Goal: Task Accomplishment & Management: Use online tool/utility

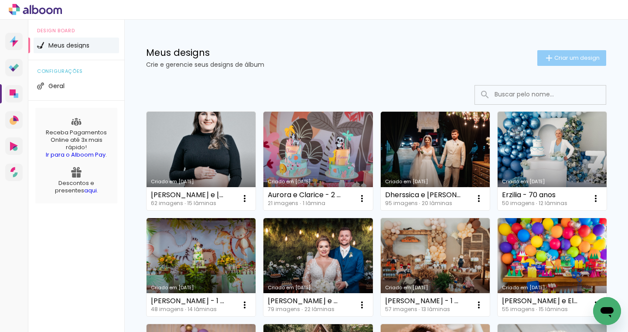
click at [562, 59] on span "Criar um design" at bounding box center [577, 58] width 45 height 6
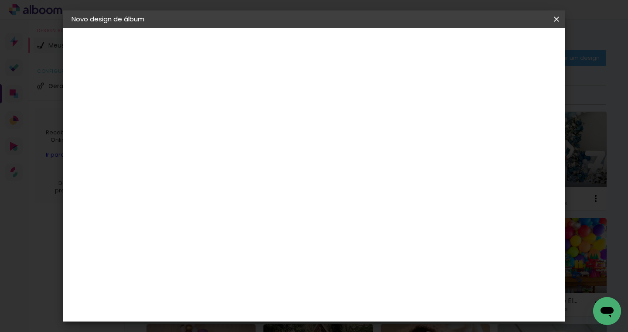
click at [214, 118] on input at bounding box center [214, 117] width 0 height 14
click at [214, 117] on input "Helena - 15 anos" at bounding box center [214, 117] width 0 height 14
click at [214, 117] on input "Helena Folador - 15 anos" at bounding box center [214, 117] width 0 height 14
type input "[PERSON_NAME] - 15 anos 30x30"
click at [0, 0] on slot "Avançar" at bounding box center [0, 0] width 0 height 0
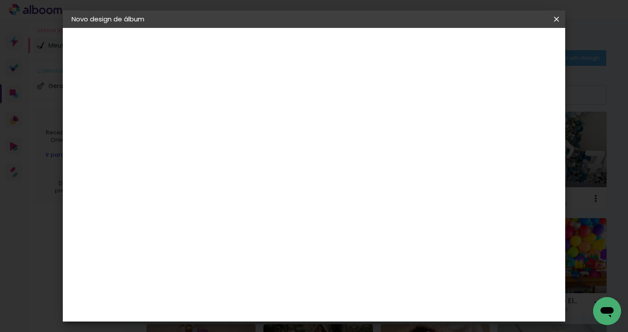
click at [281, 169] on input at bounding box center [236, 166] width 88 height 11
type input "mati"
type paper-input "mati"
click at [260, 194] on div "Matias Encadernações" at bounding box center [236, 199] width 54 height 14
click at [0, 0] on slot "Avançar" at bounding box center [0, 0] width 0 height 0
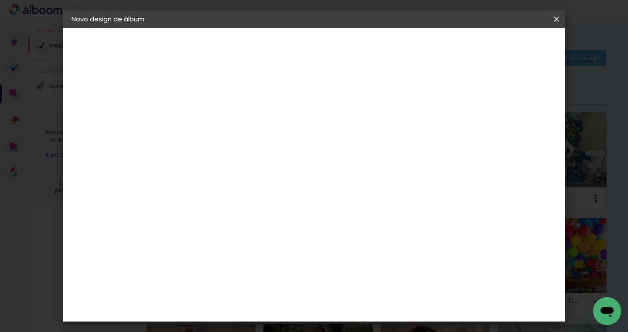
click at [248, 145] on input "text" at bounding box center [231, 152] width 34 height 14
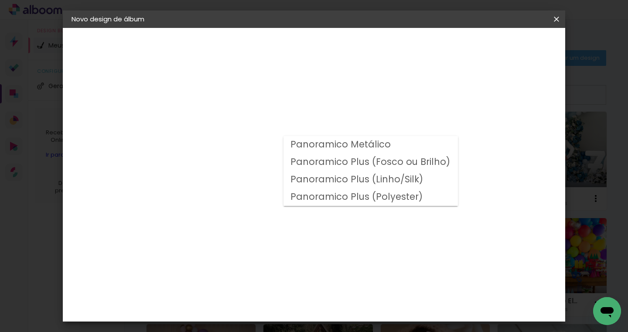
click at [0, 0] on slot "Panoramico Plus (Fosco ou Brilho)" at bounding box center [0, 0] width 0 height 0
type input "Panoramico Plus (Fosco ou Brilho)"
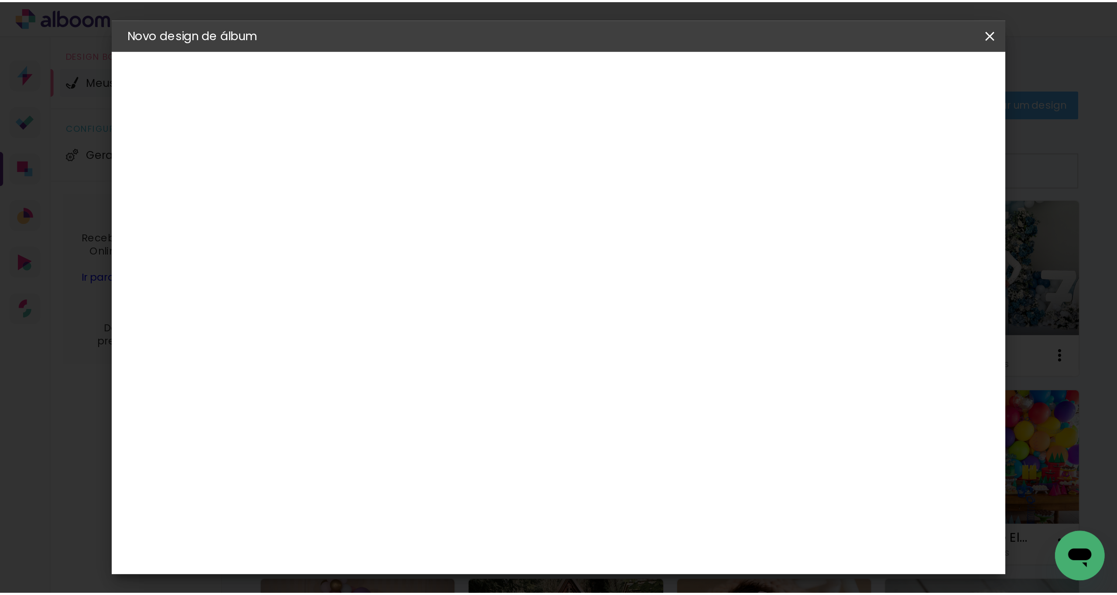
scroll to position [301, 0]
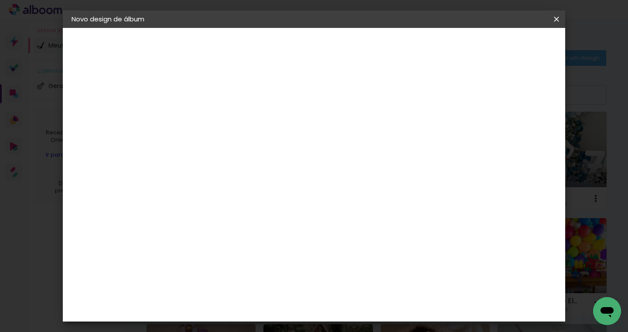
click at [0, 0] on slot "Avançar" at bounding box center [0, 0] width 0 height 0
click at [511, 41] on paper-button "Iniciar design" at bounding box center [482, 46] width 57 height 15
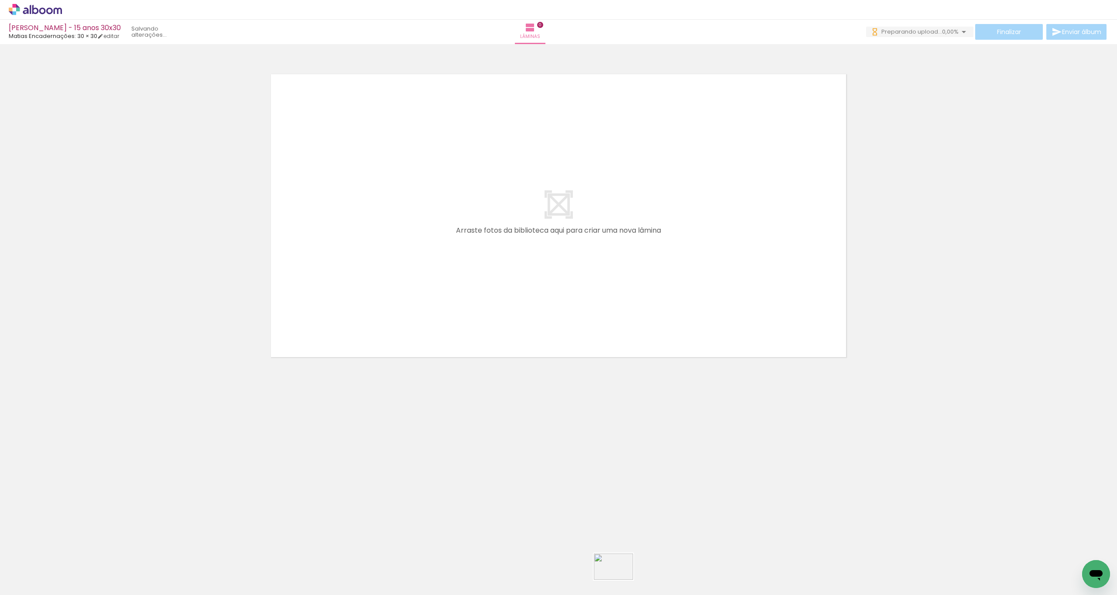
drag, startPoint x: 631, startPoint y: 575, endPoint x: 619, endPoint y: 584, distance: 14.6
click at [619, 332] on iron-image at bounding box center [622, 565] width 45 height 31
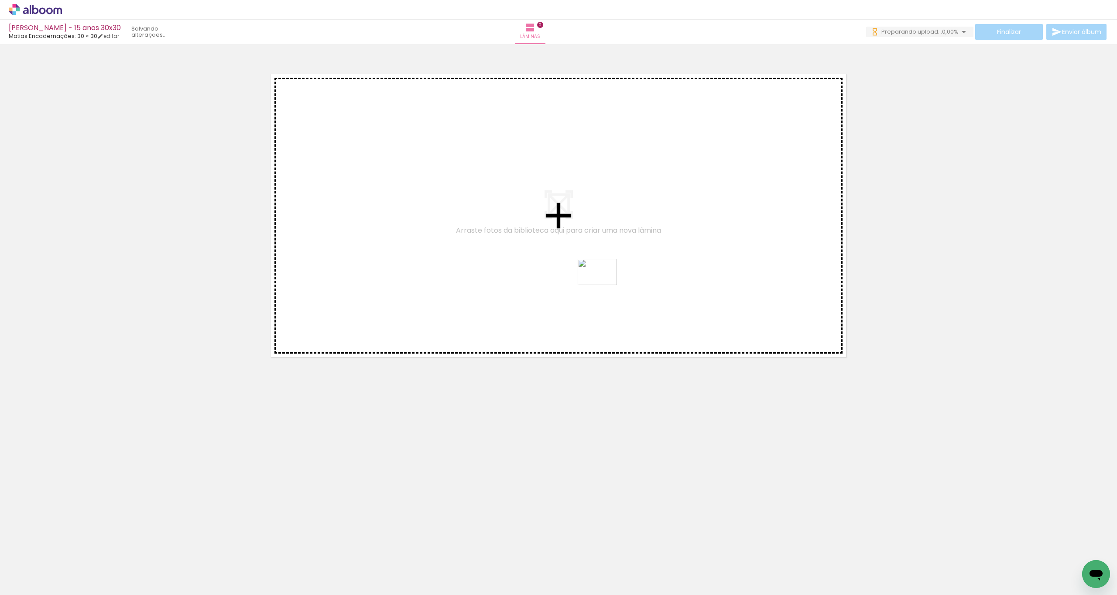
drag, startPoint x: 532, startPoint y: 573, endPoint x: 618, endPoint y: 270, distance: 315.2
click at [618, 270] on quentale-workspace at bounding box center [558, 297] width 1117 height 595
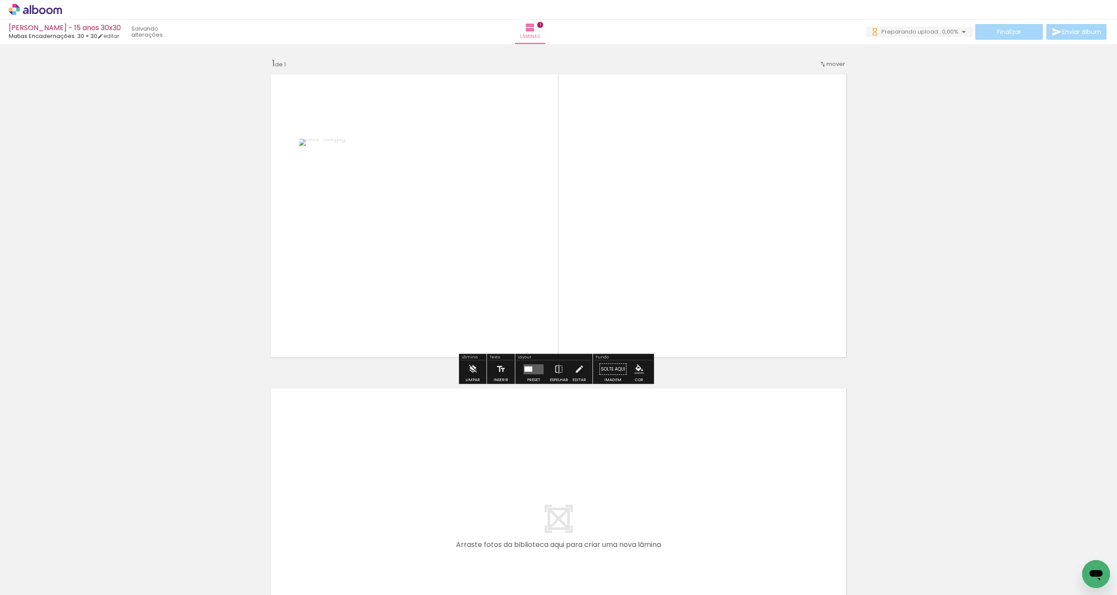
click at [417, 238] on quentale-photo at bounding box center [414, 216] width 230 height 154
click at [419, 237] on quentale-photo at bounding box center [414, 216] width 230 height 154
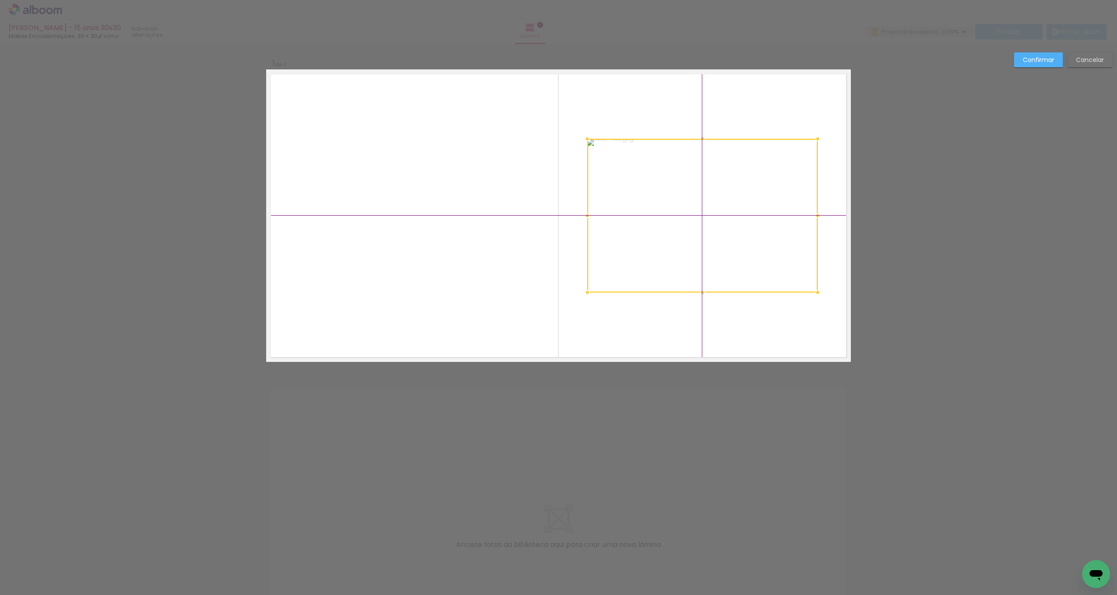
drag, startPoint x: 395, startPoint y: 229, endPoint x: 671, endPoint y: 215, distance: 276.6
click at [628, 215] on div at bounding box center [702, 216] width 230 height 154
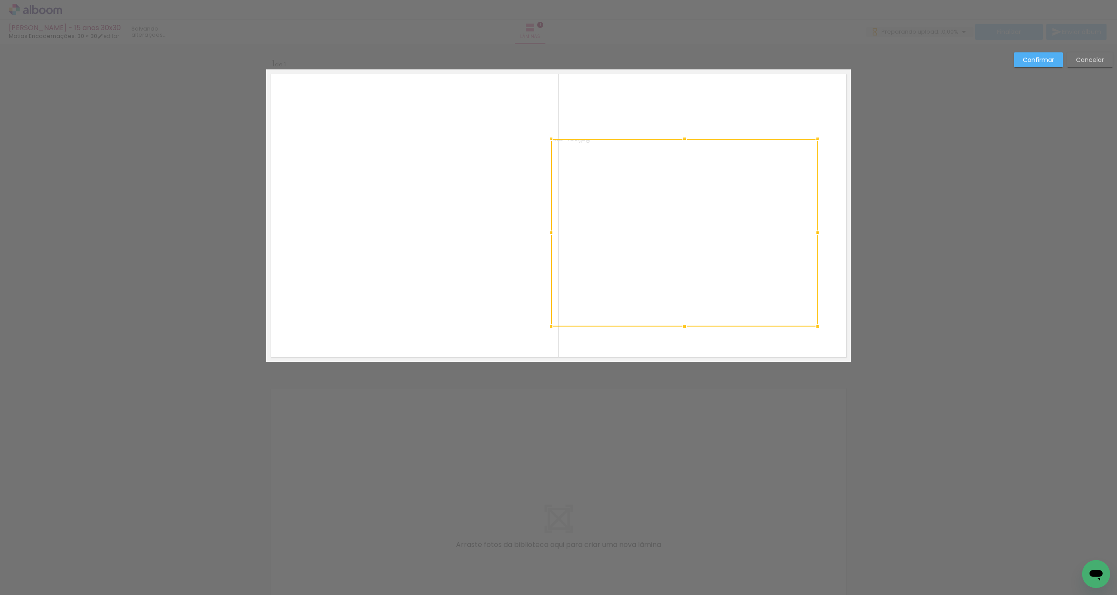
drag, startPoint x: 584, startPoint y: 294, endPoint x: 564, endPoint y: 333, distance: 43.9
click at [560, 332] on album-spread "1 de 1" at bounding box center [558, 215] width 585 height 292
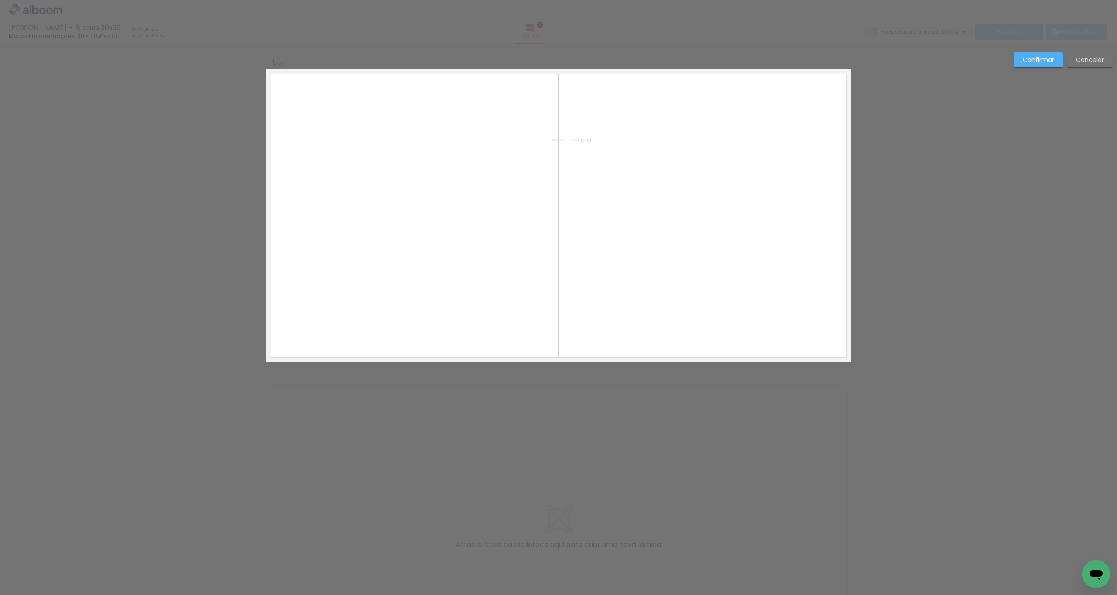
click at [628, 264] on quentale-photo at bounding box center [685, 232] width 266 height 186
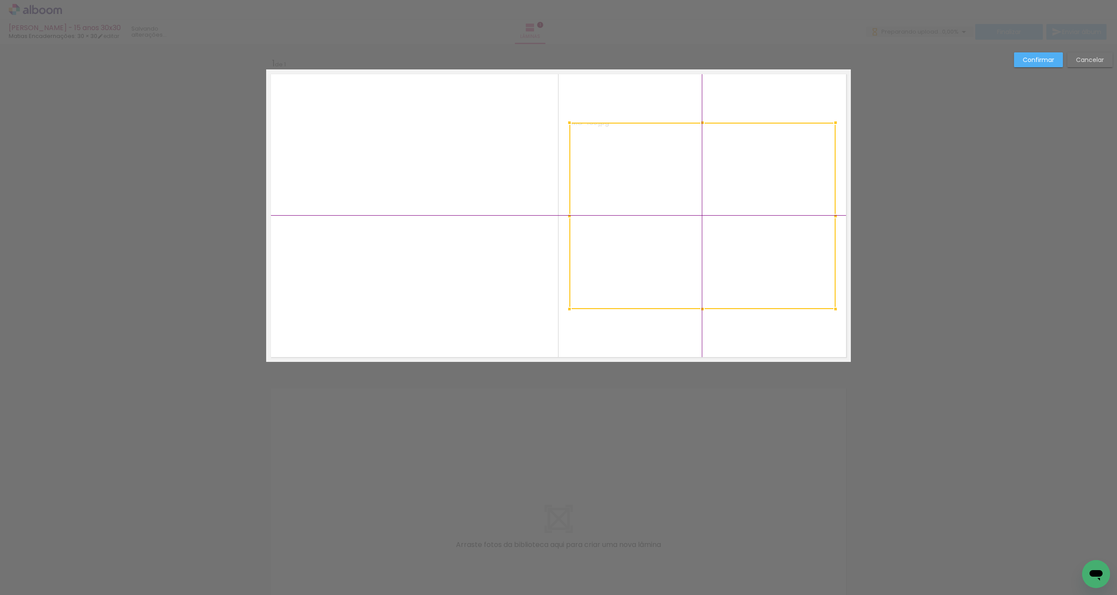
drag, startPoint x: 659, startPoint y: 249, endPoint x: 664, endPoint y: 234, distance: 15.6
click at [628, 234] on div at bounding box center [703, 216] width 266 height 186
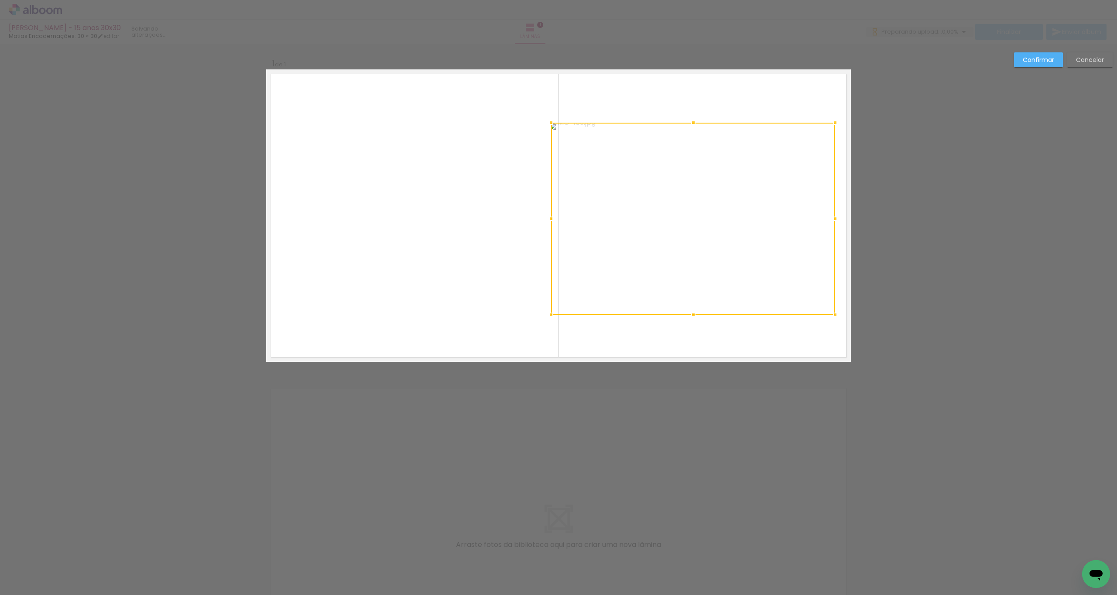
drag, startPoint x: 560, startPoint y: 310, endPoint x: 555, endPoint y: 312, distance: 5.9
click at [554, 313] on div at bounding box center [551, 314] width 17 height 17
click at [628, 247] on div at bounding box center [693, 218] width 283 height 191
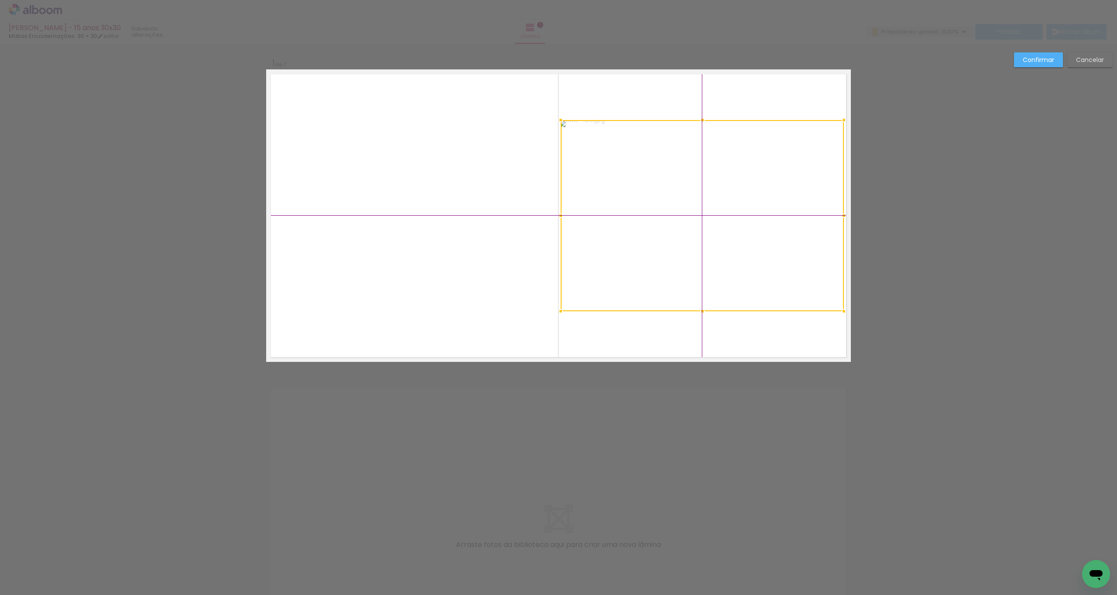
click at [628, 234] on div at bounding box center [702, 215] width 283 height 191
click at [0, 0] on slot "Confirmar" at bounding box center [0, 0] width 0 height 0
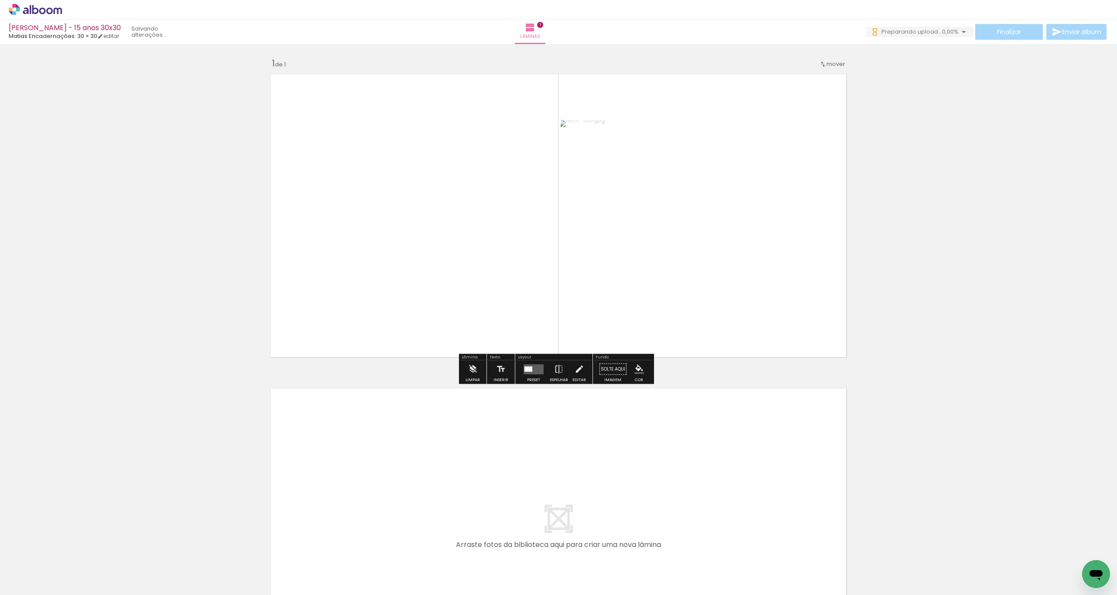
click at [28, 332] on input "Todas as fotos" at bounding box center [24, 568] width 33 height 7
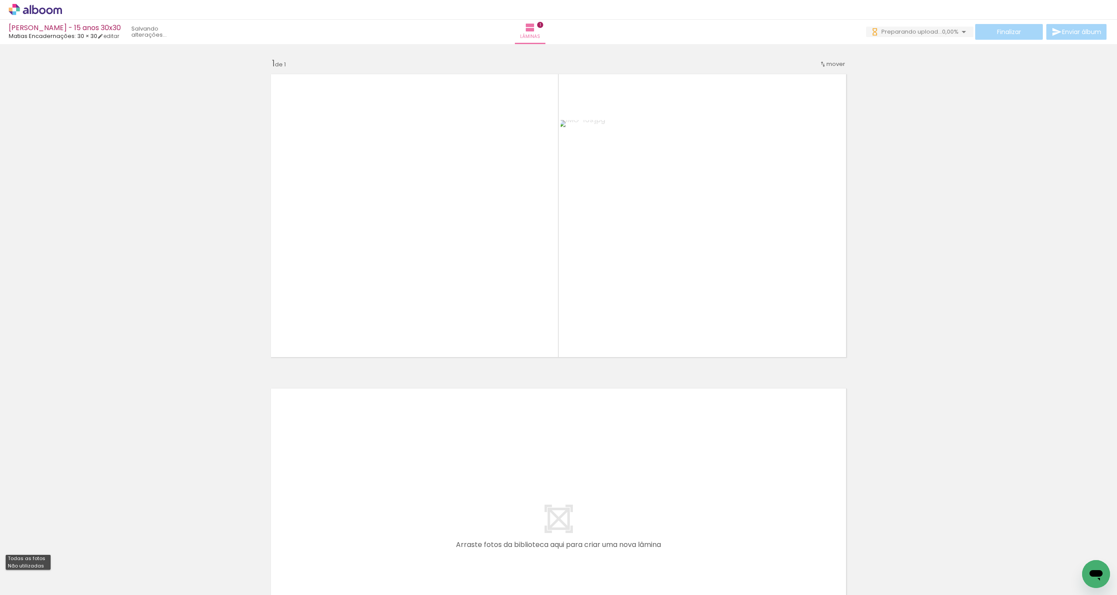
click at [0, 0] on slot "Não utilizadas" at bounding box center [0, 0] width 0 height 0
type input "Não utilizadas"
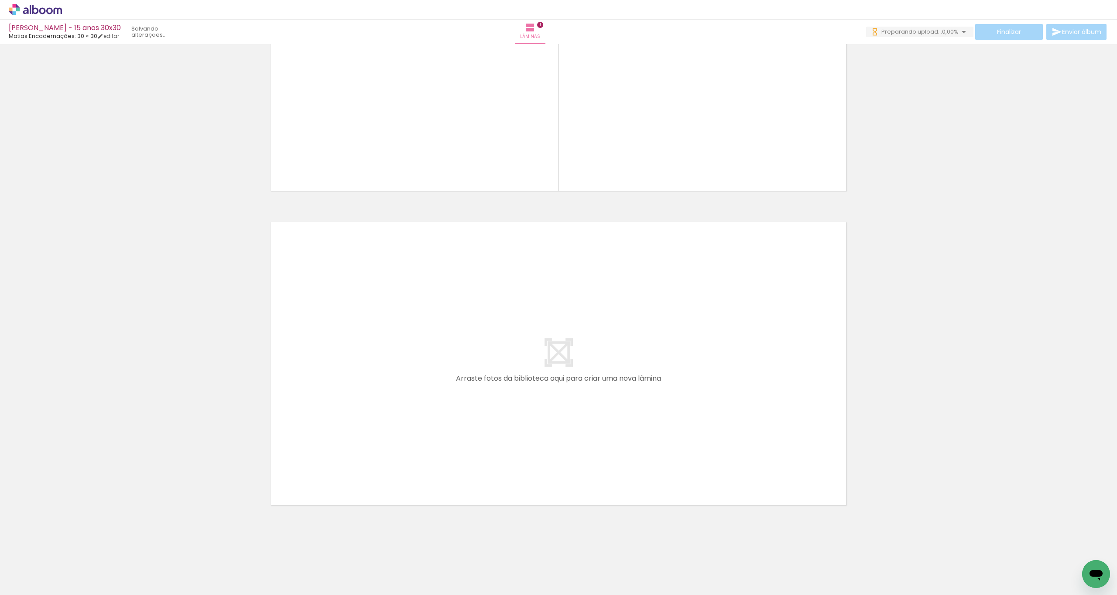
scroll to position [166, 0]
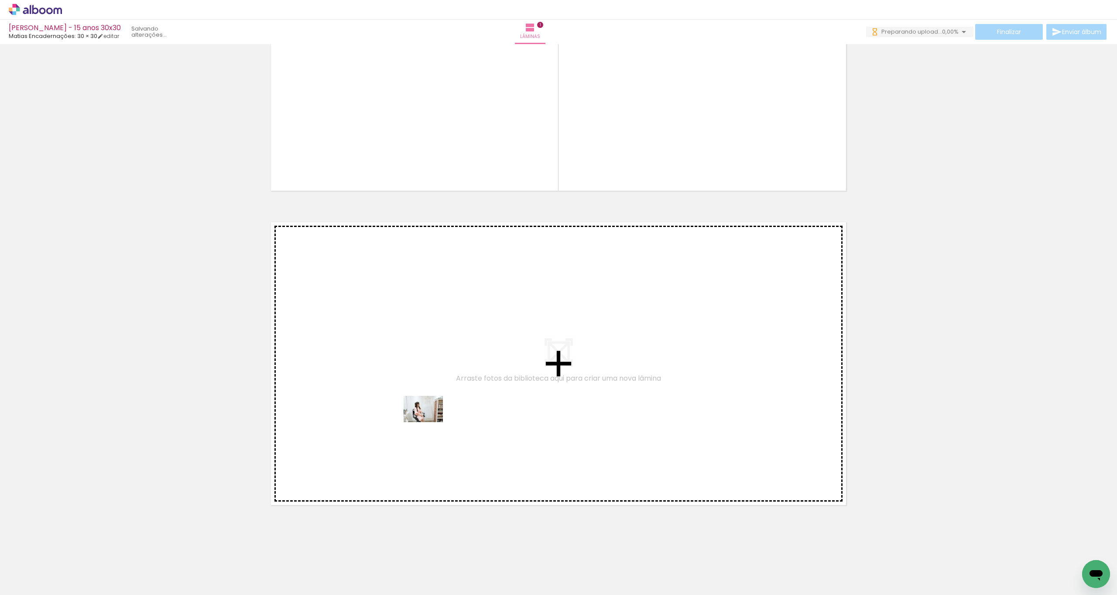
drag, startPoint x: 239, startPoint y: 571, endPoint x: 427, endPoint y: 421, distance: 241.0
click at [427, 332] on quentale-workspace at bounding box center [558, 297] width 1117 height 595
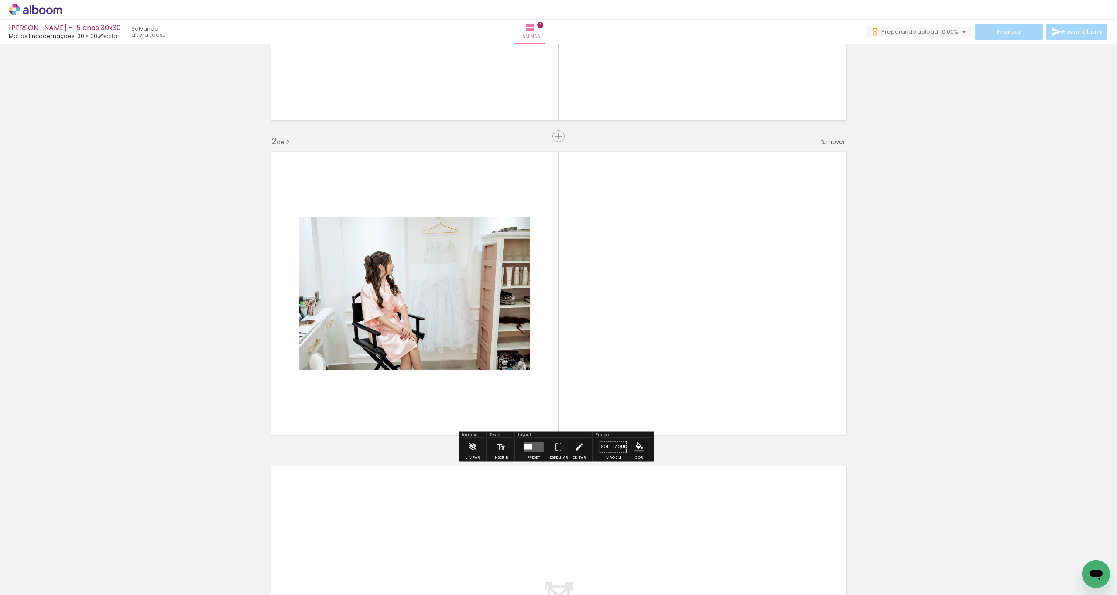
scroll to position [237, 0]
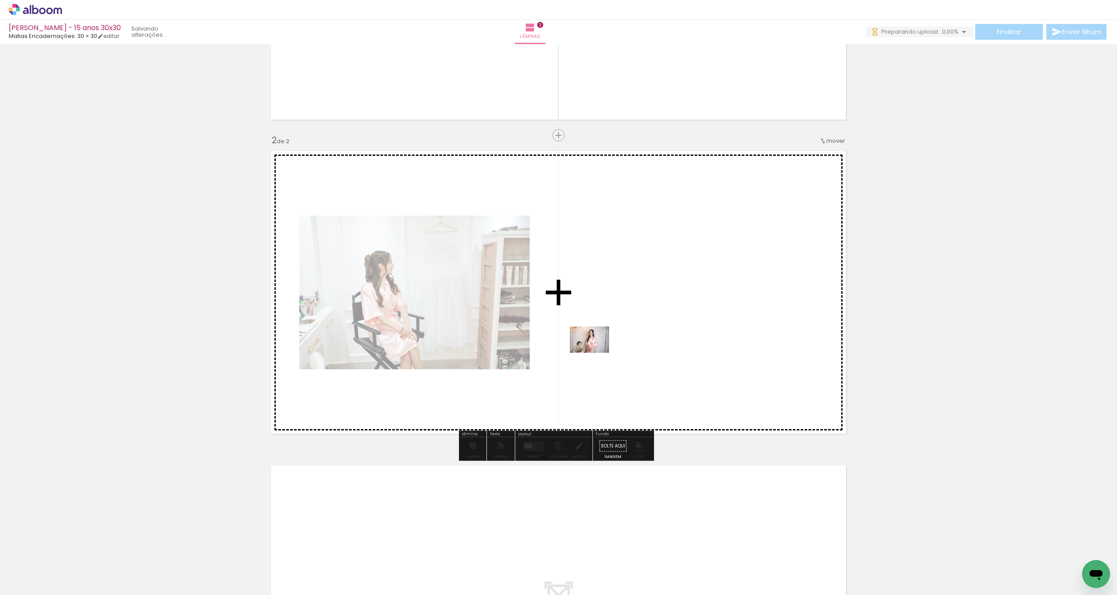
drag, startPoint x: 189, startPoint y: 555, endPoint x: 598, endPoint y: 350, distance: 457.9
click at [598, 332] on quentale-workspace at bounding box center [558, 297] width 1117 height 595
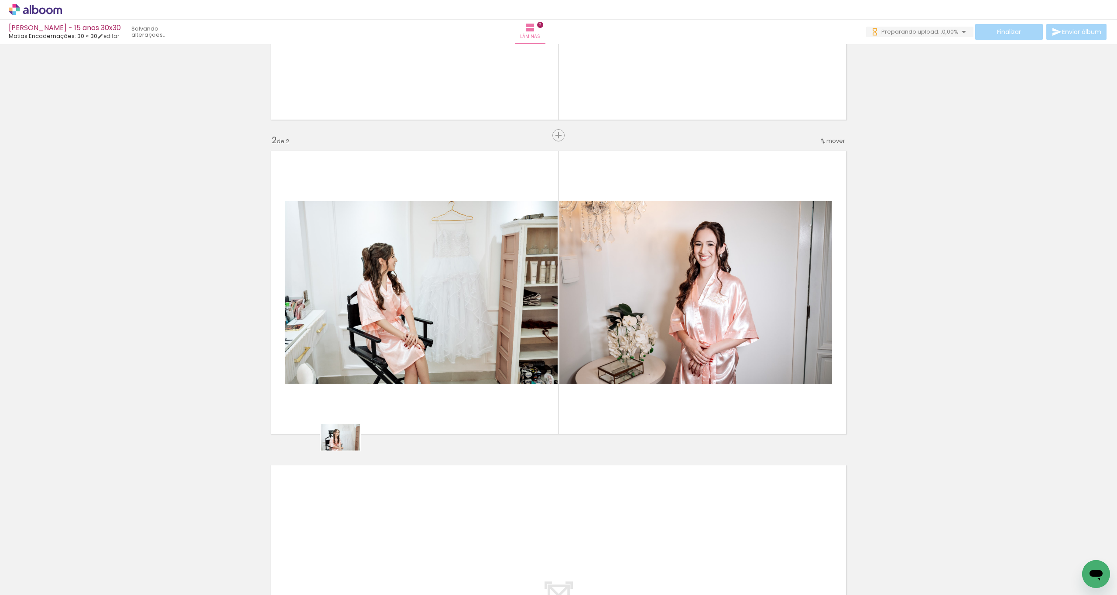
drag, startPoint x: 188, startPoint y: 577, endPoint x: 392, endPoint y: 402, distance: 269.6
click at [392, 332] on quentale-workspace at bounding box center [558, 297] width 1117 height 595
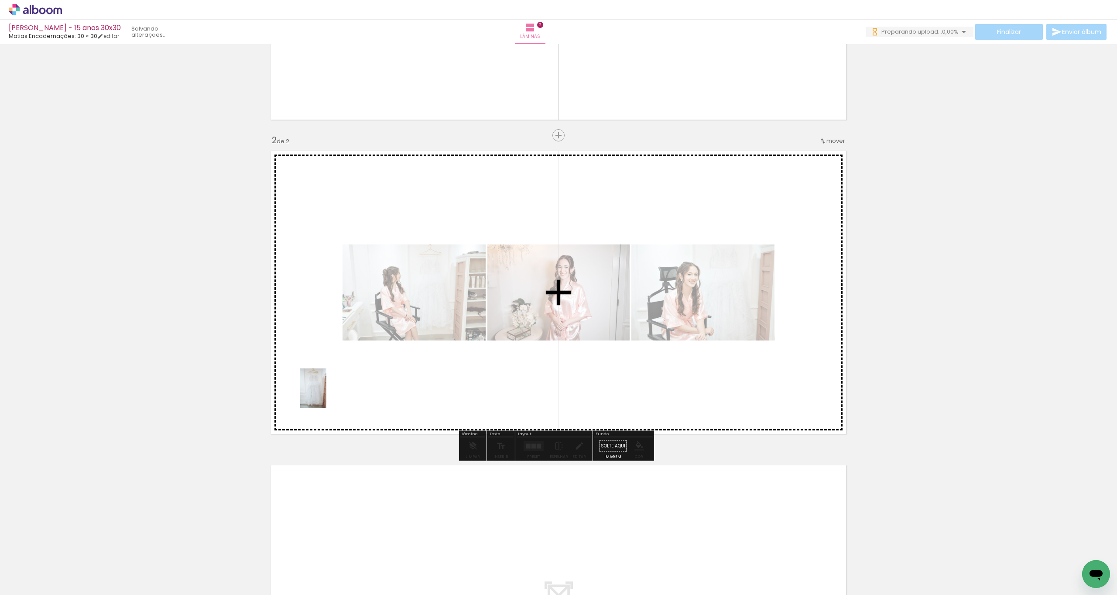
drag, startPoint x: 110, startPoint y: 561, endPoint x: 332, endPoint y: 385, distance: 283.1
click at [332, 332] on quentale-workspace at bounding box center [558, 297] width 1117 height 595
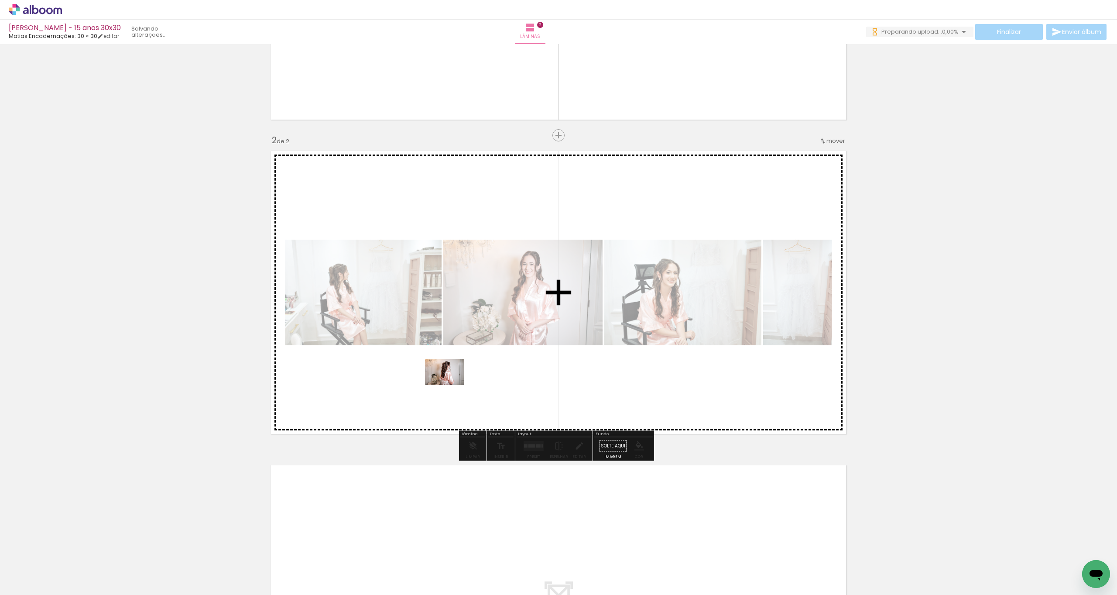
drag, startPoint x: 94, startPoint y: 577, endPoint x: 454, endPoint y: 383, distance: 408.9
click at [454, 332] on quentale-workspace at bounding box center [558, 297] width 1117 height 595
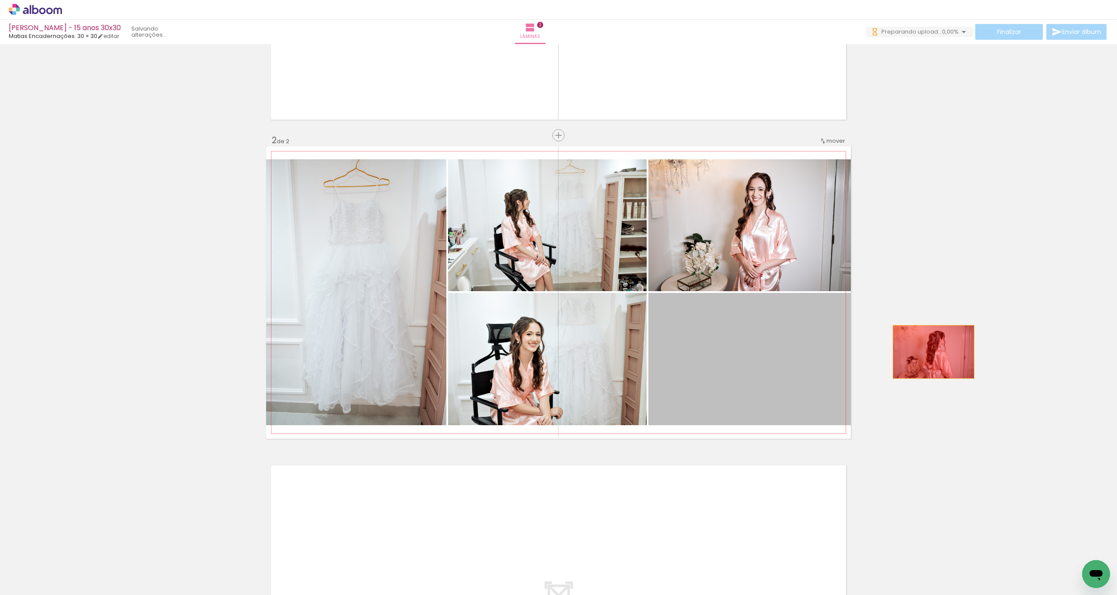
drag, startPoint x: 713, startPoint y: 361, endPoint x: 931, endPoint y: 351, distance: 217.6
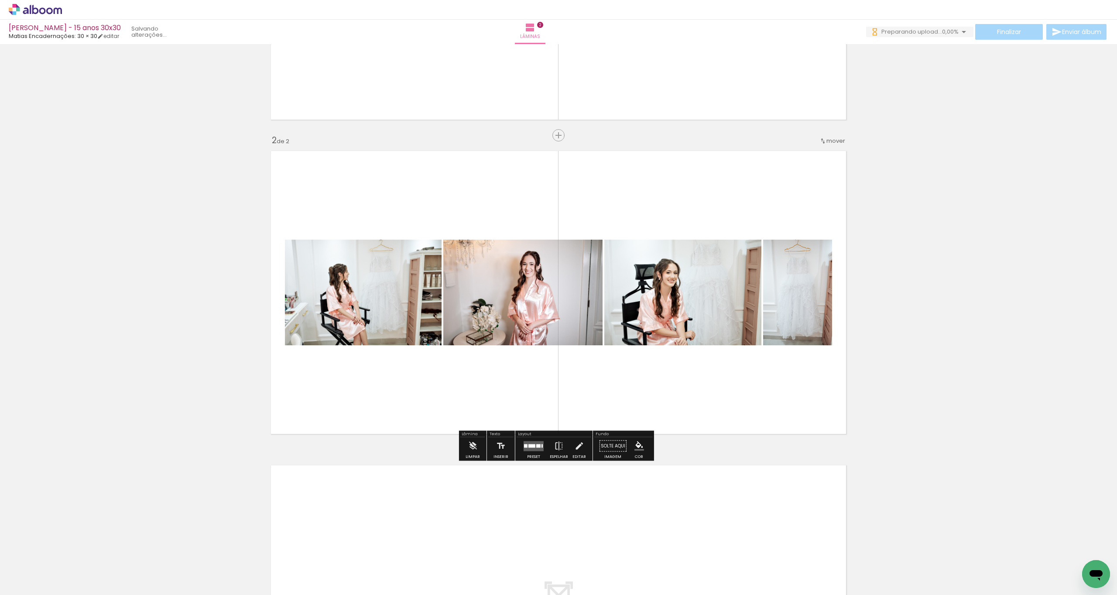
click at [525, 332] on div at bounding box center [525, 445] width 3 height 3
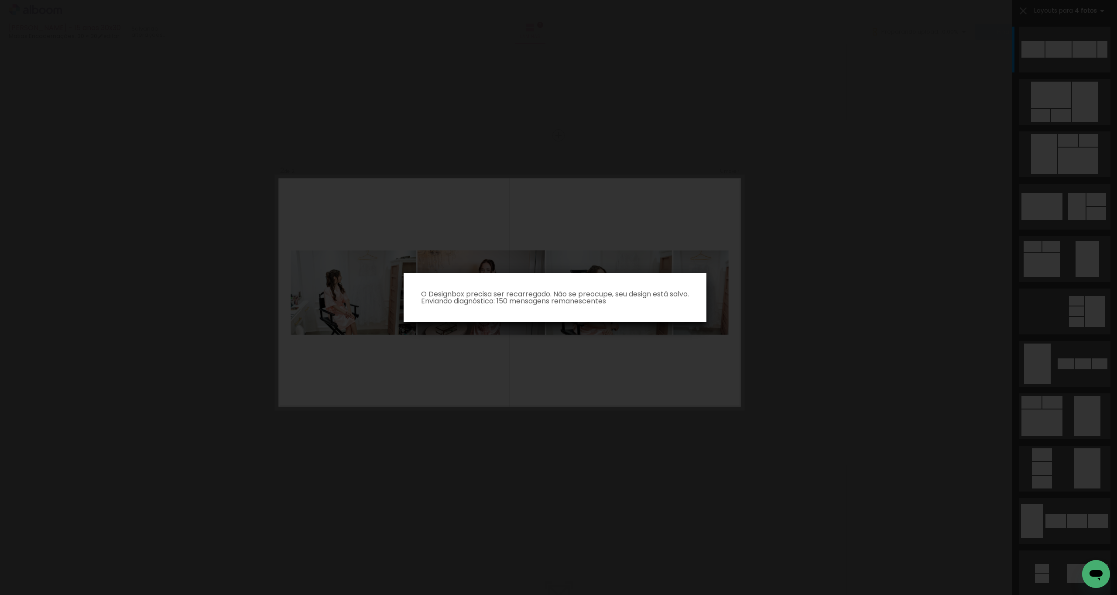
click at [628, 117] on iron-overlay-backdrop at bounding box center [558, 297] width 1117 height 595
click at [598, 300] on p "O Designbox precisa ser recarregado. Não se preocupe, seu design está salvo. En…" at bounding box center [555, 298] width 289 height 14
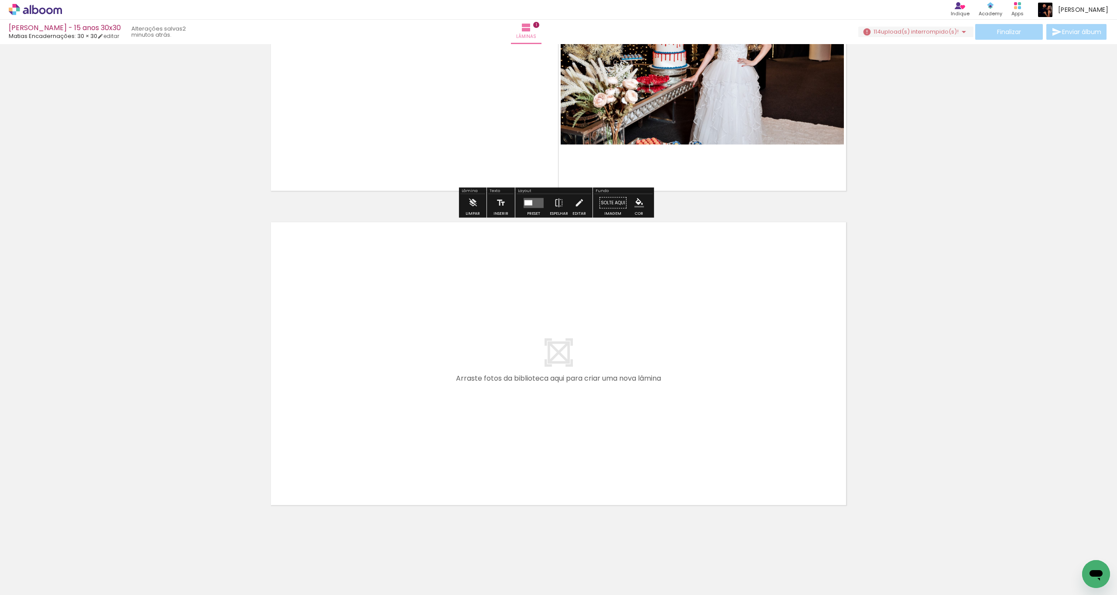
click at [451, 313] on quentale-layouter at bounding box center [558, 363] width 585 height 292
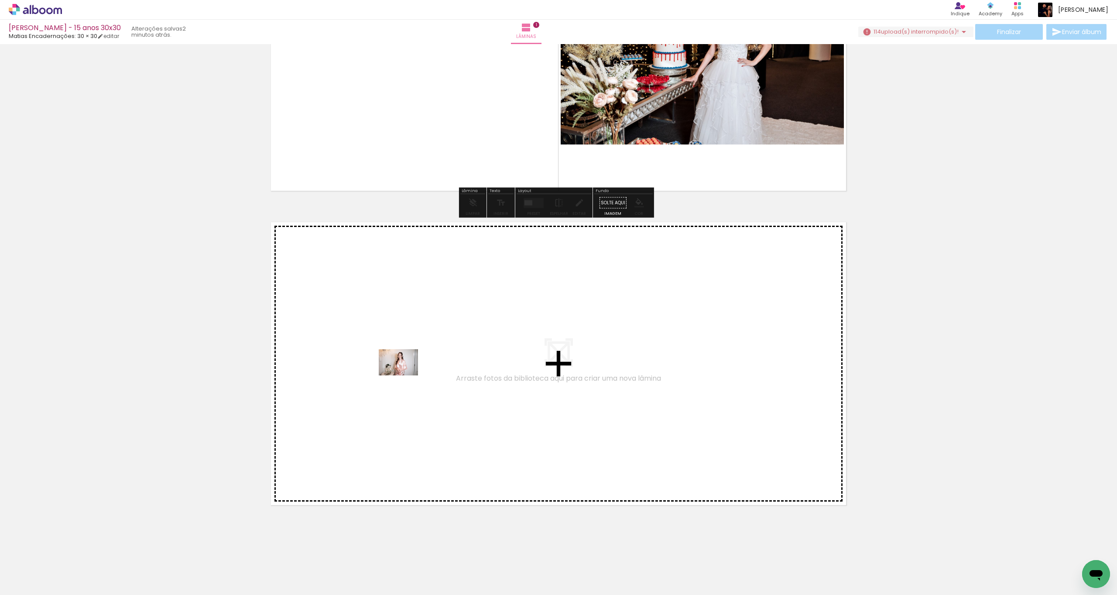
drag, startPoint x: 191, startPoint y: 557, endPoint x: 401, endPoint y: 375, distance: 278.2
click at [401, 375] on quentale-workspace at bounding box center [558, 297] width 1117 height 595
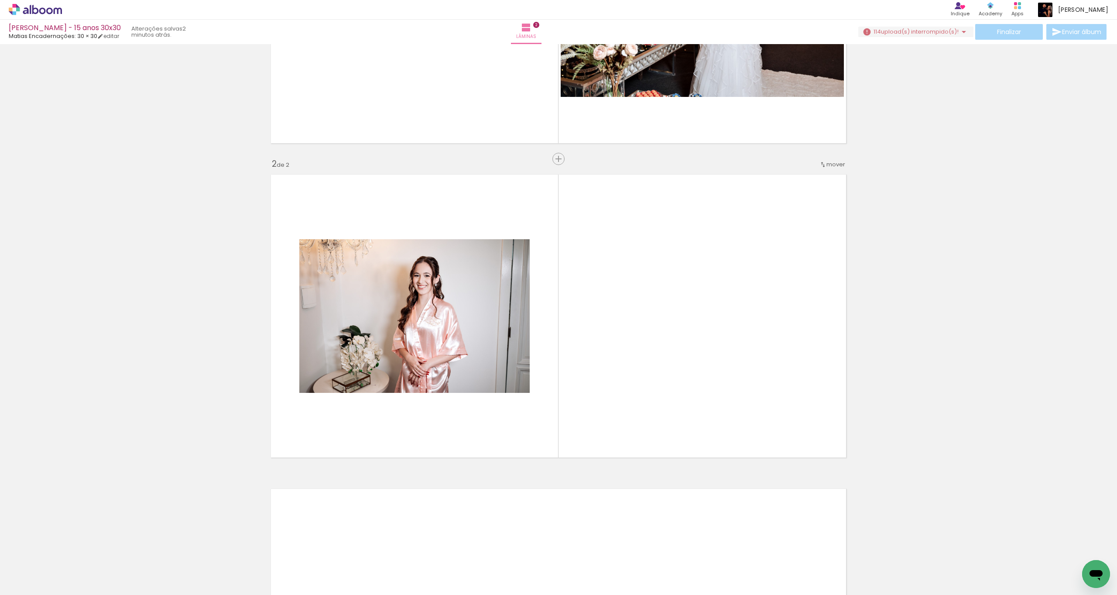
scroll to position [237, 0]
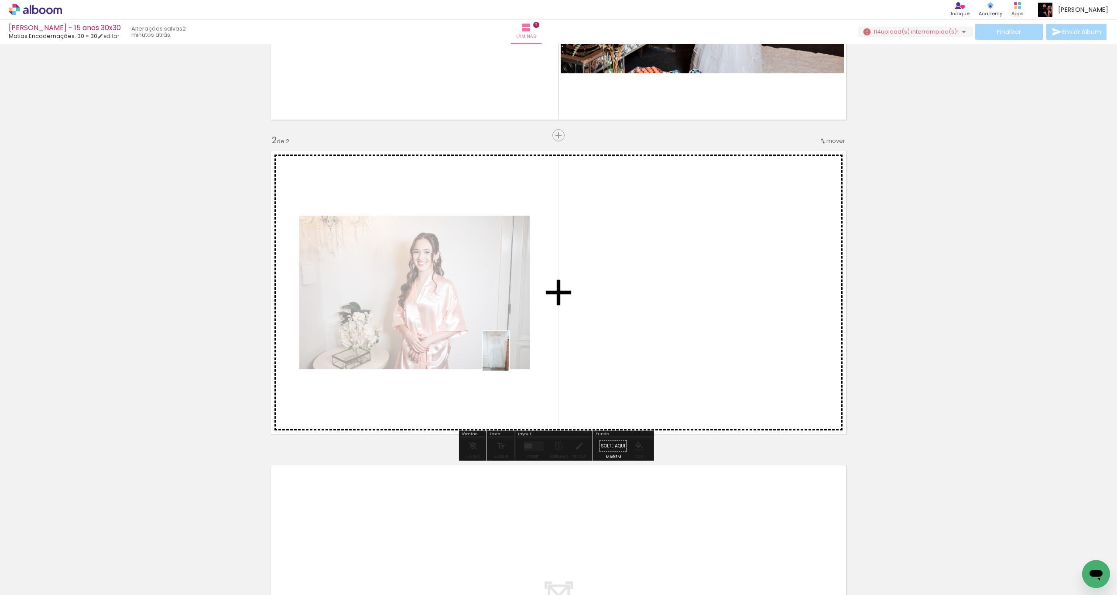
drag, startPoint x: 93, startPoint y: 569, endPoint x: 507, endPoint y: 358, distance: 465.1
click at [507, 358] on quentale-workspace at bounding box center [558, 297] width 1117 height 595
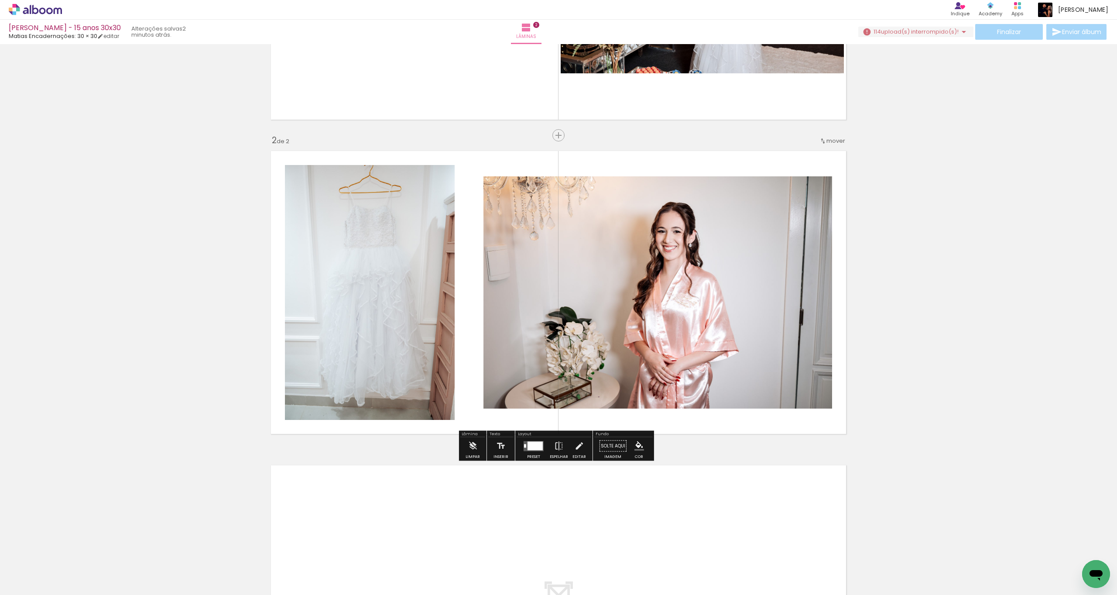
click at [205, 556] on quentale-thumb at bounding box center [185, 565] width 49 height 50
drag, startPoint x: 41, startPoint y: 566, endPoint x: 44, endPoint y: 573, distance: 6.9
click at [41, 566] on input "Todas as fotos" at bounding box center [24, 568] width 33 height 7
click at [0, 0] on slot "Não utilizadas" at bounding box center [0, 0] width 0 height 0
type input "Não utilizadas"
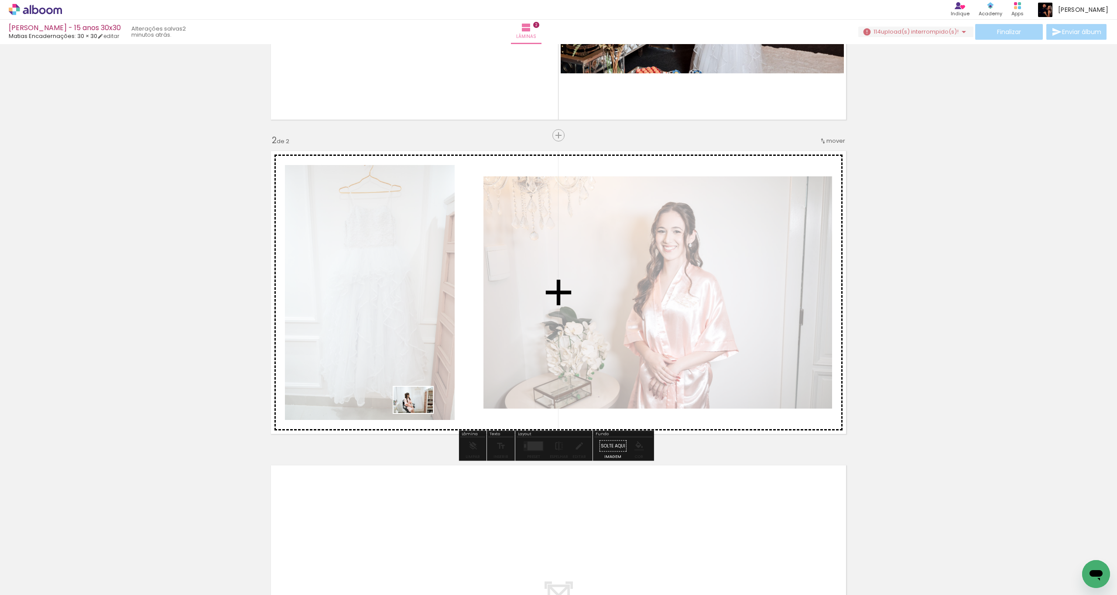
drag, startPoint x: 153, startPoint y: 564, endPoint x: 425, endPoint y: 407, distance: 313.4
click at [425, 407] on quentale-workspace at bounding box center [558, 297] width 1117 height 595
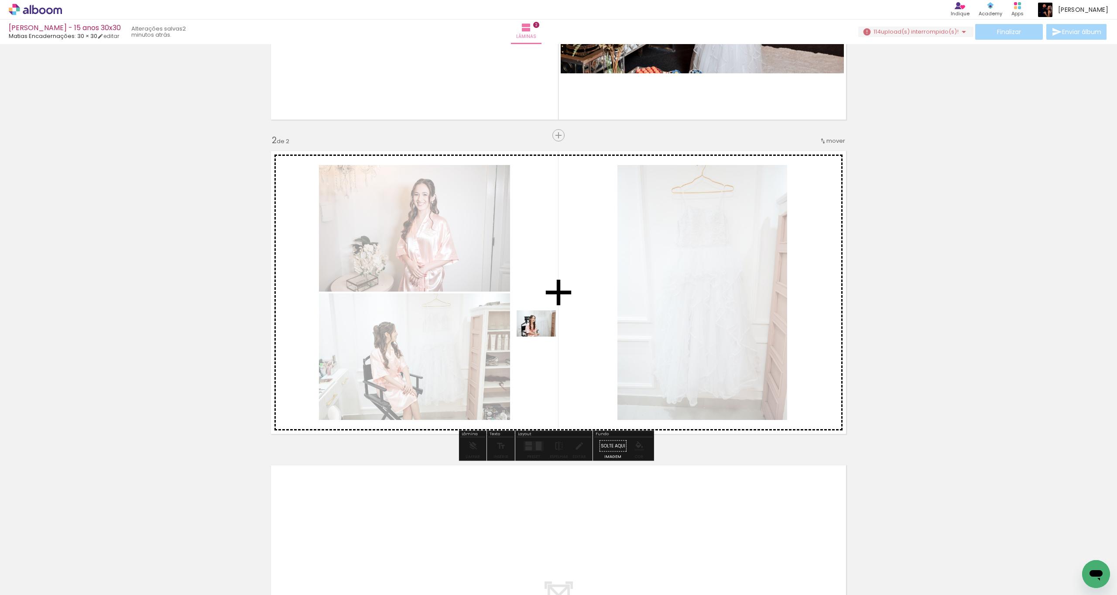
drag, startPoint x: 136, startPoint y: 564, endPoint x: 545, endPoint y: 337, distance: 467.9
click at [545, 337] on quentale-workspace at bounding box center [558, 297] width 1117 height 595
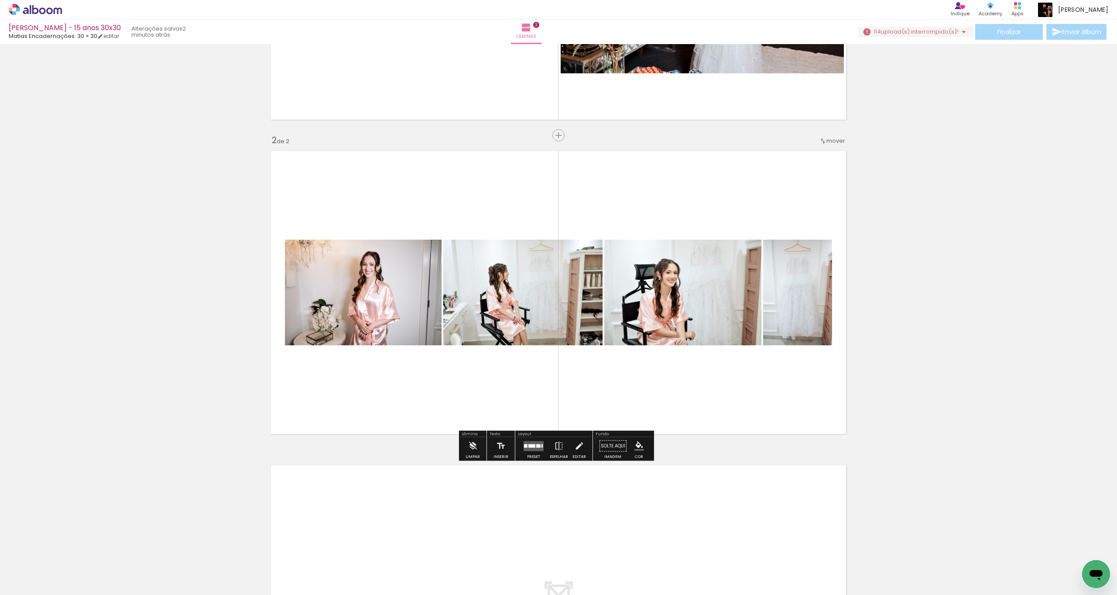
click at [529, 446] on div at bounding box center [532, 445] width 7 height 3
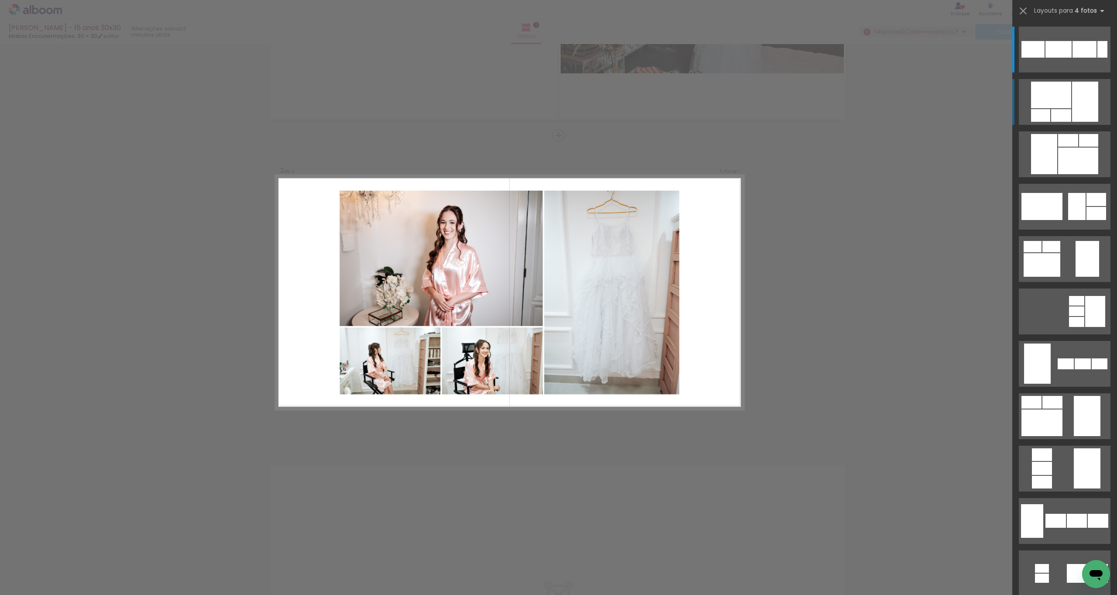
click at [1063, 106] on div at bounding box center [1051, 95] width 40 height 27
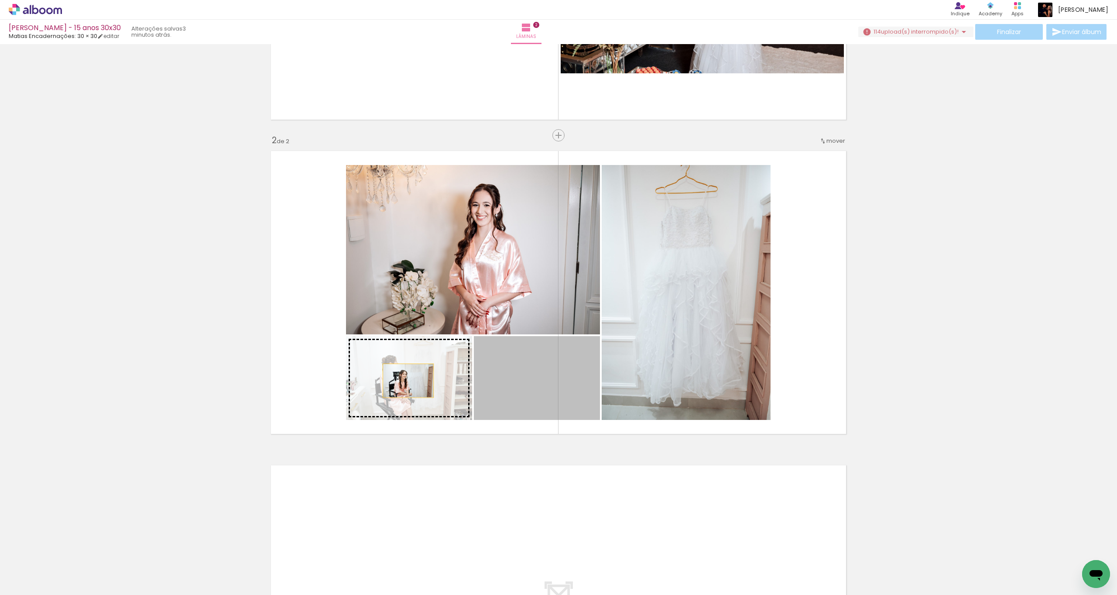
drag, startPoint x: 560, startPoint y: 388, endPoint x: 404, endPoint y: 380, distance: 156.4
click at [0, 0] on slot at bounding box center [0, 0] width 0 height 0
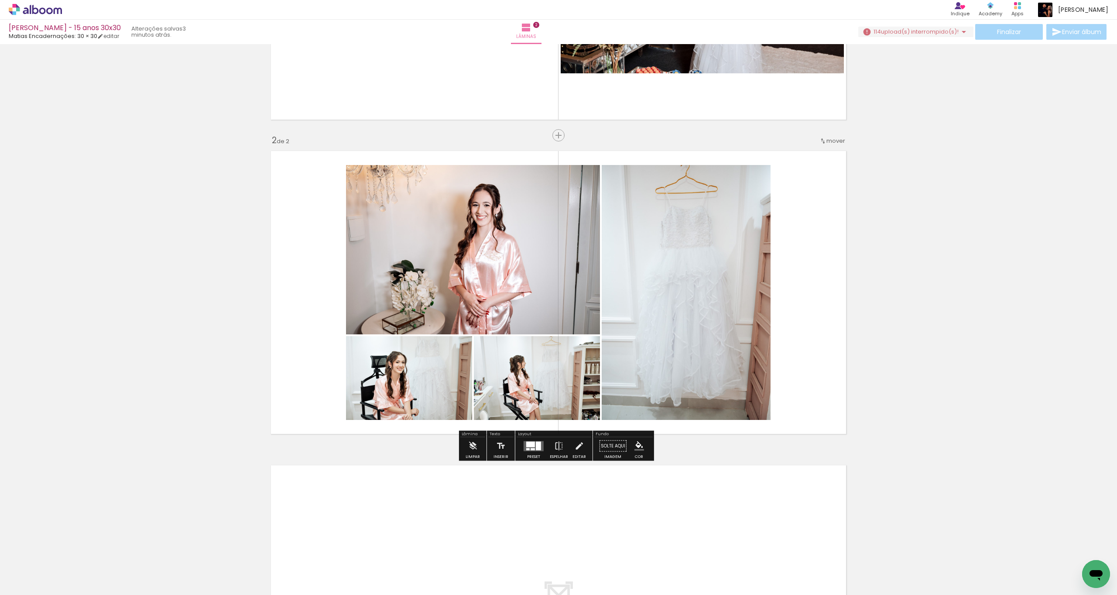
click at [511, 284] on quentale-photo at bounding box center [473, 249] width 254 height 169
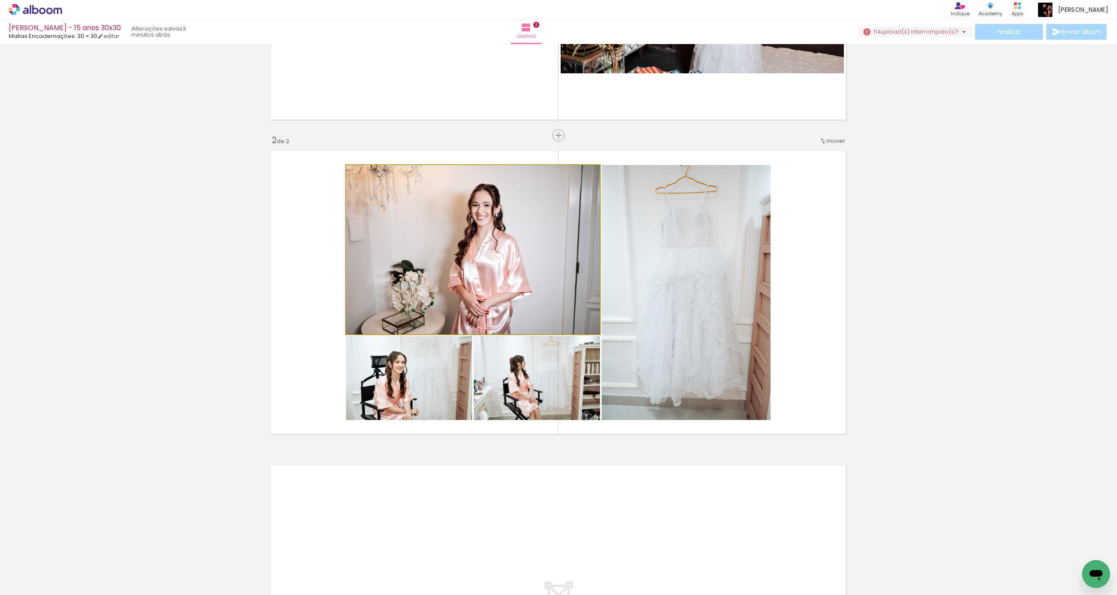
click at [511, 284] on quentale-photo at bounding box center [473, 249] width 254 height 169
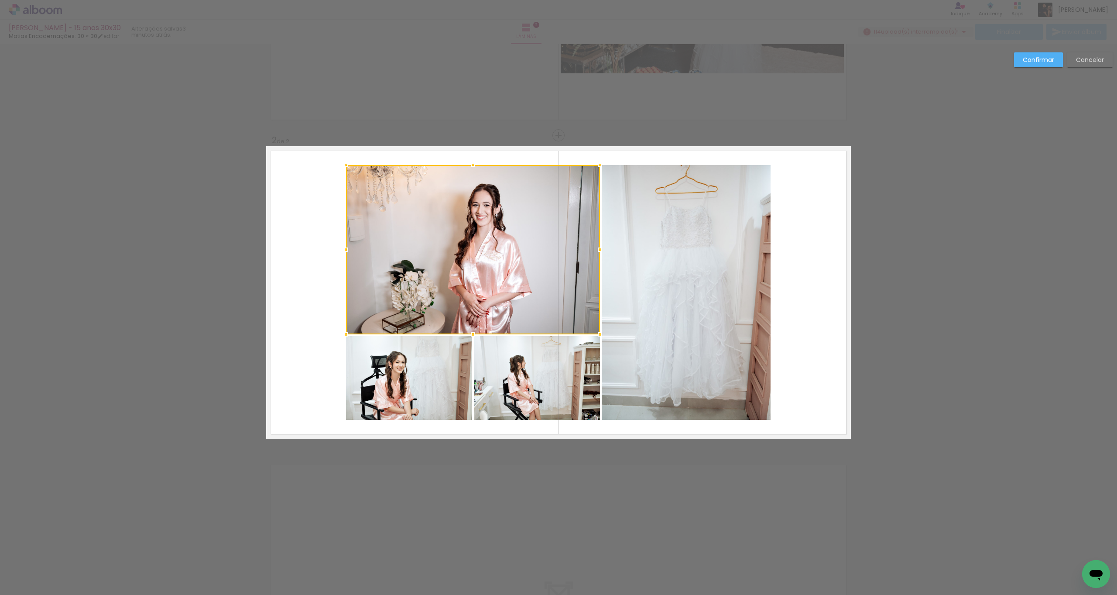
click at [493, 386] on quentale-photo at bounding box center [537, 378] width 126 height 84
click at [430, 389] on div at bounding box center [473, 292] width 254 height 255
click at [663, 335] on quentale-photo at bounding box center [686, 292] width 169 height 255
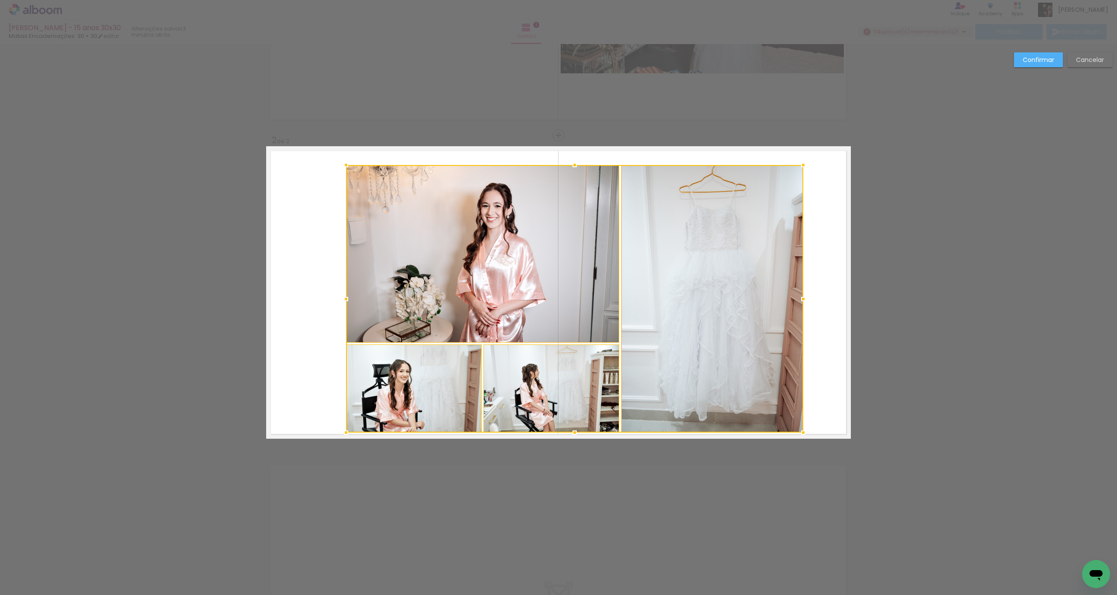
drag, startPoint x: 768, startPoint y: 418, endPoint x: 800, endPoint y: 430, distance: 34.3
click at [802, 432] on div at bounding box center [803, 432] width 17 height 17
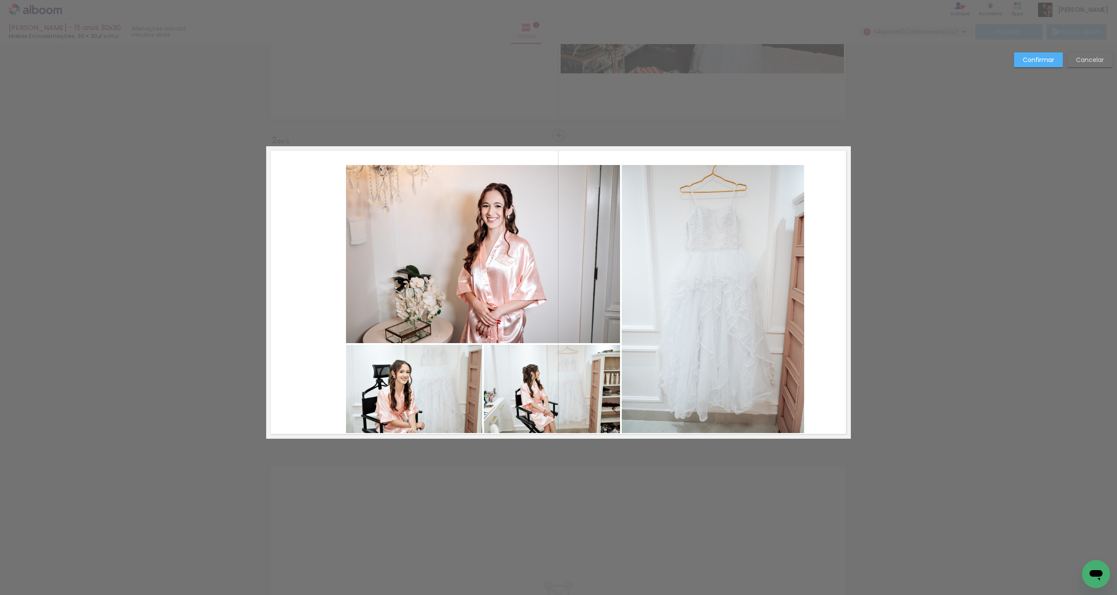
click at [446, 390] on quentale-photo at bounding box center [414, 389] width 136 height 88
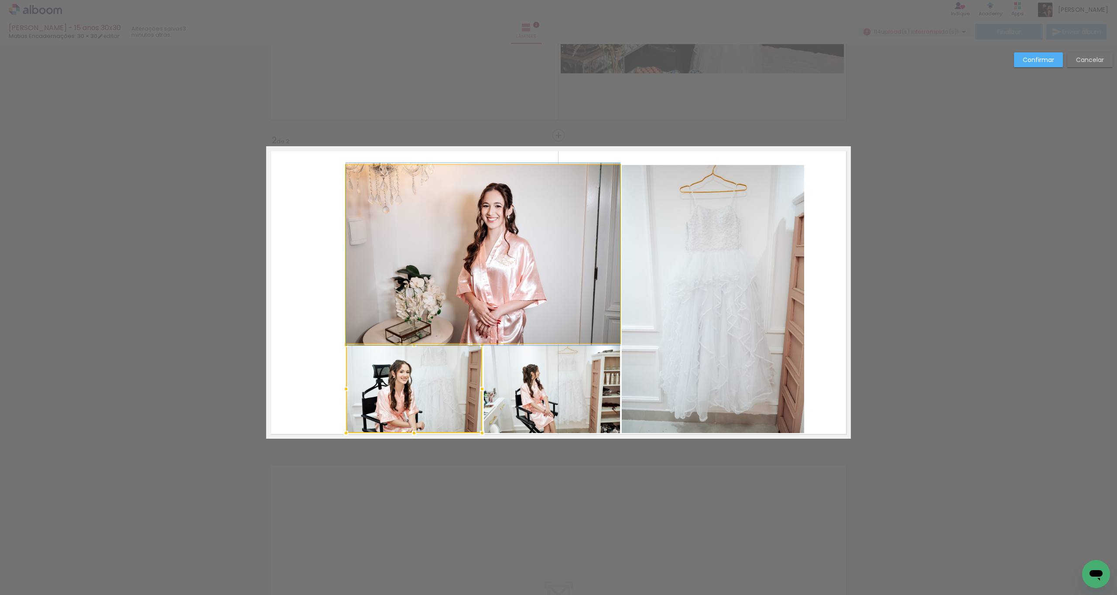
click at [498, 327] on quentale-photo at bounding box center [483, 254] width 274 height 178
click at [528, 378] on div at bounding box center [483, 299] width 274 height 268
click at [673, 350] on quentale-photo at bounding box center [713, 299] width 182 height 268
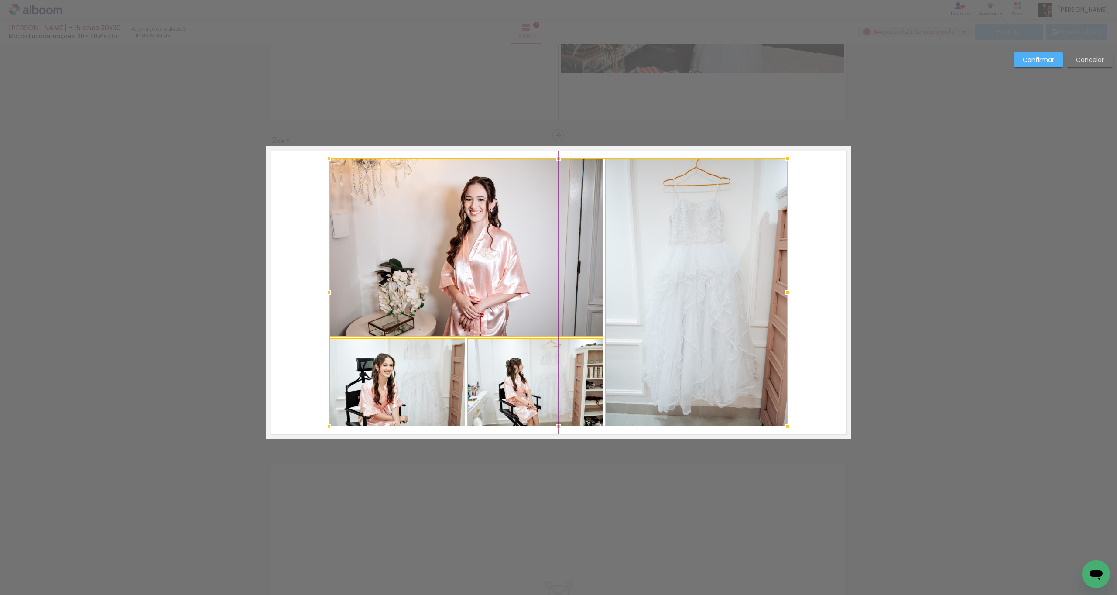
drag, startPoint x: 673, startPoint y: 356, endPoint x: 666, endPoint y: 350, distance: 9.0
click at [656, 350] on div at bounding box center [558, 292] width 459 height 268
click at [464, 293] on quentale-photo at bounding box center [466, 247] width 274 height 178
click at [380, 379] on div at bounding box center [558, 292] width 459 height 268
click at [506, 380] on div at bounding box center [558, 292] width 459 height 268
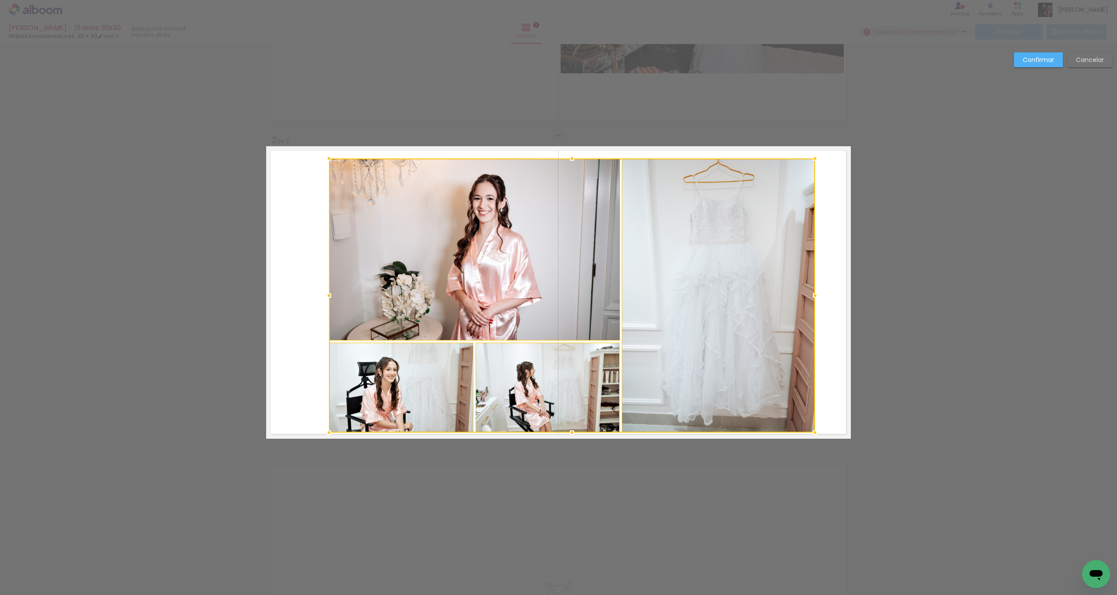
drag, startPoint x: 787, startPoint y: 426, endPoint x: 813, endPoint y: 432, distance: 26.3
click at [813, 432] on div at bounding box center [815, 432] width 17 height 17
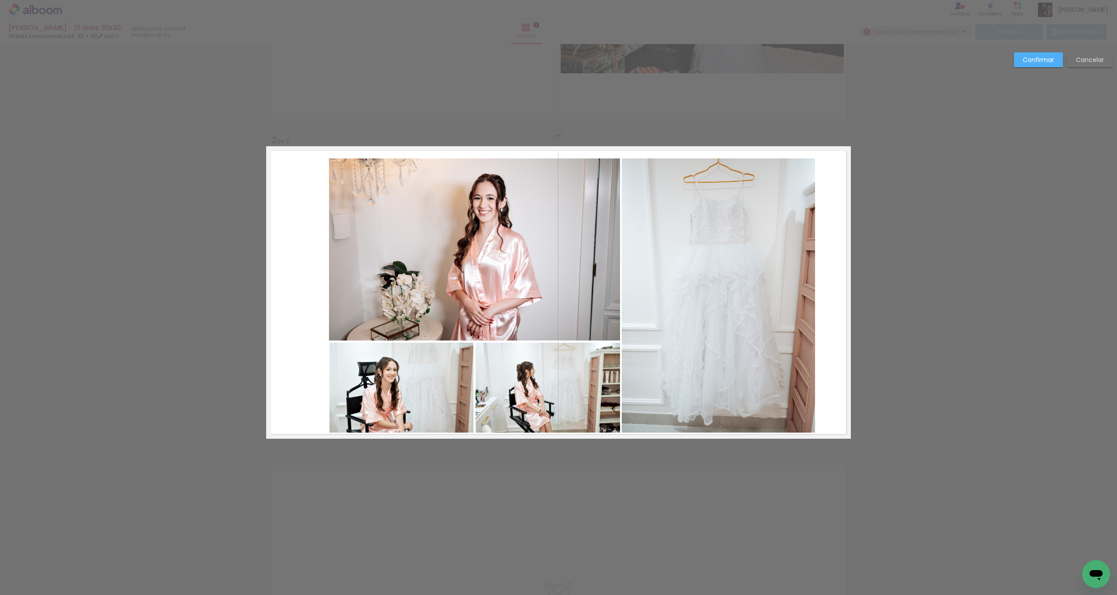
click at [659, 390] on quentale-photo at bounding box center [718, 295] width 193 height 274
click at [547, 327] on quentale-photo at bounding box center [474, 249] width 291 height 182
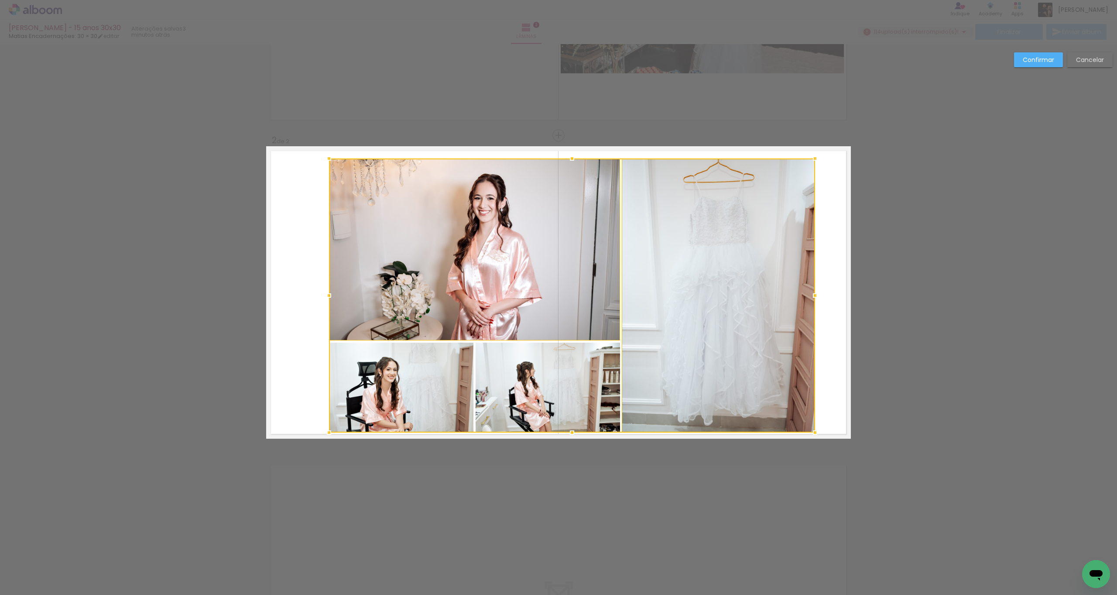
click at [551, 375] on div at bounding box center [572, 295] width 486 height 274
click at [442, 384] on div at bounding box center [572, 295] width 486 height 274
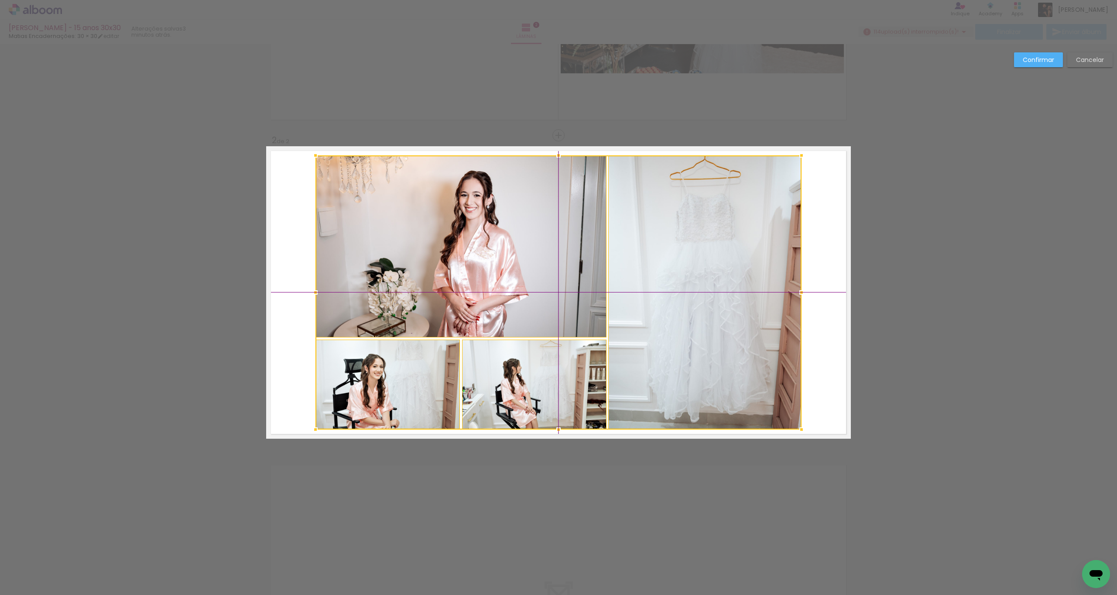
drag, startPoint x: 562, startPoint y: 293, endPoint x: 550, endPoint y: 292, distance: 12.3
click at [550, 292] on div at bounding box center [559, 292] width 486 height 274
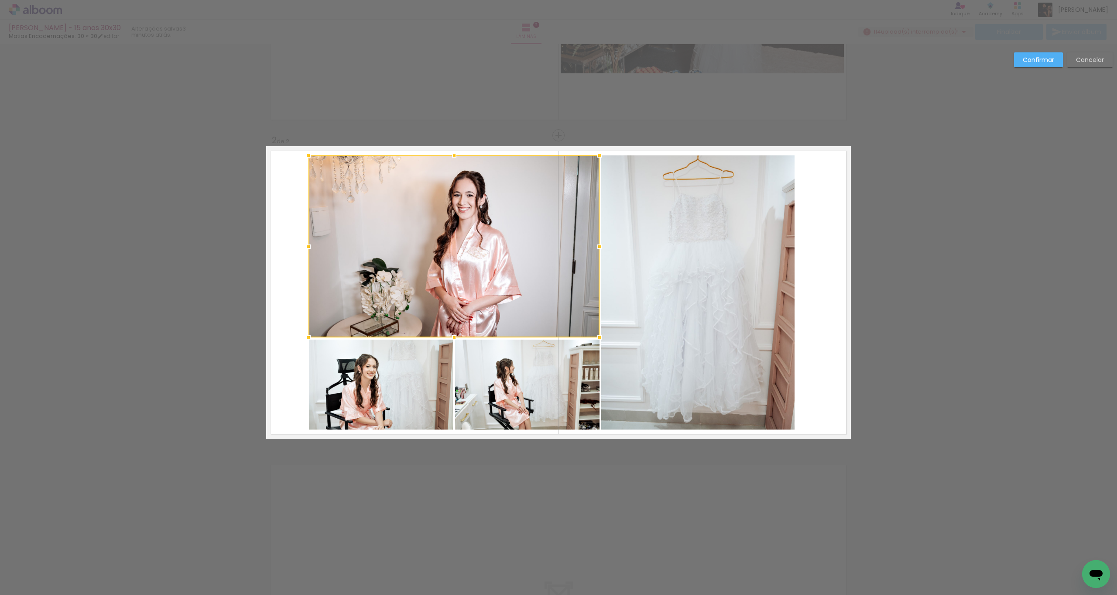
click at [499, 377] on quentale-photo at bounding box center [527, 385] width 144 height 90
click at [429, 391] on div at bounding box center [454, 292] width 291 height 274
click at [661, 345] on quentale-photo at bounding box center [697, 292] width 193 height 274
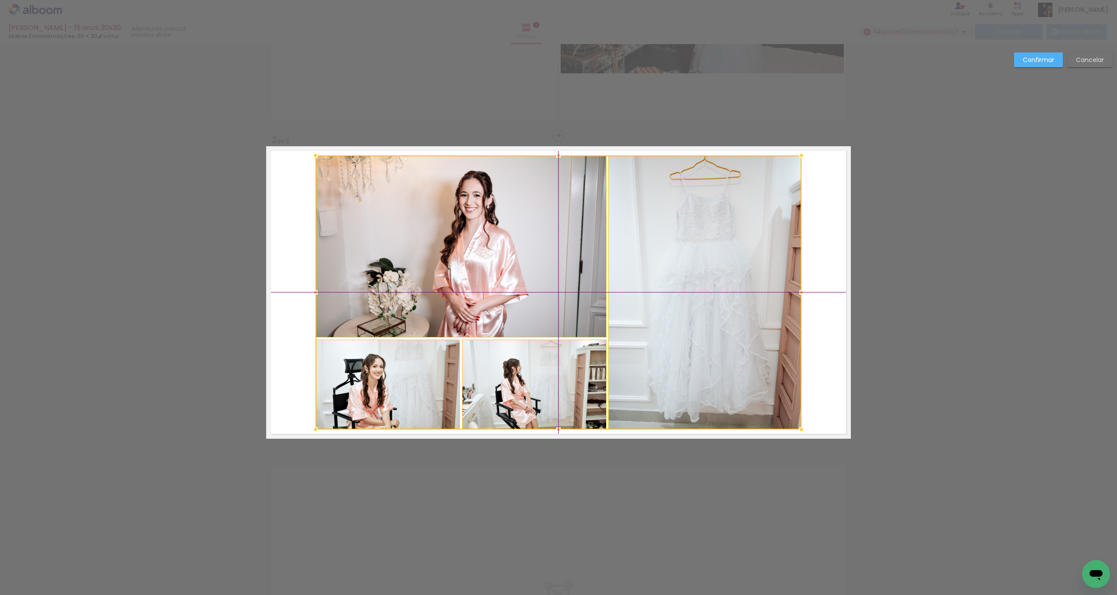
drag, startPoint x: 517, startPoint y: 370, endPoint x: 525, endPoint y: 368, distance: 8.0
click at [525, 368] on div at bounding box center [559, 292] width 486 height 274
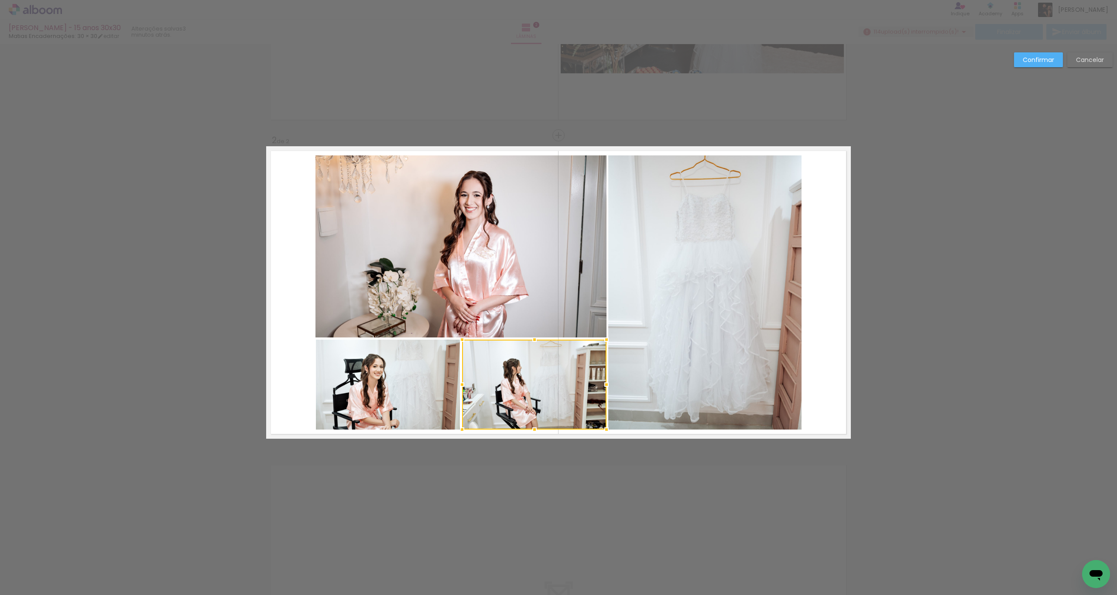
click at [1021, 55] on paper-button "Confirmar" at bounding box center [1038, 59] width 49 height 15
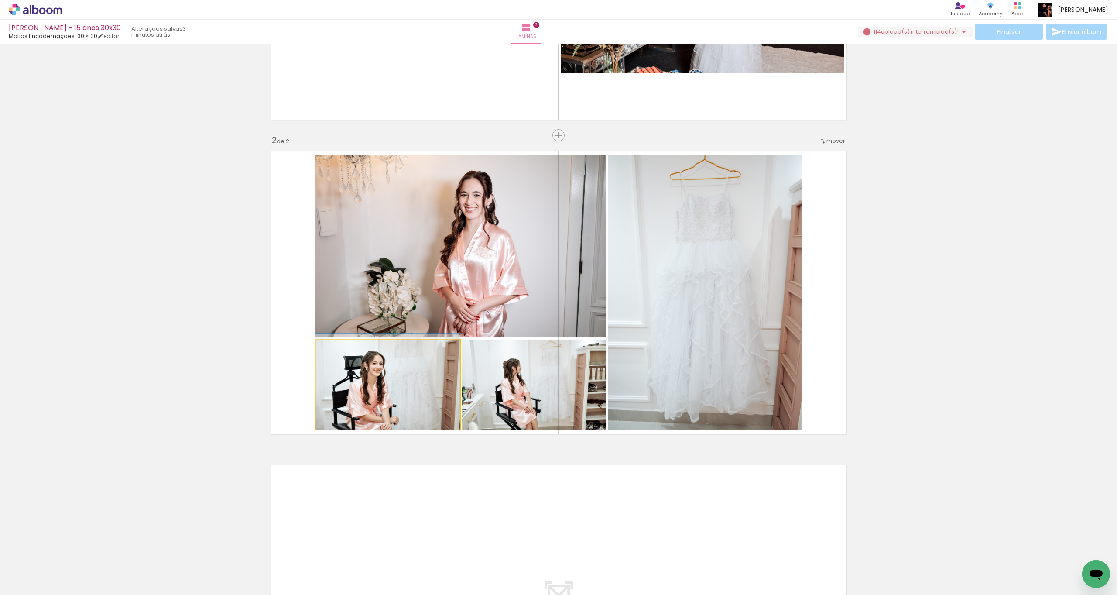
drag, startPoint x: 412, startPoint y: 402, endPoint x: 409, endPoint y: 394, distance: 8.3
drag, startPoint x: 546, startPoint y: 390, endPoint x: 551, endPoint y: 390, distance: 5.3
drag, startPoint x: 418, startPoint y: 400, endPoint x: 464, endPoint y: 381, distance: 50.3
drag, startPoint x: 409, startPoint y: 398, endPoint x: 492, endPoint y: 350, distance: 95.6
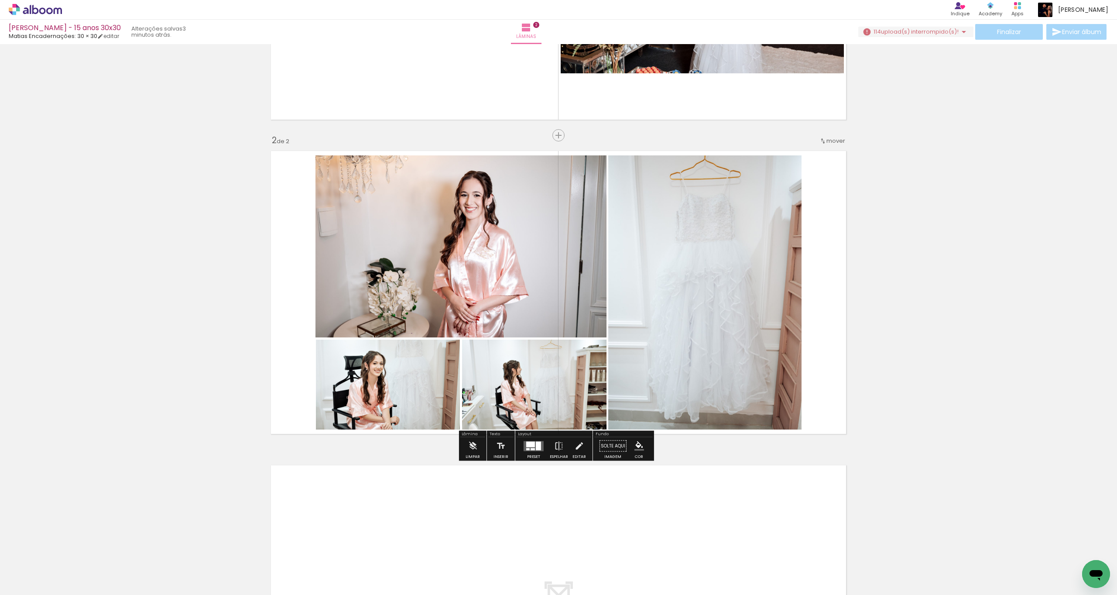
click at [852, 259] on div "Inserir lâmina 1 de 2 Inserir lâmina 2 de 2" at bounding box center [558, 281] width 1117 height 943
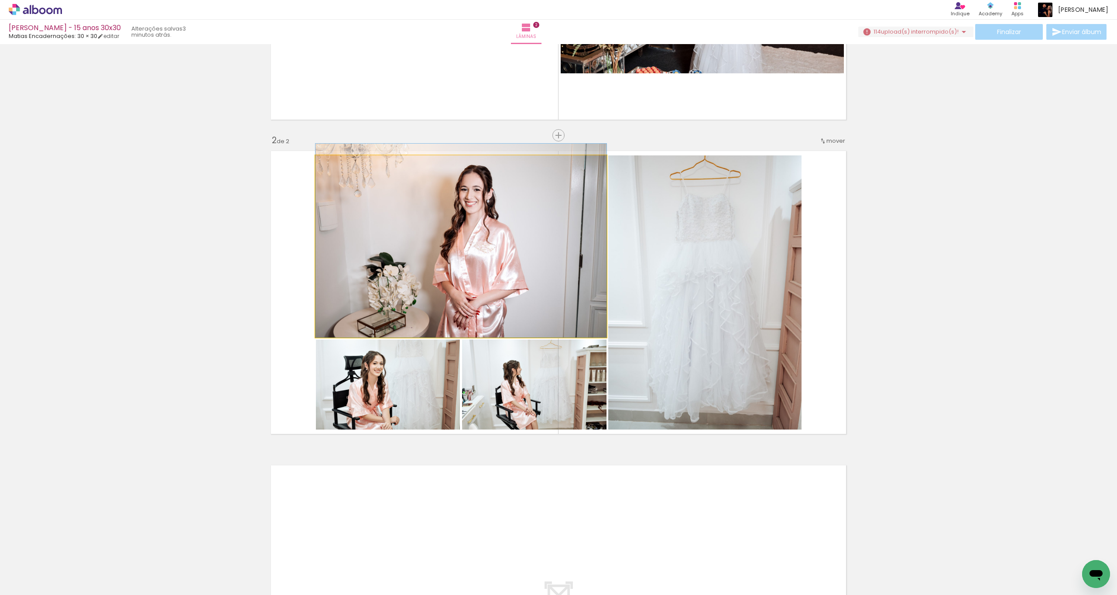
drag, startPoint x: 491, startPoint y: 294, endPoint x: 520, endPoint y: 253, distance: 49.8
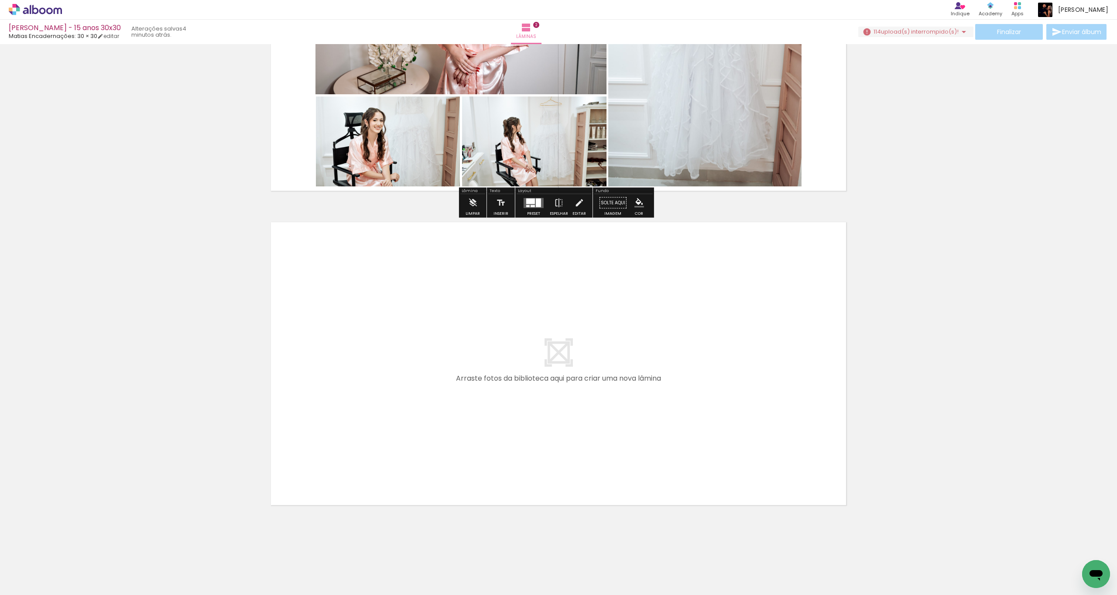
scroll to position [481, 0]
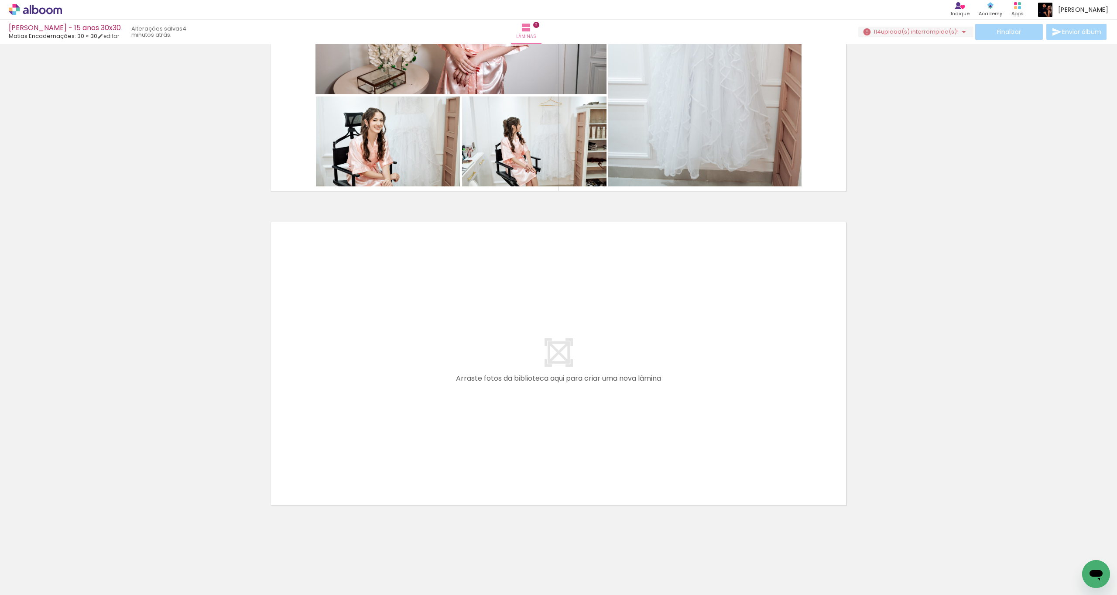
click at [71, 547] on iron-icon at bounding box center [68, 547] width 9 height 9
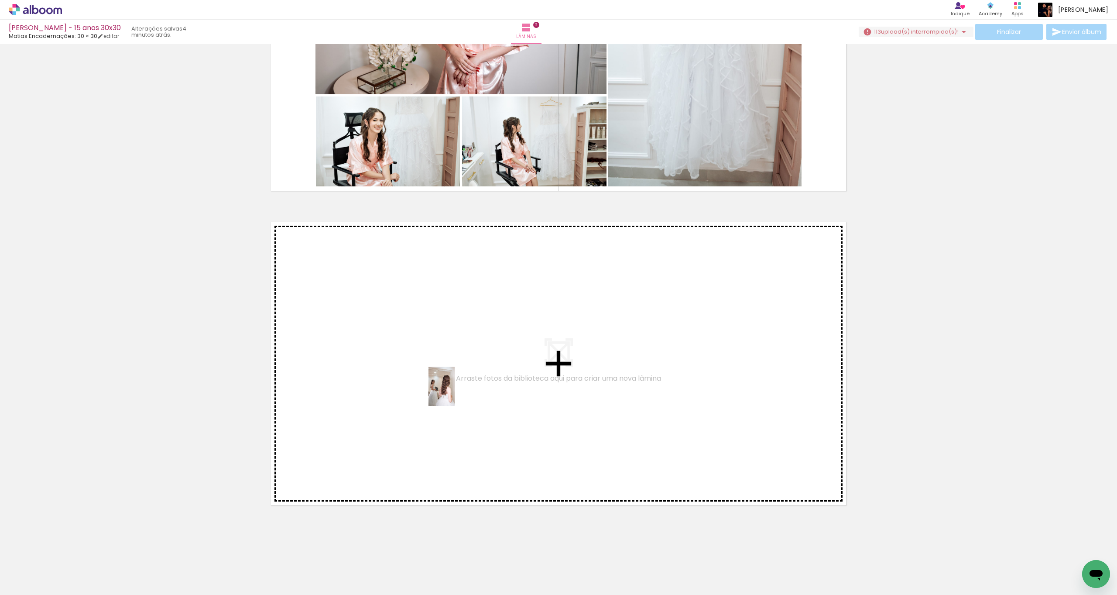
drag, startPoint x: 94, startPoint y: 571, endPoint x: 454, endPoint y: 393, distance: 401.1
click at [454, 393] on quentale-workspace at bounding box center [558, 297] width 1117 height 595
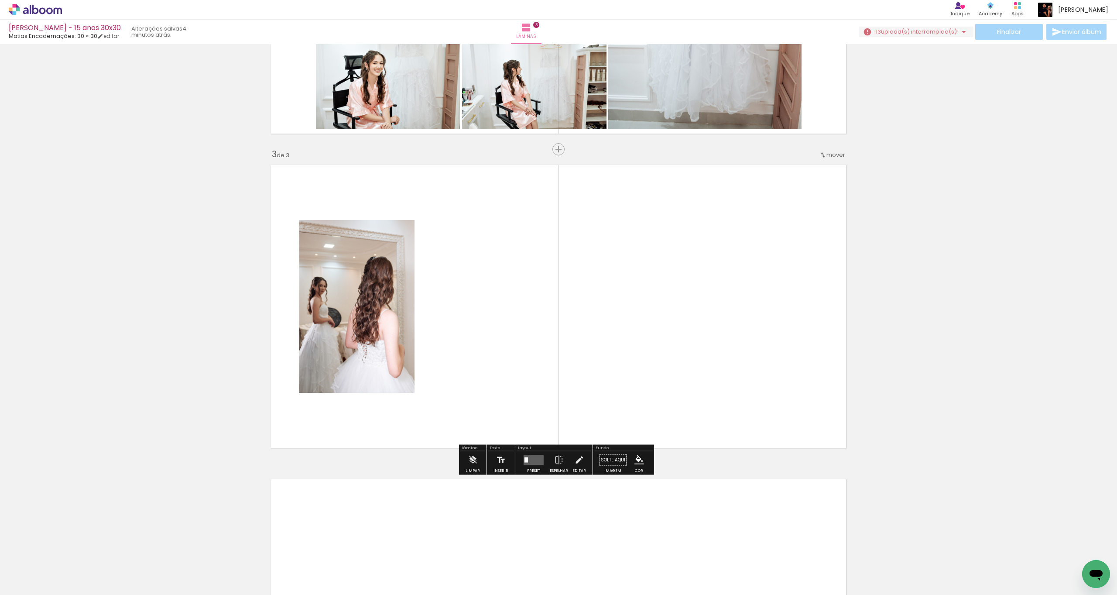
scroll to position [552, 0]
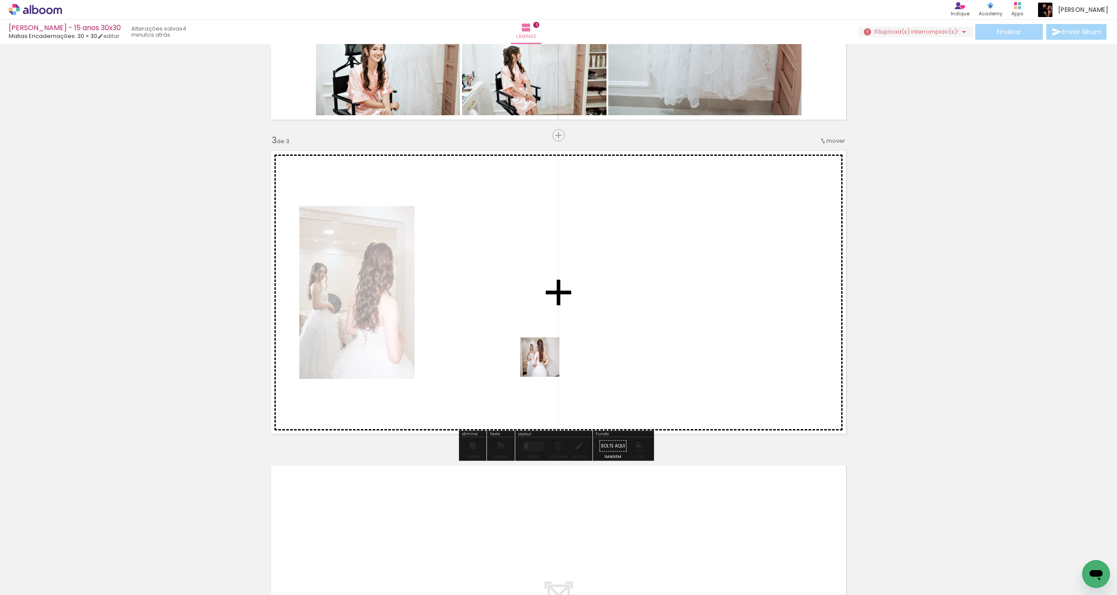
drag, startPoint x: 164, startPoint y: 540, endPoint x: 457, endPoint y: 412, distance: 319.4
click at [547, 359] on quentale-workspace at bounding box center [558, 297] width 1117 height 595
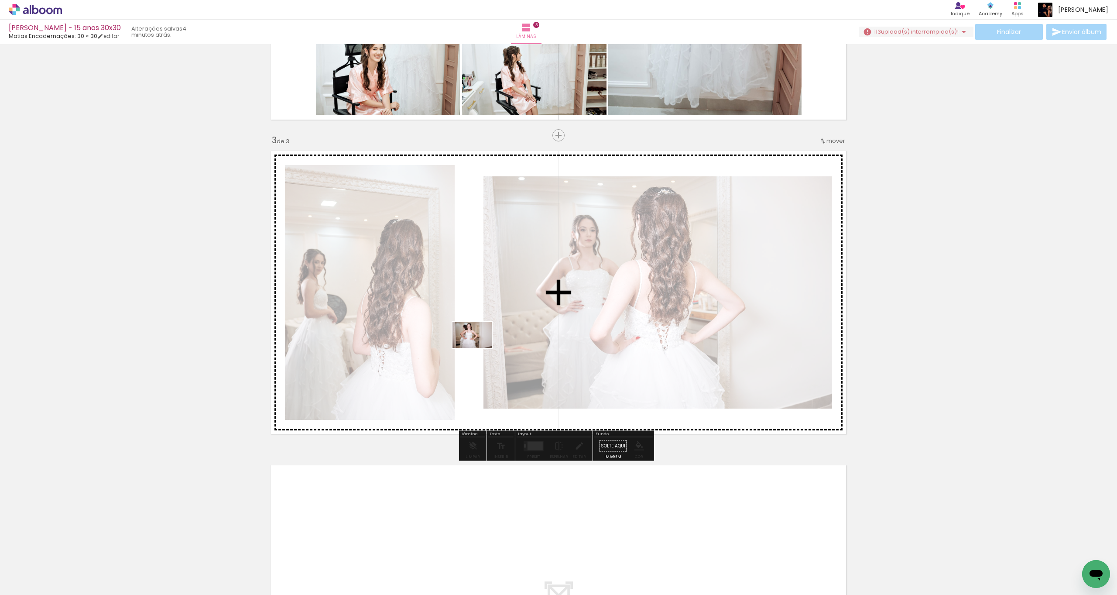
drag, startPoint x: 96, startPoint y: 567, endPoint x: 166, endPoint y: 556, distance: 70.7
click at [491, 347] on quentale-workspace at bounding box center [558, 297] width 1117 height 595
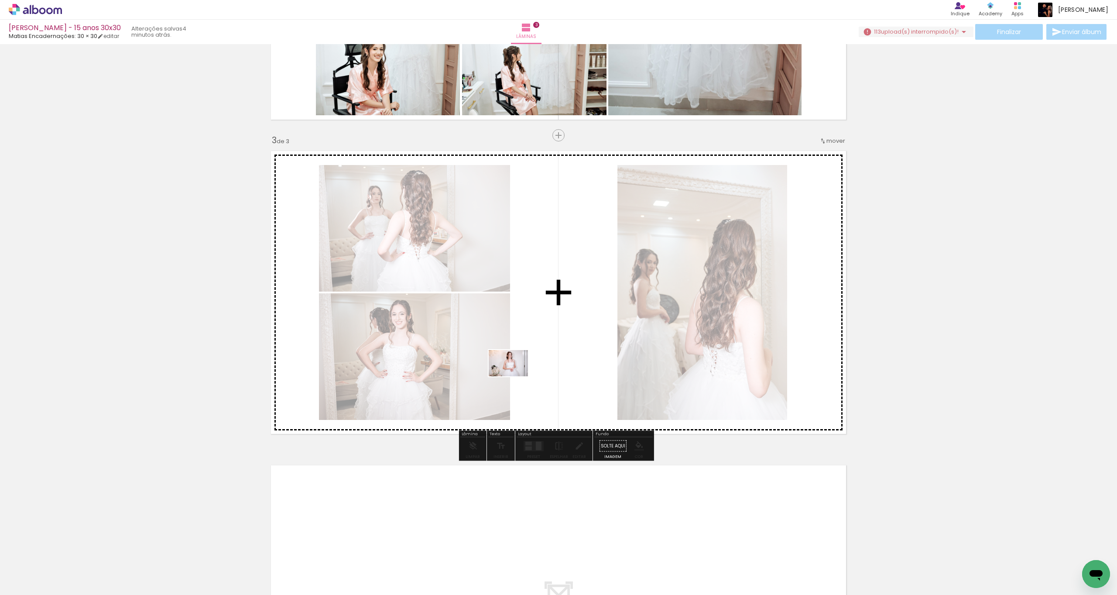
drag, startPoint x: 88, startPoint y: 571, endPoint x: 494, endPoint y: 401, distance: 440.5
click at [567, 351] on quentale-workspace at bounding box center [558, 297] width 1117 height 595
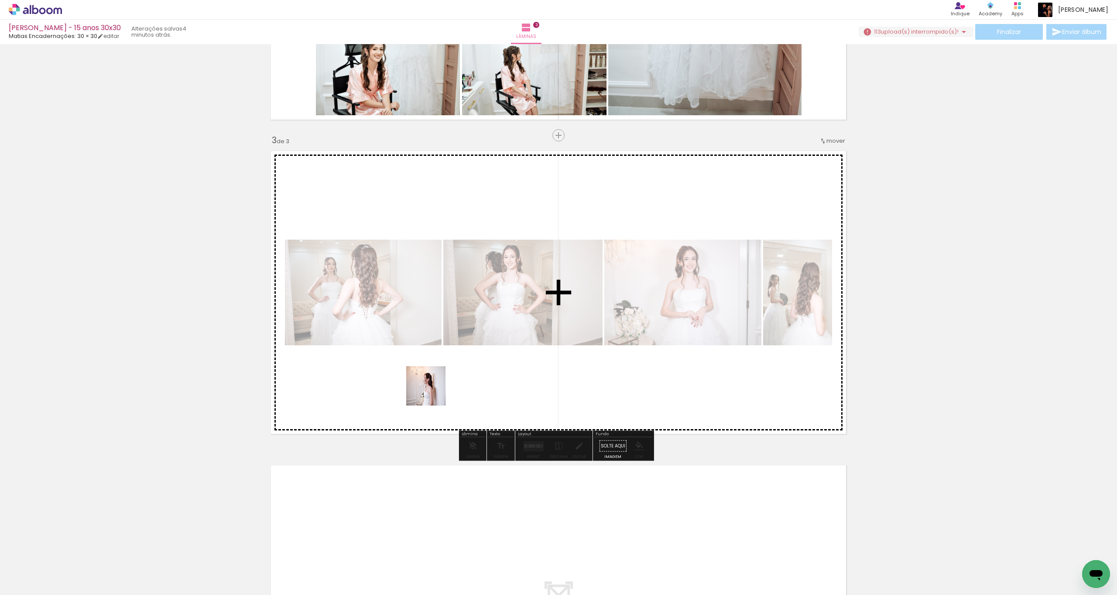
drag, startPoint x: 97, startPoint y: 572, endPoint x: 456, endPoint y: 379, distance: 407.9
click at [456, 379] on quentale-workspace at bounding box center [558, 297] width 1117 height 595
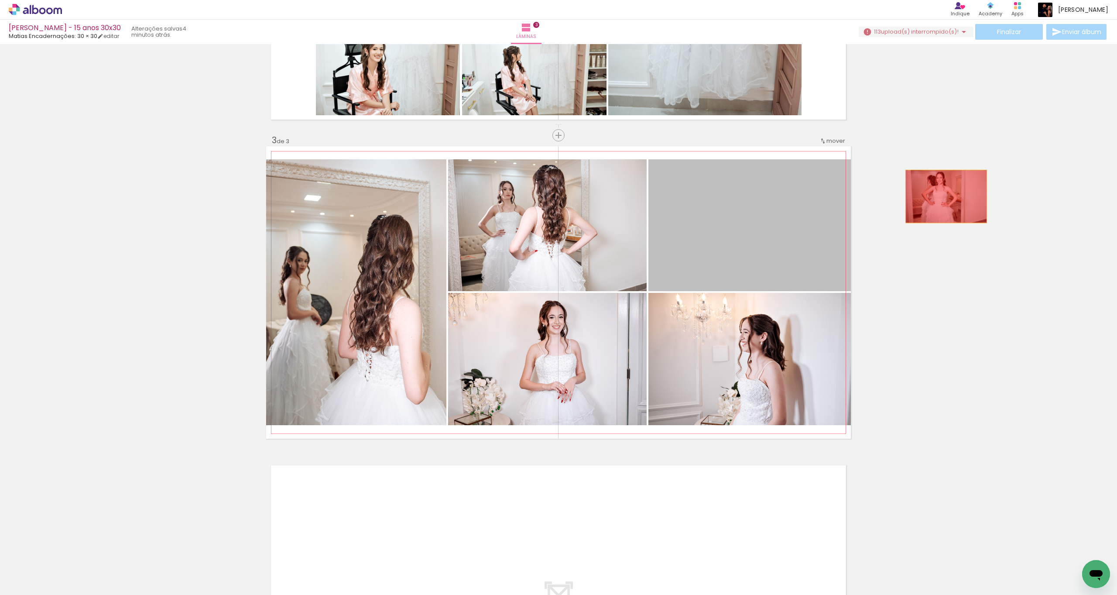
drag, startPoint x: 755, startPoint y: 240, endPoint x: 749, endPoint y: 131, distance: 108.4
click at [943, 196] on div "Inserir lâmina 1 de 3 Inserir lâmina 2 de 3 Inserir lâmina 3 de 3" at bounding box center [558, 123] width 1117 height 1257
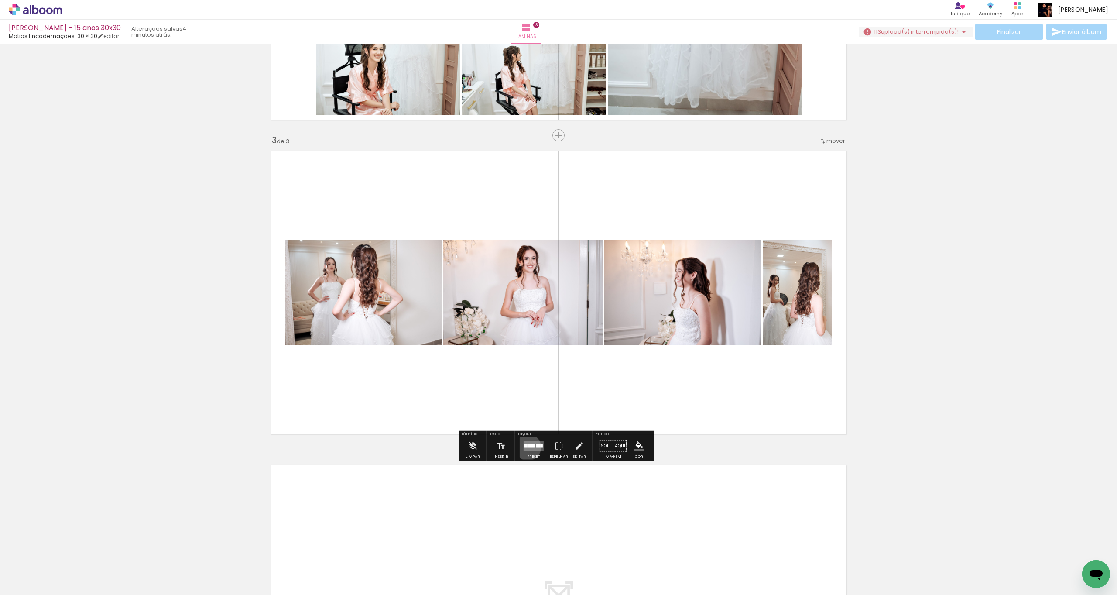
click at [529, 446] on quentale-layouter at bounding box center [534, 446] width 20 height 10
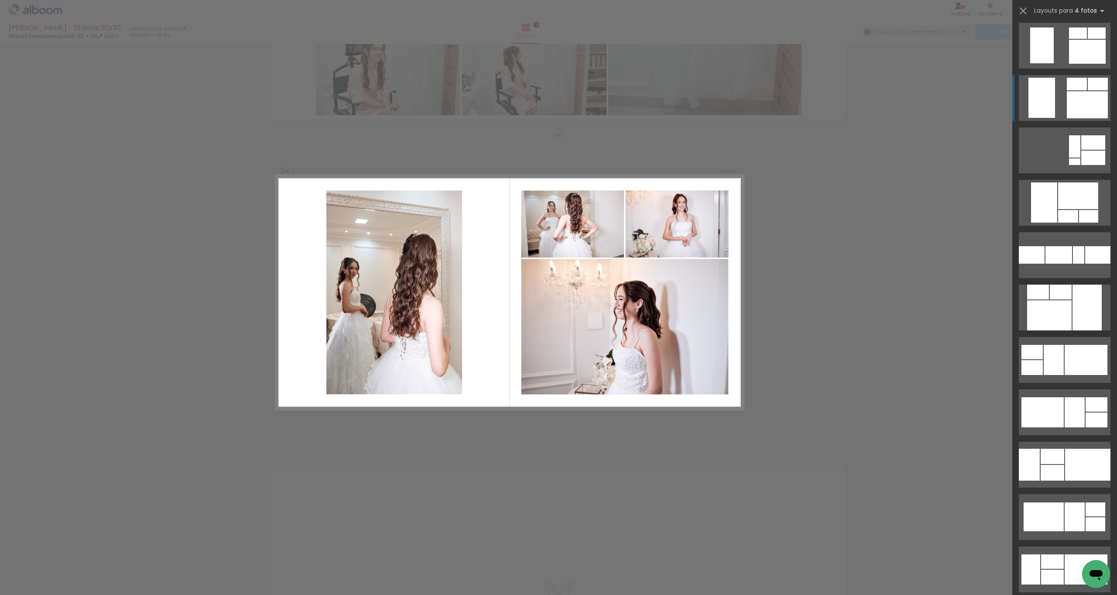
scroll to position [1841, 0]
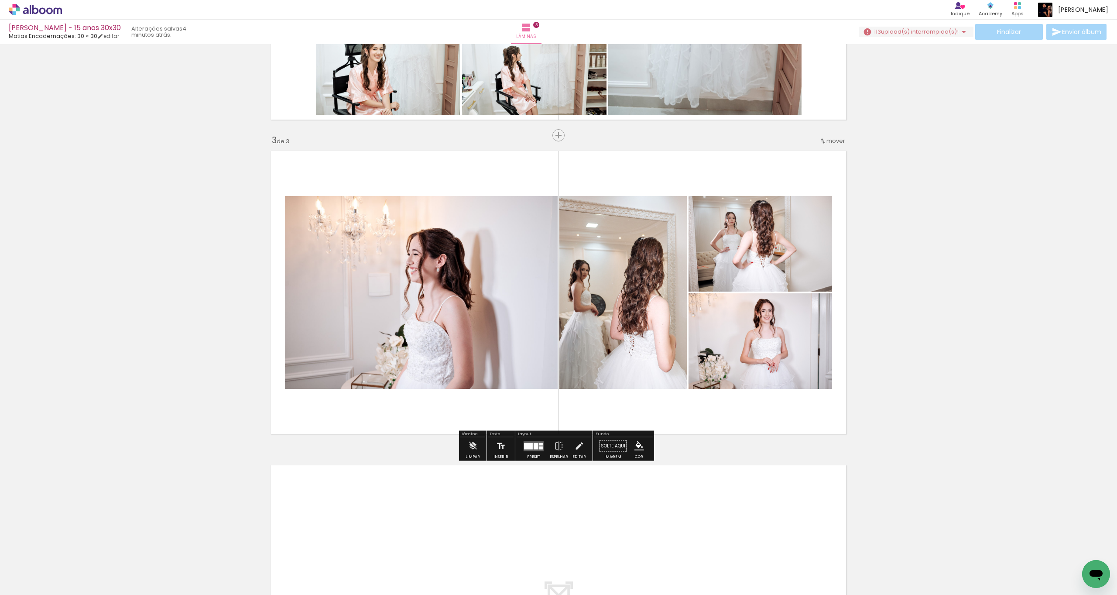
click at [554, 309] on quentale-photo at bounding box center [421, 292] width 273 height 193
click at [553, 309] on quentale-photo at bounding box center [421, 292] width 273 height 193
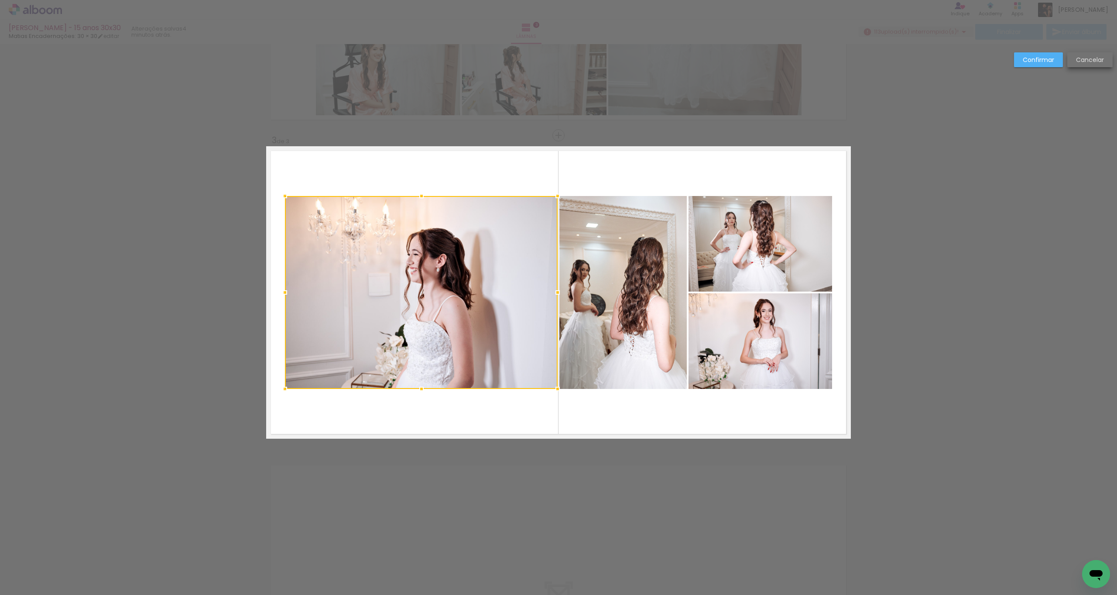
click at [1073, 66] on paper-button "Cancelar" at bounding box center [1090, 59] width 45 height 15
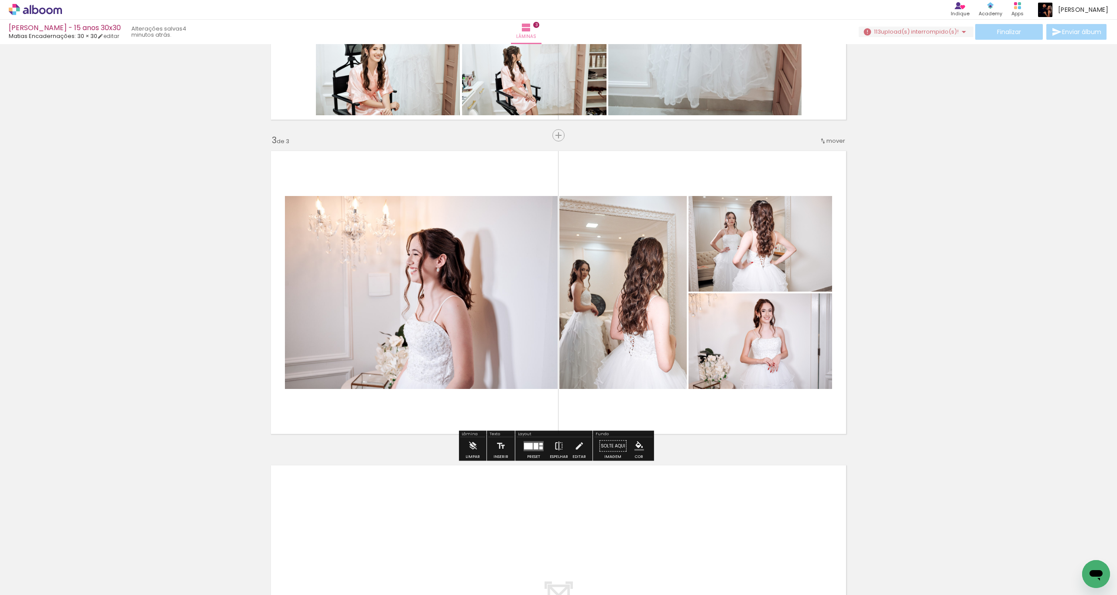
drag, startPoint x: 556, startPoint y: 442, endPoint x: 564, endPoint y: 444, distance: 9.0
click at [556, 442] on iron-icon at bounding box center [559, 445] width 10 height 17
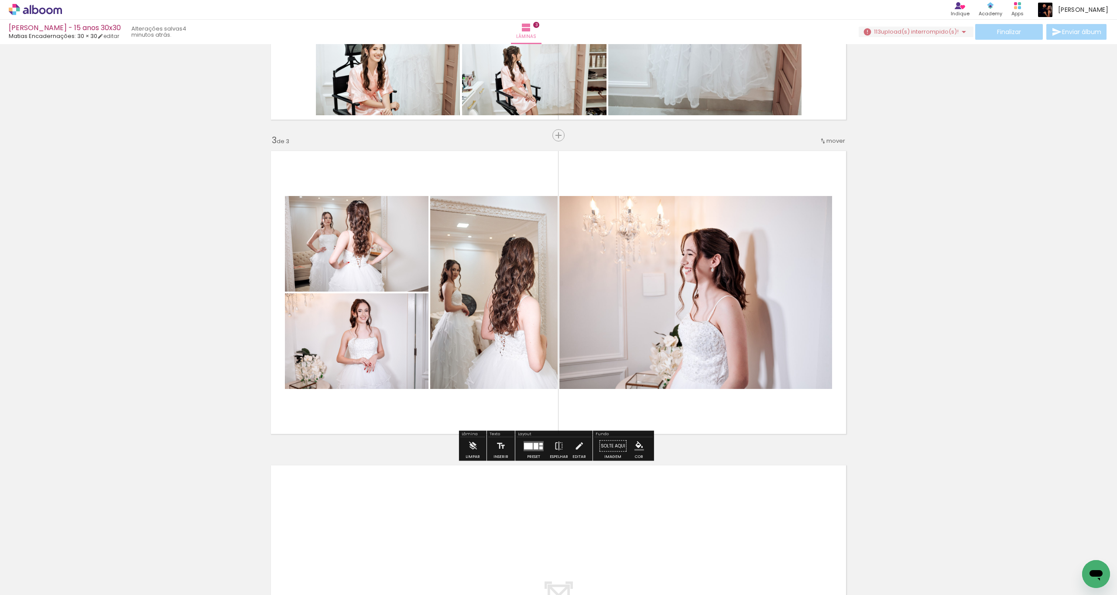
click at [512, 326] on quentale-photo at bounding box center [493, 292] width 127 height 193
click at [405, 256] on quentale-photo at bounding box center [357, 244] width 144 height 96
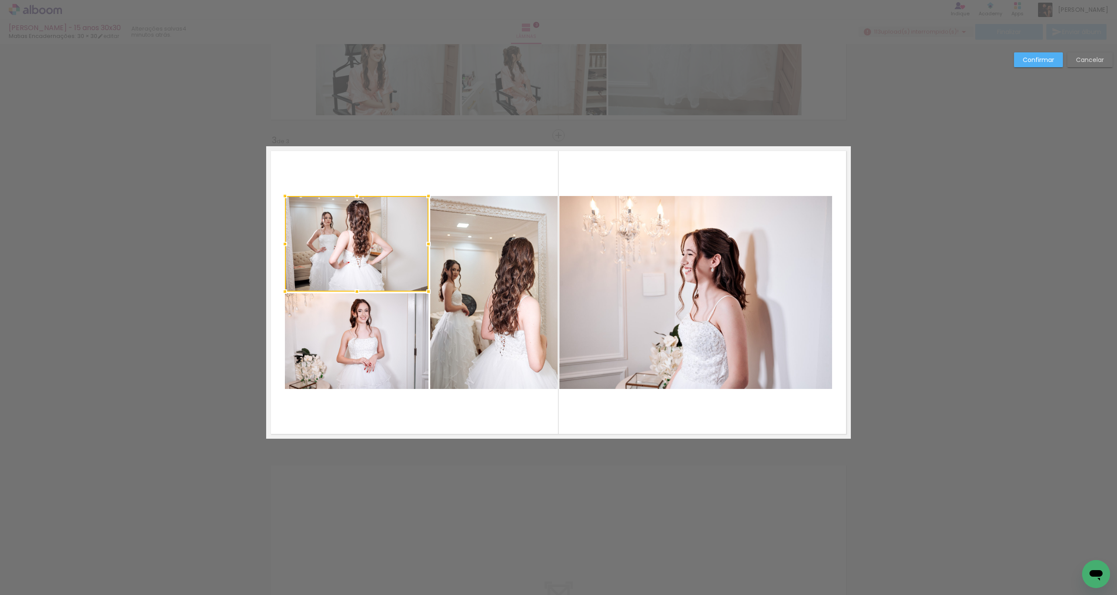
click at [707, 267] on quentale-photo at bounding box center [696, 292] width 273 height 193
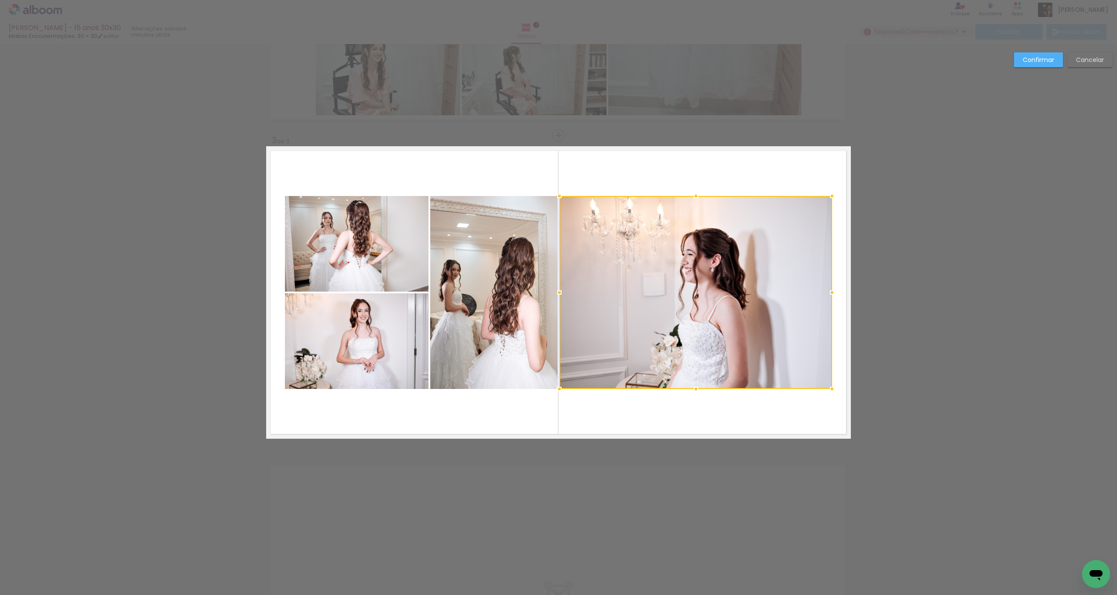
drag, startPoint x: 1036, startPoint y: 57, endPoint x: 996, endPoint y: 65, distance: 41.0
click at [0, 0] on slot "Confirmar" at bounding box center [0, 0] width 0 height 0
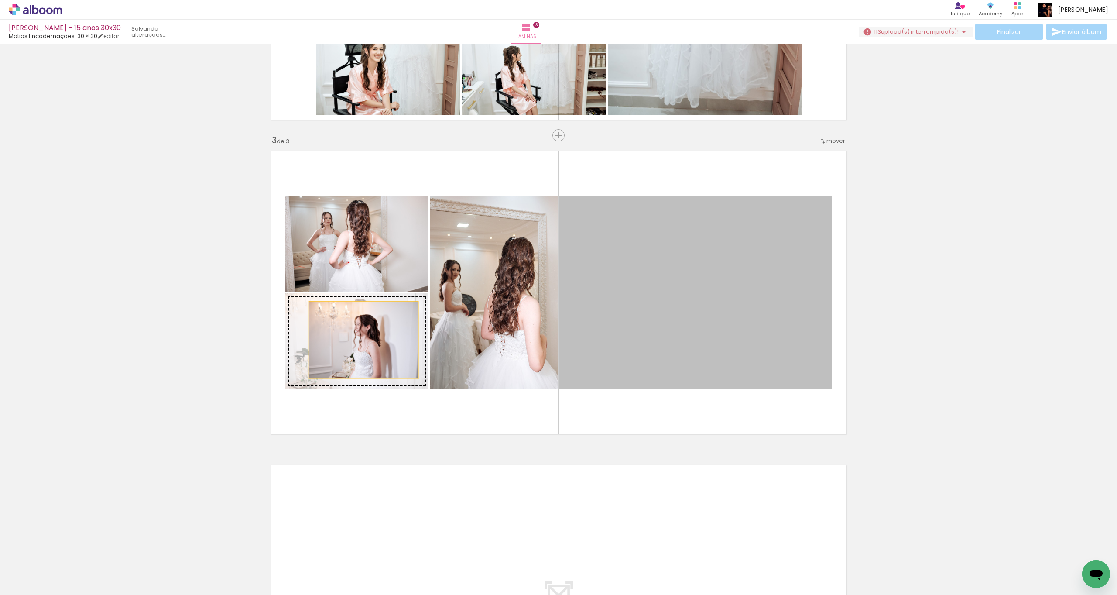
drag, startPoint x: 681, startPoint y: 281, endPoint x: 404, endPoint y: 317, distance: 279.5
click at [0, 0] on slot at bounding box center [0, 0] width 0 height 0
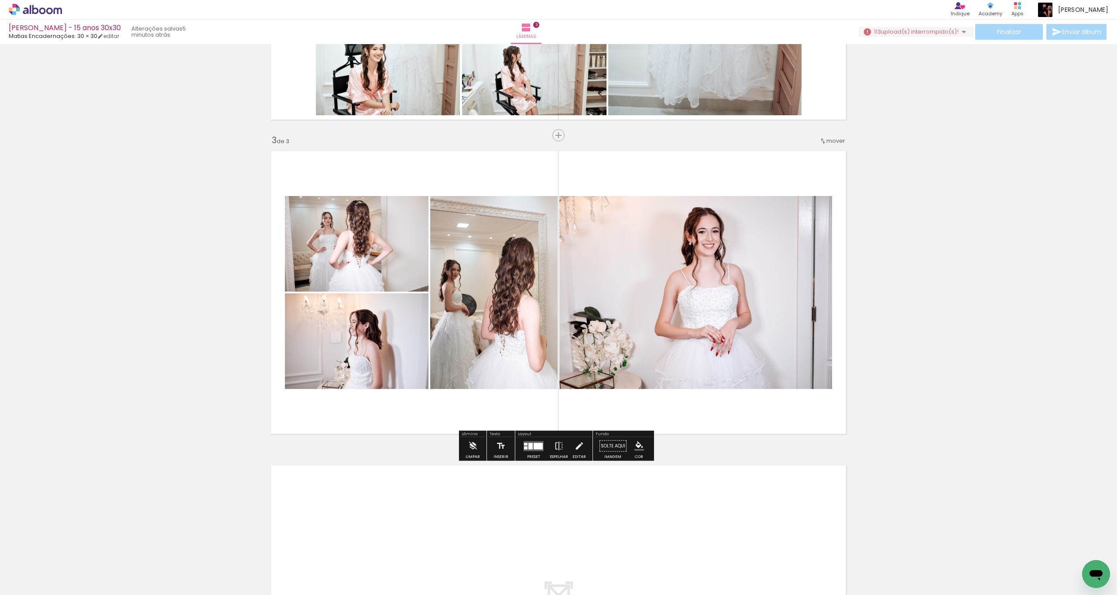
click at [390, 260] on quentale-photo at bounding box center [357, 244] width 144 height 96
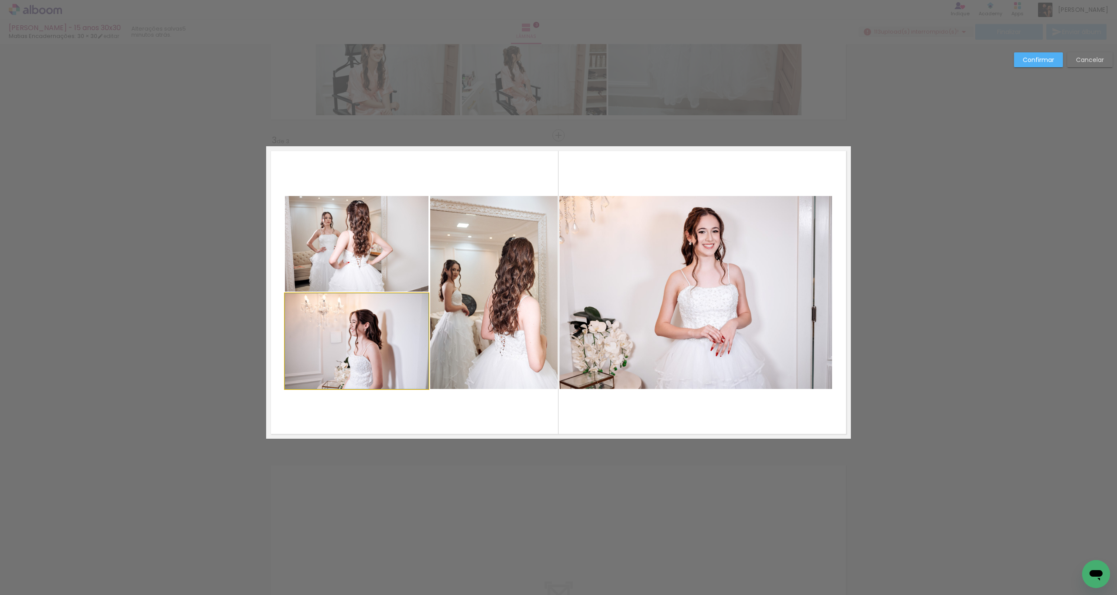
click at [397, 337] on quentale-photo at bounding box center [357, 341] width 144 height 96
click at [402, 263] on quentale-photo at bounding box center [357, 244] width 144 height 96
click at [0, 0] on slot "Confirmar" at bounding box center [0, 0] width 0 height 0
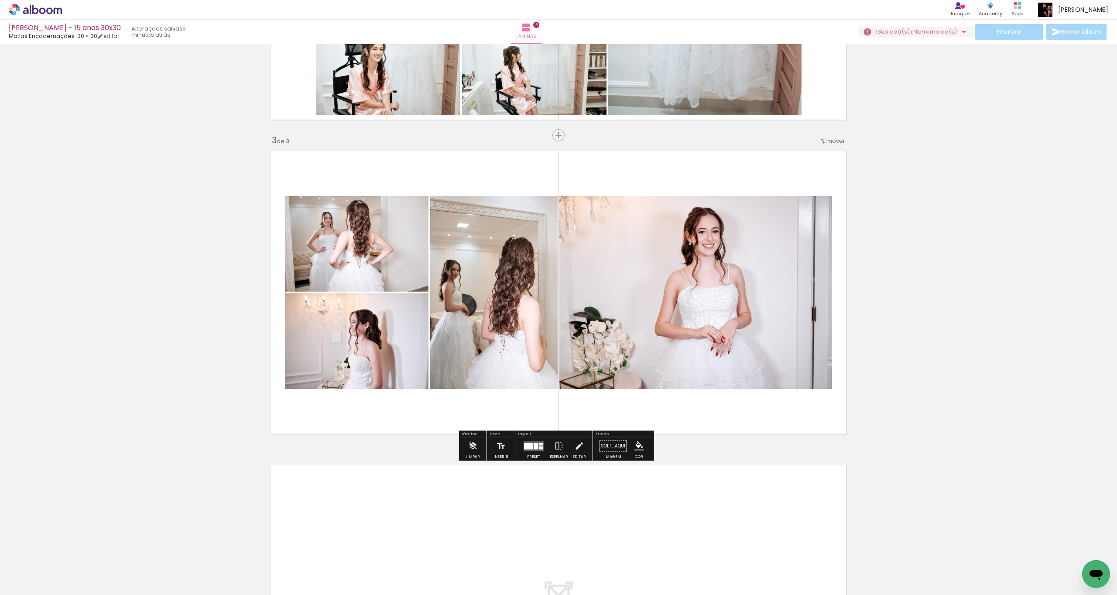
drag, startPoint x: 555, startPoint y: 448, endPoint x: 539, endPoint y: 440, distance: 18.0
click at [556, 449] on iron-icon at bounding box center [559, 445] width 10 height 17
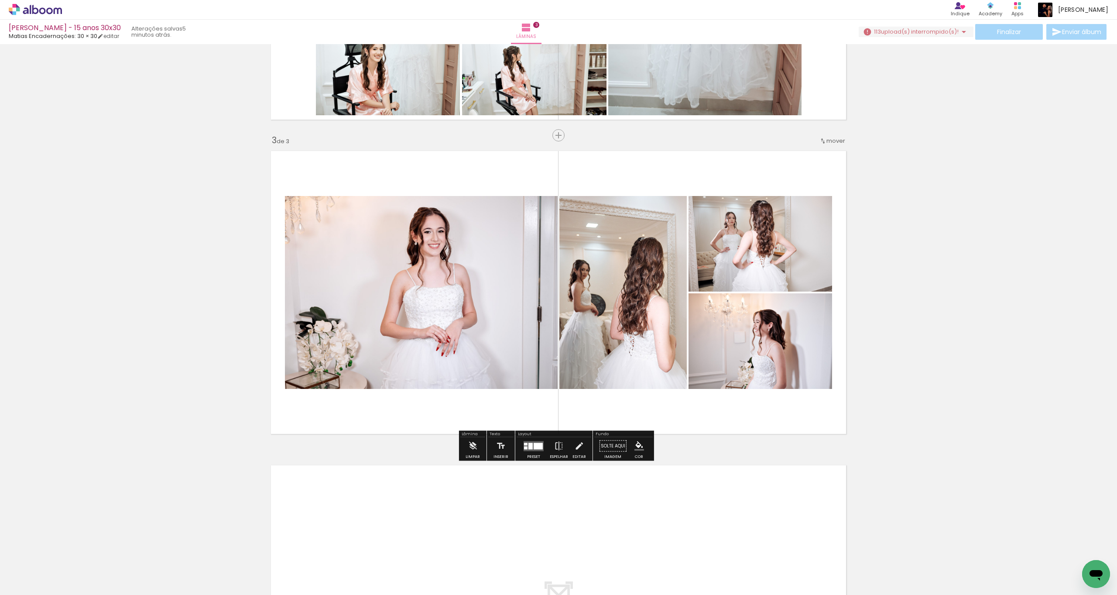
click at [400, 264] on quentale-photo at bounding box center [421, 292] width 273 height 193
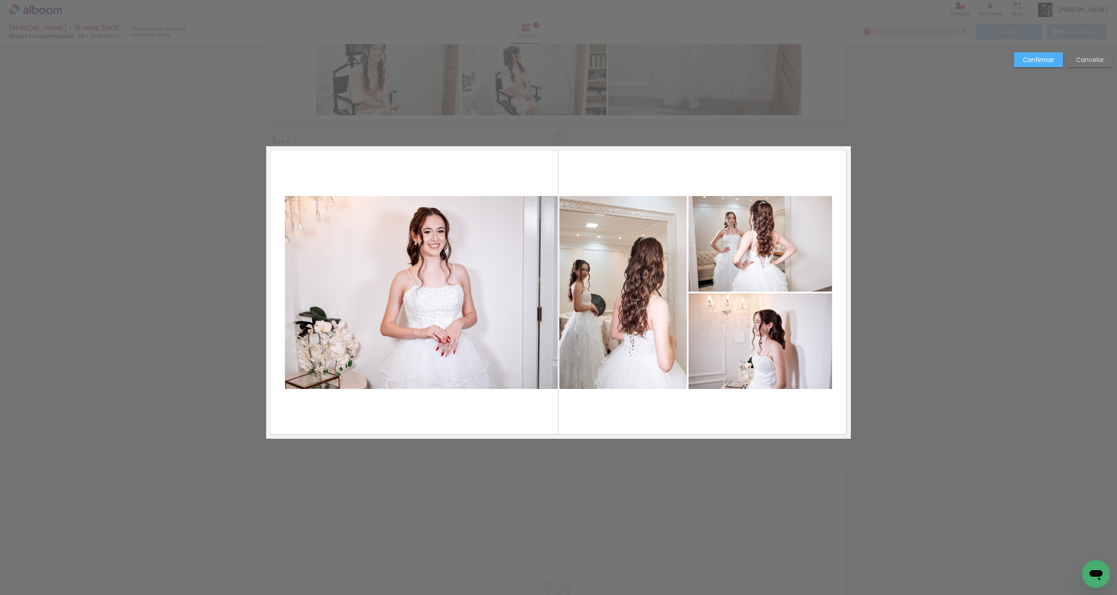
click at [503, 299] on quentale-photo at bounding box center [421, 292] width 273 height 193
click at [689, 279] on quentale-photo at bounding box center [761, 244] width 144 height 96
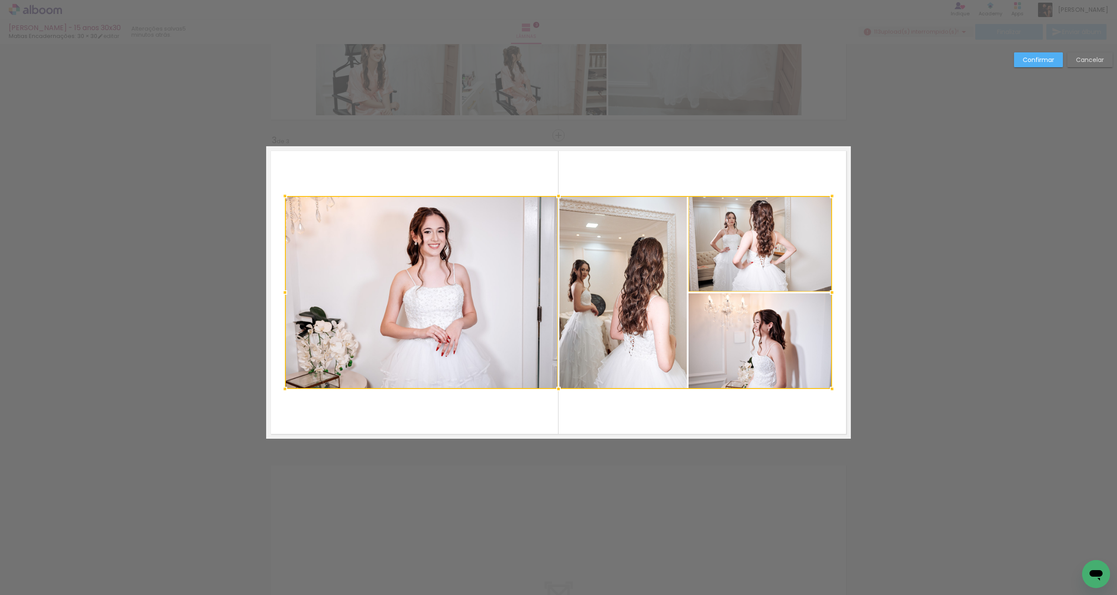
click at [622, 284] on div at bounding box center [558, 292] width 547 height 193
click at [722, 321] on div at bounding box center [558, 292] width 547 height 193
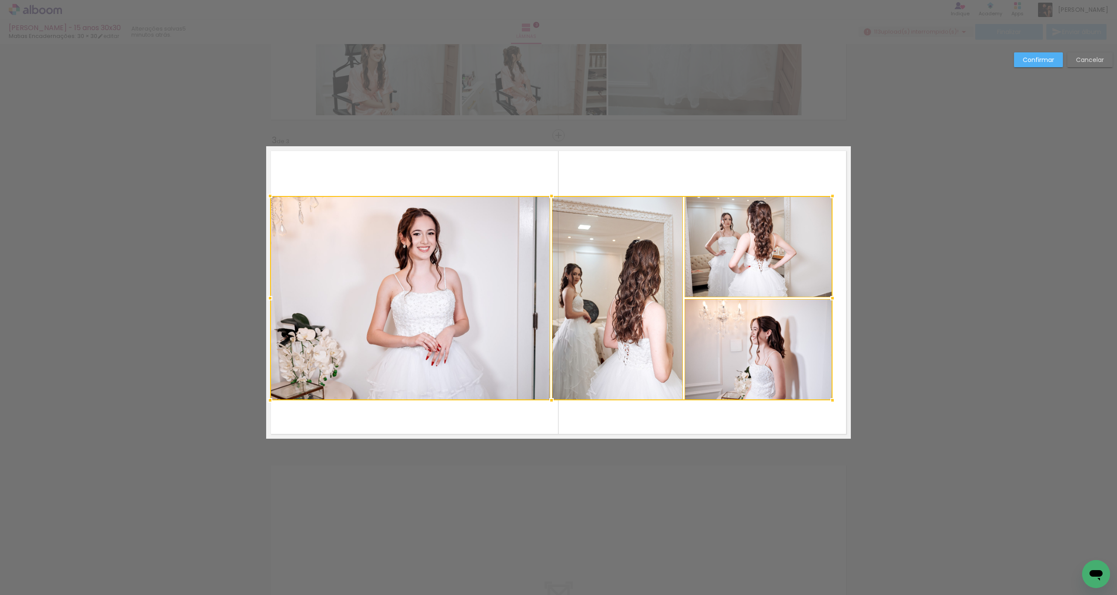
drag, startPoint x: 275, startPoint y: 395, endPoint x: 259, endPoint y: 402, distance: 17.4
click at [261, 402] on div at bounding box center [269, 399] width 17 height 17
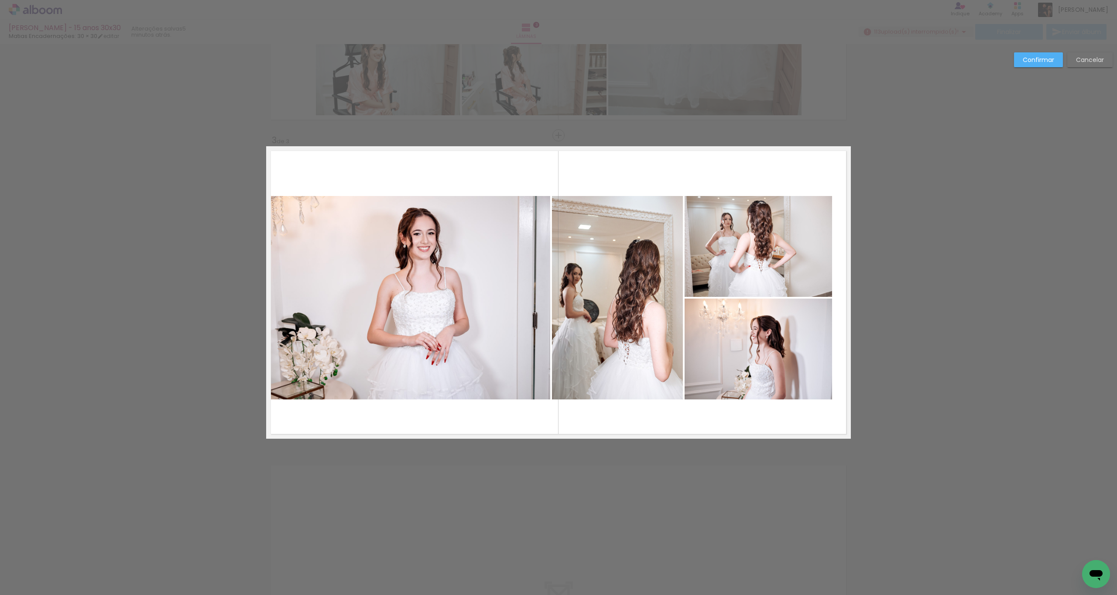
click at [399, 333] on quentale-photo at bounding box center [410, 297] width 280 height 203
click at [612, 302] on quentale-photo at bounding box center [617, 297] width 131 height 203
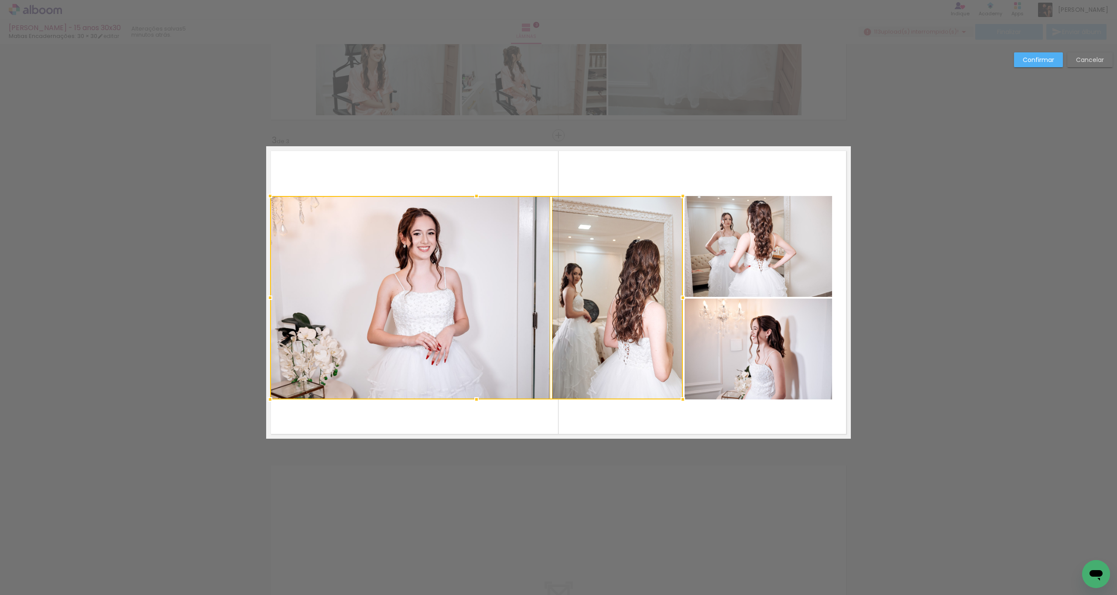
drag, startPoint x: 716, startPoint y: 267, endPoint x: 710, endPoint y: 288, distance: 21.4
click at [716, 267] on quentale-photo at bounding box center [759, 246] width 148 height 101
click at [708, 329] on div at bounding box center [551, 297] width 563 height 203
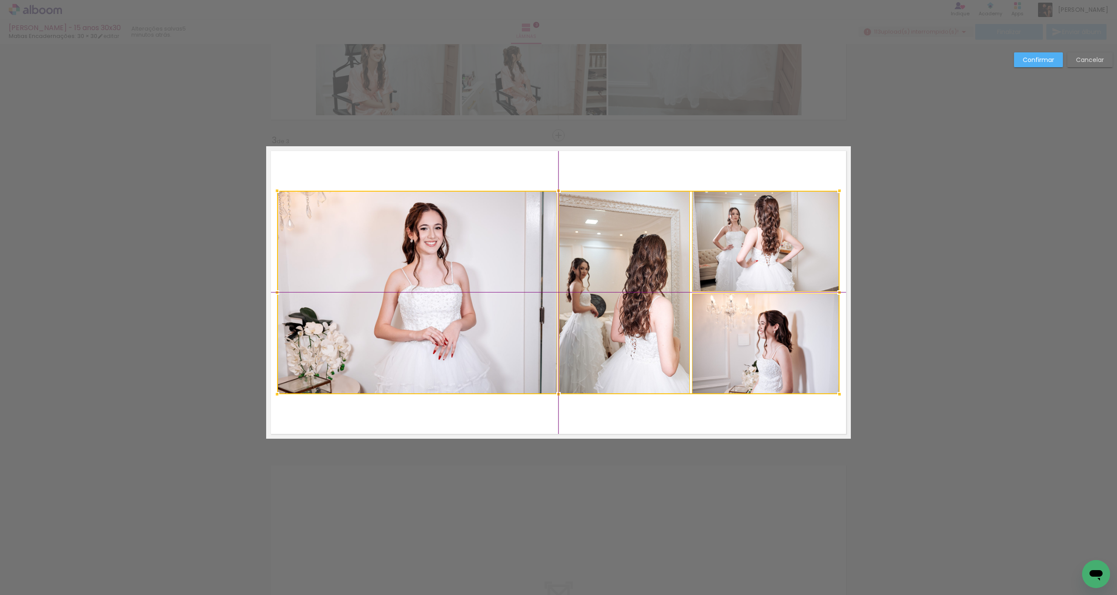
drag, startPoint x: 464, startPoint y: 322, endPoint x: 474, endPoint y: 311, distance: 15.7
click at [472, 316] on div at bounding box center [558, 292] width 563 height 203
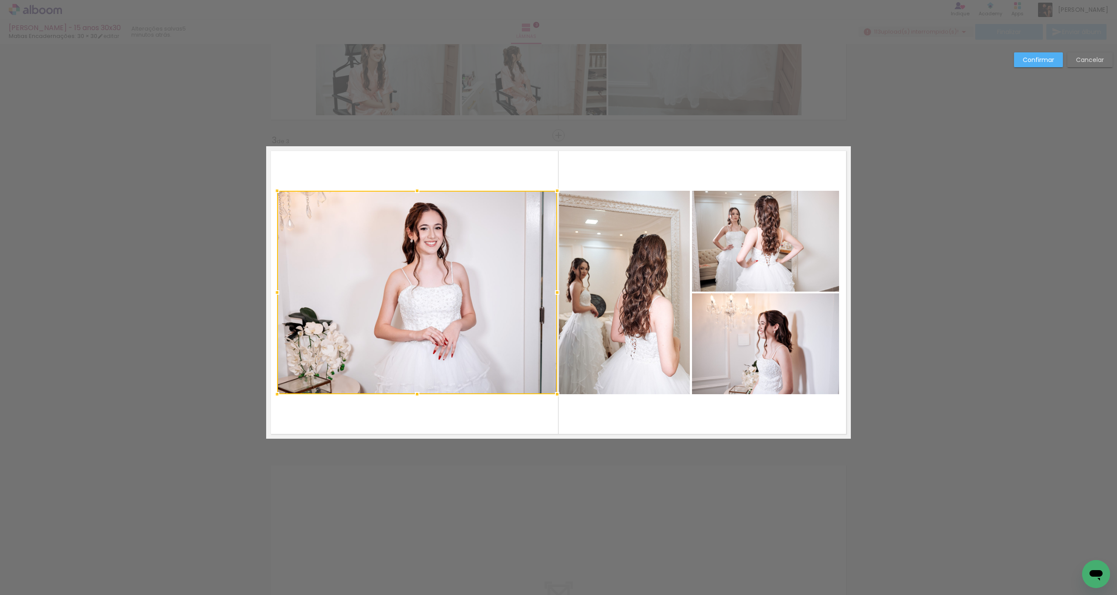
click at [622, 263] on quentale-photo at bounding box center [624, 292] width 131 height 203
click at [700, 248] on quentale-photo at bounding box center [766, 241] width 148 height 101
click at [697, 318] on div at bounding box center [558, 292] width 563 height 203
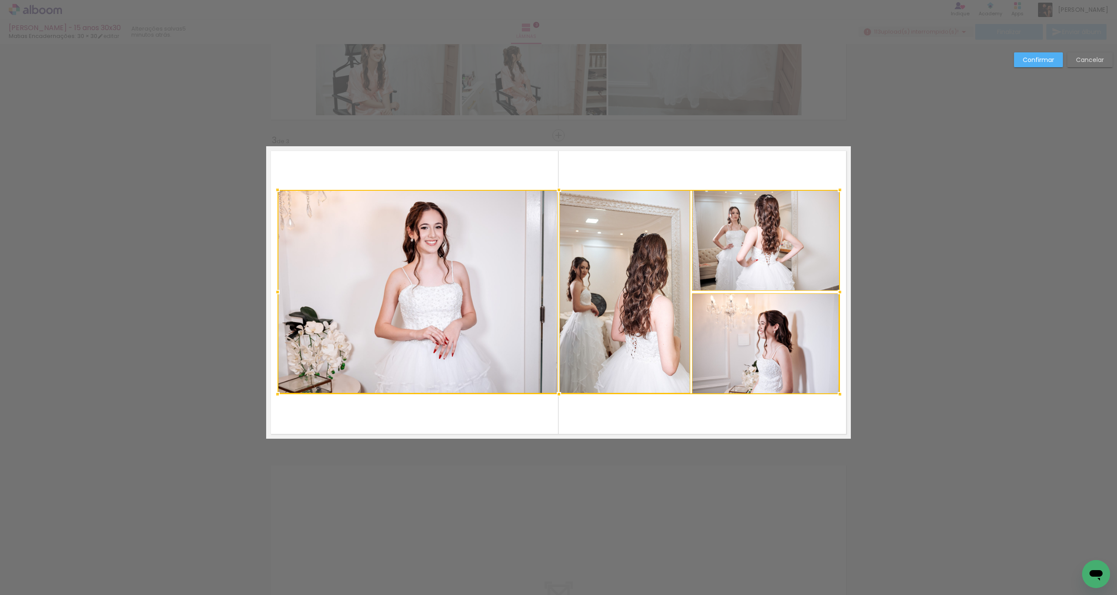
click at [0, 0] on slot "Confirmar" at bounding box center [0, 0] width 0 height 0
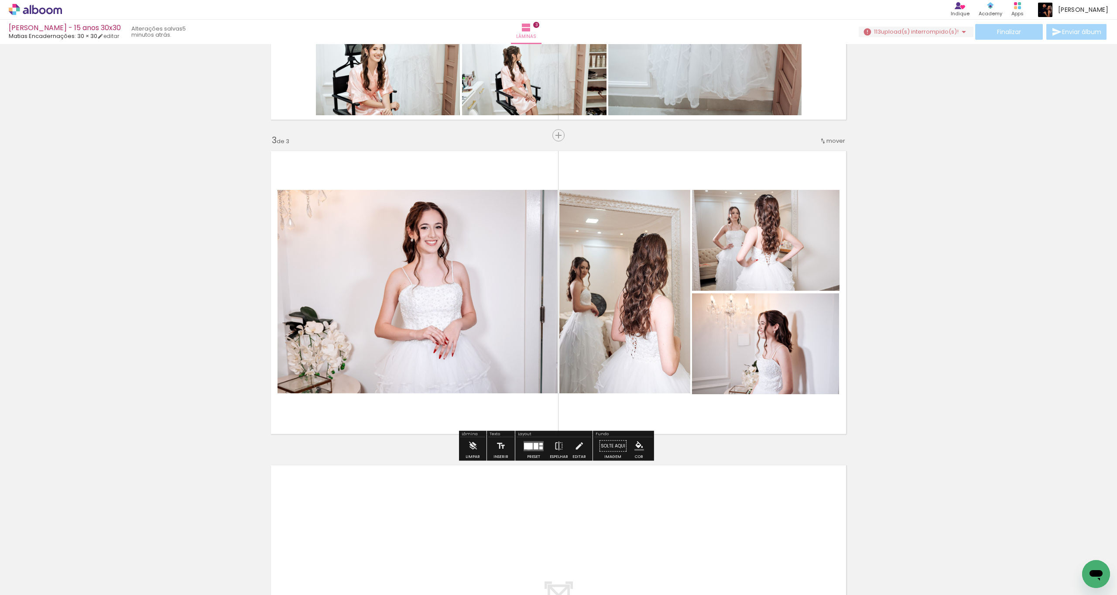
click at [527, 447] on div at bounding box center [528, 446] width 9 height 7
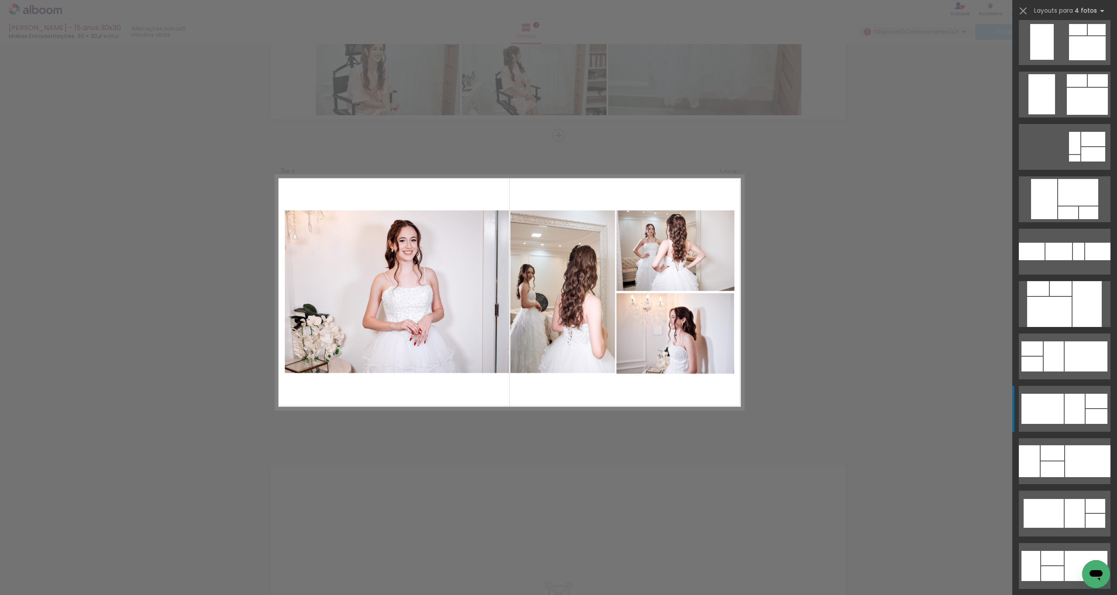
scroll to position [2200, 0]
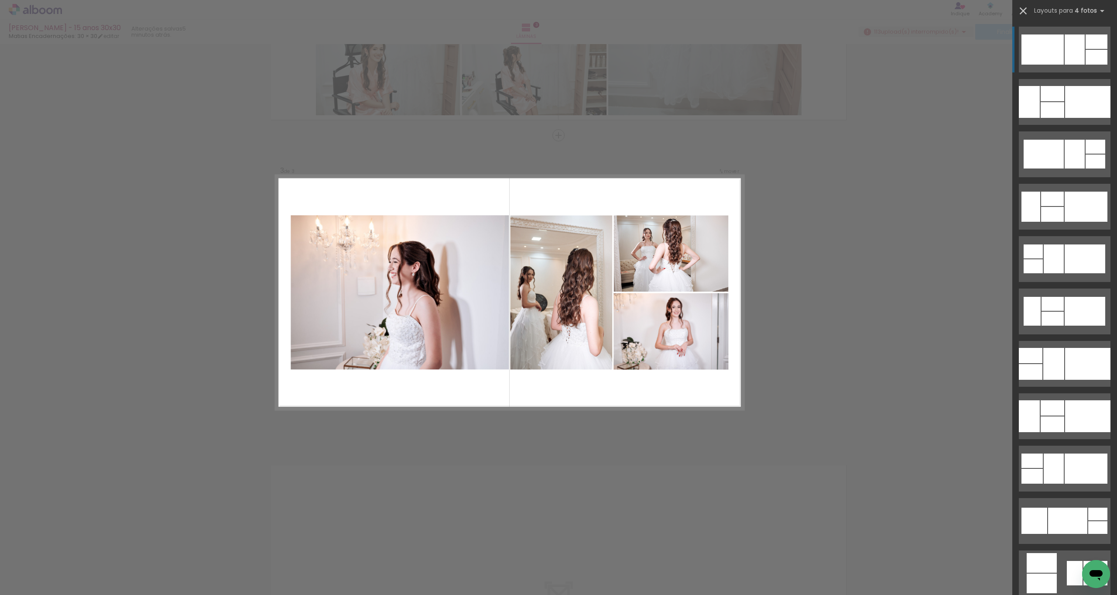
click at [1020, 14] on iron-icon at bounding box center [1023, 11] width 12 height 12
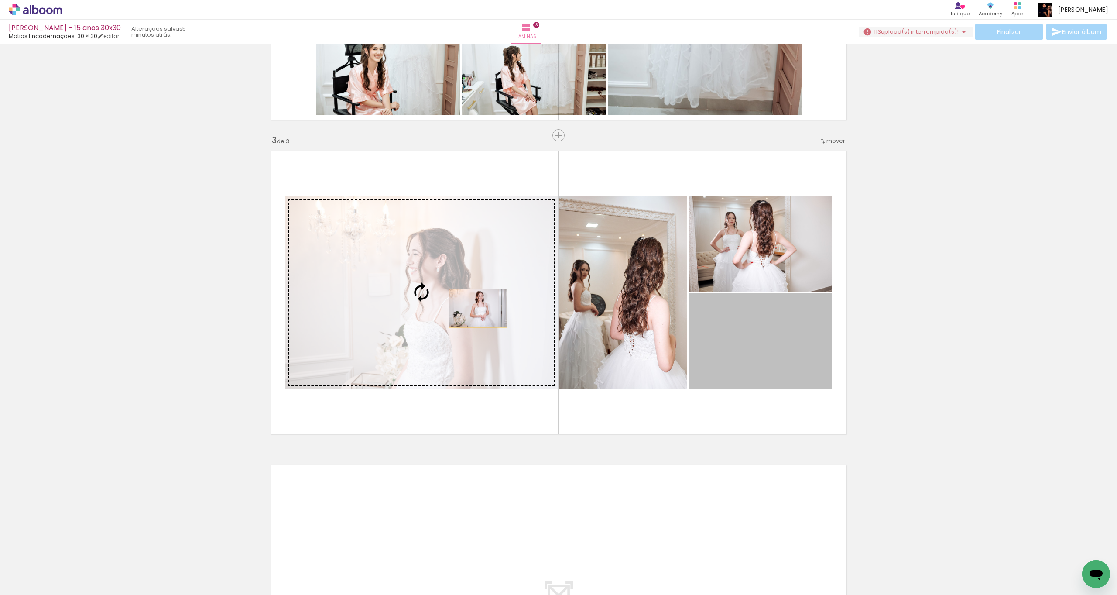
drag, startPoint x: 776, startPoint y: 344, endPoint x: 475, endPoint y: 307, distance: 303.0
click at [0, 0] on slot at bounding box center [0, 0] width 0 height 0
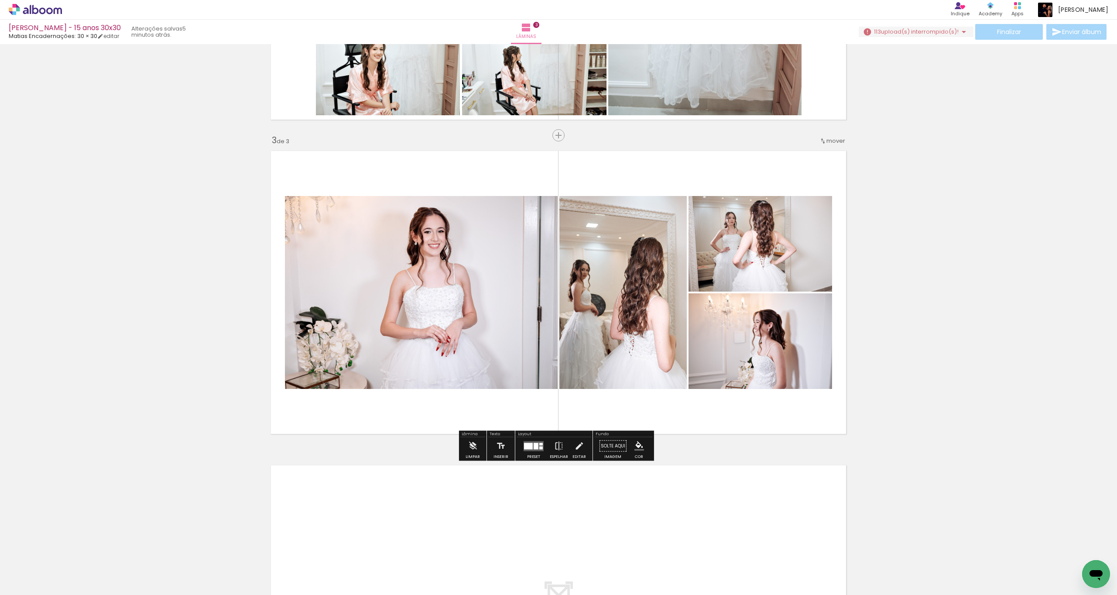
click at [485, 327] on quentale-photo at bounding box center [421, 292] width 273 height 193
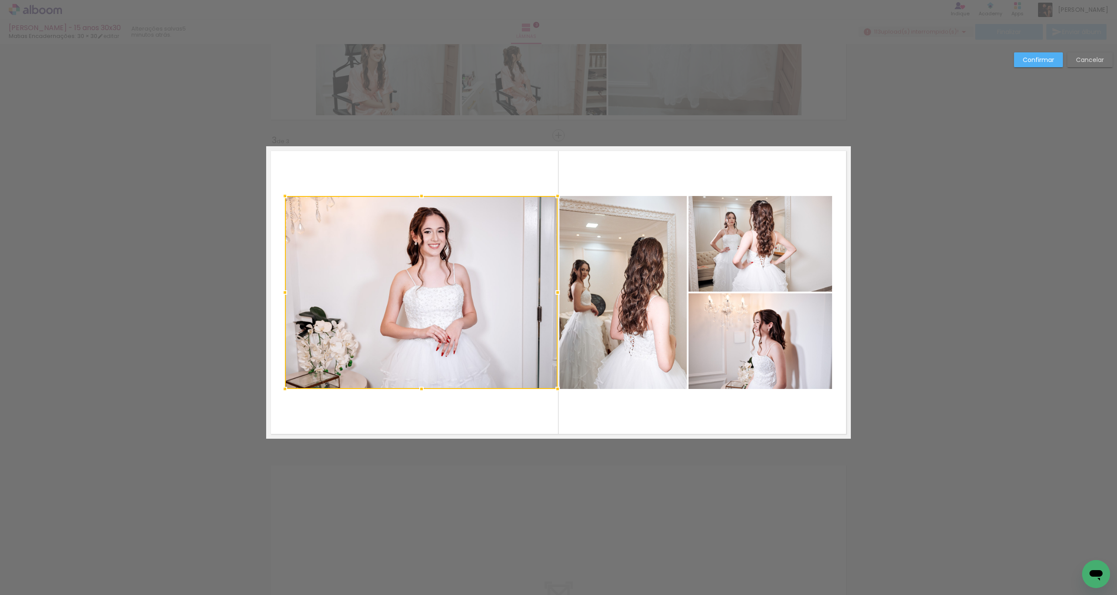
drag, startPoint x: 612, startPoint y: 289, endPoint x: 621, endPoint y: 288, distance: 9.3
click at [612, 289] on quentale-photo at bounding box center [623, 292] width 127 height 193
click at [728, 258] on quentale-photo at bounding box center [761, 244] width 144 height 96
click at [718, 331] on div at bounding box center [558, 292] width 547 height 193
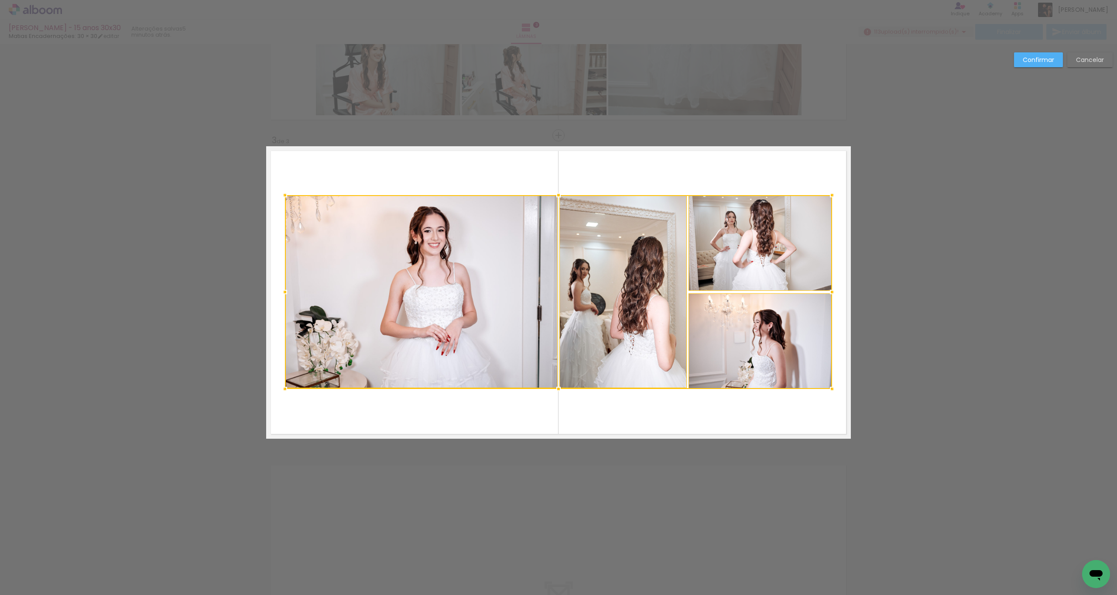
click at [710, 187] on quentale-layouter at bounding box center [558, 292] width 585 height 292
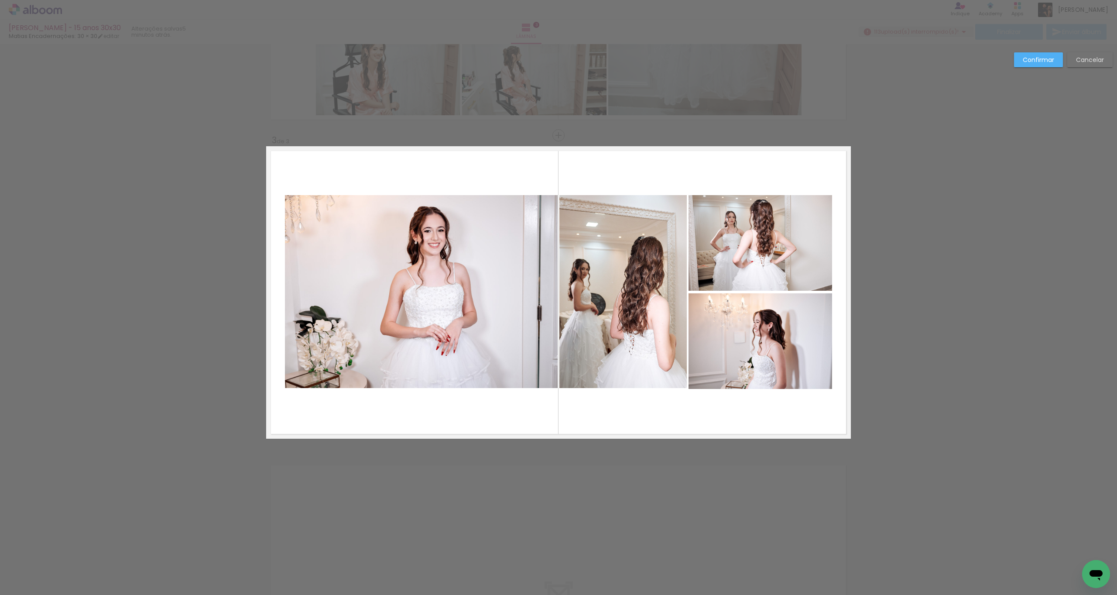
click at [731, 360] on quentale-photo at bounding box center [761, 341] width 144 height 96
click at [736, 357] on div at bounding box center [761, 341] width 144 height 96
click at [672, 399] on quentale-layouter at bounding box center [558, 292] width 585 height 292
click at [757, 327] on quentale-photo at bounding box center [761, 341] width 144 height 96
click at [754, 265] on quentale-photo at bounding box center [761, 243] width 144 height 96
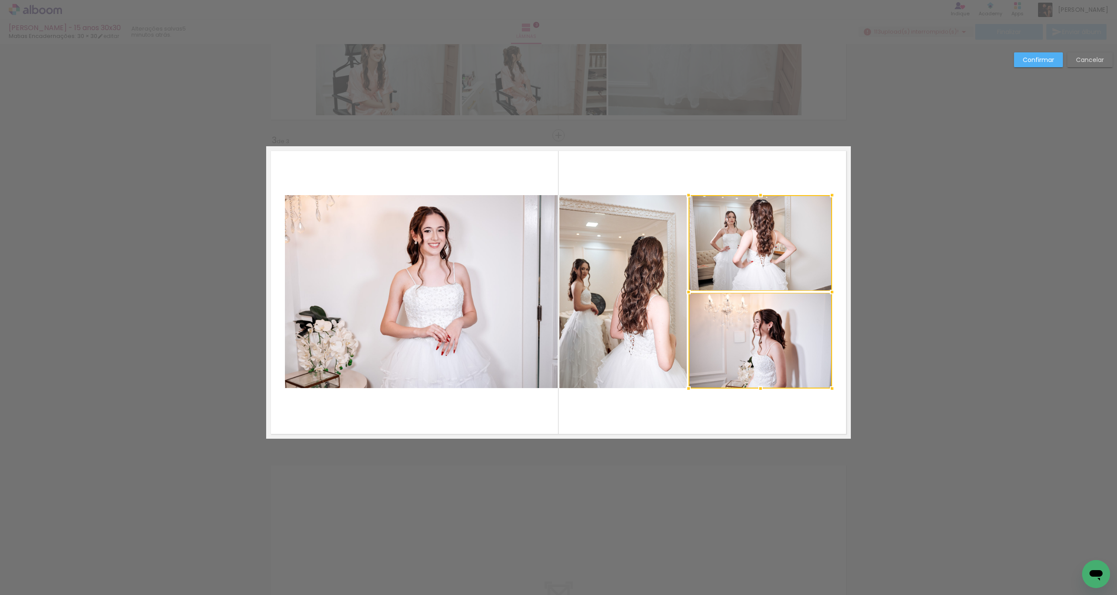
click at [641, 292] on quentale-photo at bounding box center [623, 291] width 127 height 193
click at [518, 310] on quentale-photo at bounding box center [421, 291] width 273 height 193
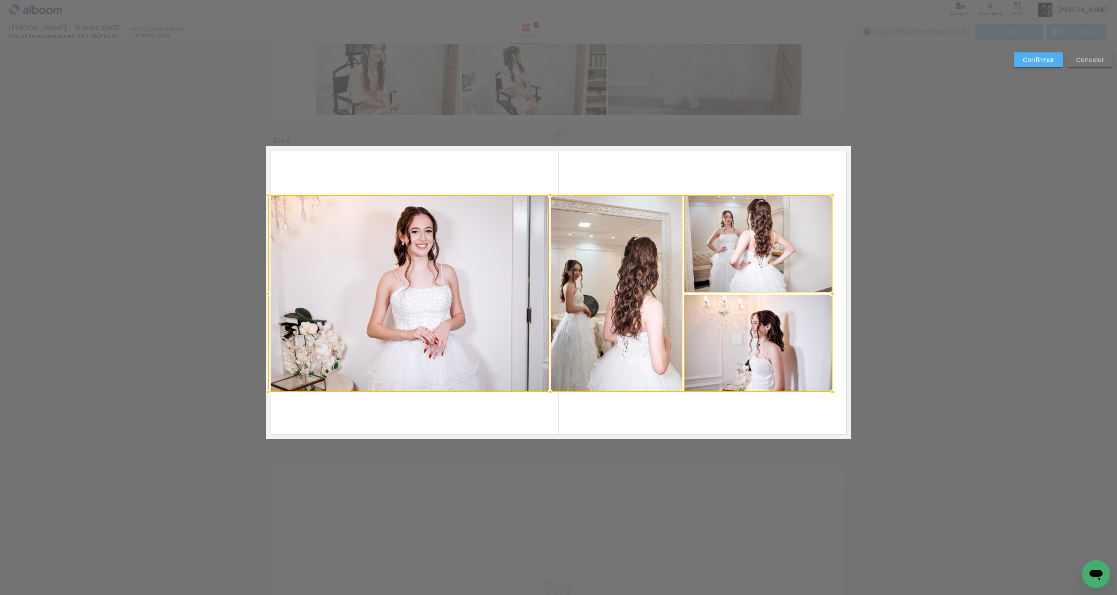
drag, startPoint x: 280, startPoint y: 389, endPoint x: 288, endPoint y: 378, distance: 14.4
click at [264, 392] on div at bounding box center [267, 391] width 17 height 17
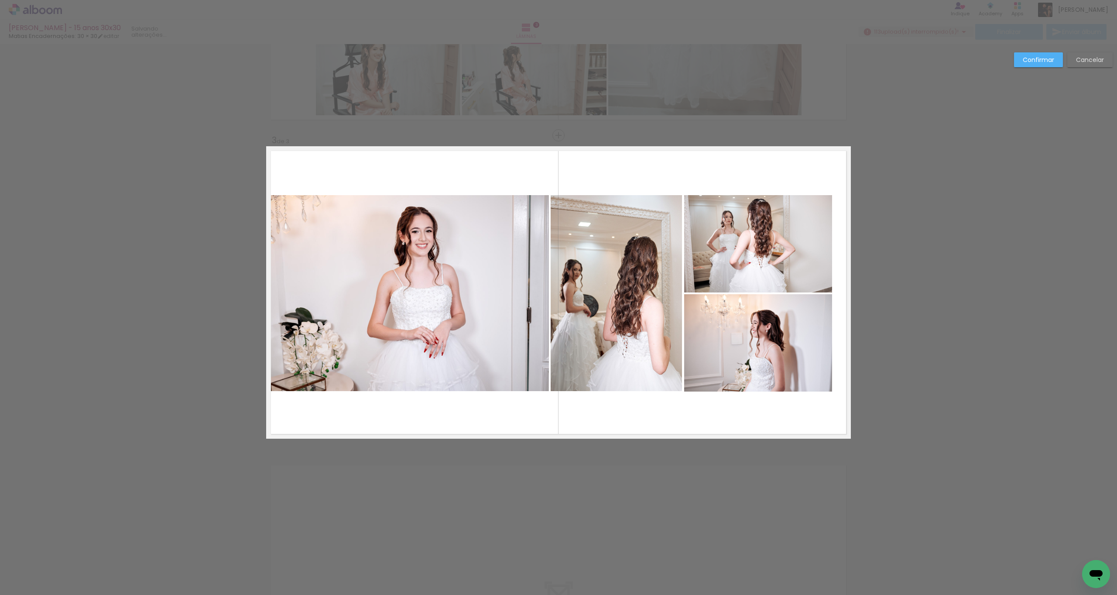
click at [404, 333] on quentale-photo at bounding box center [409, 293] width 282 height 196
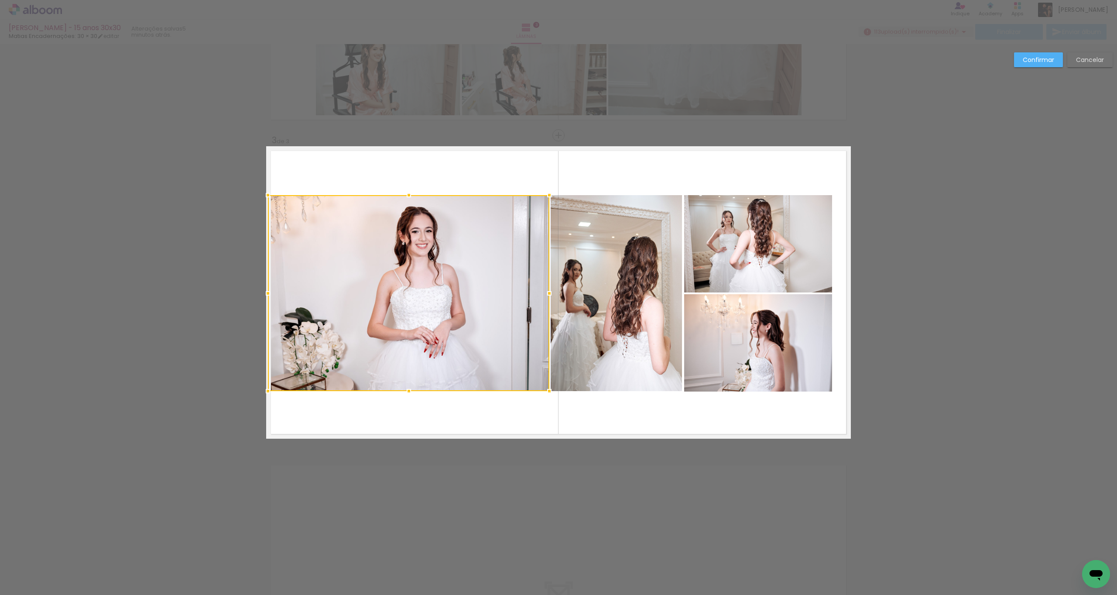
click at [588, 240] on quentale-photo at bounding box center [616, 293] width 131 height 196
drag, startPoint x: 734, startPoint y: 228, endPoint x: 730, endPoint y: 237, distance: 10.0
click at [734, 228] on quentale-photo at bounding box center [758, 243] width 148 height 97
click at [724, 311] on div at bounding box center [550, 293] width 565 height 196
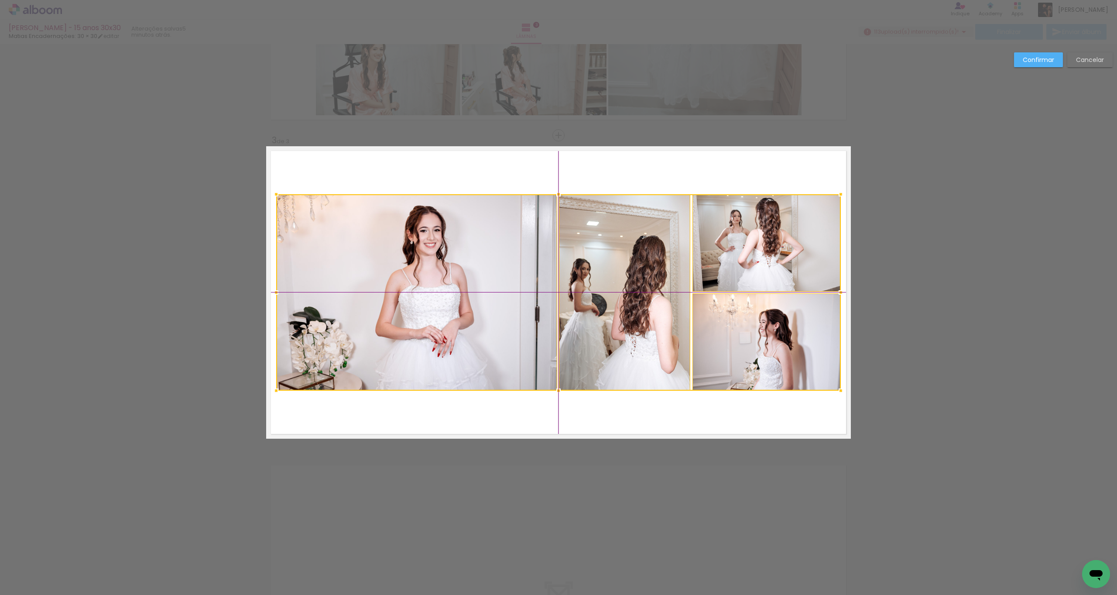
drag, startPoint x: 441, startPoint y: 304, endPoint x: 454, endPoint y: 306, distance: 13.4
click at [449, 304] on div at bounding box center [558, 292] width 565 height 196
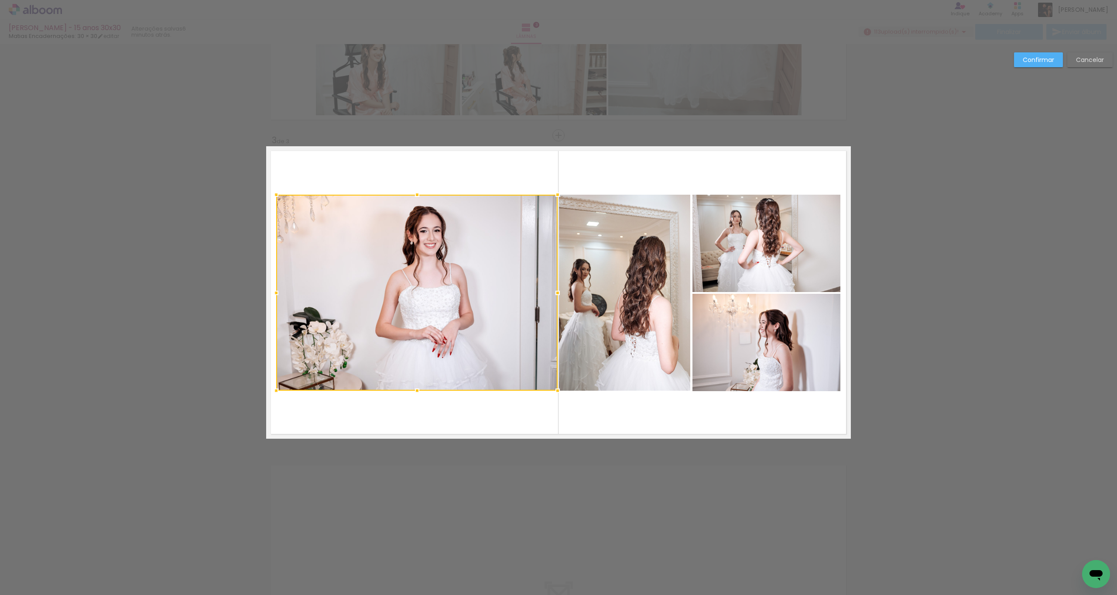
drag, startPoint x: 1034, startPoint y: 59, endPoint x: 1030, endPoint y: 60, distance: 4.6
click at [0, 0] on slot "Confirmar" at bounding box center [0, 0] width 0 height 0
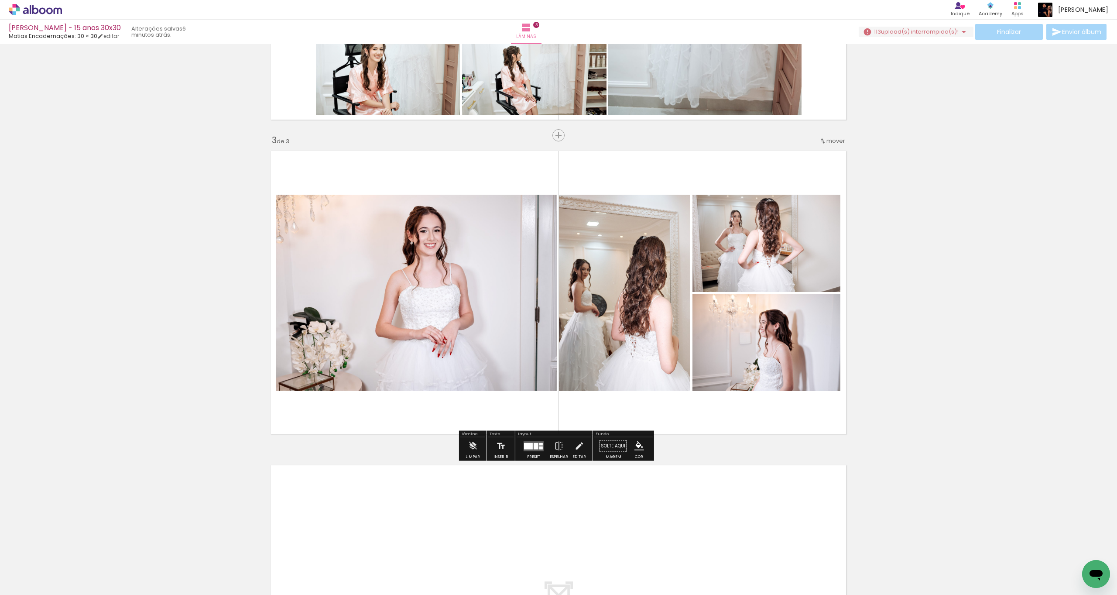
click at [893, 31] on span "upload(s) interrompido(s)!" at bounding box center [920, 31] width 78 height 8
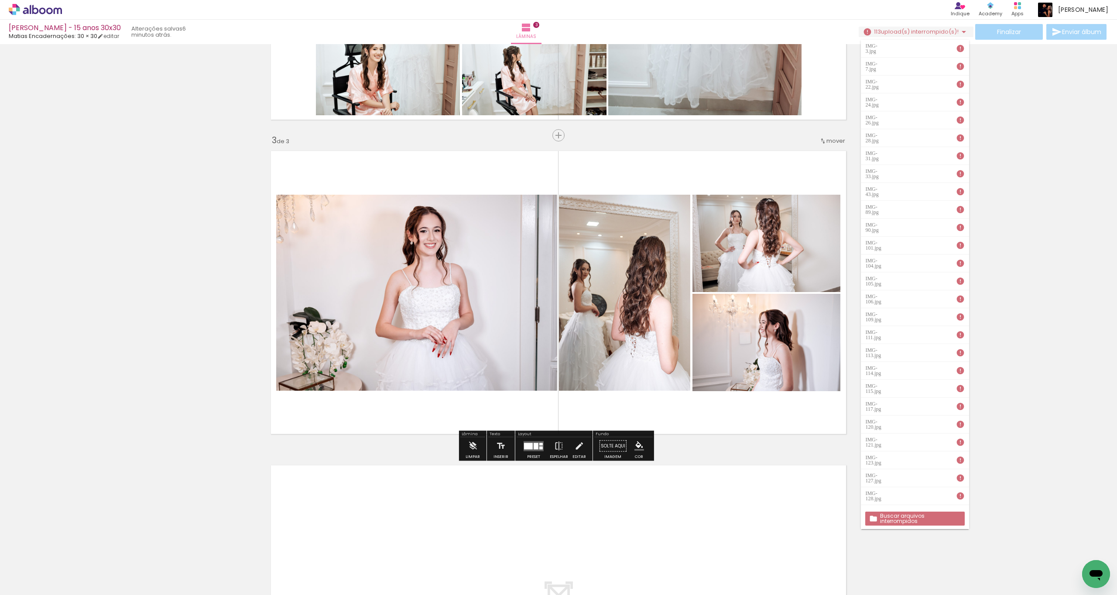
click at [0, 0] on slot "Buscar arquivos interrompidos" at bounding box center [0, 0] width 0 height 0
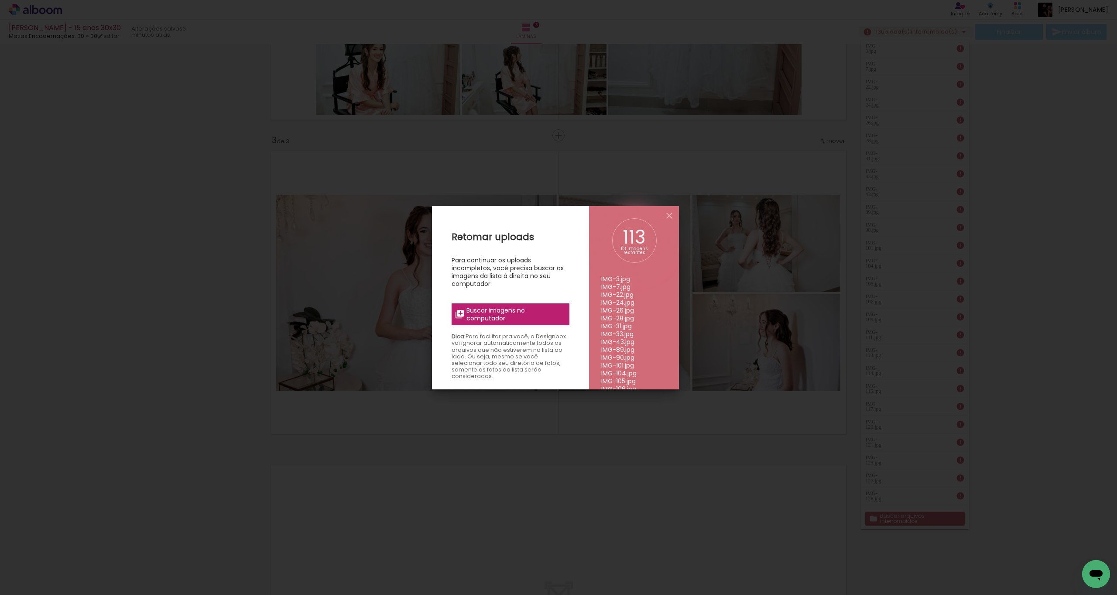
click at [507, 311] on span "Buscar imagens no computador" at bounding box center [515, 314] width 97 height 16
click at [0, 0] on input "file" at bounding box center [0, 0] width 0 height 0
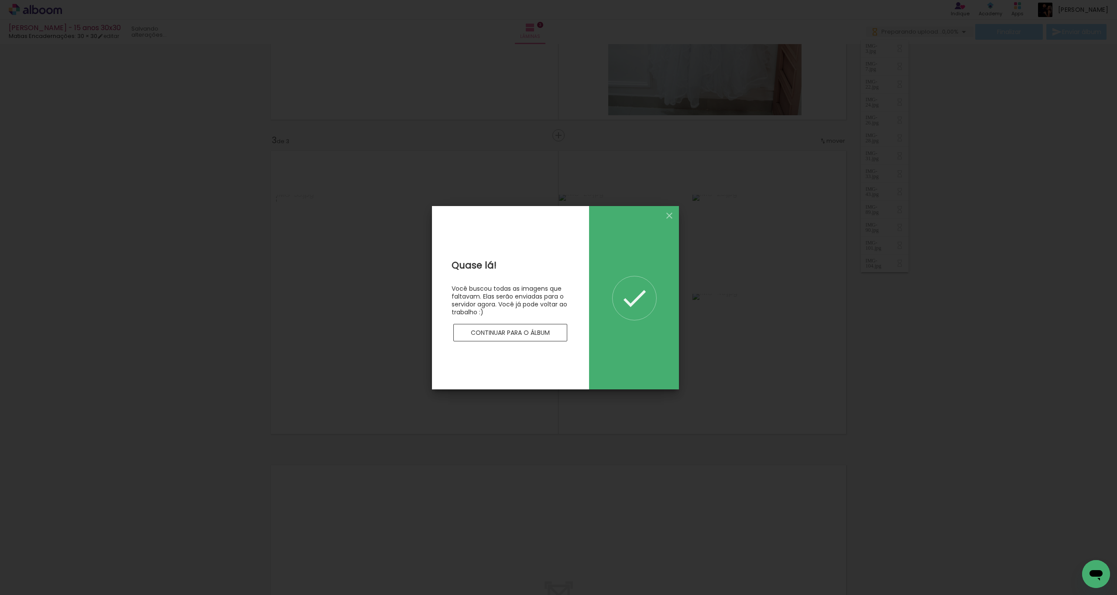
click at [0, 0] on slot "Continuar para o álbum" at bounding box center [0, 0] width 0 height 0
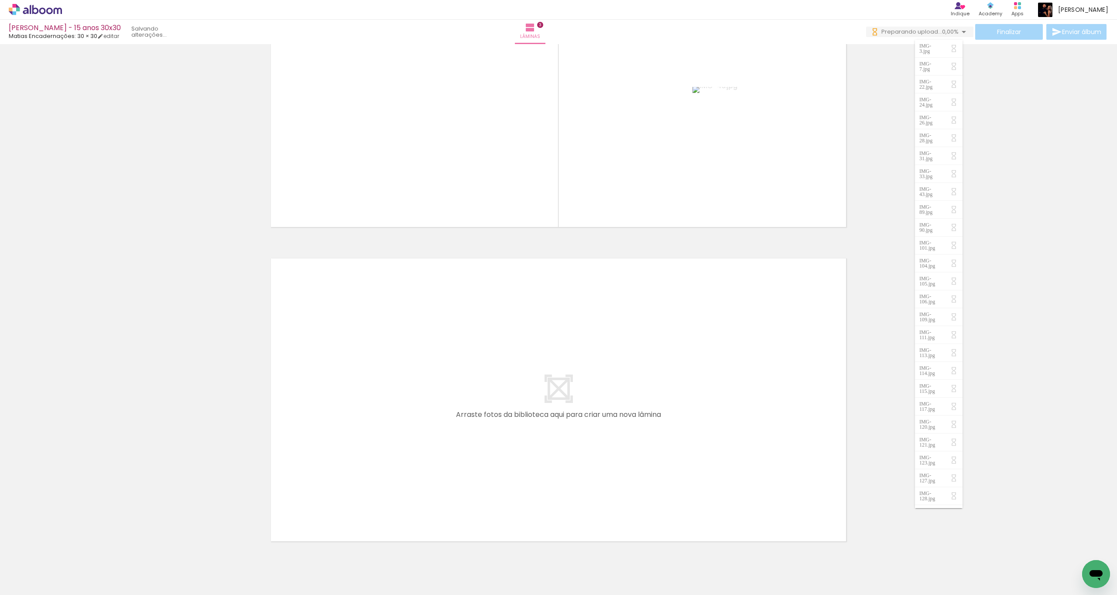
scroll to position [767, 0]
click at [68, 549] on iron-icon at bounding box center [68, 547] width 9 height 9
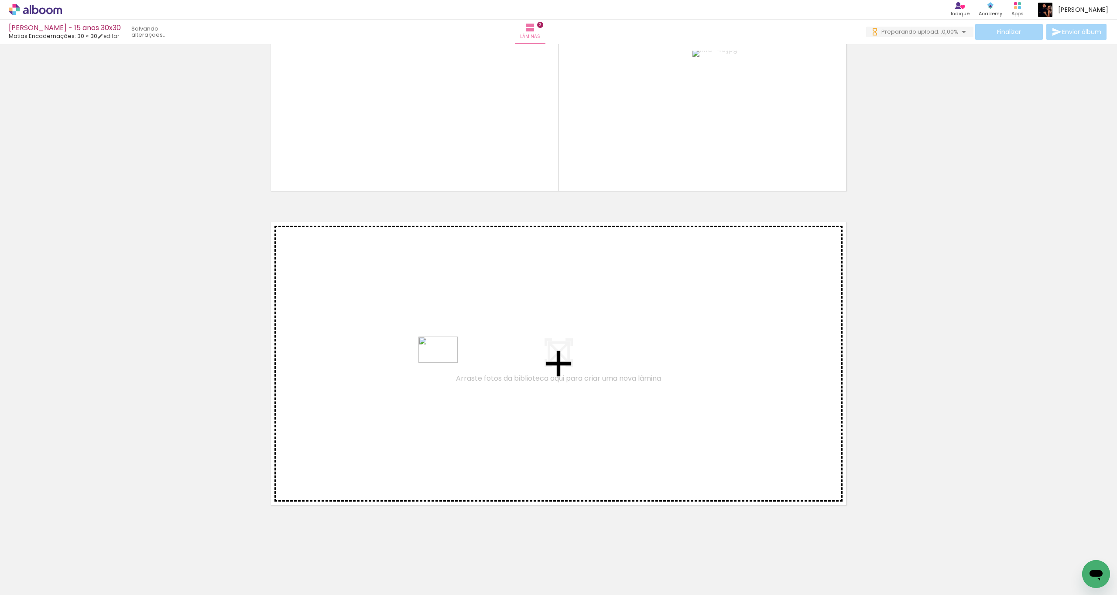
scroll to position [0, 0]
drag, startPoint x: 98, startPoint y: 561, endPoint x: 446, endPoint y: 360, distance: 402.2
click at [446, 360] on quentale-workspace at bounding box center [558, 297] width 1117 height 595
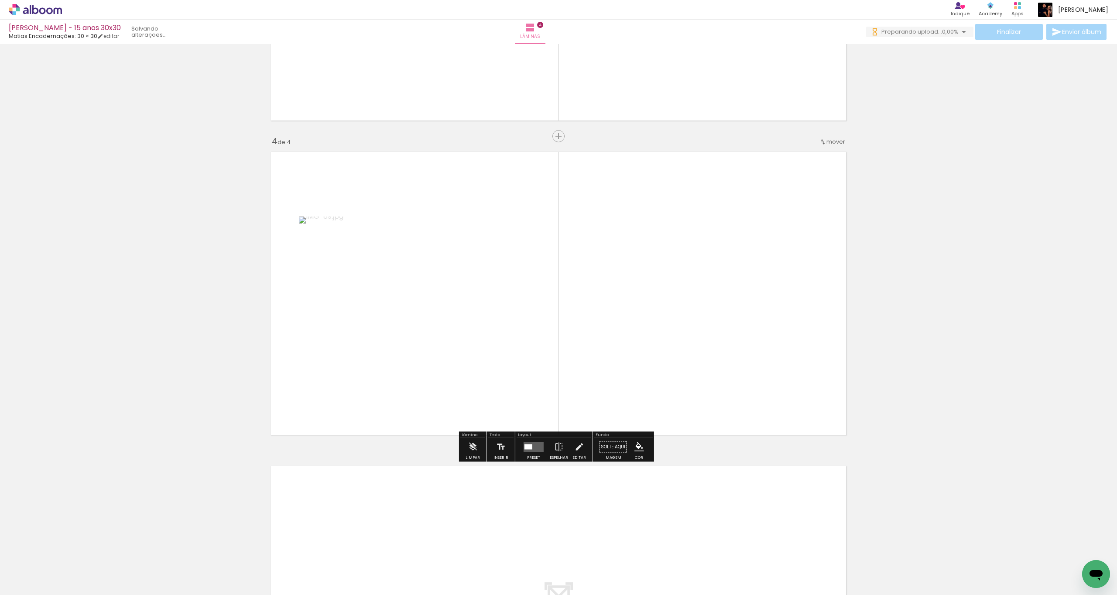
scroll to position [866, 0]
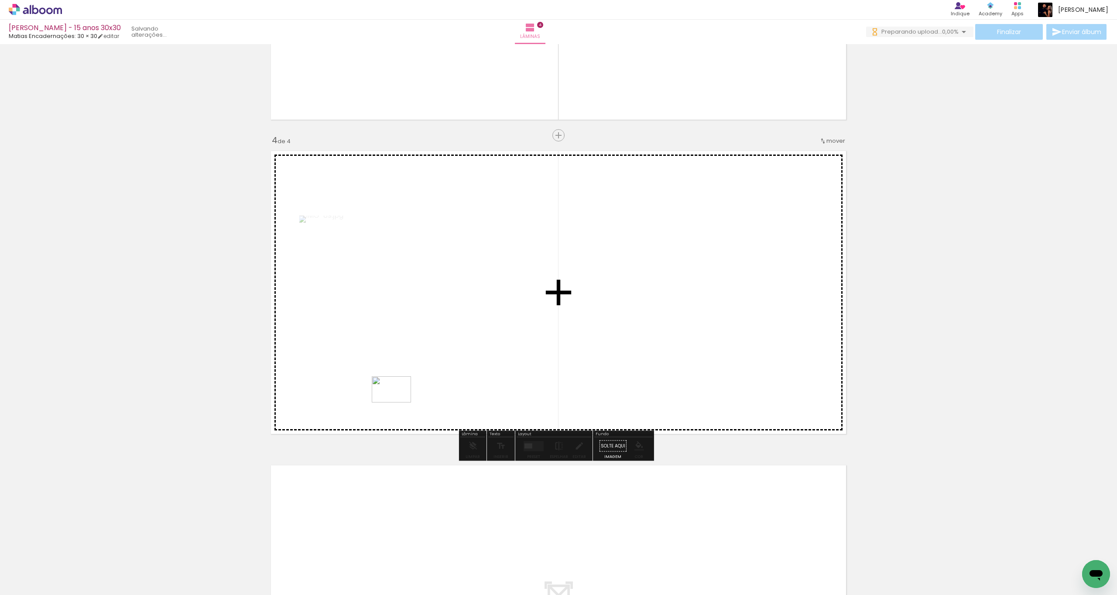
drag, startPoint x: 86, startPoint y: 573, endPoint x: 165, endPoint y: 488, distance: 116.4
click at [402, 402] on quentale-workspace at bounding box center [558, 297] width 1117 height 595
drag, startPoint x: 112, startPoint y: 558, endPoint x: 316, endPoint y: 427, distance: 242.3
click at [367, 415] on quentale-workspace at bounding box center [558, 297] width 1117 height 595
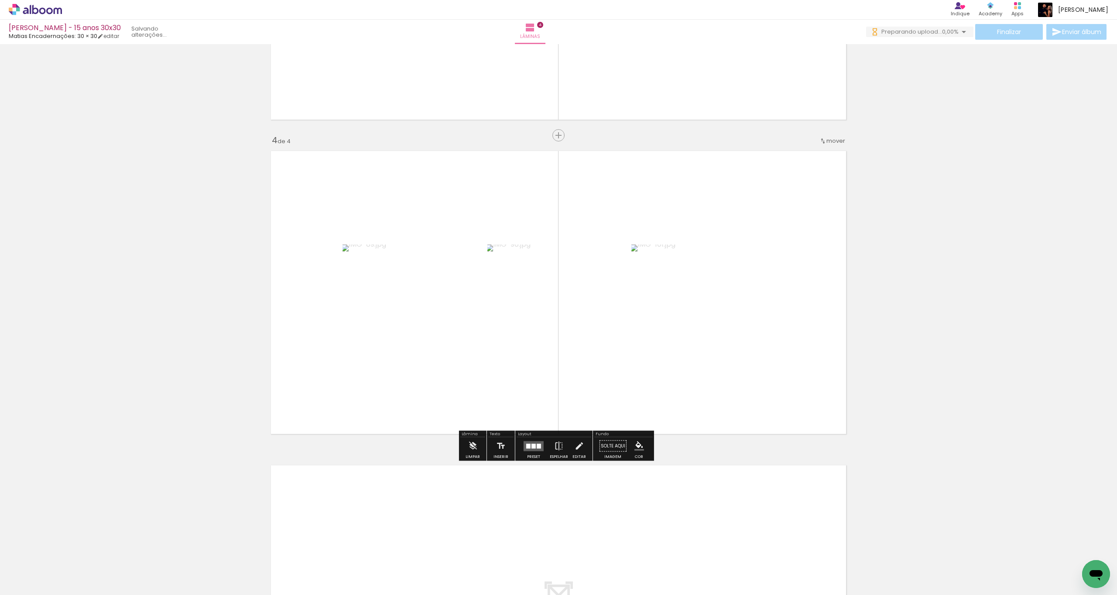
scroll to position [0, 0]
click at [533, 443] on div at bounding box center [534, 445] width 4 height 5
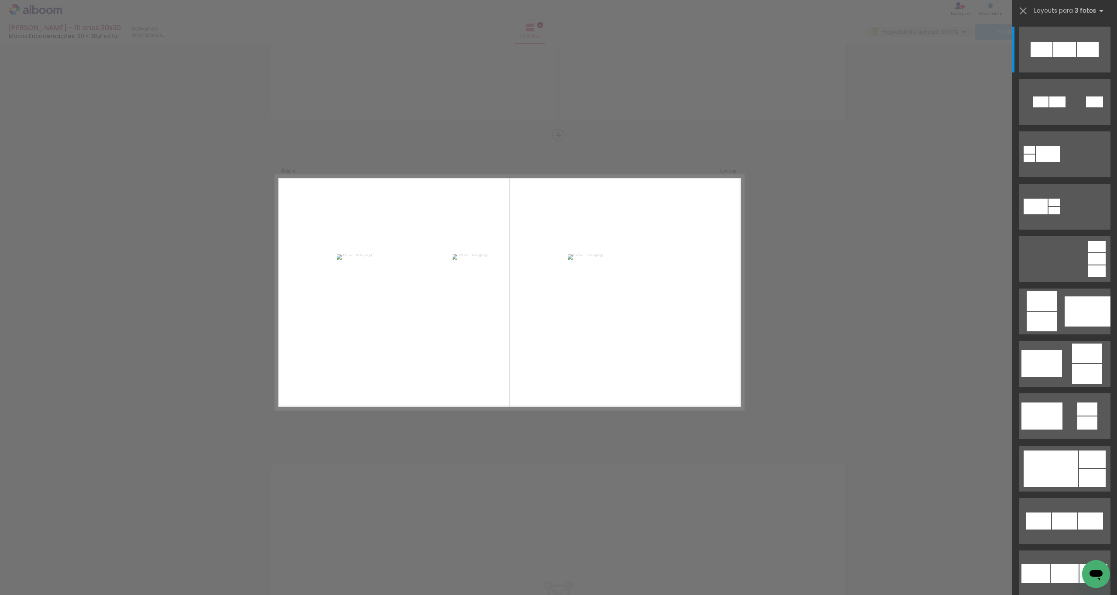
click at [1034, 11] on div "Layouts para 3 fotos Procurando layouts para mais de 3 fotos? É só colocar mais…" at bounding box center [1065, 11] width 105 height 22
click at [1019, 9] on iron-icon at bounding box center [1023, 11] width 12 height 12
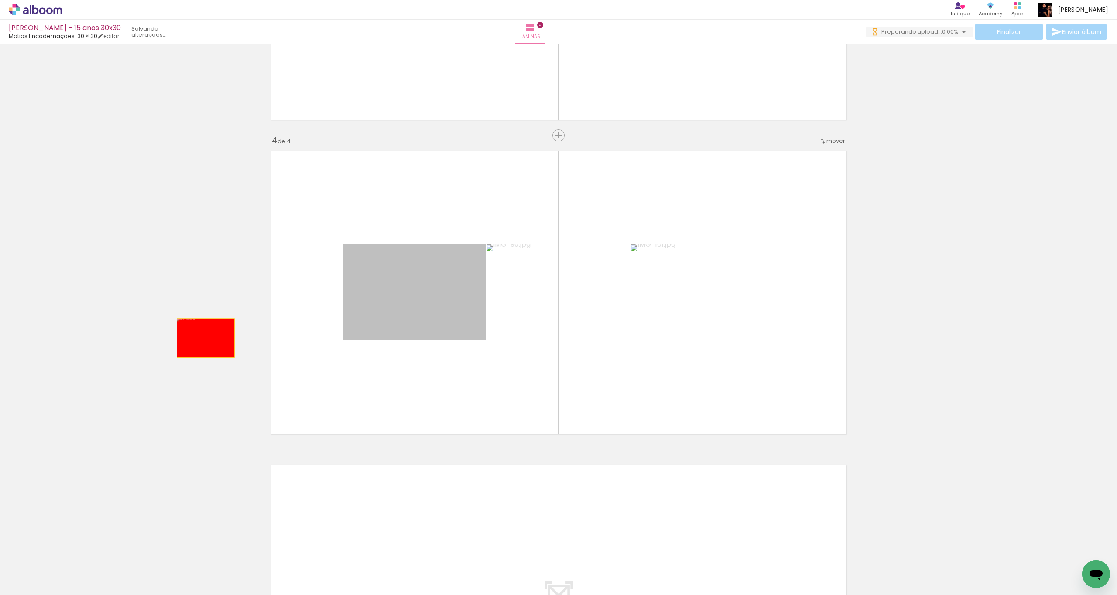
drag, startPoint x: 457, startPoint y: 314, endPoint x: 142, endPoint y: 327, distance: 315.4
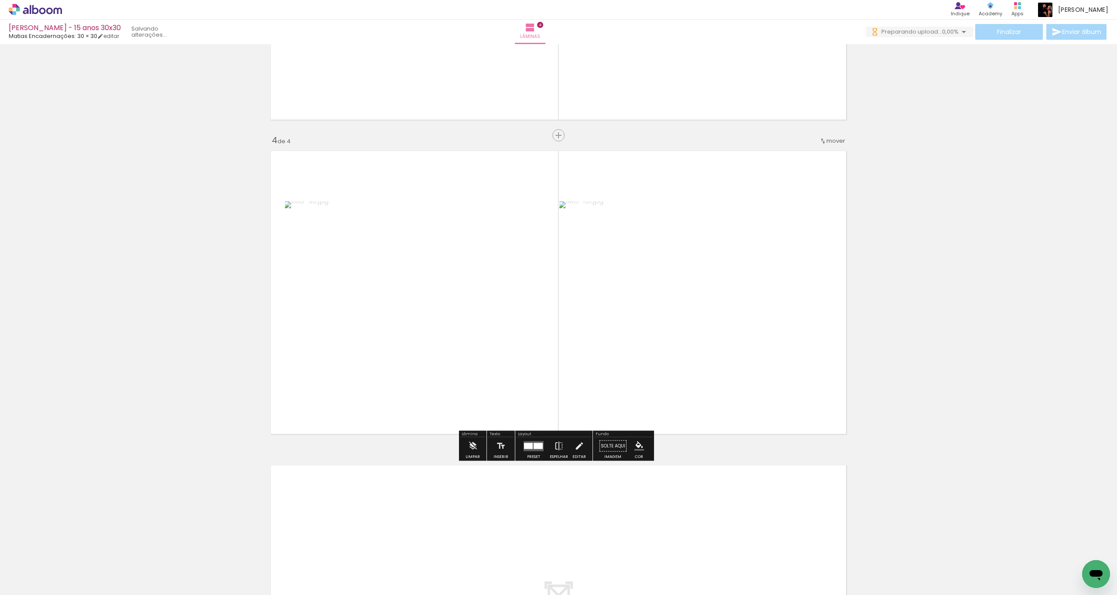
click at [70, 546] on iron-icon at bounding box center [68, 547] width 9 height 9
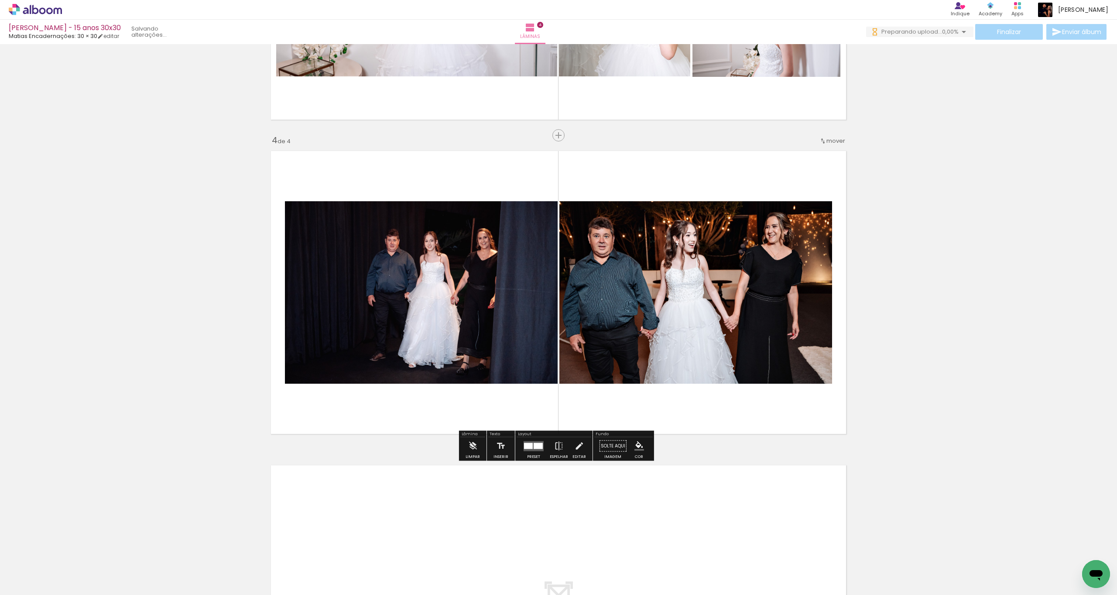
click at [471, 331] on quentale-photo at bounding box center [421, 292] width 273 height 182
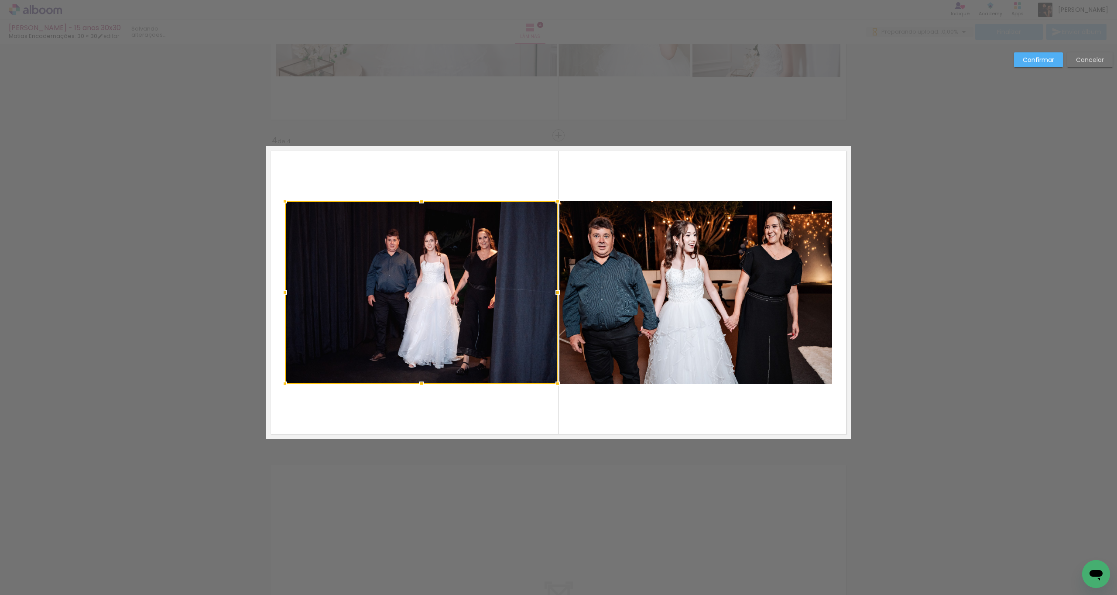
click at [649, 325] on quentale-photo at bounding box center [696, 292] width 273 height 182
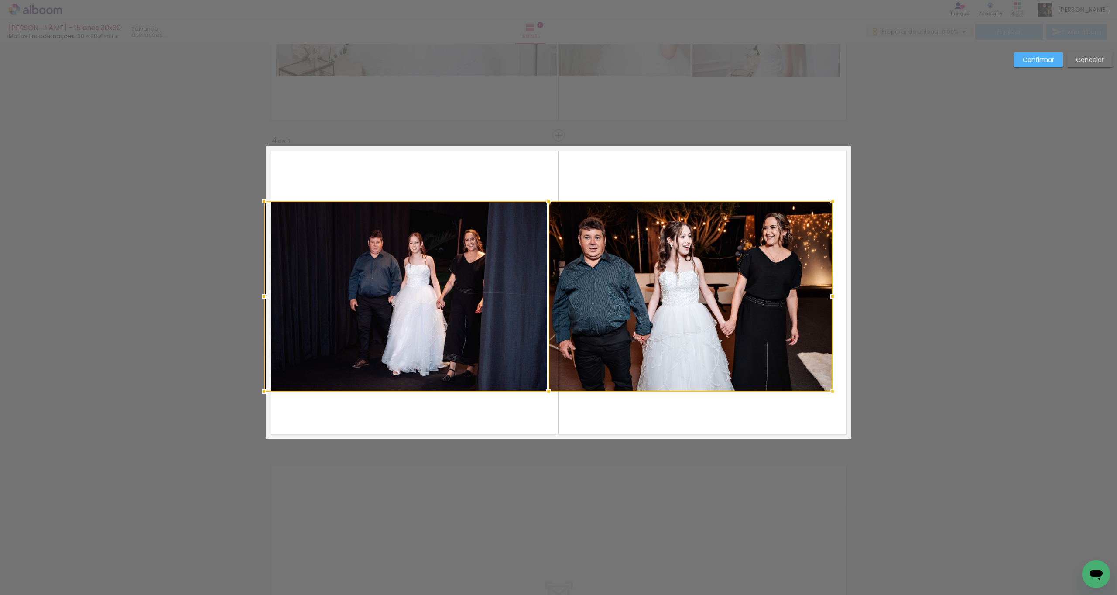
drag, startPoint x: 284, startPoint y: 382, endPoint x: 257, endPoint y: 388, distance: 28.2
click at [257, 390] on div at bounding box center [263, 391] width 17 height 17
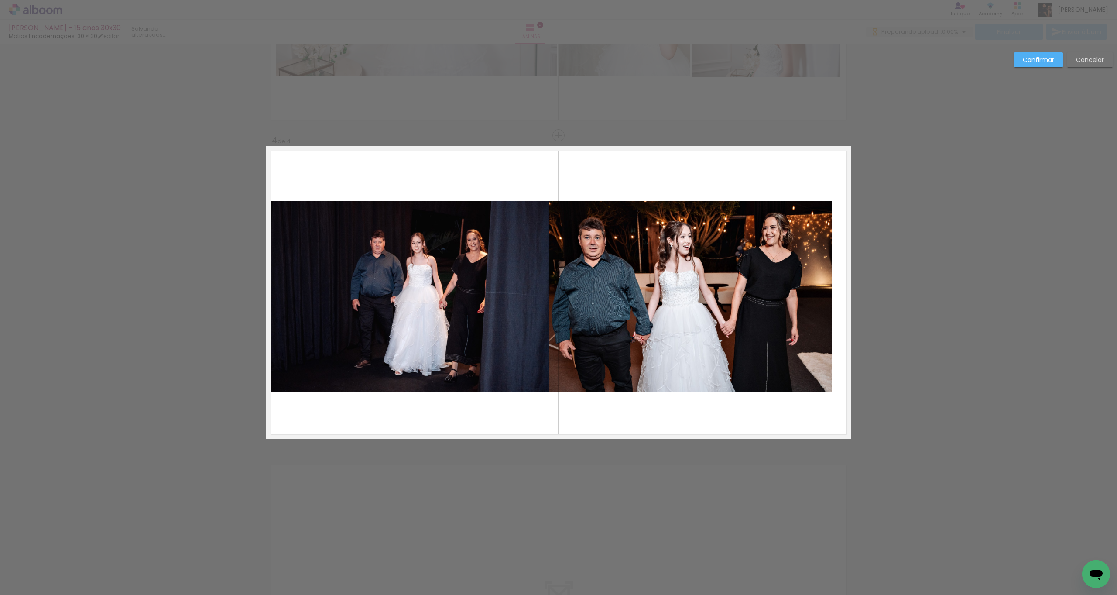
click at [426, 321] on quentale-photo at bounding box center [407, 296] width 283 height 190
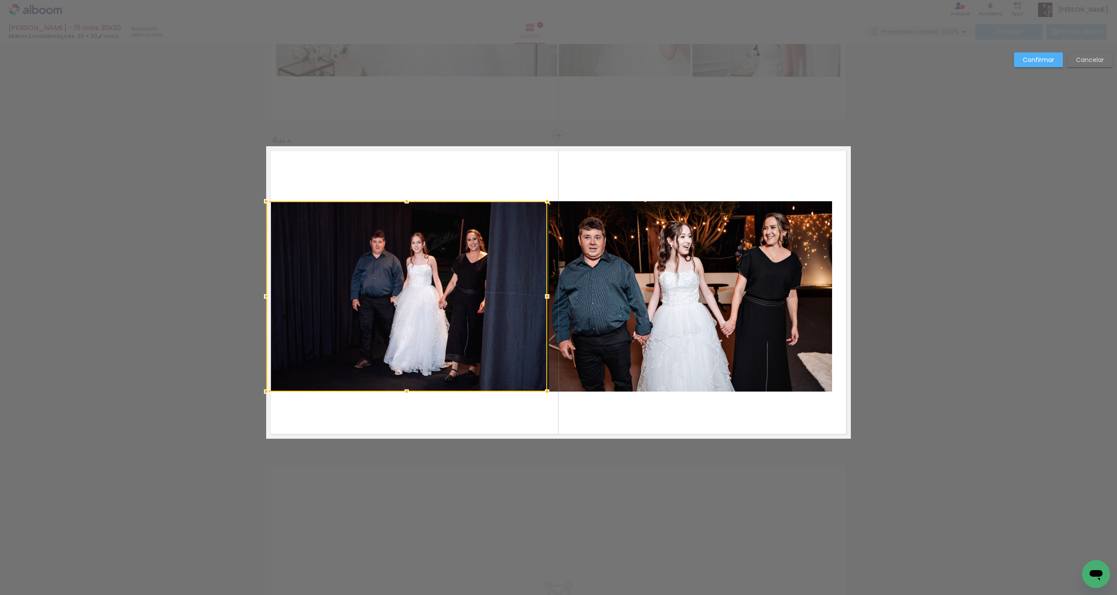
drag, startPoint x: 1086, startPoint y: 56, endPoint x: 1077, endPoint y: 58, distance: 9.5
click at [0, 0] on slot "Cancelar" at bounding box center [0, 0] width 0 height 0
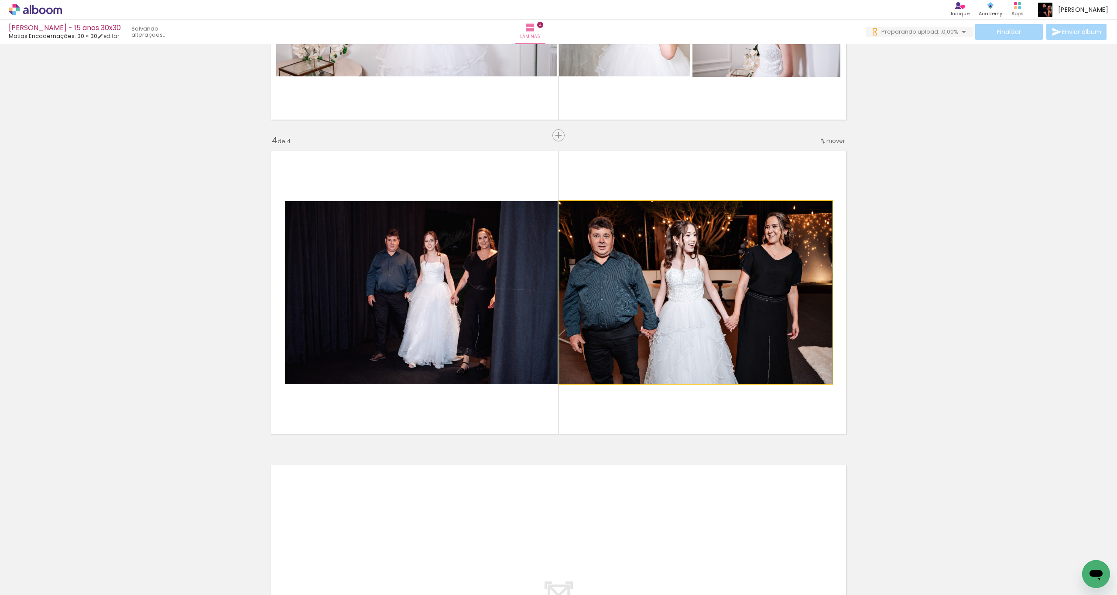
click at [650, 308] on quentale-photo at bounding box center [696, 292] width 273 height 182
drag, startPoint x: 650, startPoint y: 308, endPoint x: 650, endPoint y: 304, distance: 4.4
click at [650, 308] on quentale-photo at bounding box center [696, 292] width 273 height 182
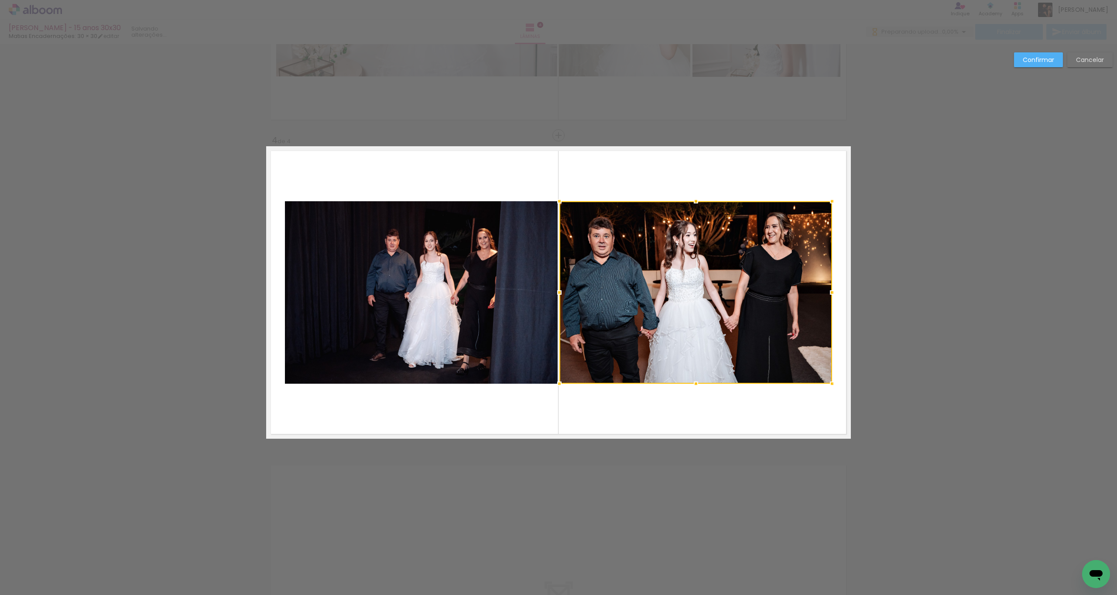
click at [485, 321] on quentale-photo at bounding box center [421, 292] width 273 height 182
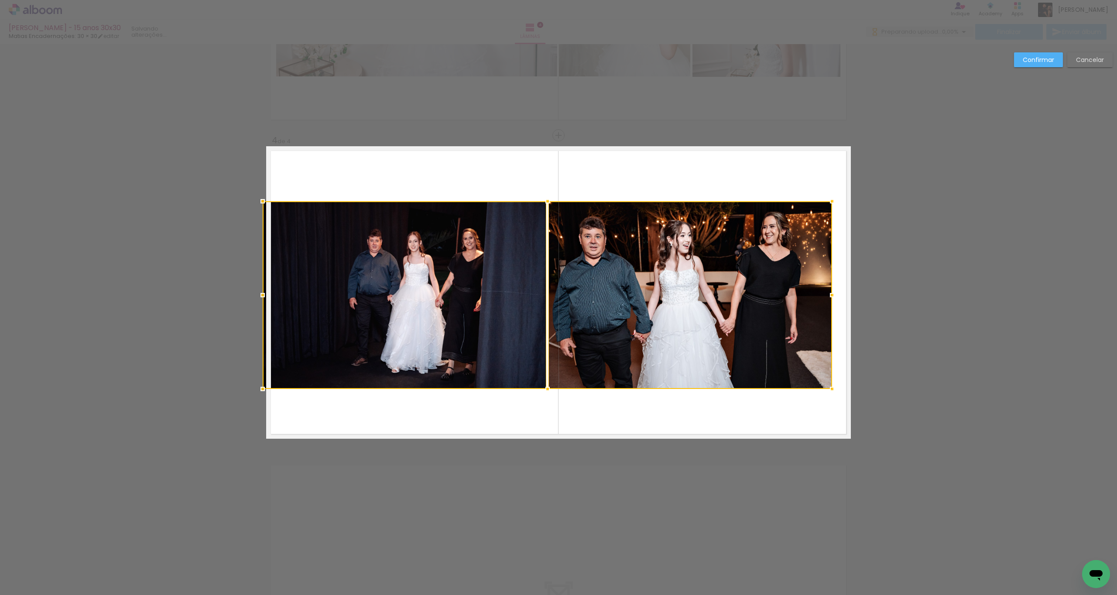
drag, startPoint x: 279, startPoint y: 384, endPoint x: 266, endPoint y: 389, distance: 14.1
click at [266, 389] on div at bounding box center [262, 388] width 17 height 17
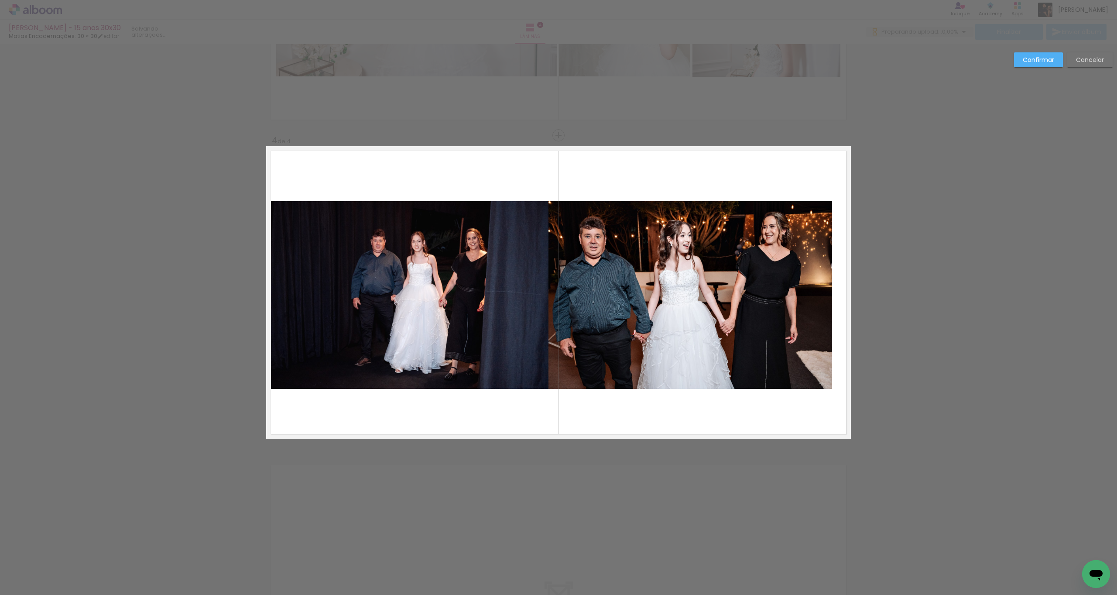
drag, startPoint x: 1094, startPoint y: 54, endPoint x: 1026, endPoint y: 73, distance: 71.0
click at [1091, 54] on paper-button "Cancelar" at bounding box center [1090, 59] width 45 height 15
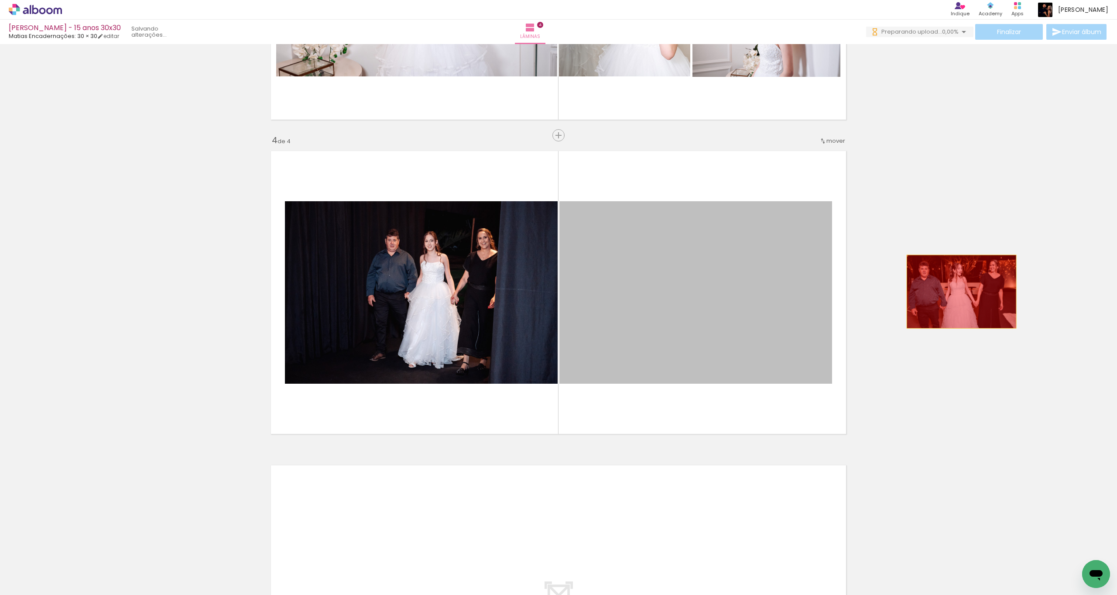
drag, startPoint x: 652, startPoint y: 312, endPoint x: 957, endPoint y: 291, distance: 306.3
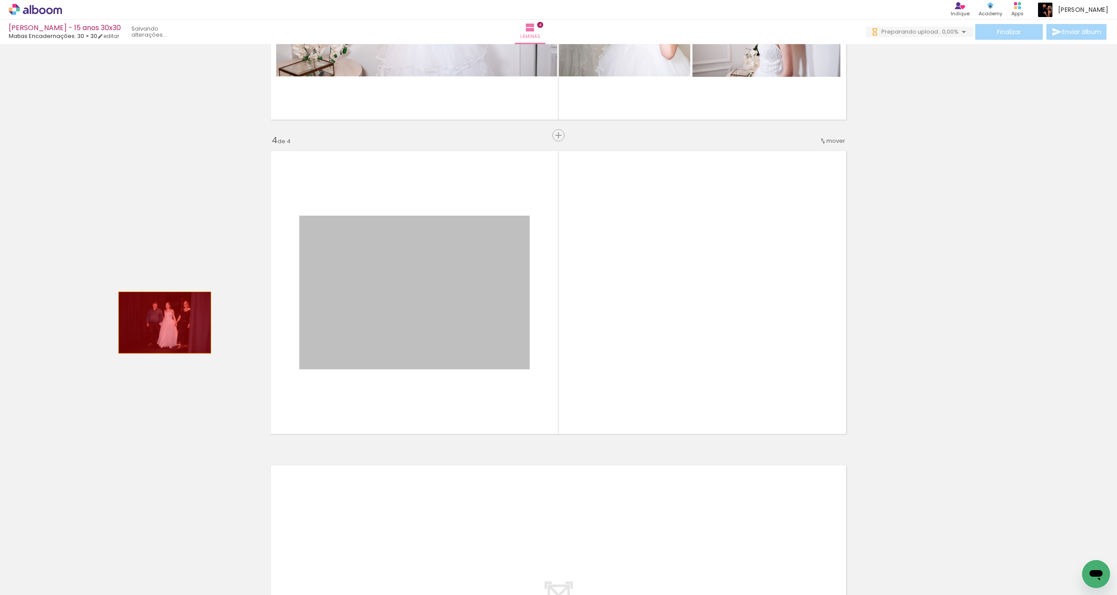
drag, startPoint x: 424, startPoint y: 325, endPoint x: 143, endPoint y: 324, distance: 281.1
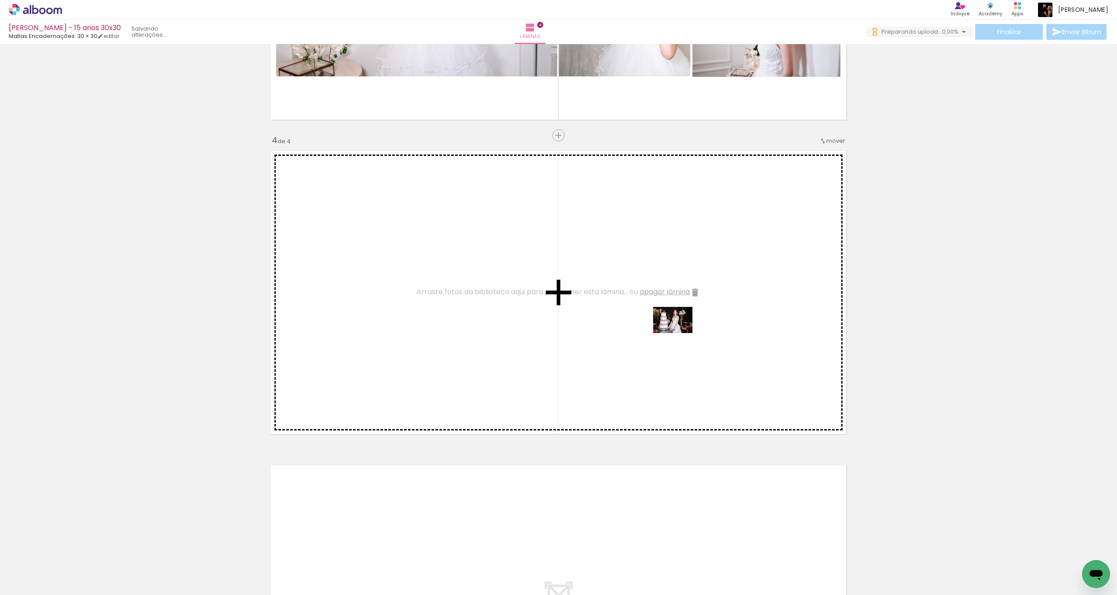
drag, startPoint x: 694, startPoint y: 562, endPoint x: 676, endPoint y: 338, distance: 225.1
click at [676, 338] on quentale-workspace at bounding box center [558, 297] width 1117 height 595
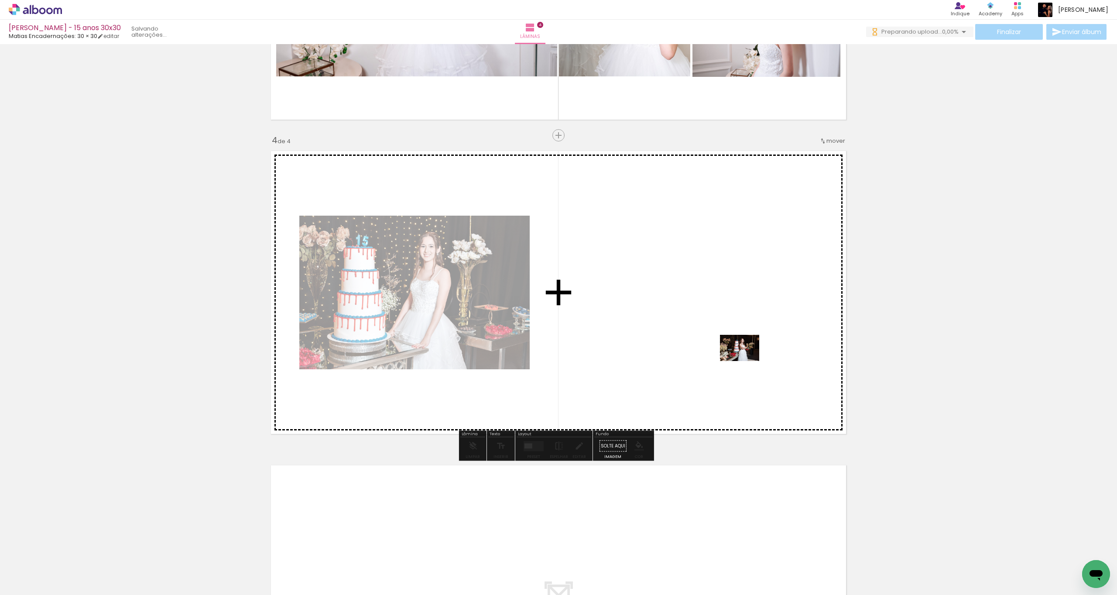
drag, startPoint x: 751, startPoint y: 564, endPoint x: 747, endPoint y: 361, distance: 203.4
click at [747, 361] on quentale-workspace at bounding box center [558, 297] width 1117 height 595
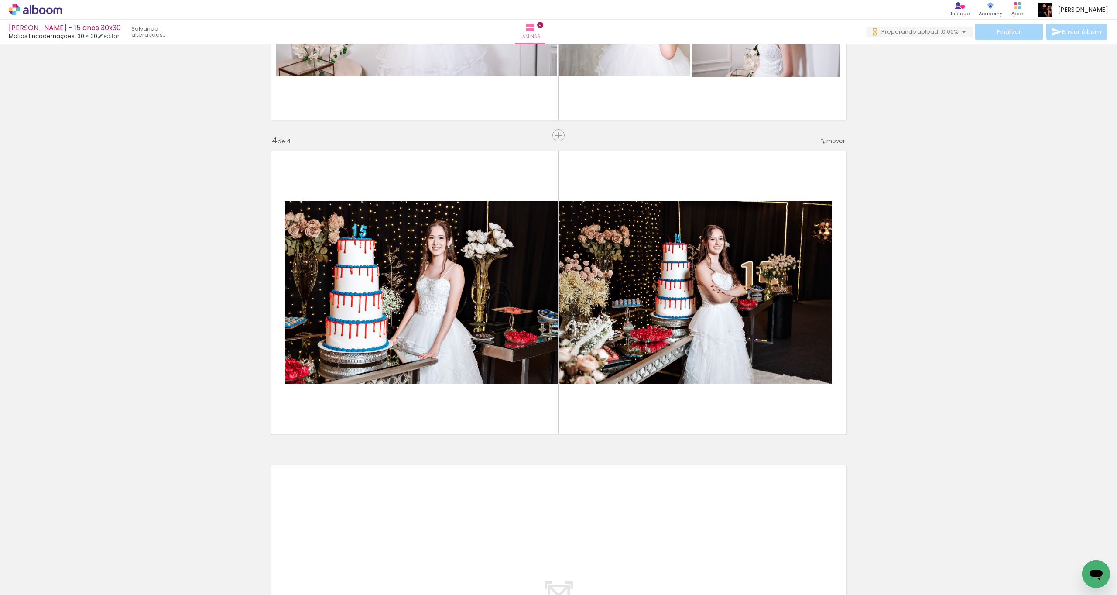
scroll to position [0, 752]
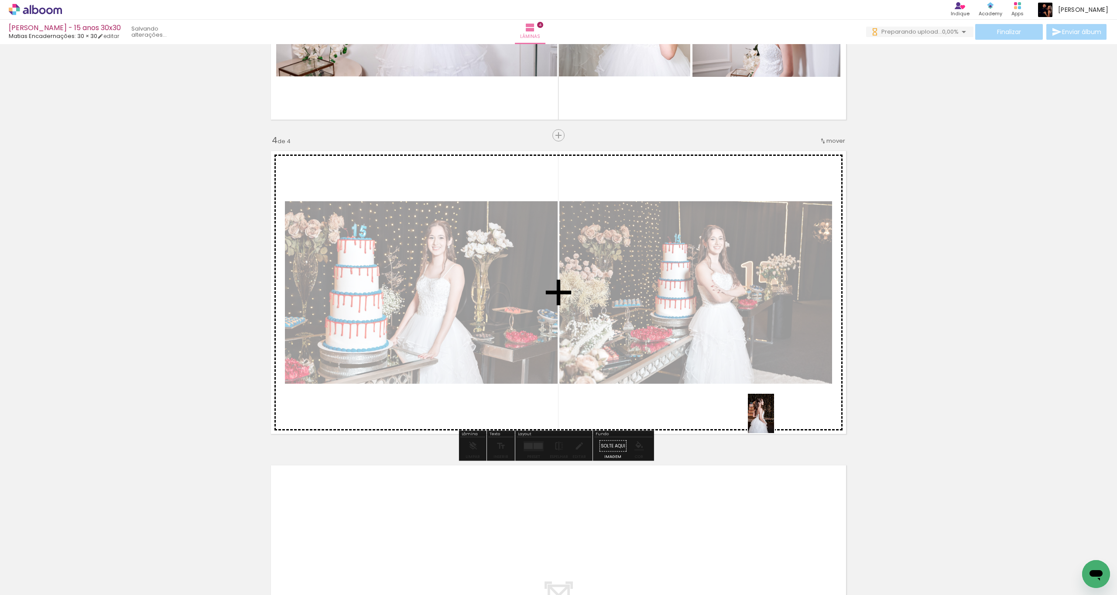
drag, startPoint x: 855, startPoint y: 577, endPoint x: 772, endPoint y: 422, distance: 176.7
click at [772, 422] on quentale-workspace at bounding box center [558, 297] width 1117 height 595
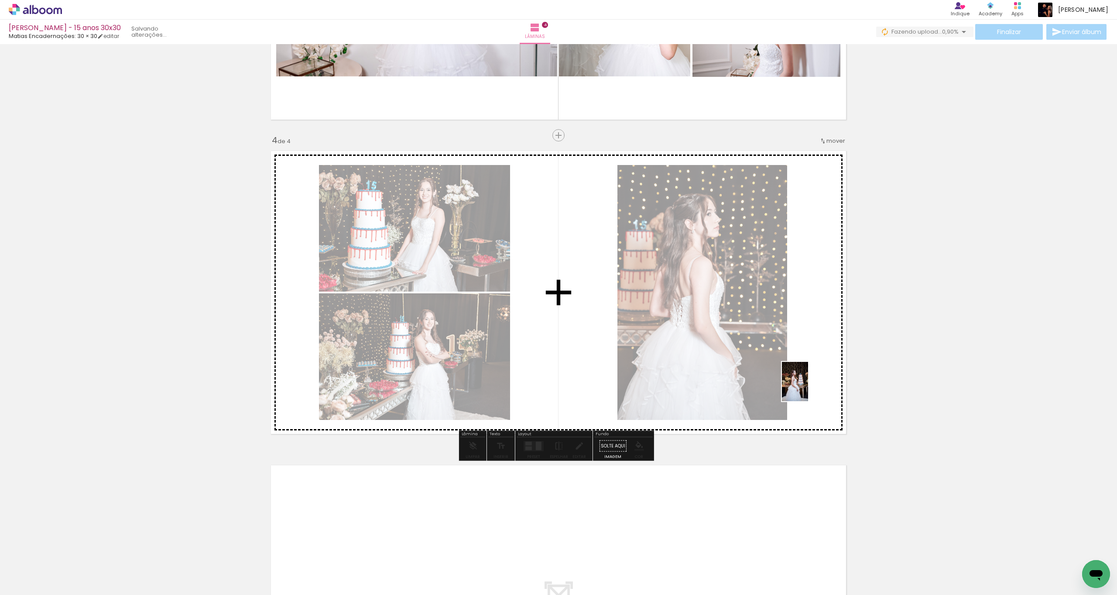
drag, startPoint x: 855, startPoint y: 567, endPoint x: 810, endPoint y: 388, distance: 184.8
click at [810, 388] on quentale-workspace at bounding box center [558, 297] width 1117 height 595
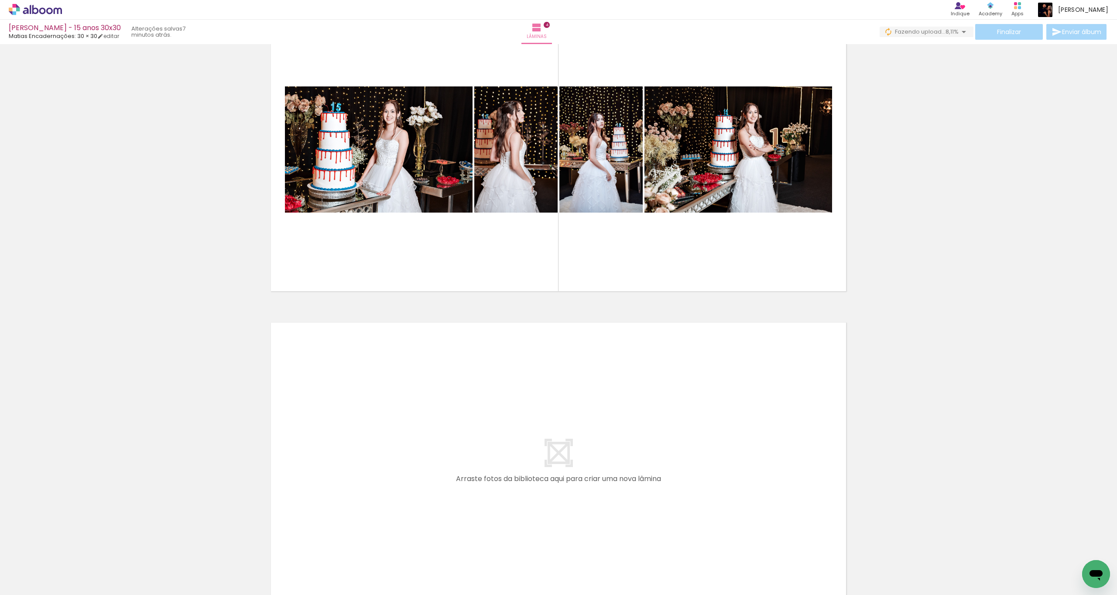
scroll to position [0, 763]
drag, startPoint x: 583, startPoint y: 573, endPoint x: 601, endPoint y: 570, distance: 17.7
click at [602, 570] on div at bounding box center [595, 565] width 43 height 29
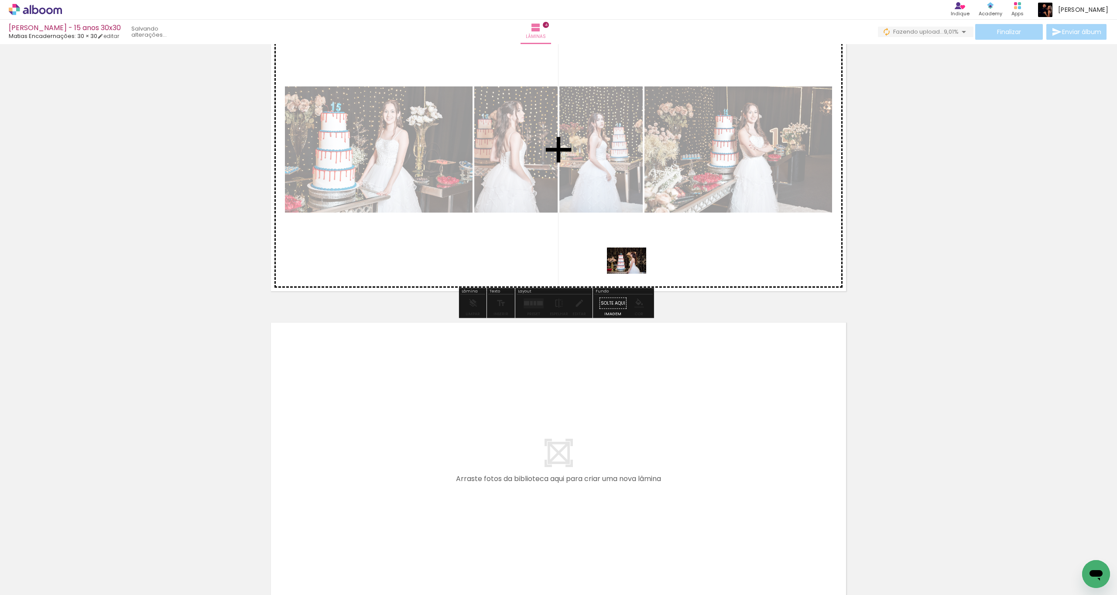
drag, startPoint x: 604, startPoint y: 576, endPoint x: 633, endPoint y: 269, distance: 308.2
click at [633, 269] on quentale-workspace at bounding box center [558, 297] width 1117 height 595
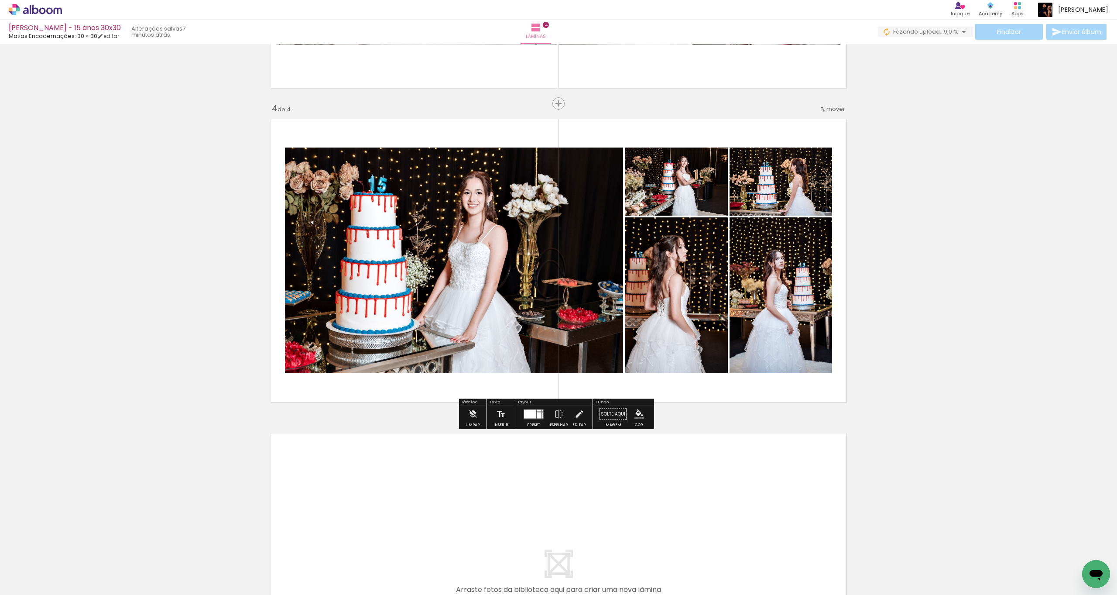
scroll to position [896, 0]
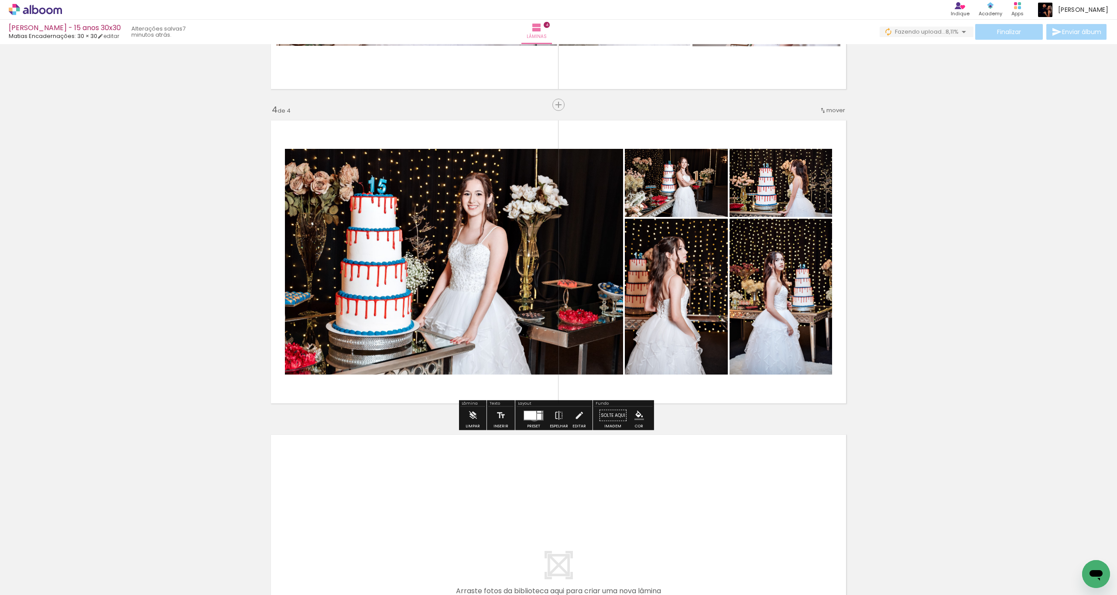
click at [532, 416] on div at bounding box center [530, 415] width 12 height 9
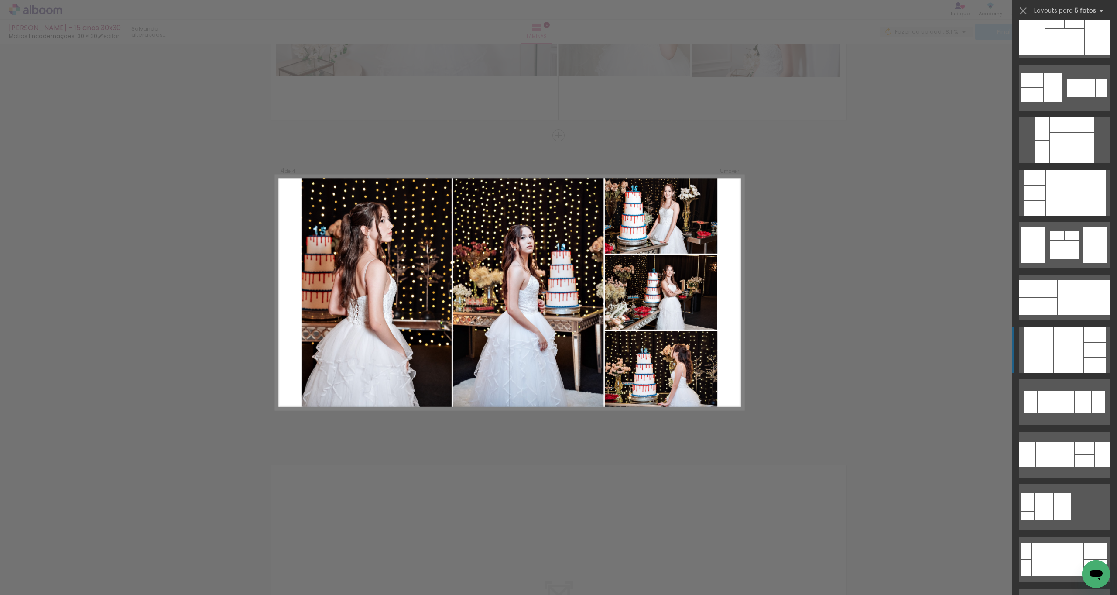
scroll to position [381, 0]
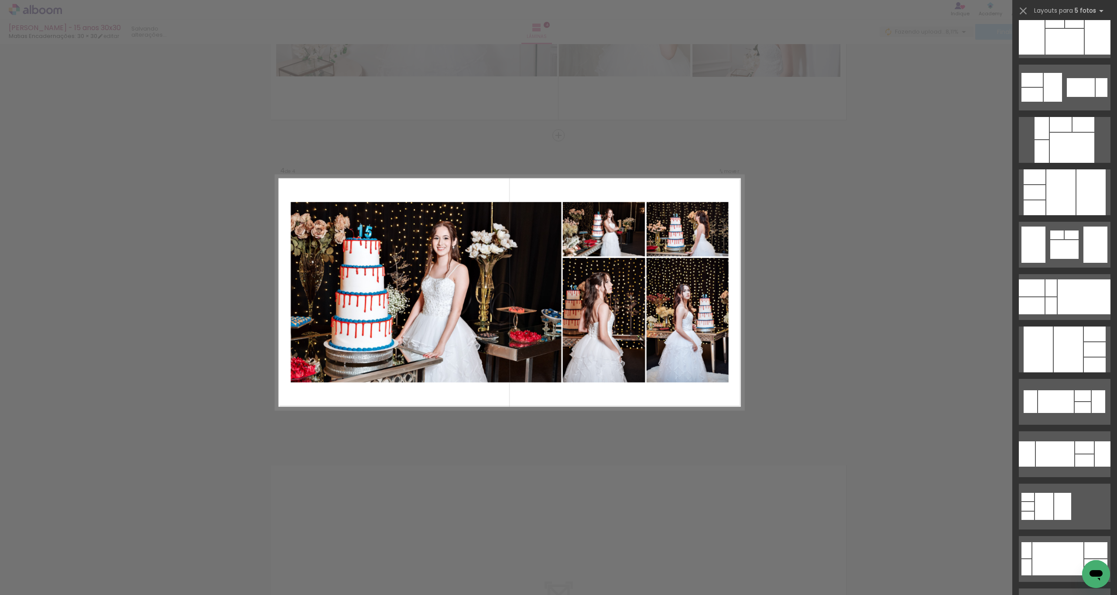
drag, startPoint x: 773, startPoint y: 361, endPoint x: 810, endPoint y: 315, distance: 59.0
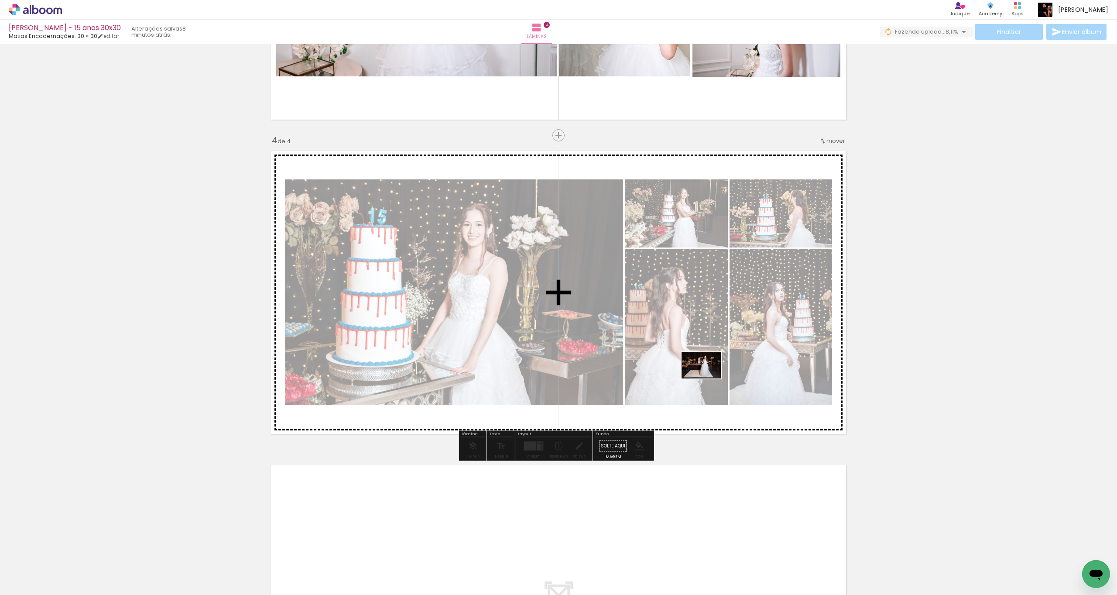
drag, startPoint x: 652, startPoint y: 570, endPoint x: 708, endPoint y: 378, distance: 199.0
click at [708, 378] on quentale-workspace at bounding box center [558, 297] width 1117 height 595
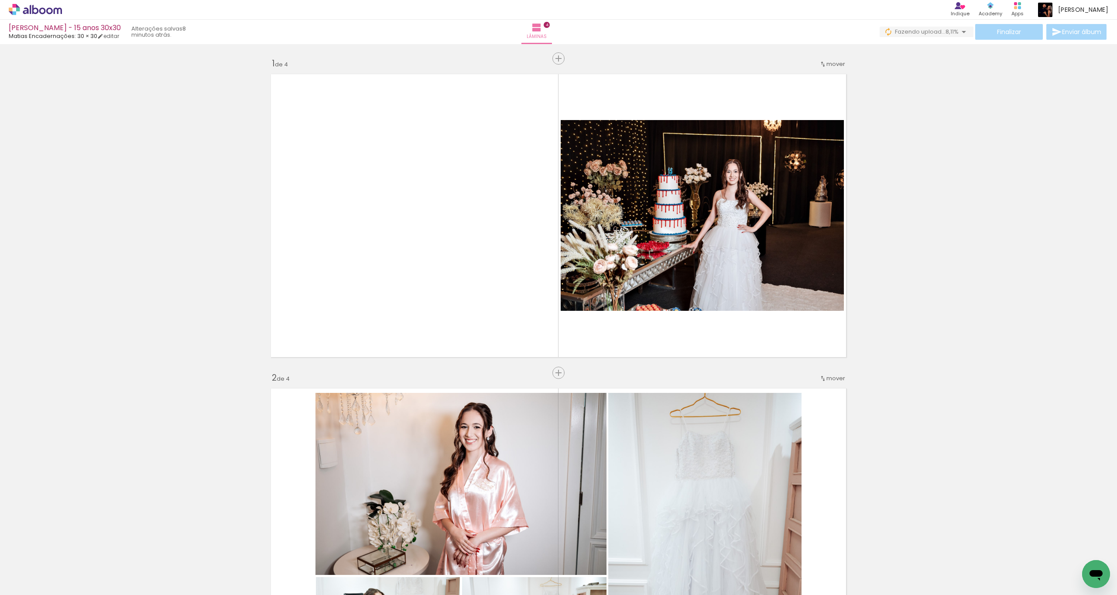
scroll to position [0, 763]
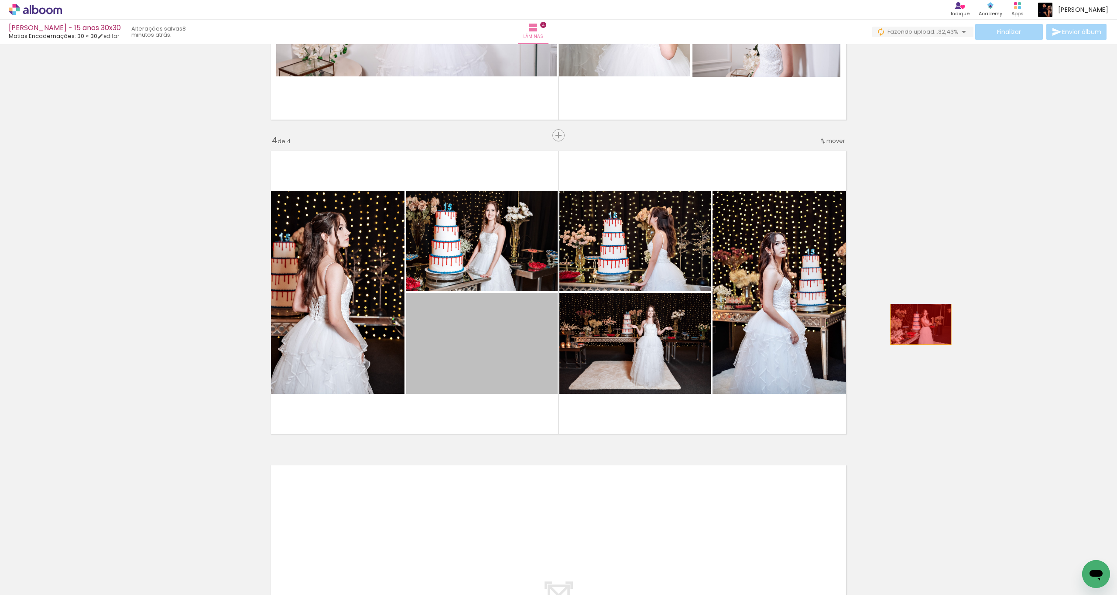
drag, startPoint x: 523, startPoint y: 358, endPoint x: 919, endPoint y: 324, distance: 397.4
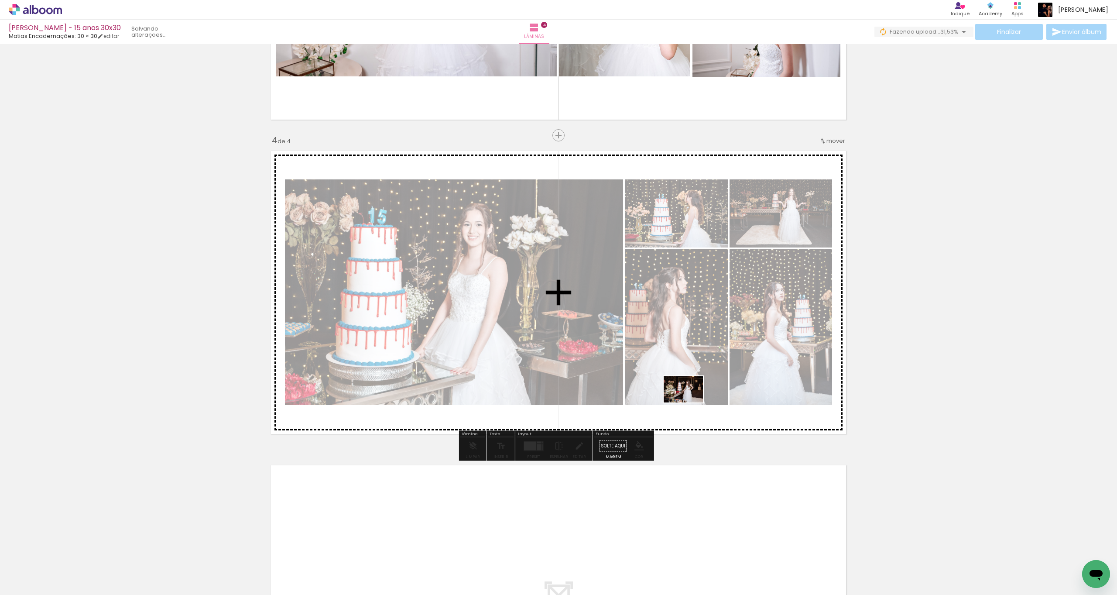
drag, startPoint x: 673, startPoint y: 544, endPoint x: 691, endPoint y: 400, distance: 144.8
click at [691, 400] on quentale-workspace at bounding box center [558, 297] width 1117 height 595
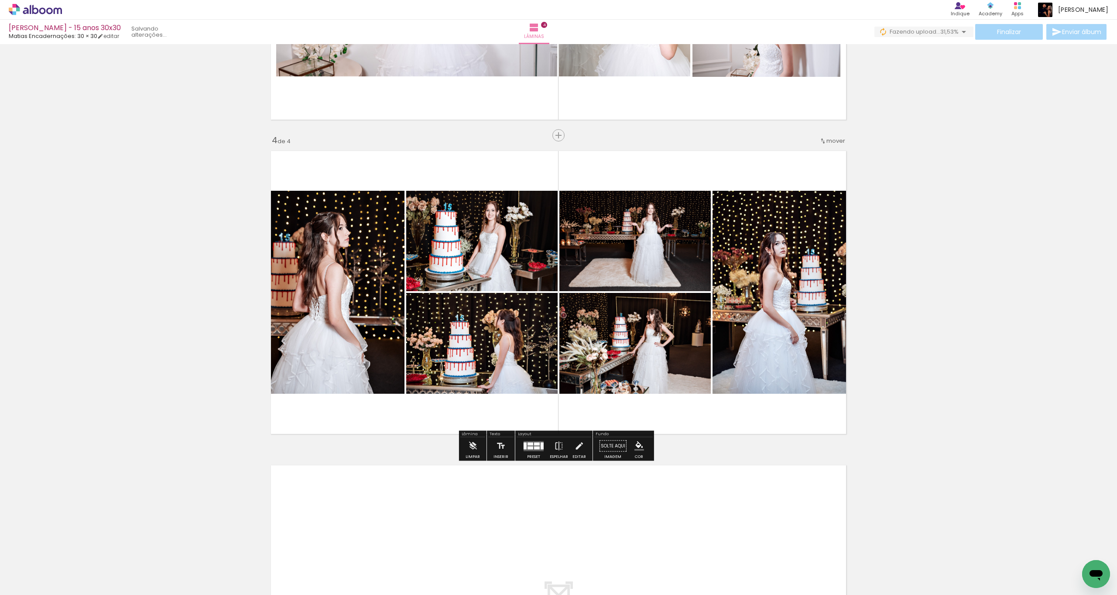
click at [534, 445] on div at bounding box center [537, 443] width 6 height 3
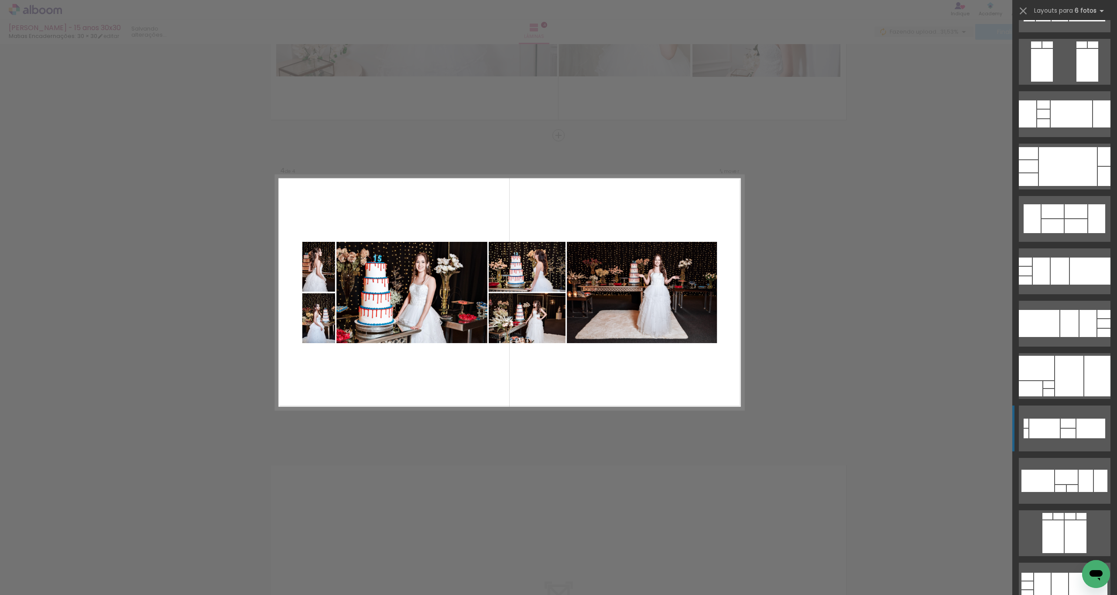
scroll to position [1672, 0]
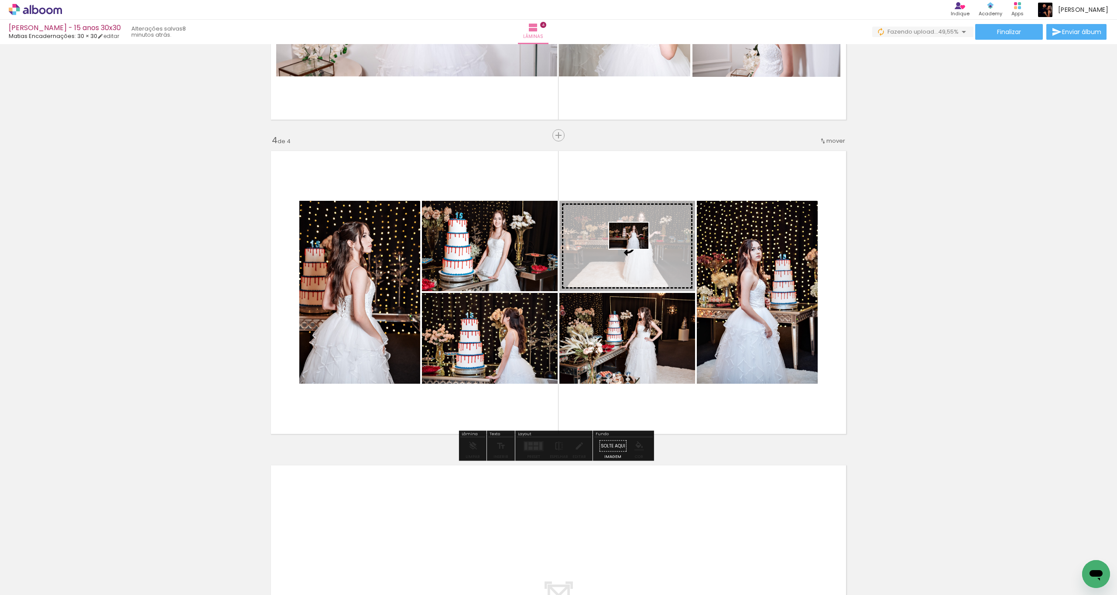
drag, startPoint x: 651, startPoint y: 570, endPoint x: 651, endPoint y: 259, distance: 310.8
click at [636, 249] on quentale-workspace at bounding box center [558, 297] width 1117 height 595
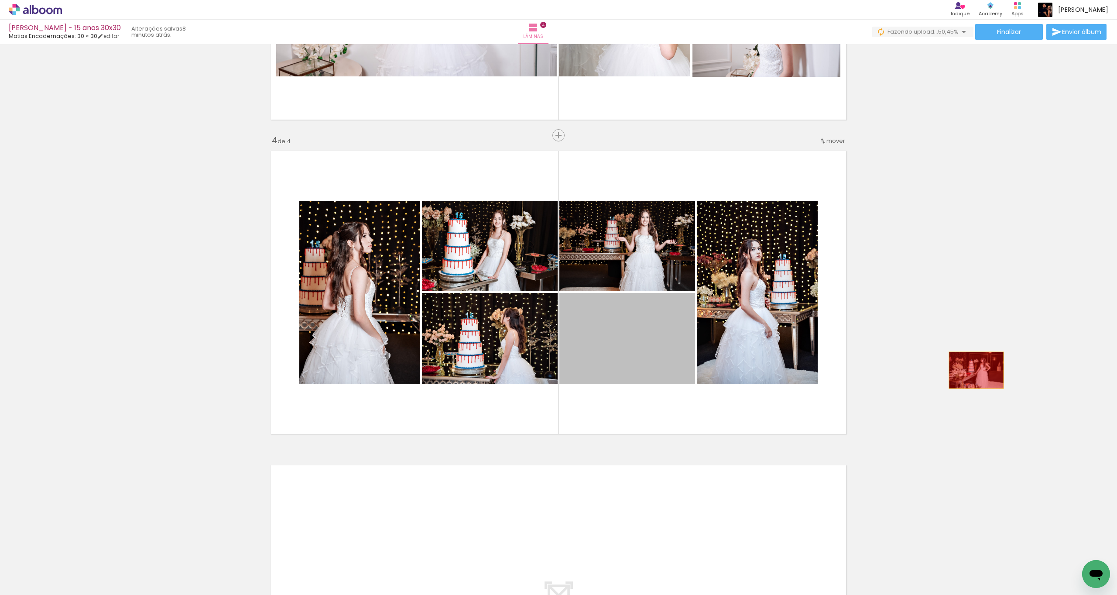
drag, startPoint x: 639, startPoint y: 369, endPoint x: 894, endPoint y: 552, distance: 314.0
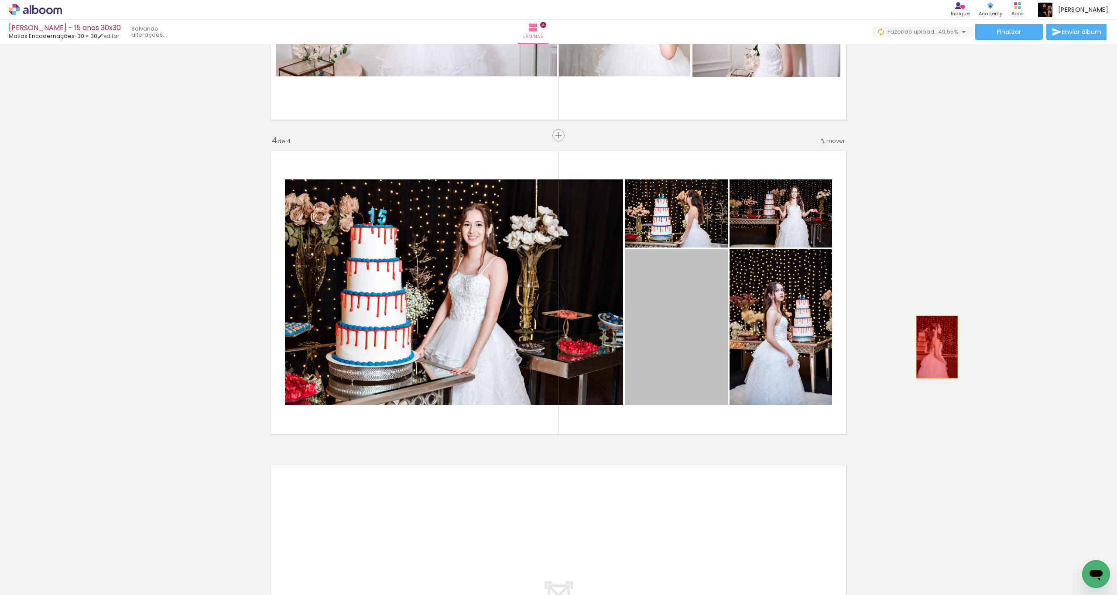
drag, startPoint x: 668, startPoint y: 364, endPoint x: 791, endPoint y: 503, distance: 185.5
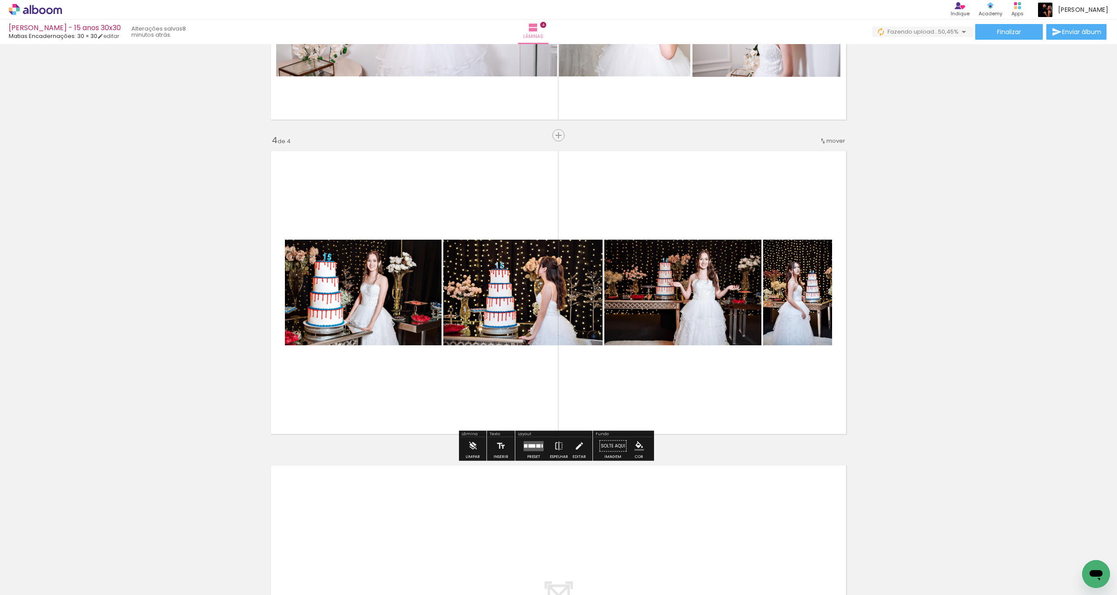
click at [532, 447] on div at bounding box center [532, 445] width 7 height 3
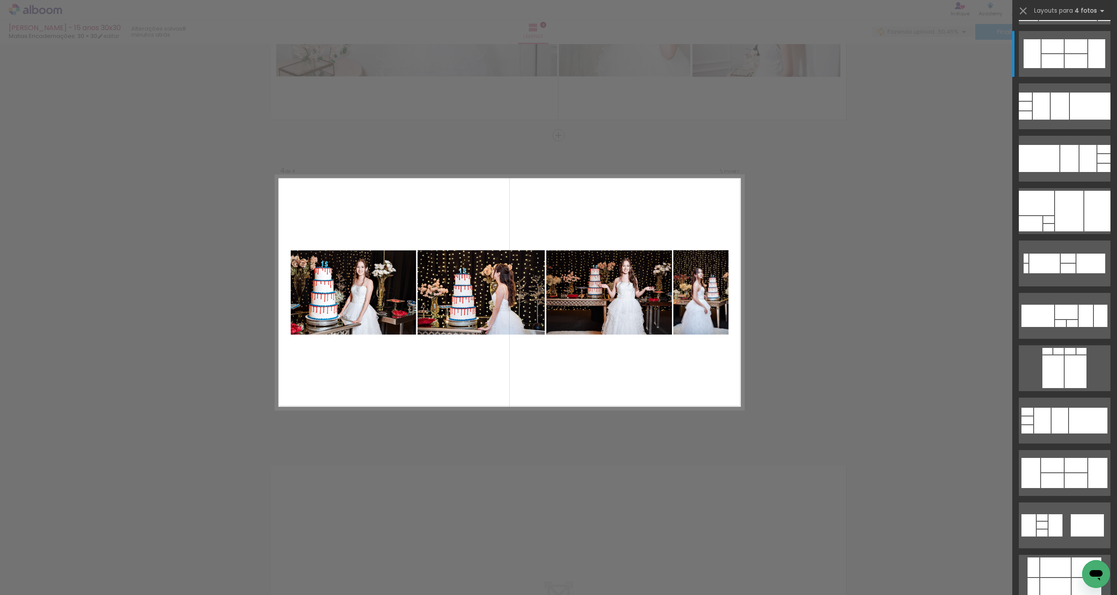
scroll to position [0, 0]
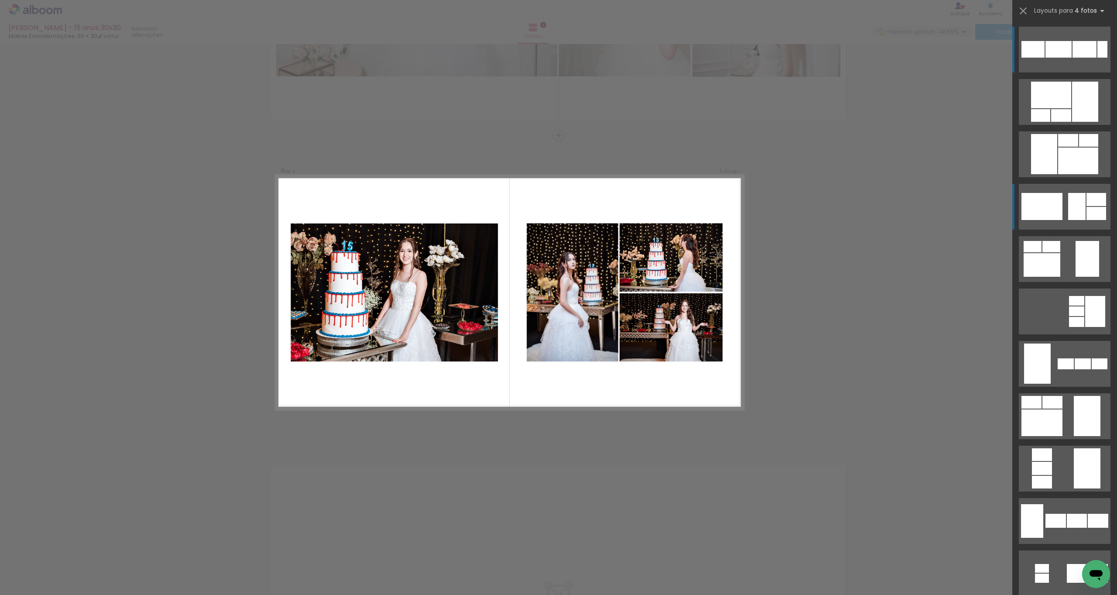
click at [1054, 108] on div at bounding box center [1051, 95] width 40 height 27
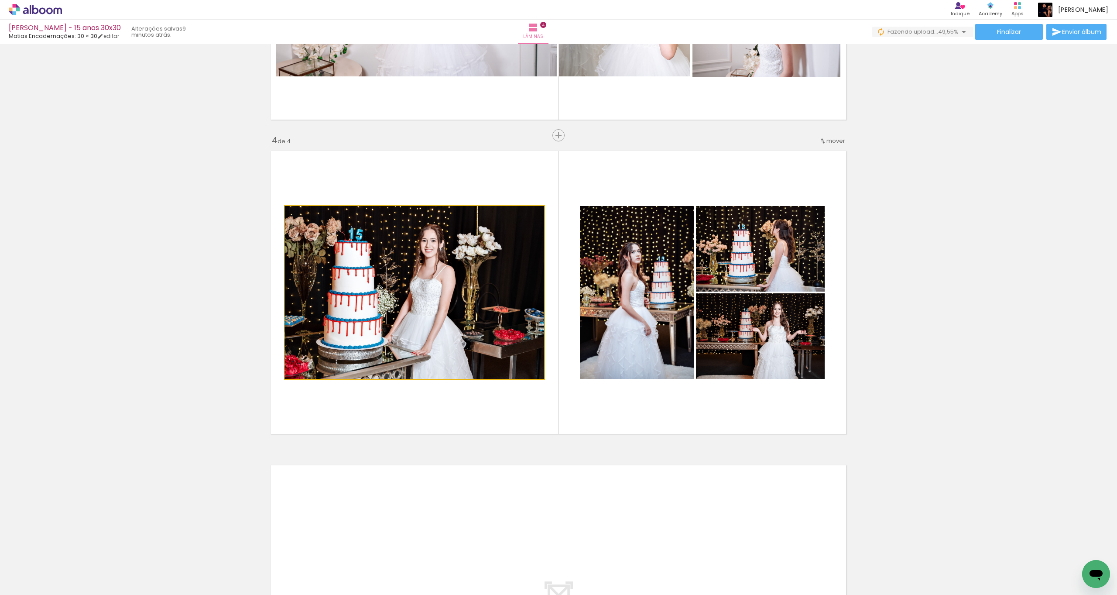
click at [480, 328] on quentale-photo at bounding box center [414, 292] width 259 height 173
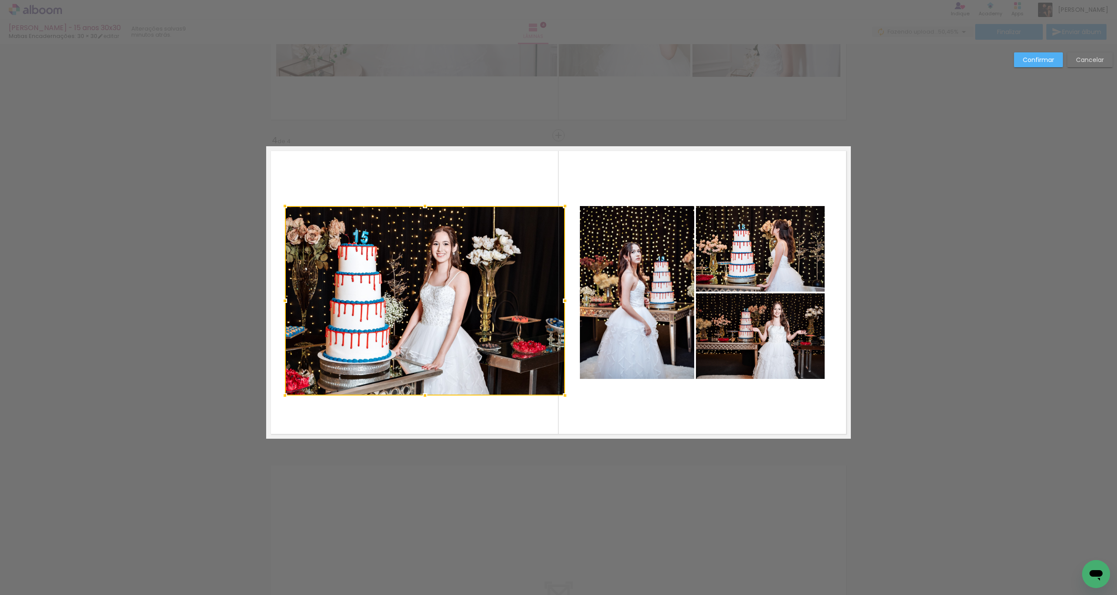
drag, startPoint x: 543, startPoint y: 380, endPoint x: 561, endPoint y: 397, distance: 24.4
click at [561, 397] on div at bounding box center [564, 395] width 17 height 17
click at [452, 326] on quentale-photo at bounding box center [425, 300] width 280 height 189
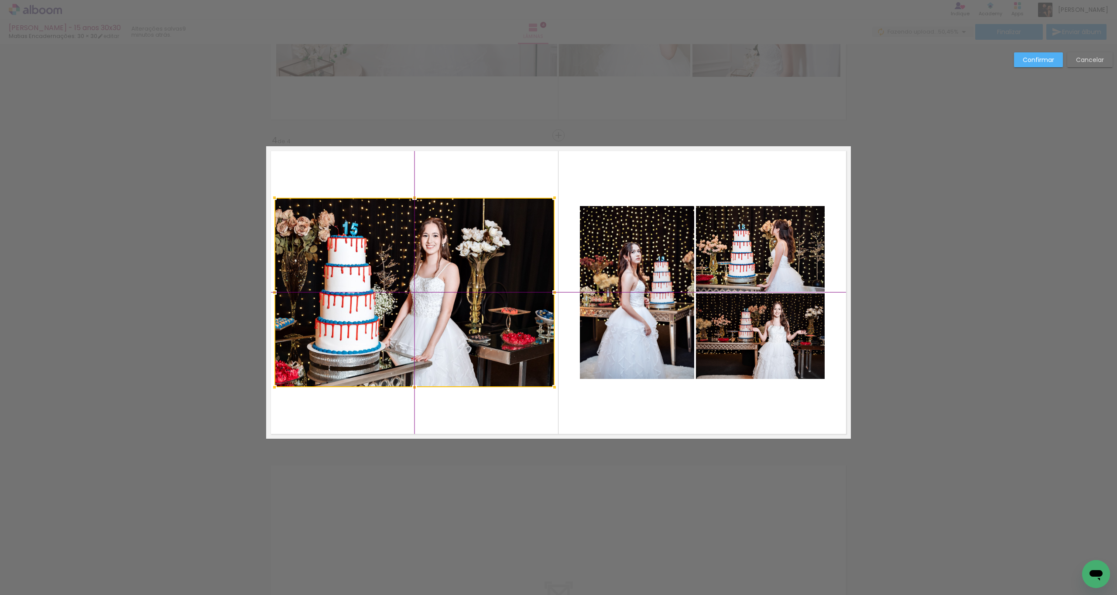
drag, startPoint x: 449, startPoint y: 313, endPoint x: 457, endPoint y: 299, distance: 16.4
click at [443, 307] on div at bounding box center [415, 292] width 280 height 189
drag, startPoint x: 1032, startPoint y: 61, endPoint x: 983, endPoint y: 80, distance: 52.5
click at [0, 0] on slot "Confirmar" at bounding box center [0, 0] width 0 height 0
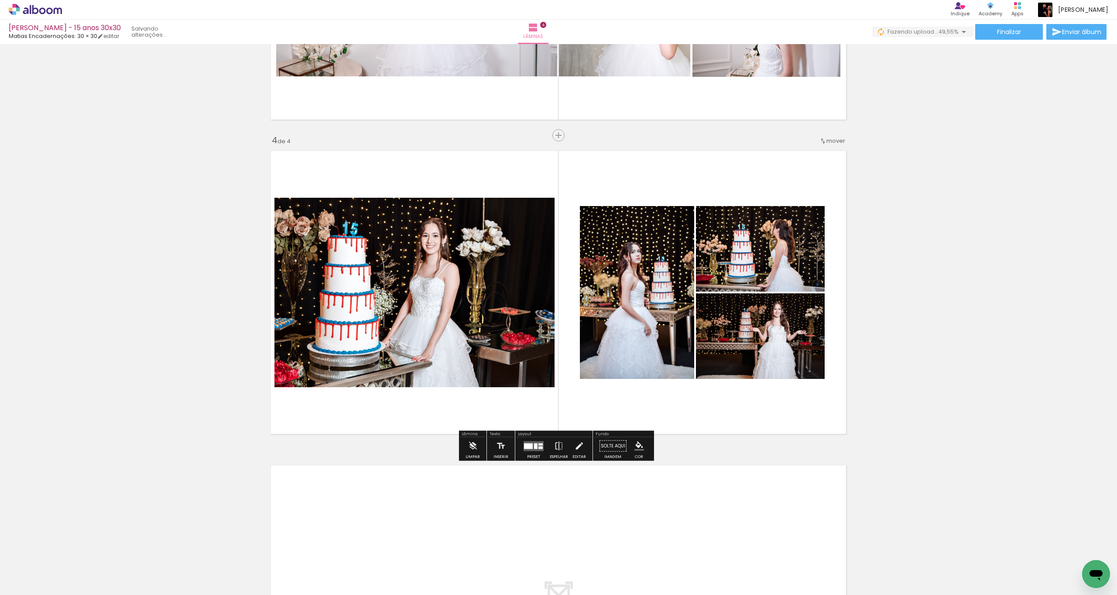
click at [614, 324] on quentale-photo at bounding box center [637, 292] width 114 height 173
click at [620, 323] on quentale-photo at bounding box center [637, 292] width 114 height 173
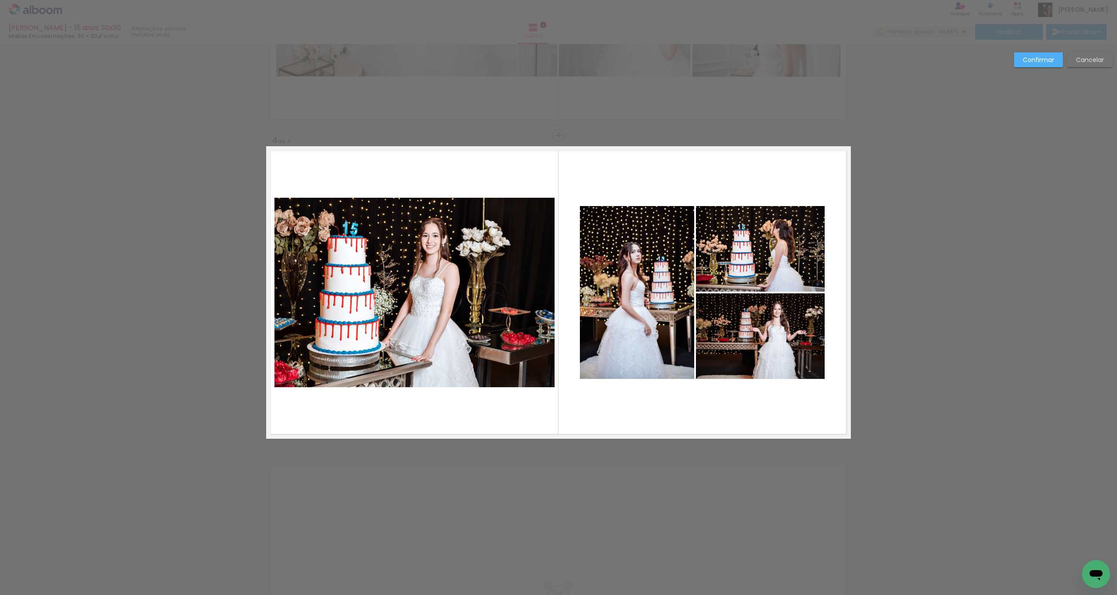
click at [745, 264] on quentale-photo at bounding box center [760, 249] width 129 height 86
click at [646, 292] on quentale-photo at bounding box center [637, 292] width 114 height 173
click at [742, 348] on div at bounding box center [702, 292] width 245 height 173
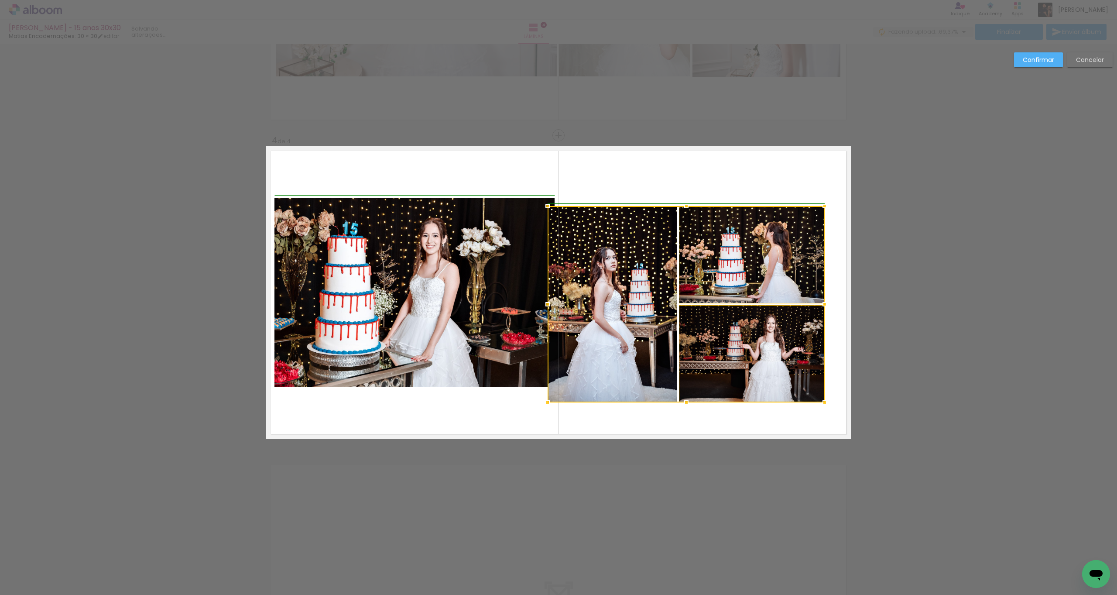
drag, startPoint x: 576, startPoint y: 380, endPoint x: 563, endPoint y: 388, distance: 15.5
click at [542, 400] on div at bounding box center [547, 402] width 17 height 17
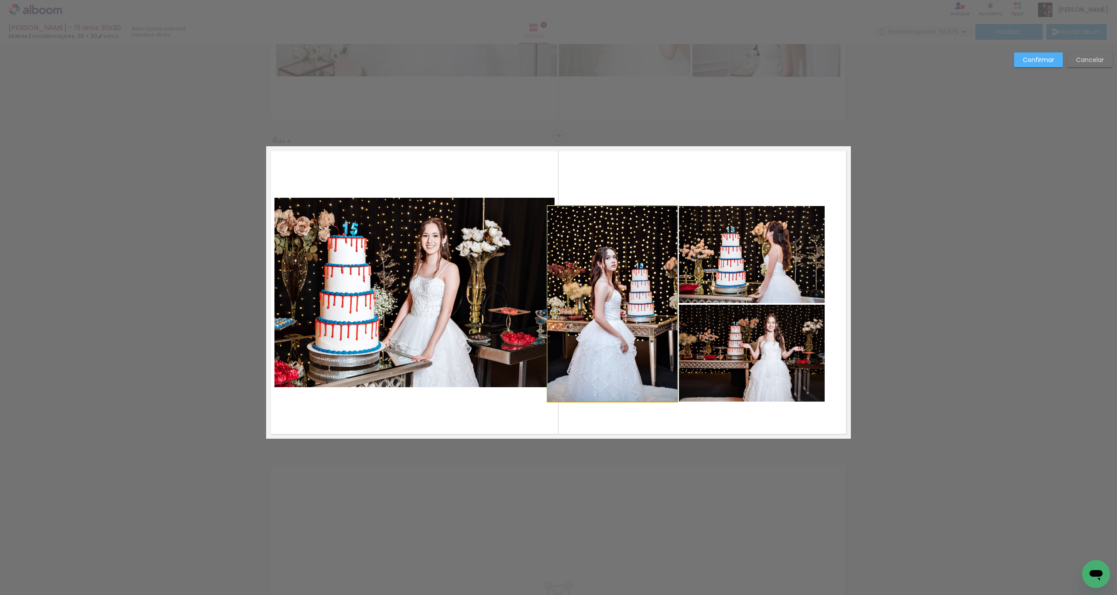
drag, startPoint x: 623, startPoint y: 351, endPoint x: 661, endPoint y: 347, distance: 38.6
click at [623, 351] on quentale-photo at bounding box center [613, 304] width 130 height 196
click at [721, 347] on quentale-photo at bounding box center [752, 353] width 146 height 97
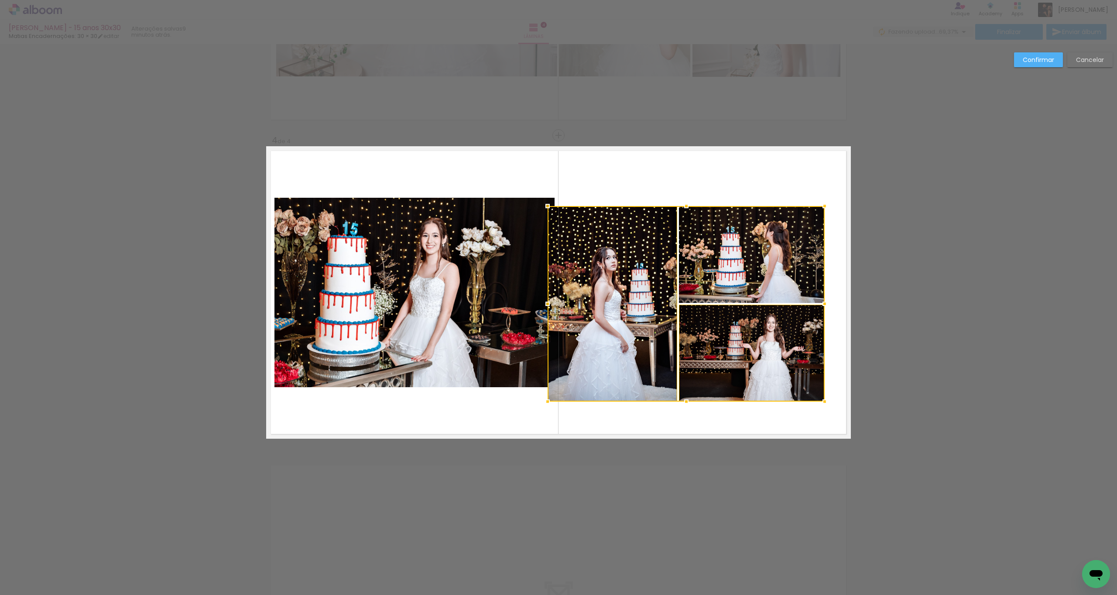
click at [737, 286] on div at bounding box center [686, 304] width 277 height 196
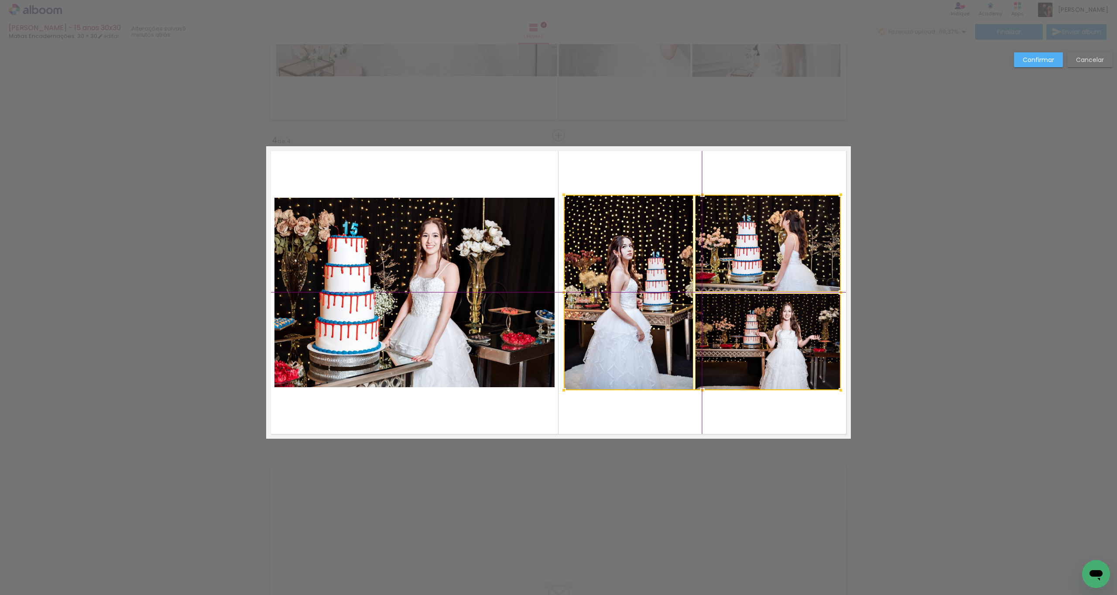
drag, startPoint x: 621, startPoint y: 371, endPoint x: 634, endPoint y: 361, distance: 16.5
click at [634, 361] on div at bounding box center [702, 293] width 277 height 196
click at [759, 268] on quentale-photo at bounding box center [768, 243] width 146 height 97
drag, startPoint x: 737, startPoint y: 344, endPoint x: 714, endPoint y: 349, distance: 22.8
click at [737, 344] on div at bounding box center [702, 293] width 277 height 196
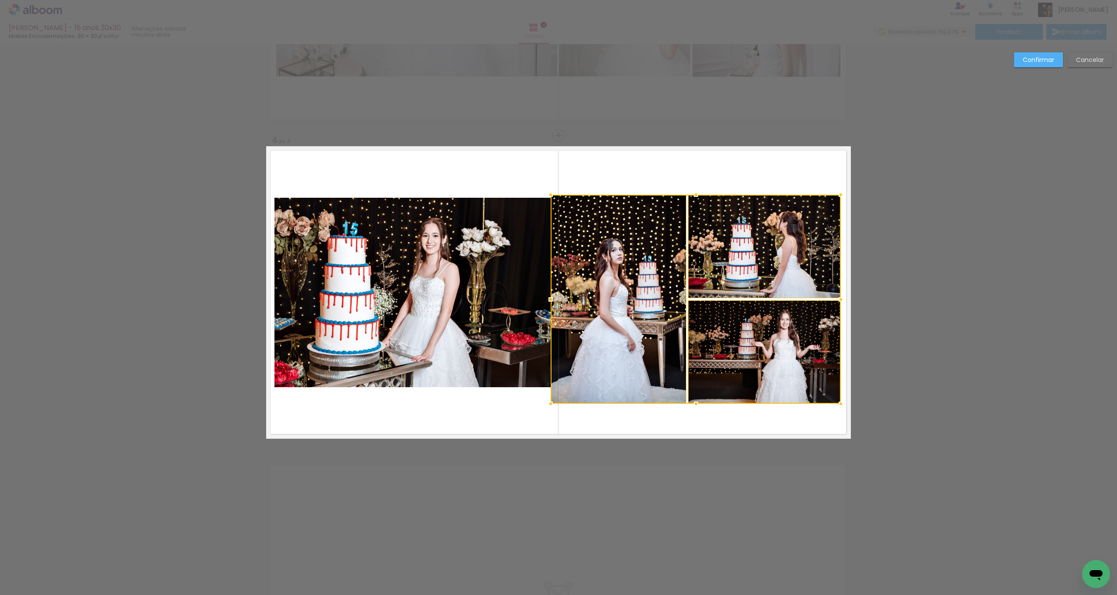
drag, startPoint x: 561, startPoint y: 391, endPoint x: 566, endPoint y: 393, distance: 5.1
click at [551, 402] on div at bounding box center [550, 403] width 17 height 17
click at [728, 338] on quentale-photo at bounding box center [764, 351] width 153 height 103
click at [740, 285] on div at bounding box center [696, 299] width 290 height 209
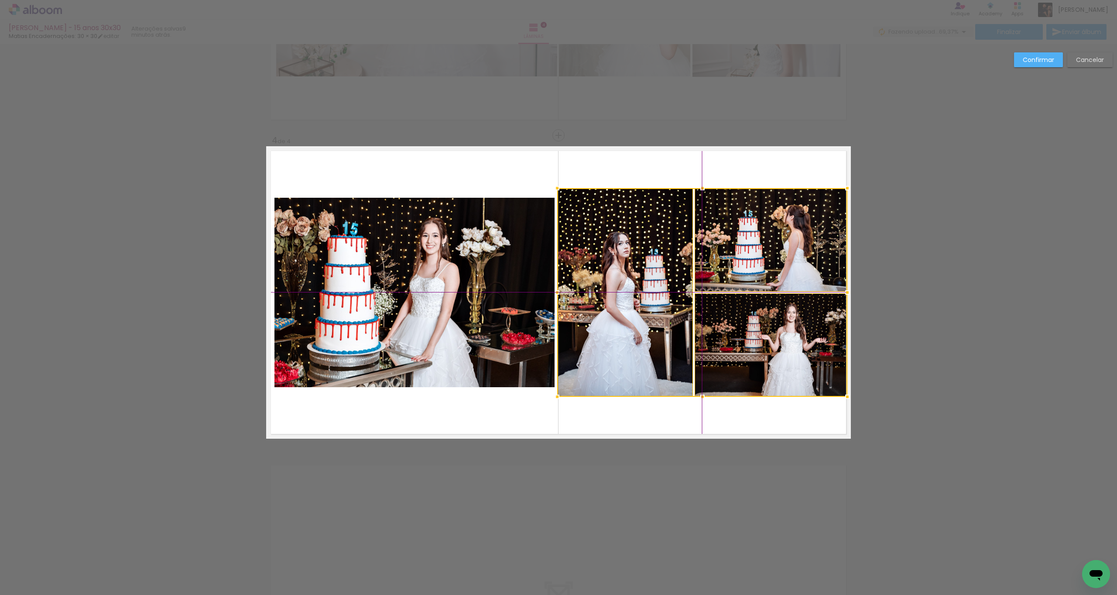
drag, startPoint x: 636, startPoint y: 349, endPoint x: 645, endPoint y: 337, distance: 14.1
click at [645, 337] on div at bounding box center [702, 292] width 290 height 209
click at [727, 340] on quentale-photo at bounding box center [771, 344] width 153 height 103
click at [748, 277] on div at bounding box center [702, 292] width 290 height 209
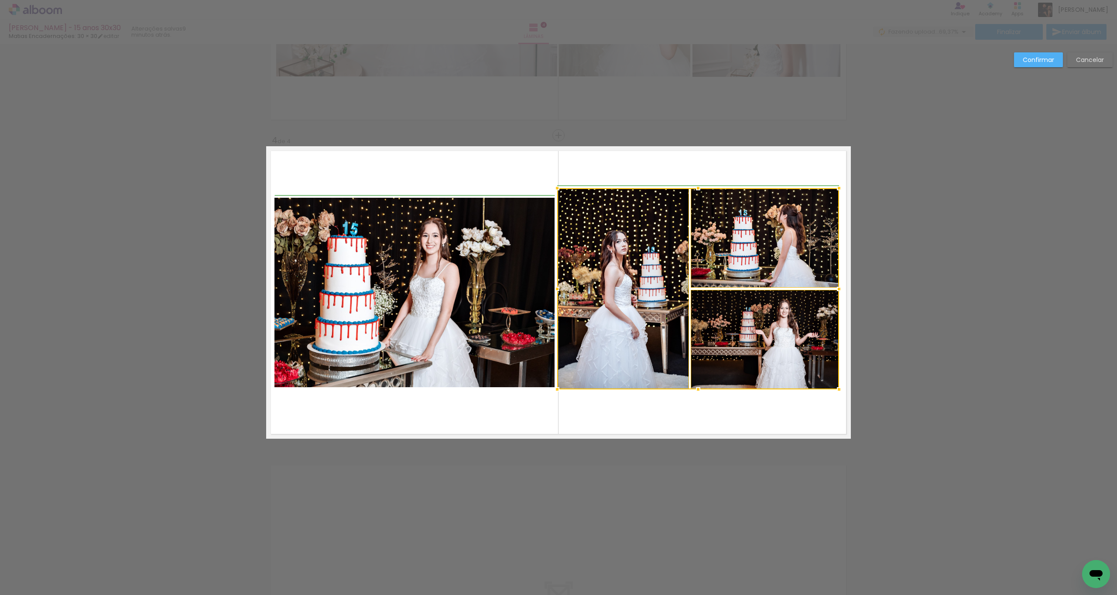
drag, startPoint x: 843, startPoint y: 396, endPoint x: 834, endPoint y: 394, distance: 8.7
click at [834, 394] on div at bounding box center [839, 389] width 17 height 17
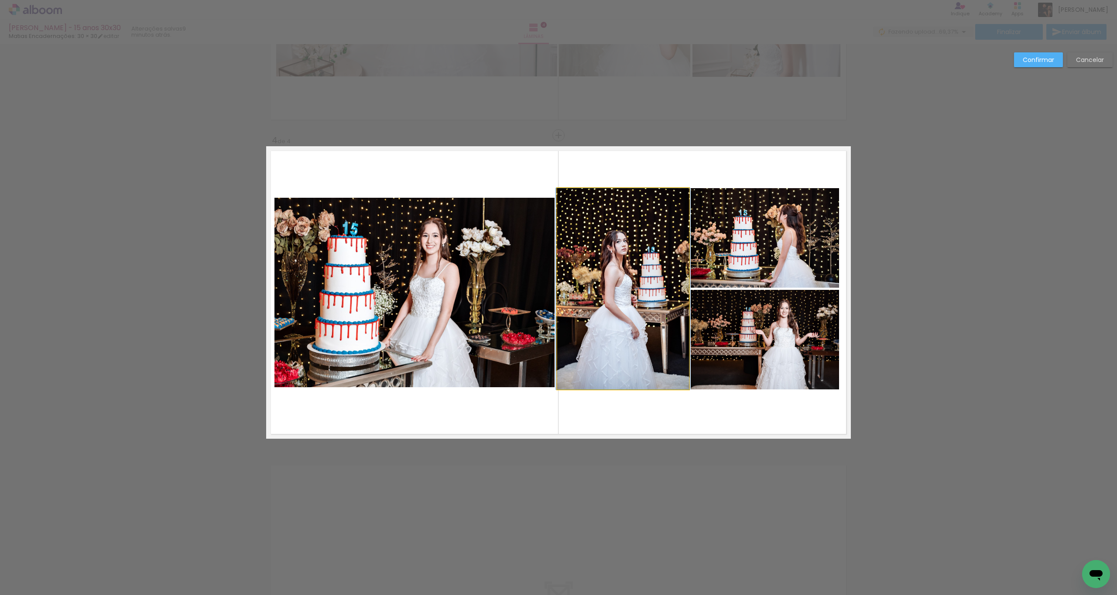
click at [660, 358] on quentale-photo at bounding box center [623, 288] width 132 height 201
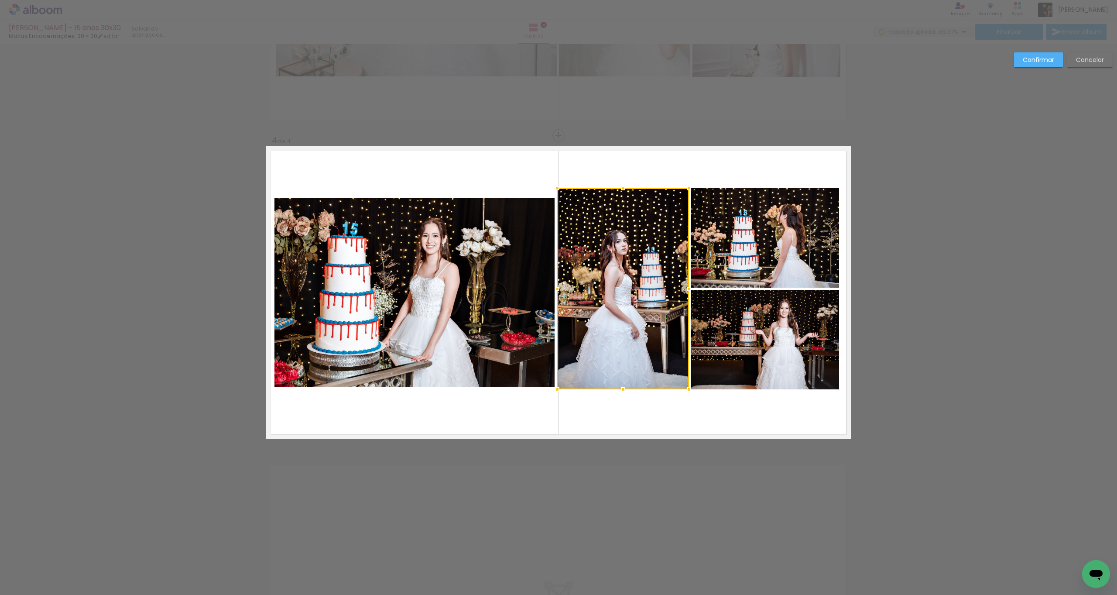
click at [731, 353] on quentale-photo at bounding box center [765, 340] width 148 height 100
click at [741, 277] on div at bounding box center [698, 288] width 282 height 201
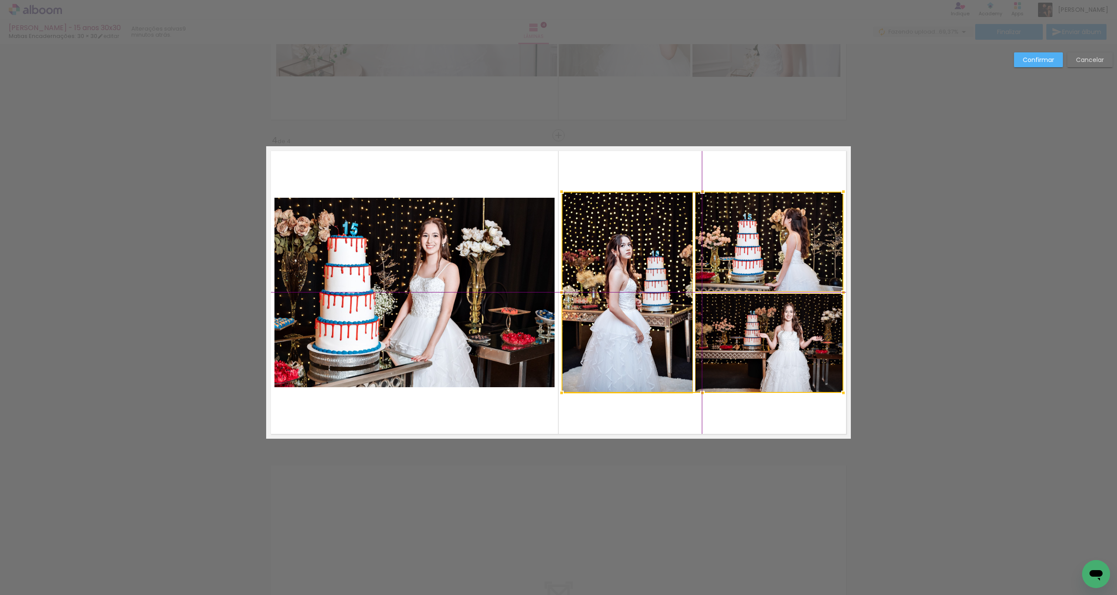
drag, startPoint x: 646, startPoint y: 344, endPoint x: 652, endPoint y: 349, distance: 7.7
click at [652, 349] on div at bounding box center [703, 292] width 282 height 201
drag, startPoint x: 1034, startPoint y: 63, endPoint x: 1025, endPoint y: 64, distance: 8.3
click at [0, 0] on slot "Confirmar" at bounding box center [0, 0] width 0 height 0
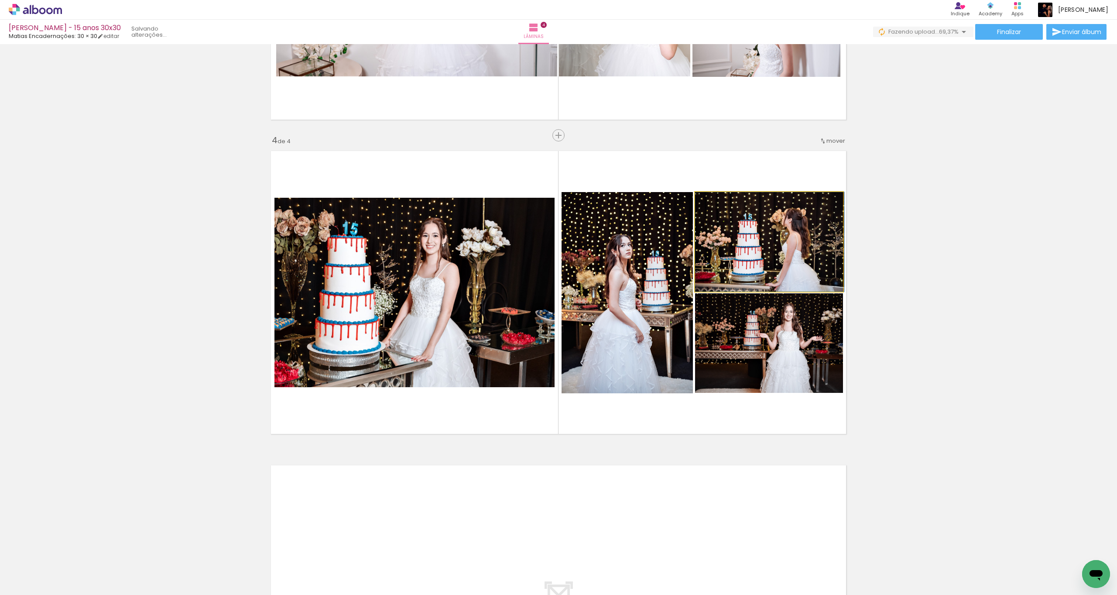
drag, startPoint x: 752, startPoint y: 251, endPoint x: 761, endPoint y: 245, distance: 10.3
drag, startPoint x: 759, startPoint y: 361, endPoint x: 760, endPoint y: 350, distance: 10.6
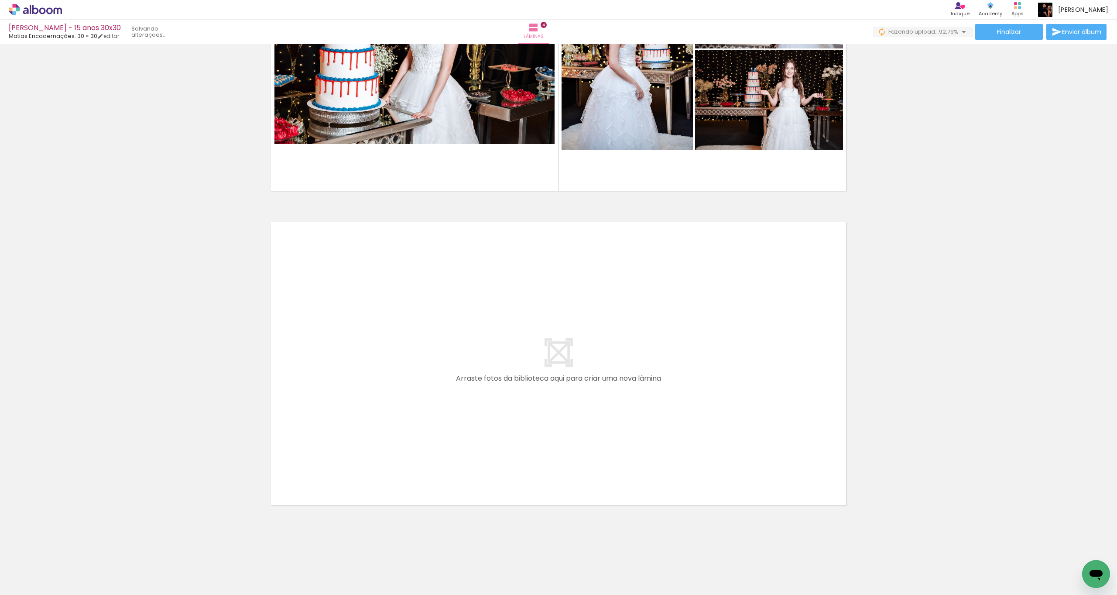
scroll to position [0, 1027]
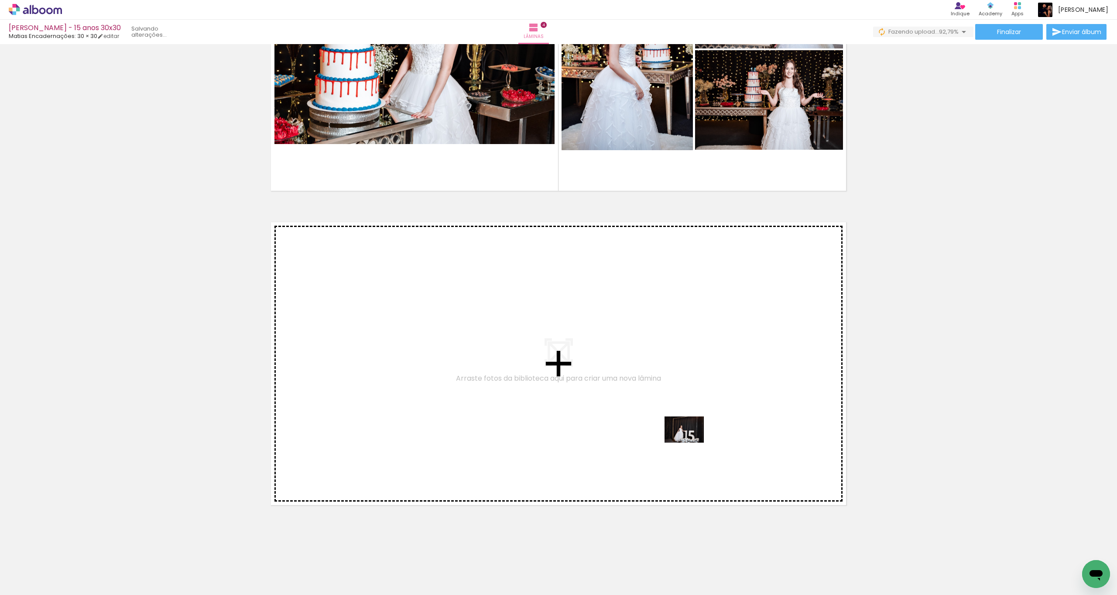
drag, startPoint x: 683, startPoint y: 571, endPoint x: 691, endPoint y: 443, distance: 129.0
click at [691, 443] on quentale-workspace at bounding box center [558, 297] width 1117 height 595
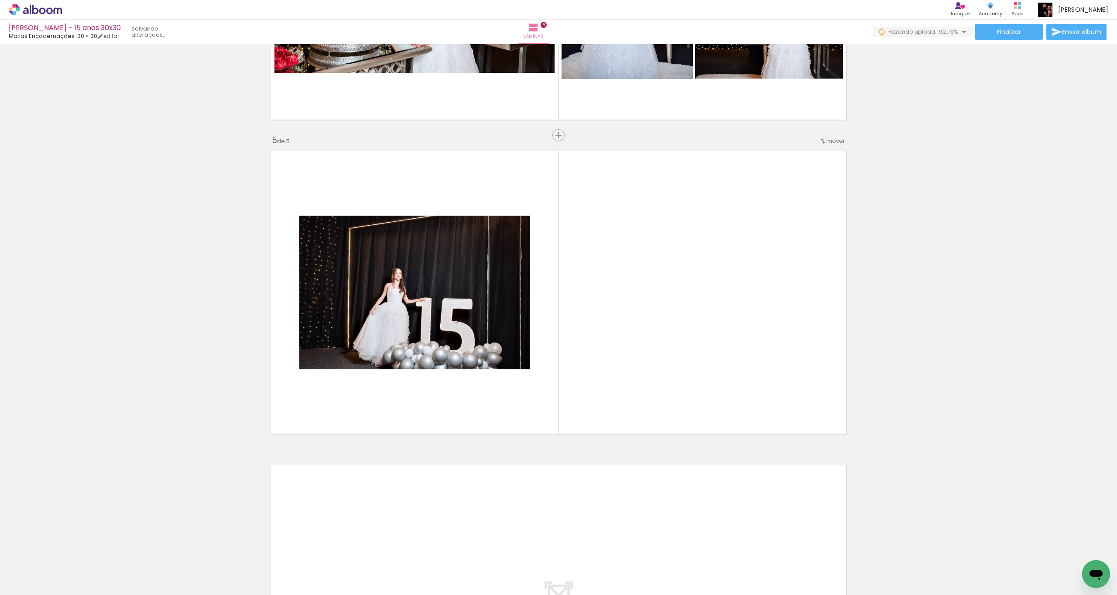
scroll to position [0, 1130]
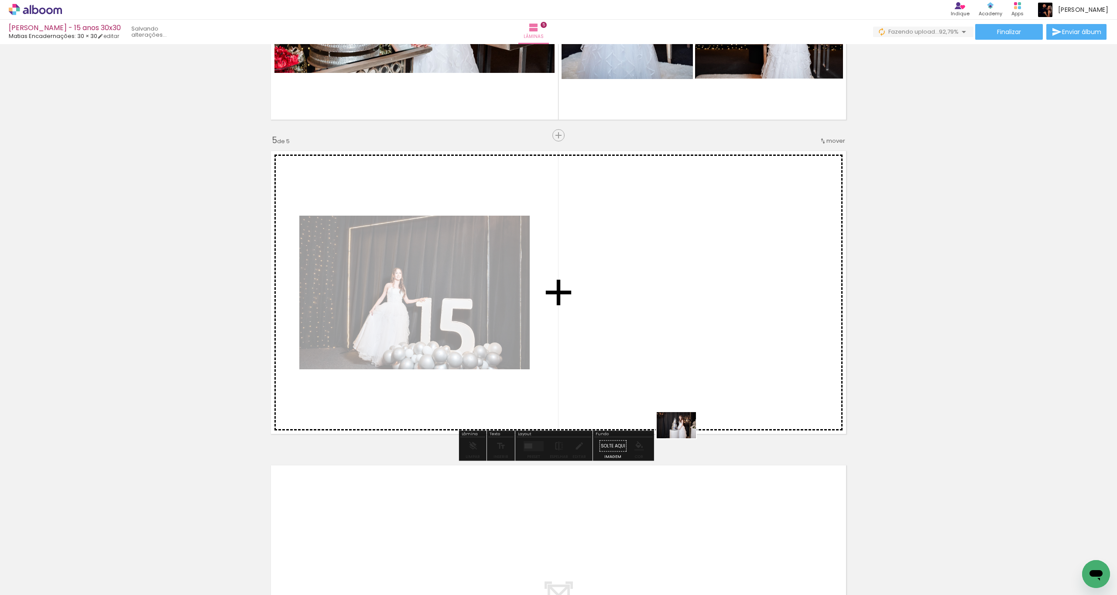
drag, startPoint x: 723, startPoint y: 570, endPoint x: 631, endPoint y: 364, distance: 225.1
click at [631, 364] on quentale-workspace at bounding box center [558, 297] width 1117 height 595
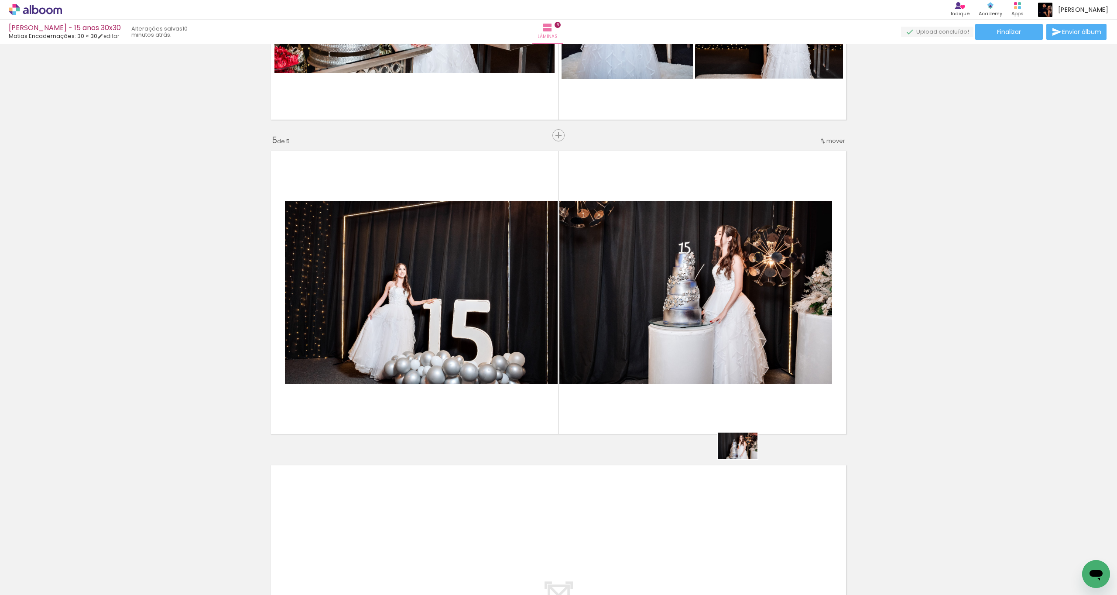
drag, startPoint x: 782, startPoint y: 566, endPoint x: 750, endPoint y: 499, distance: 74.0
click at [750, 499] on quentale-workspace at bounding box center [558, 297] width 1117 height 595
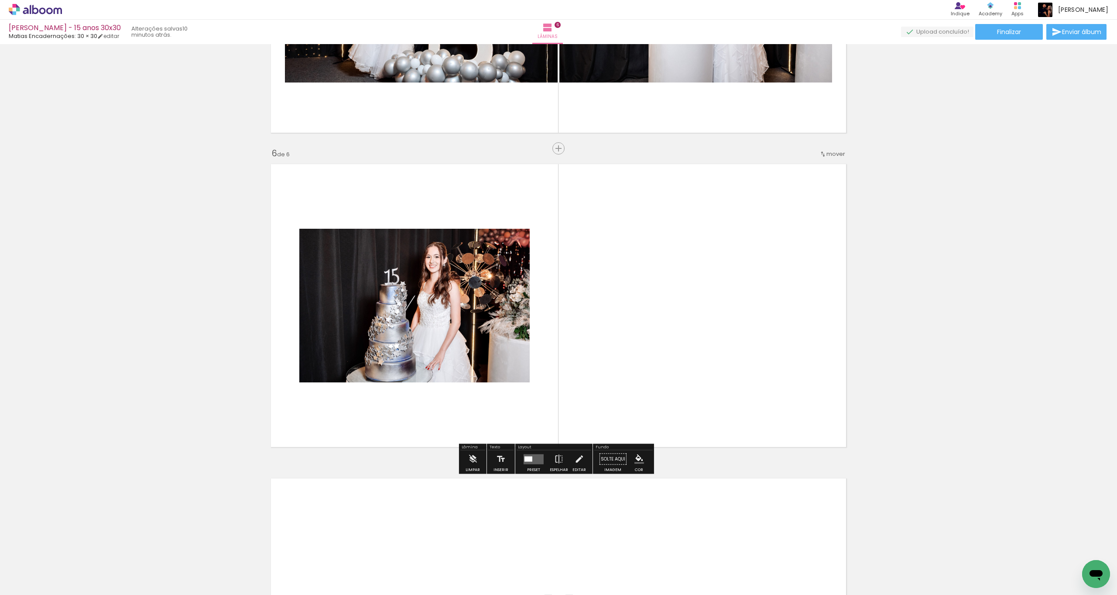
scroll to position [1494, 0]
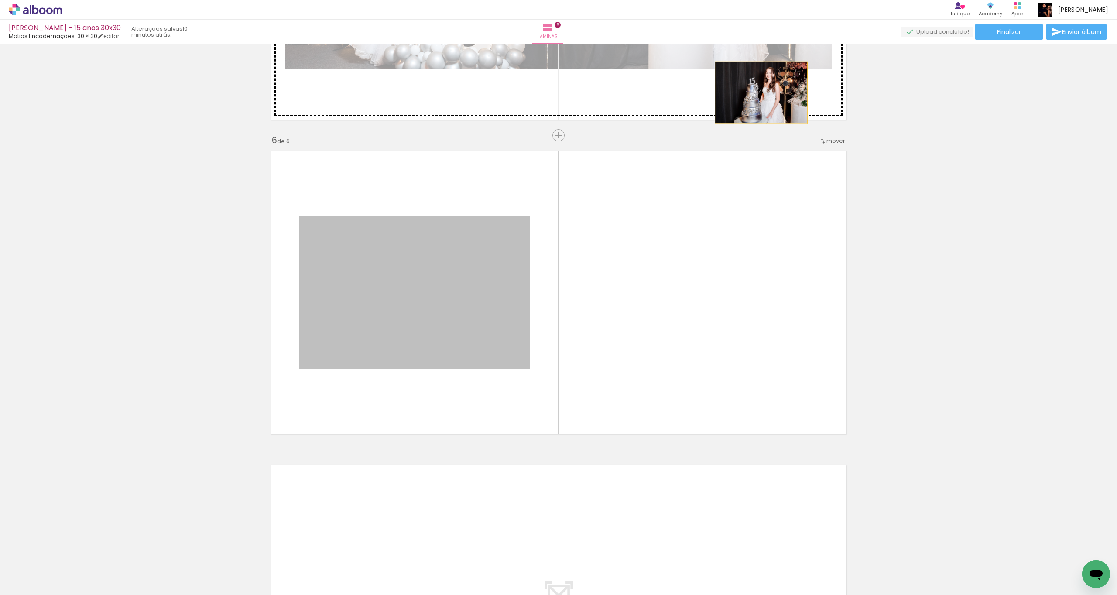
drag, startPoint x: 472, startPoint y: 330, endPoint x: 758, endPoint y: 93, distance: 371.6
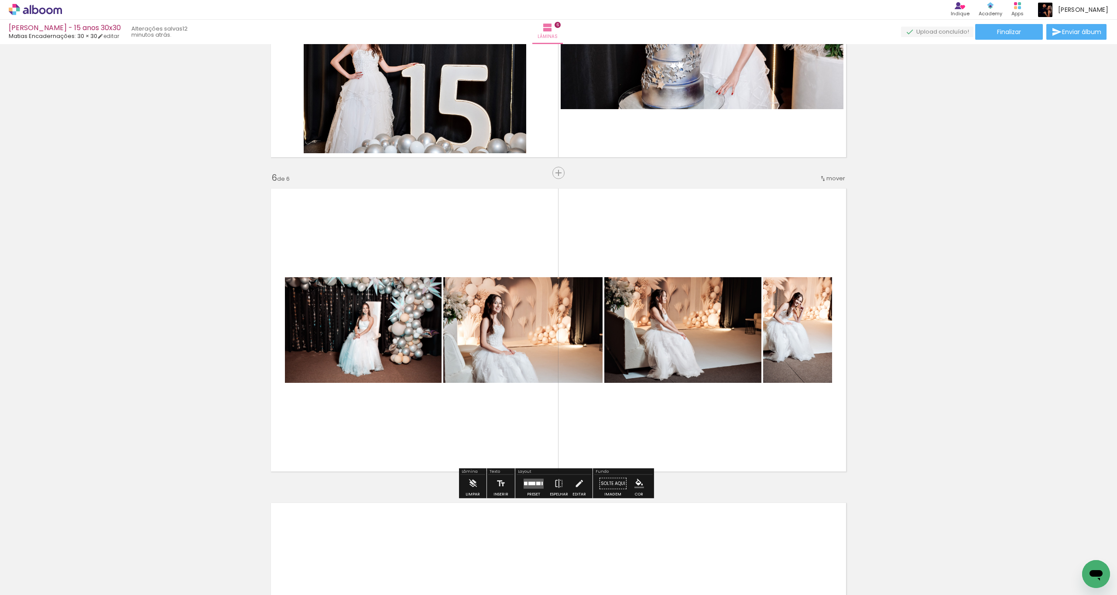
click at [536, 482] on quentale-layouter at bounding box center [534, 483] width 20 height 10
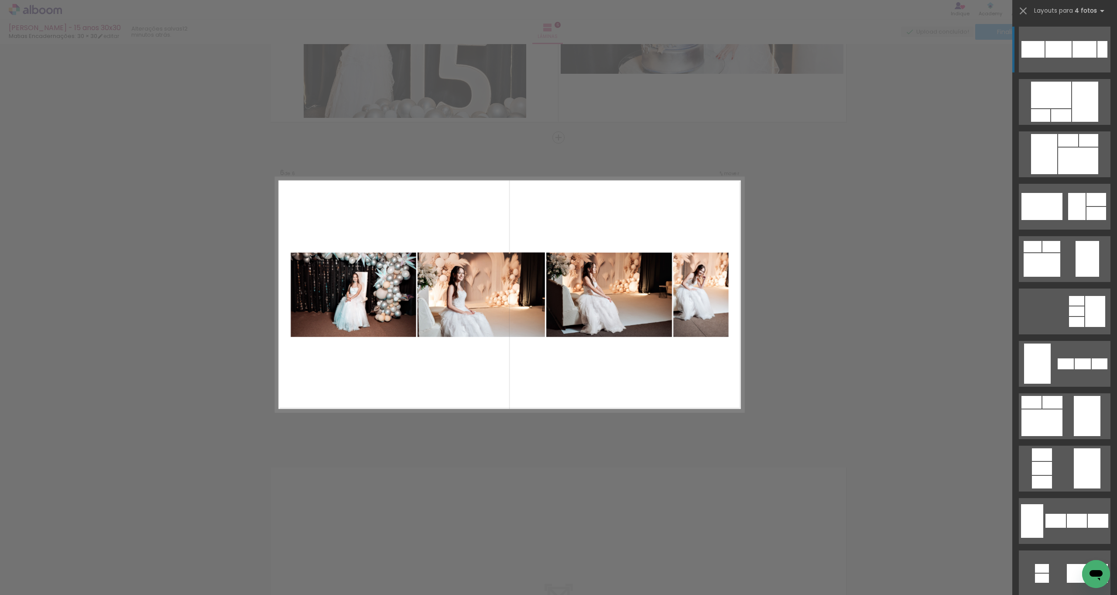
scroll to position [1494, 0]
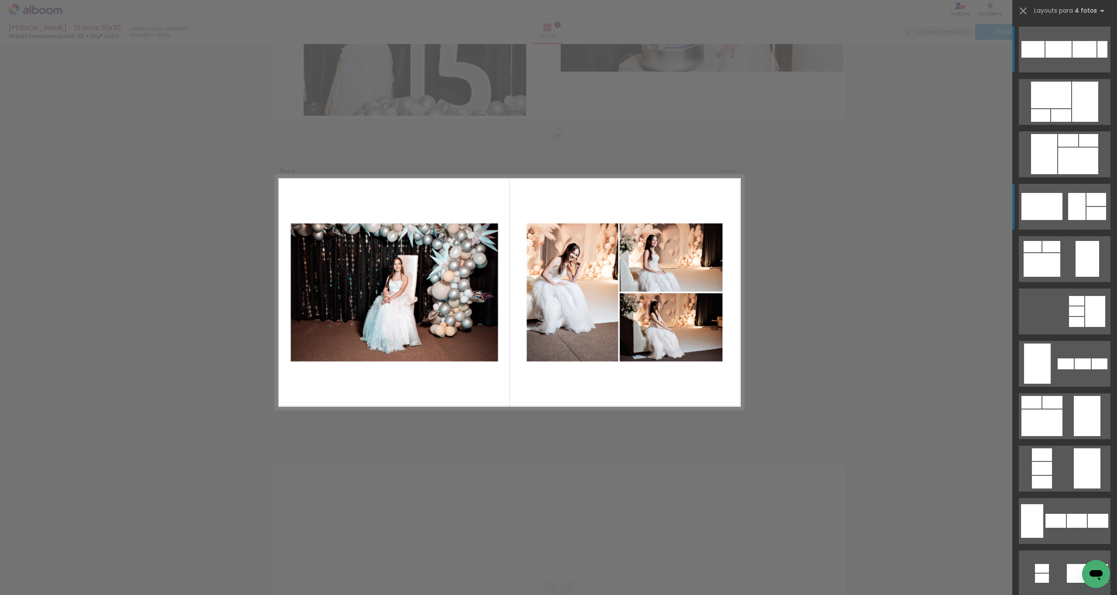
click at [1044, 108] on div at bounding box center [1051, 95] width 40 height 27
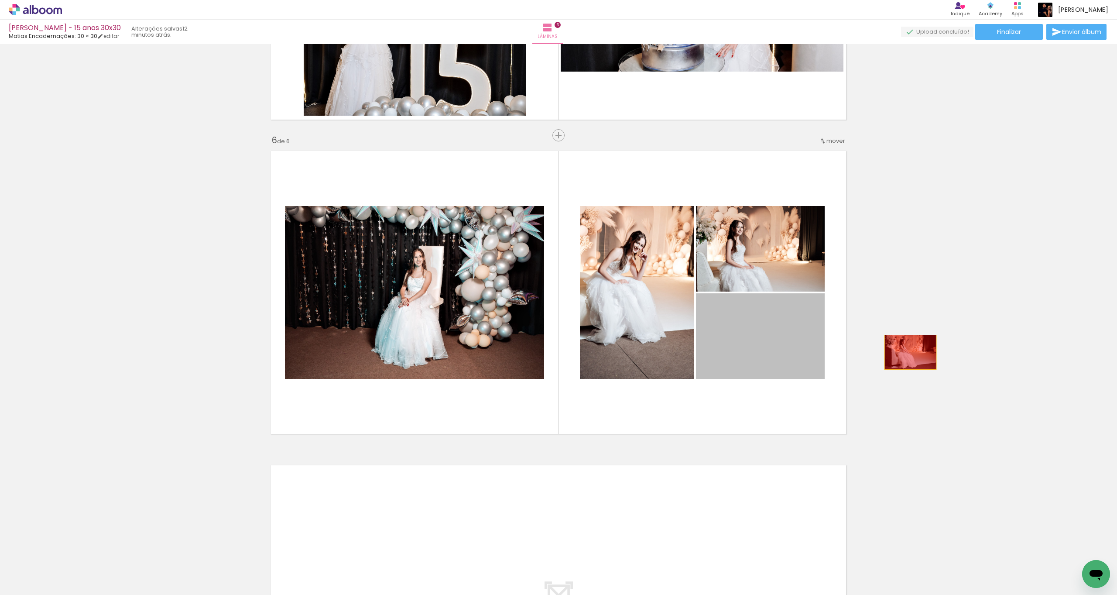
drag, startPoint x: 764, startPoint y: 333, endPoint x: 883, endPoint y: 369, distance: 123.9
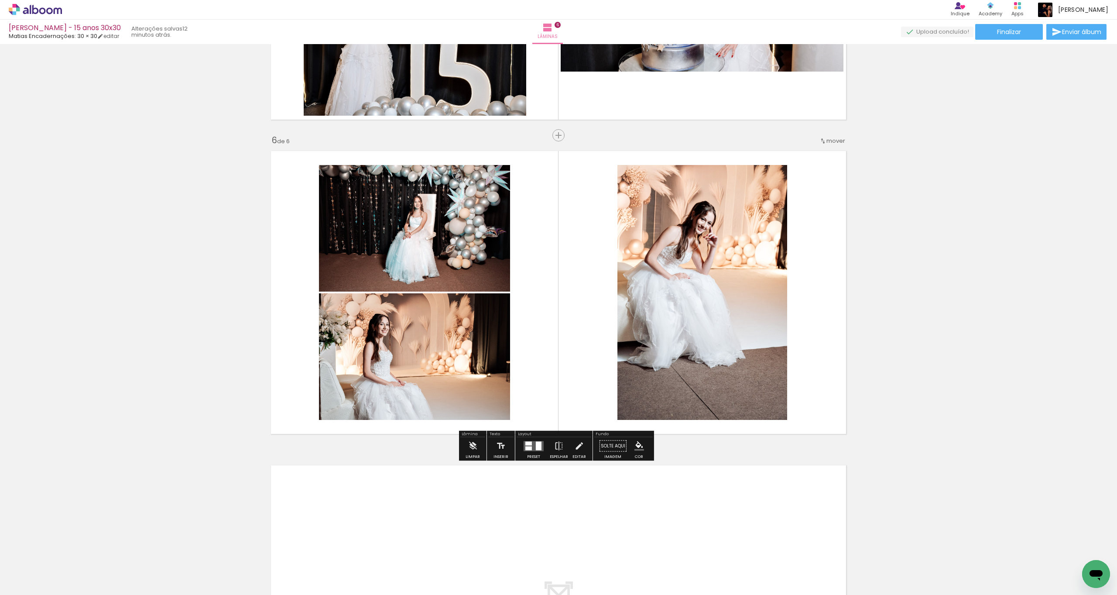
click at [530, 450] on quentale-layouter at bounding box center [534, 446] width 20 height 10
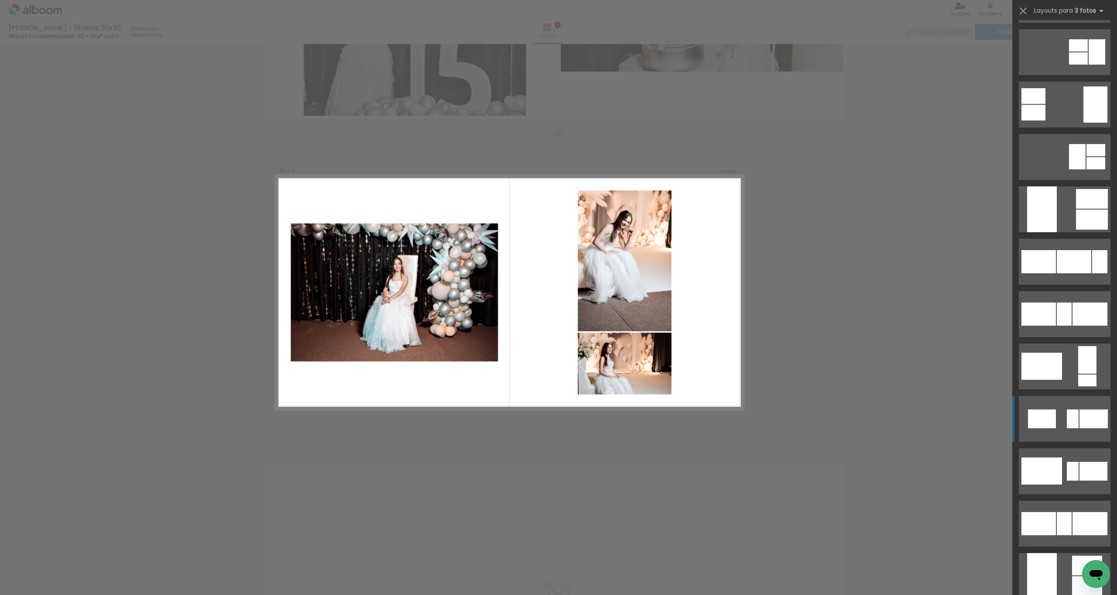
scroll to position [629, 0]
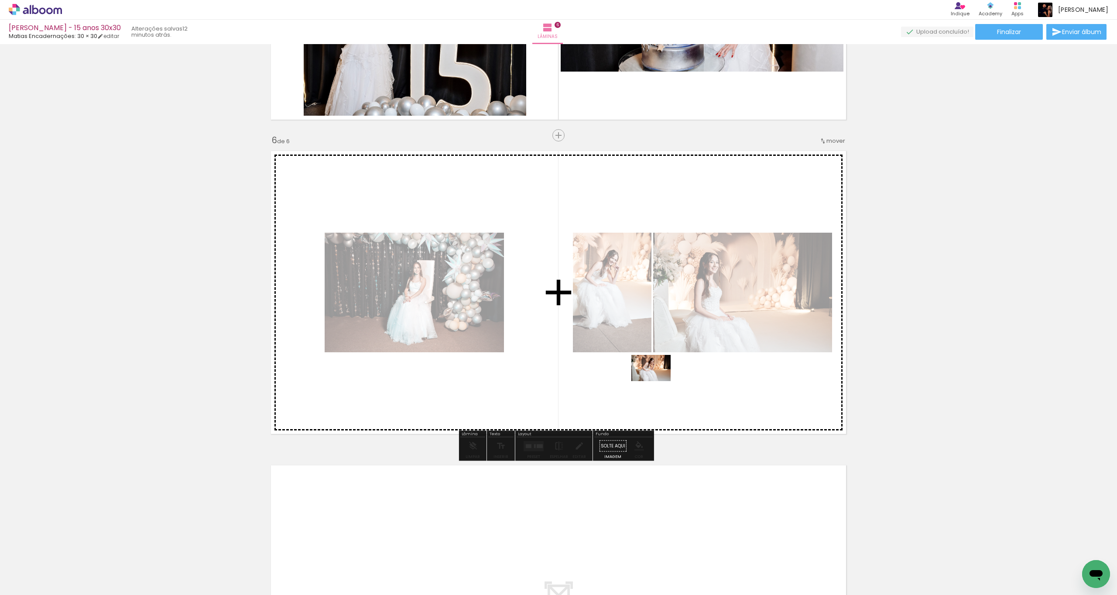
drag, startPoint x: 769, startPoint y: 560, endPoint x: 622, endPoint y: 355, distance: 251.6
click at [655, 381] on quentale-workspace at bounding box center [558, 297] width 1117 height 595
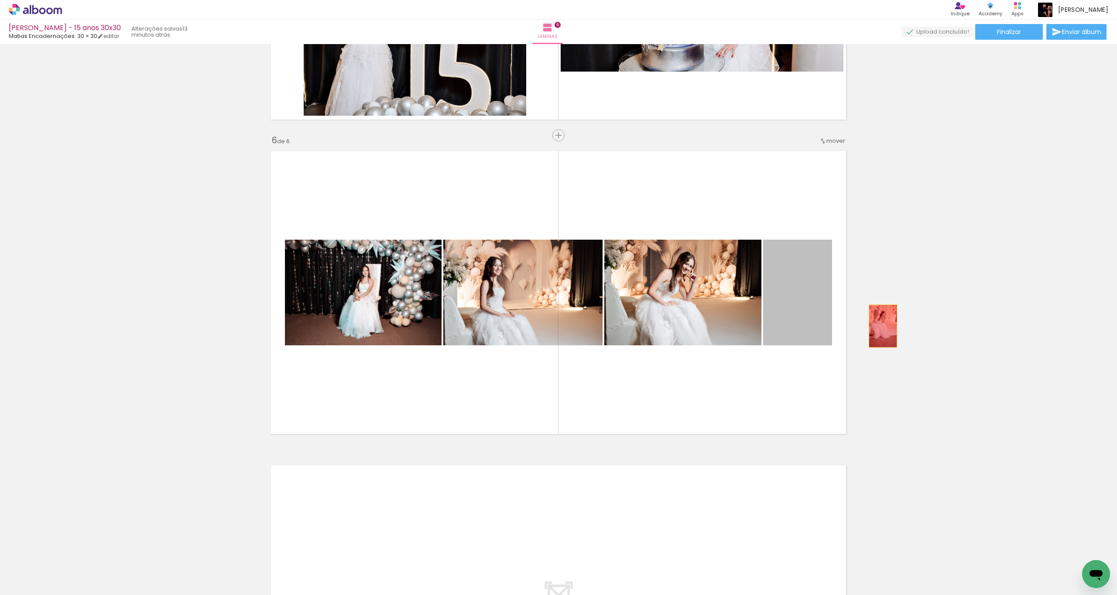
drag, startPoint x: 782, startPoint y: 312, endPoint x: 841, endPoint y: 284, distance: 65.6
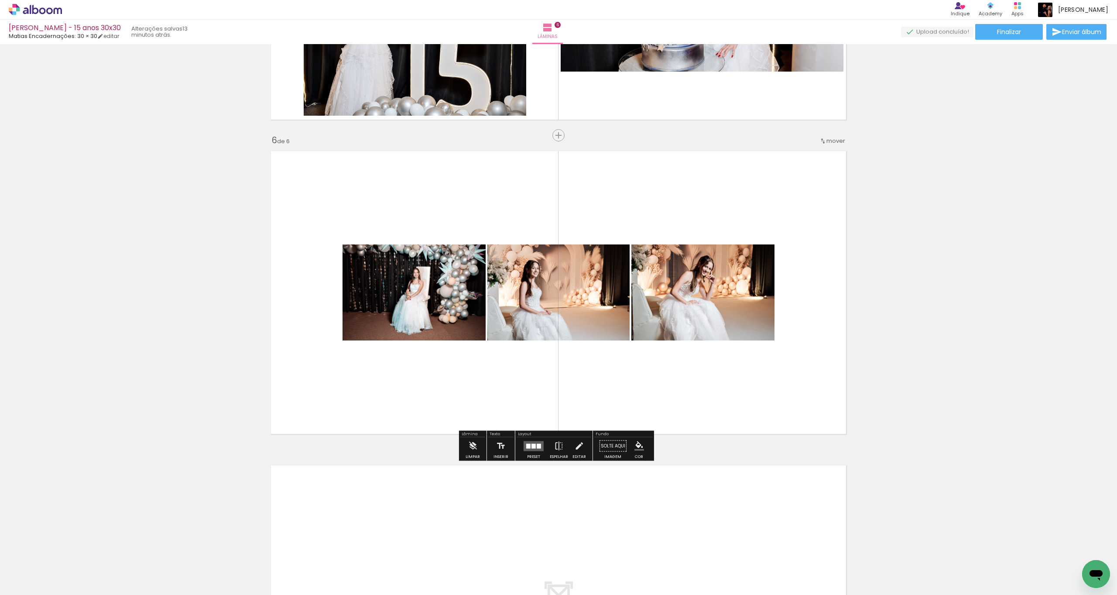
click at [529, 442] on quentale-layouter at bounding box center [534, 446] width 20 height 10
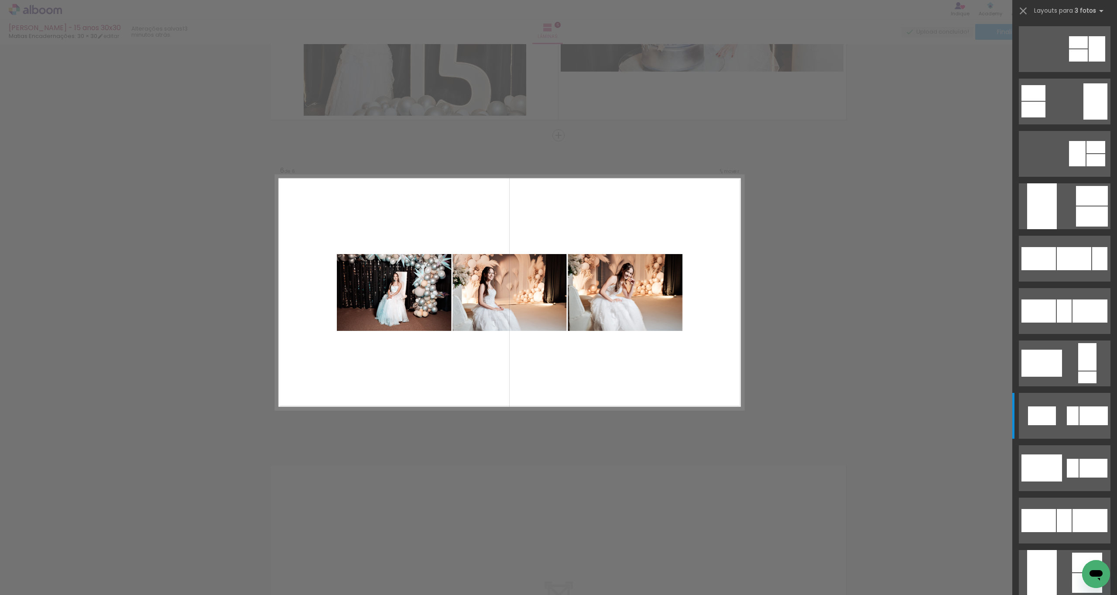
scroll to position [0, 0]
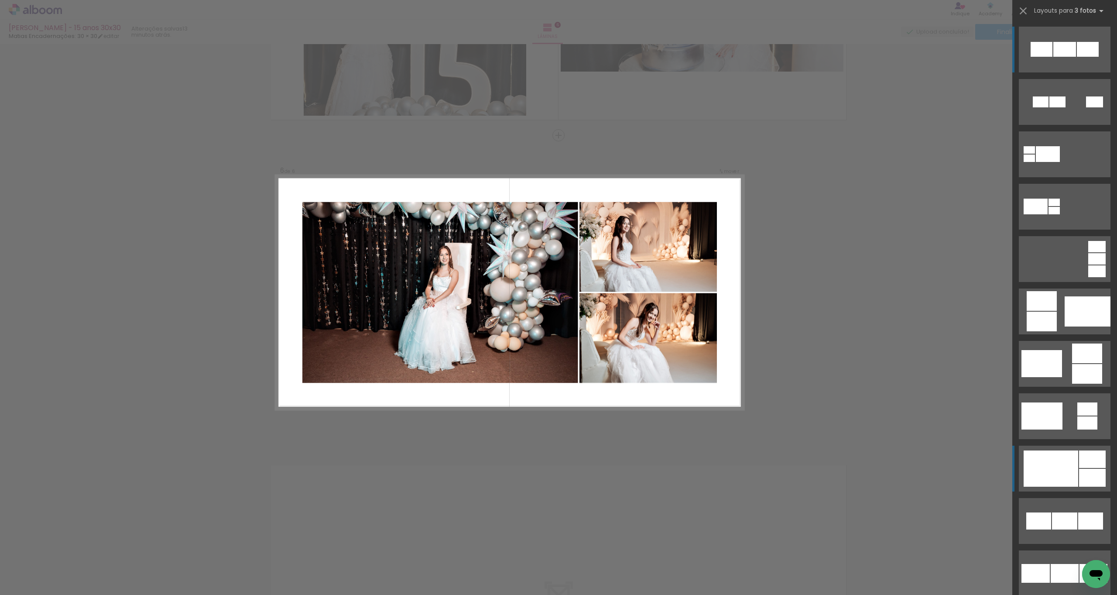
click at [1050, 107] on div at bounding box center [1058, 101] width 16 height 11
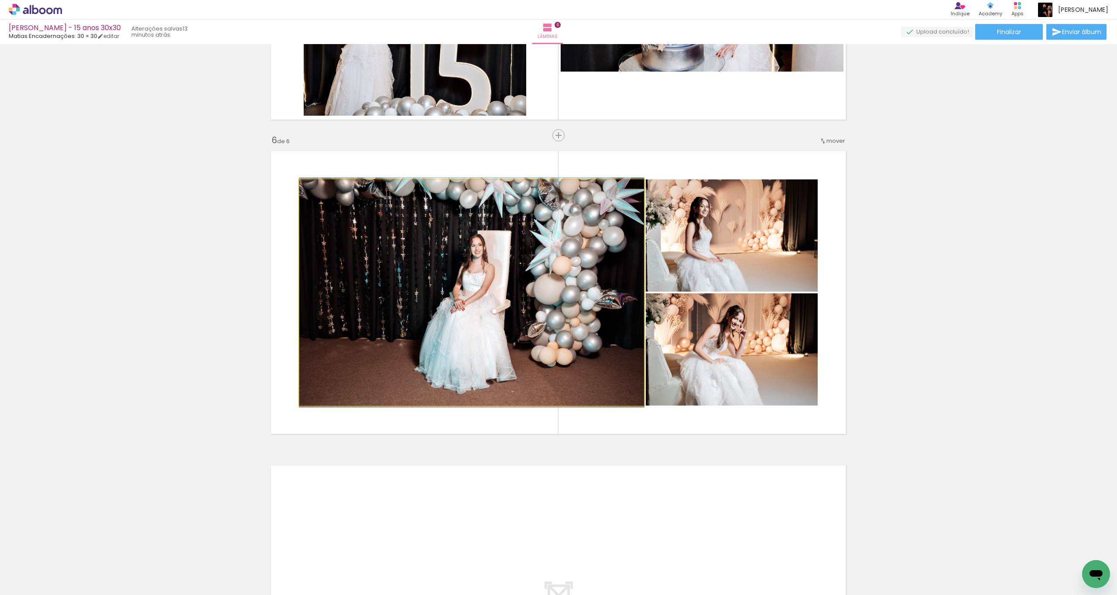
drag, startPoint x: 460, startPoint y: 331, endPoint x: 454, endPoint y: 331, distance: 5.3
click at [460, 331] on quentale-photo at bounding box center [471, 292] width 345 height 226
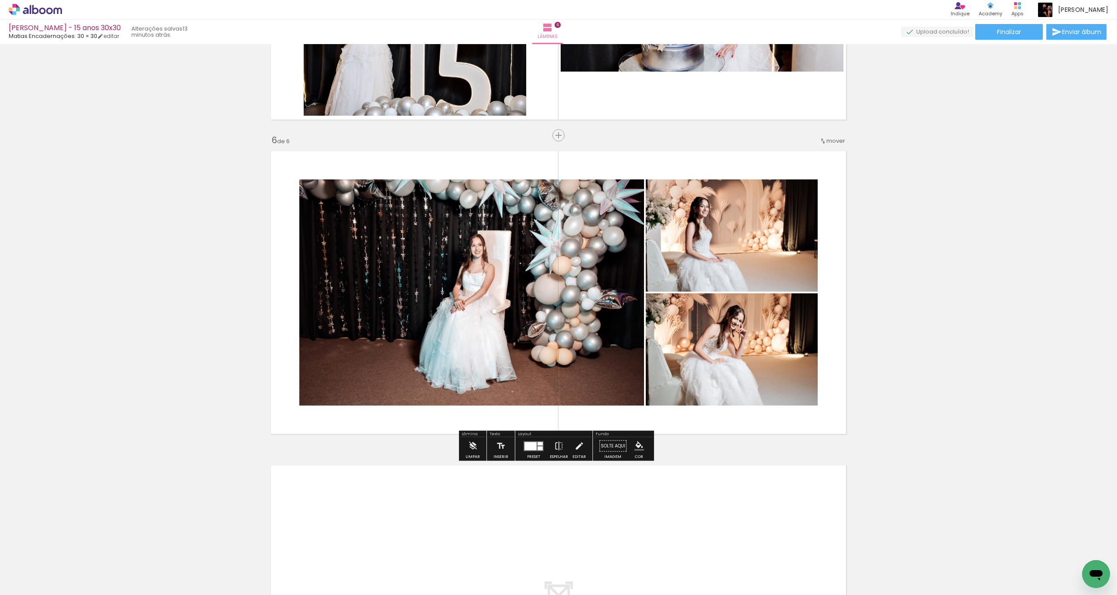
click at [463, 328] on quentale-photo at bounding box center [471, 292] width 345 height 226
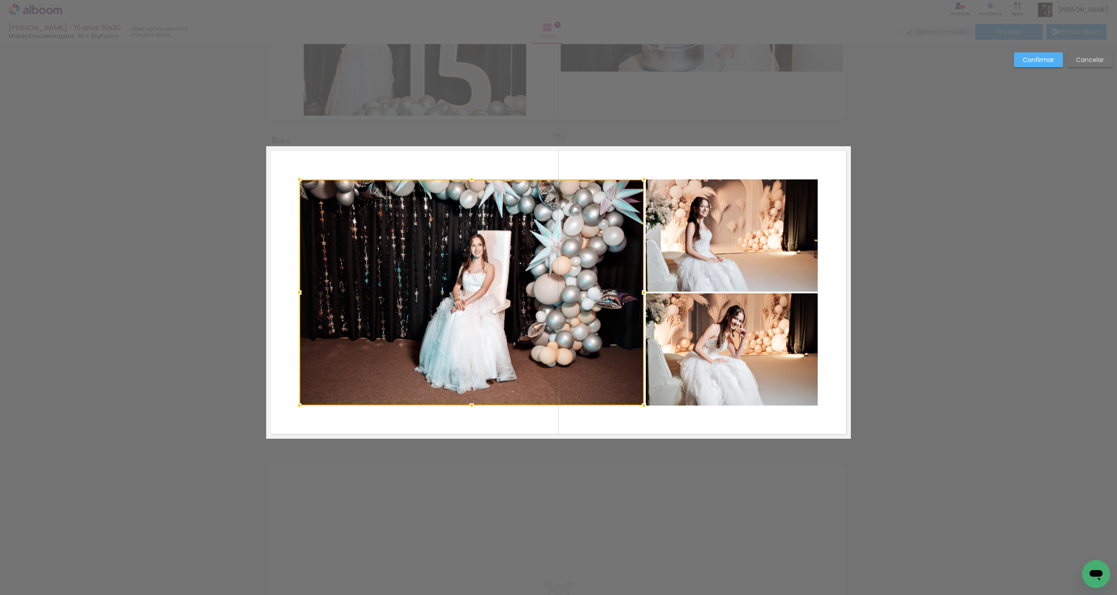
click at [462, 327] on div at bounding box center [471, 292] width 345 height 226
click at [666, 361] on div at bounding box center [558, 292] width 519 height 226
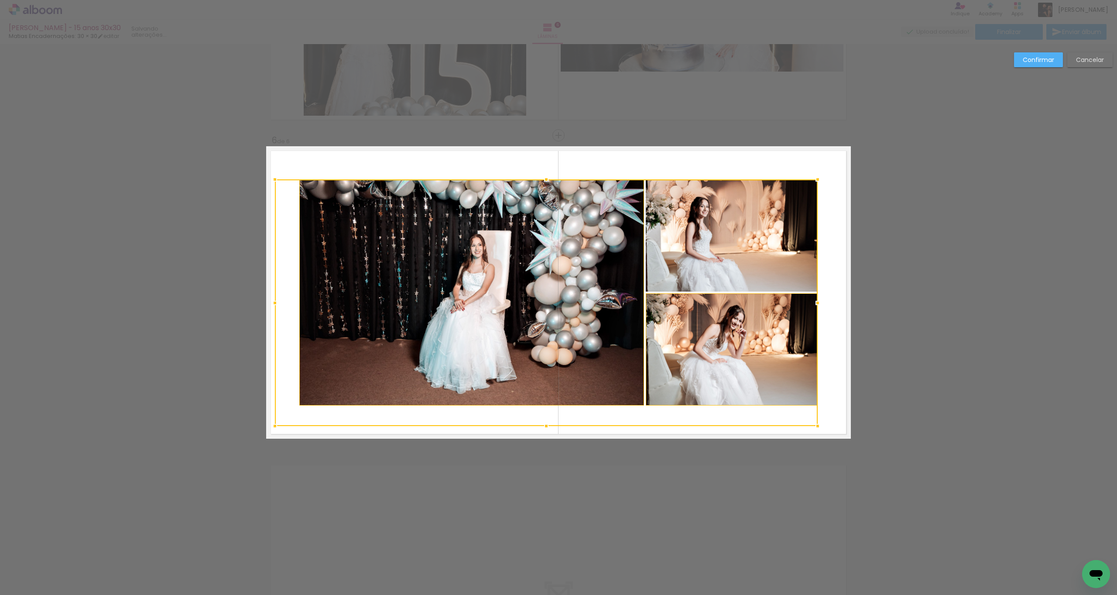
drag, startPoint x: 296, startPoint y: 405, endPoint x: 270, endPoint y: 427, distance: 34.7
click at [270, 427] on div at bounding box center [274, 425] width 17 height 17
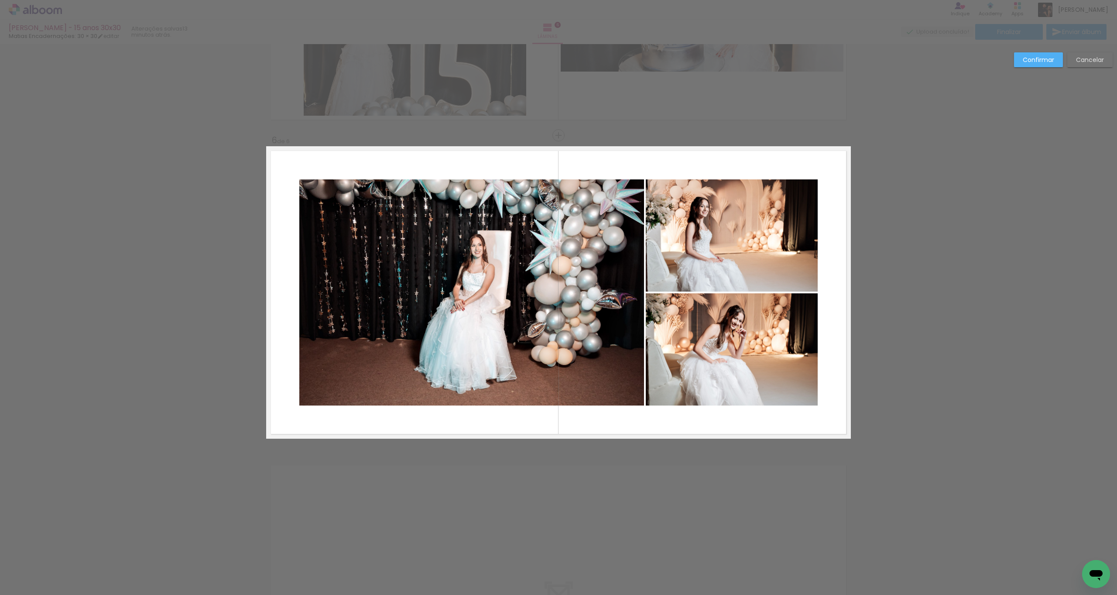
click at [536, 302] on quentale-photo at bounding box center [471, 292] width 345 height 226
click at [698, 264] on quentale-photo at bounding box center [732, 235] width 172 height 112
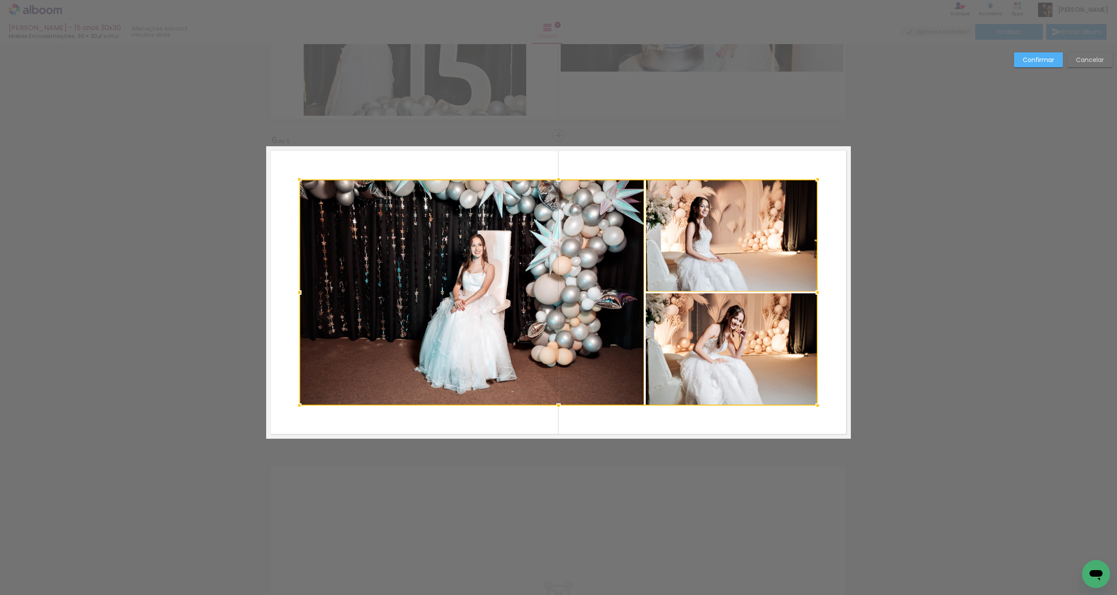
click at [675, 359] on div at bounding box center [558, 292] width 519 height 226
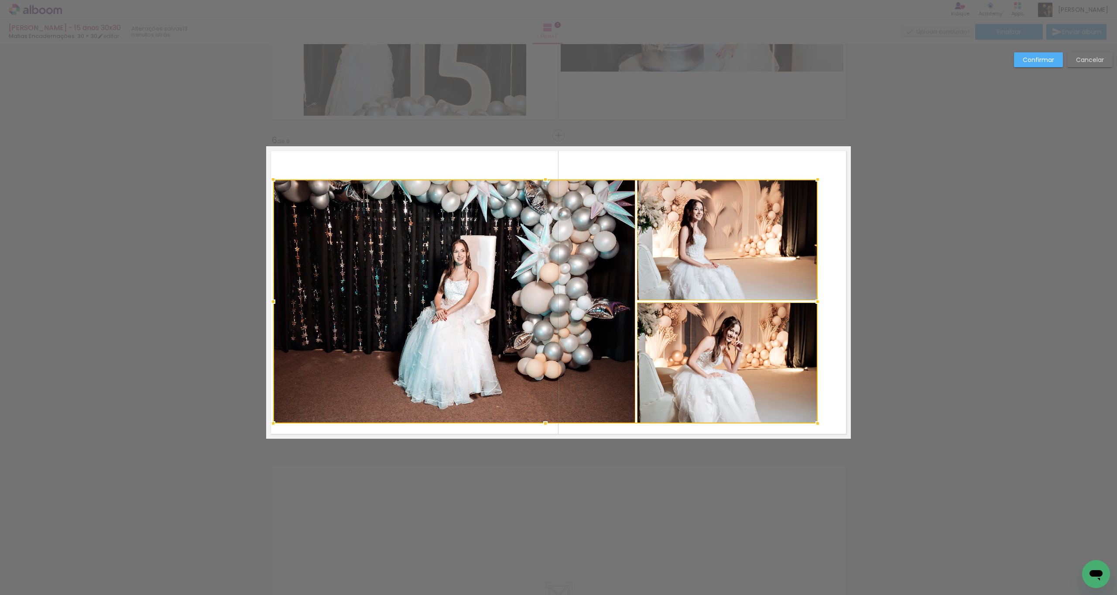
drag, startPoint x: 284, startPoint y: 411, endPoint x: 268, endPoint y: 423, distance: 19.9
click at [268, 423] on div at bounding box center [272, 423] width 17 height 17
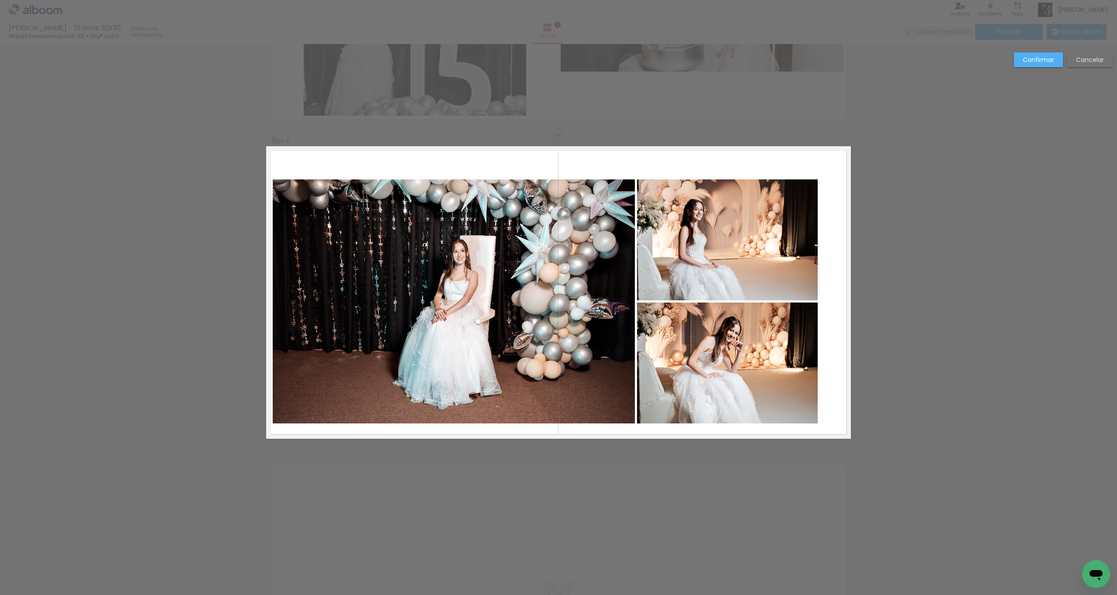
click at [490, 327] on quentale-photo at bounding box center [454, 301] width 362 height 244
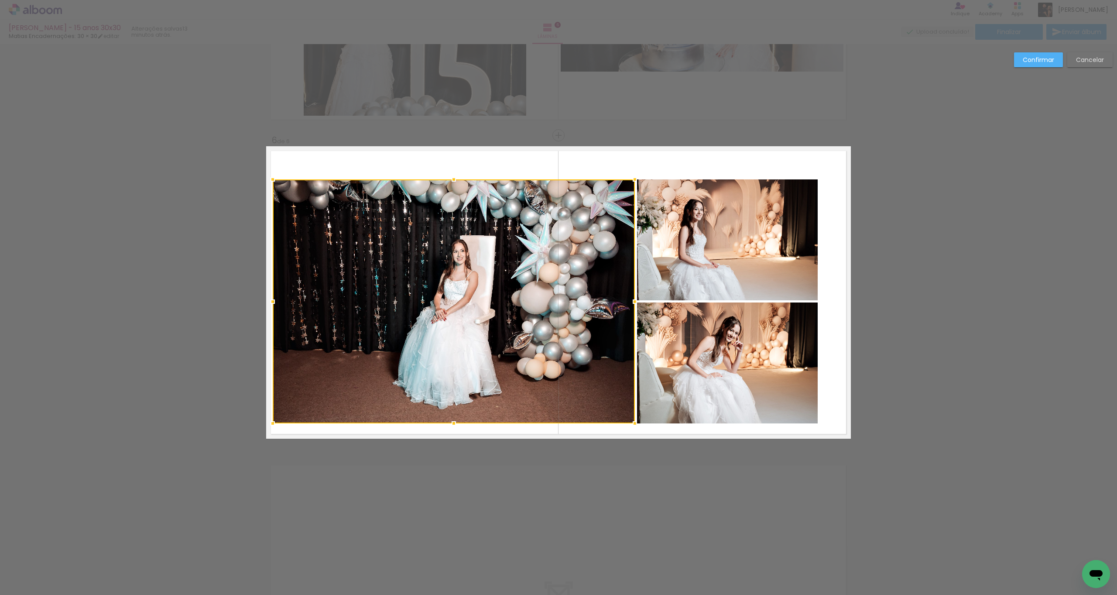
click at [655, 343] on quentale-photo at bounding box center [727, 362] width 181 height 121
click at [672, 291] on div at bounding box center [545, 301] width 545 height 244
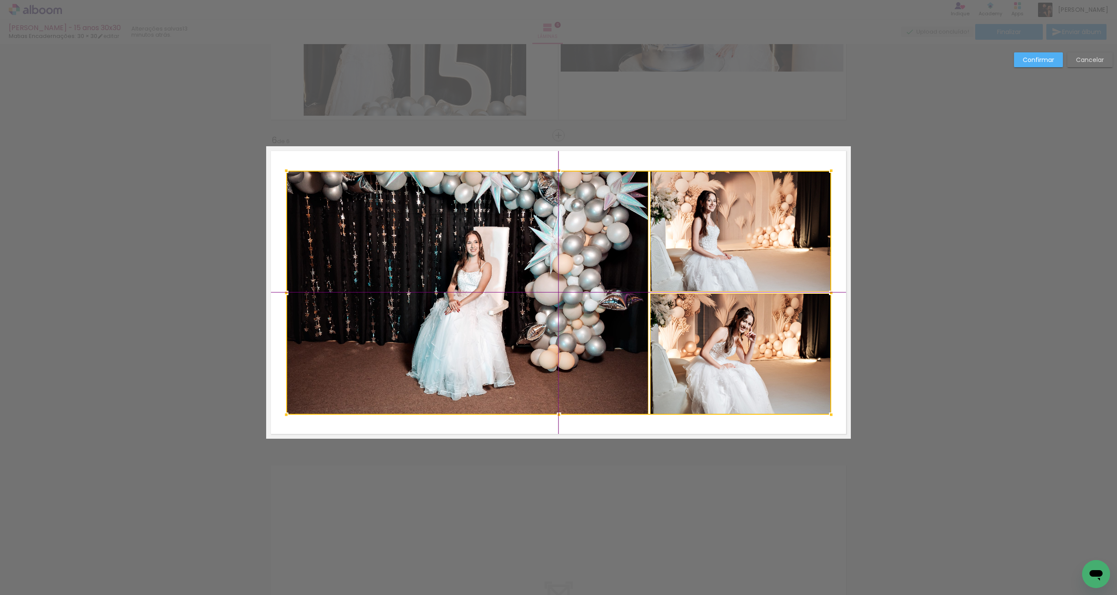
drag, startPoint x: 501, startPoint y: 342, endPoint x: 508, endPoint y: 338, distance: 7.8
click at [508, 338] on div at bounding box center [558, 293] width 545 height 244
click at [675, 284] on quentale-photo at bounding box center [740, 231] width 181 height 121
drag, startPoint x: 665, startPoint y: 337, endPoint x: 656, endPoint y: 337, distance: 8.7
click at [665, 337] on div at bounding box center [558, 292] width 545 height 244
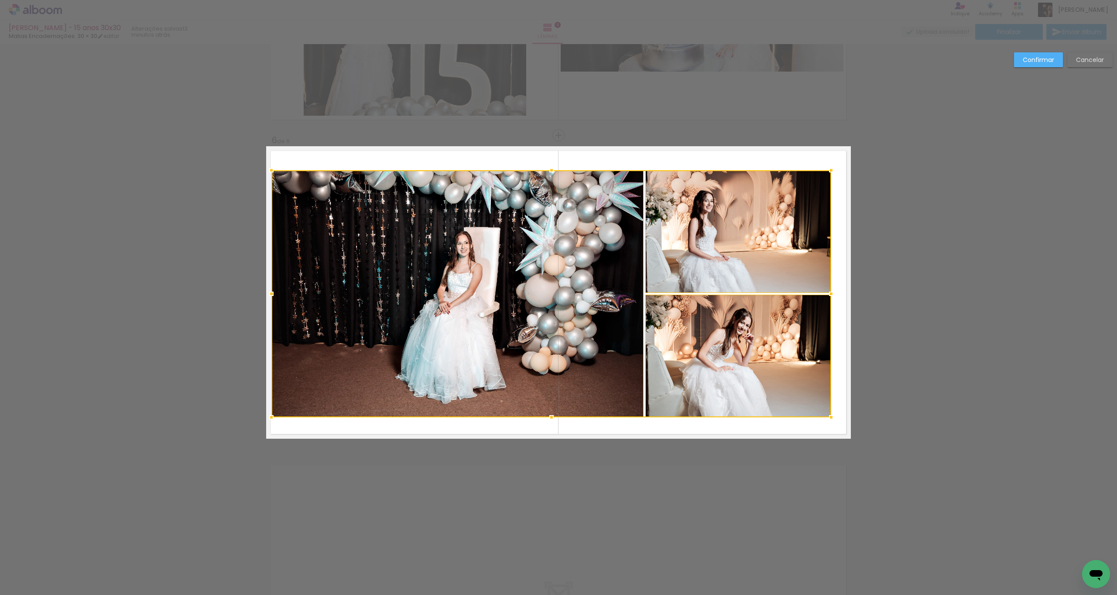
drag, startPoint x: 282, startPoint y: 414, endPoint x: 287, endPoint y: 402, distance: 13.4
click at [273, 412] on div at bounding box center [271, 417] width 17 height 17
click at [457, 326] on div at bounding box center [457, 293] width 372 height 247
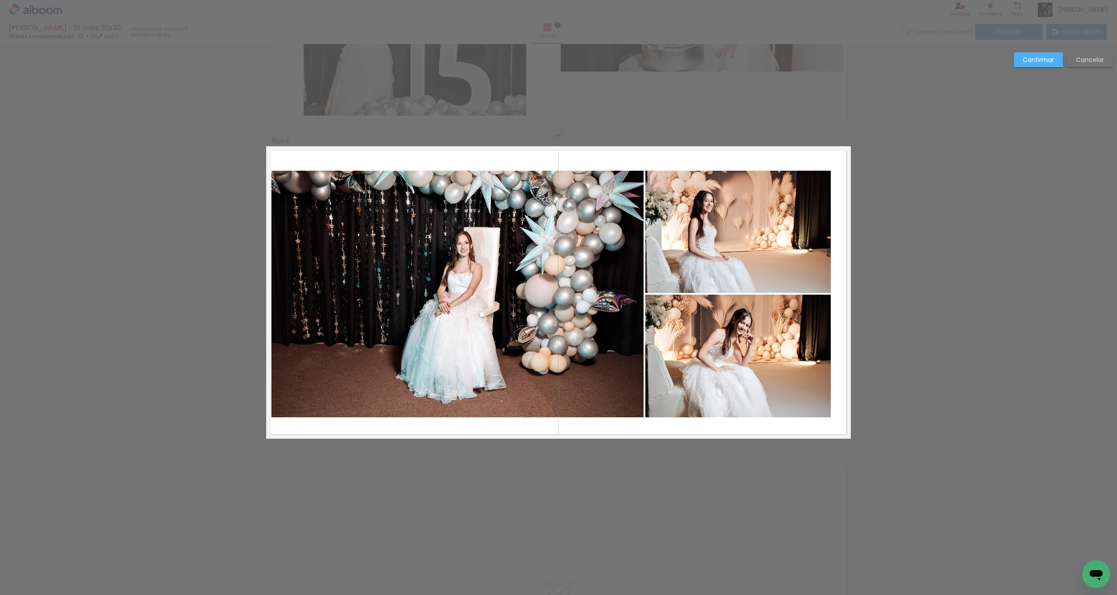
click at [567, 299] on quentale-photo at bounding box center [457, 294] width 372 height 247
click at [704, 267] on quentale-photo at bounding box center [738, 232] width 185 height 123
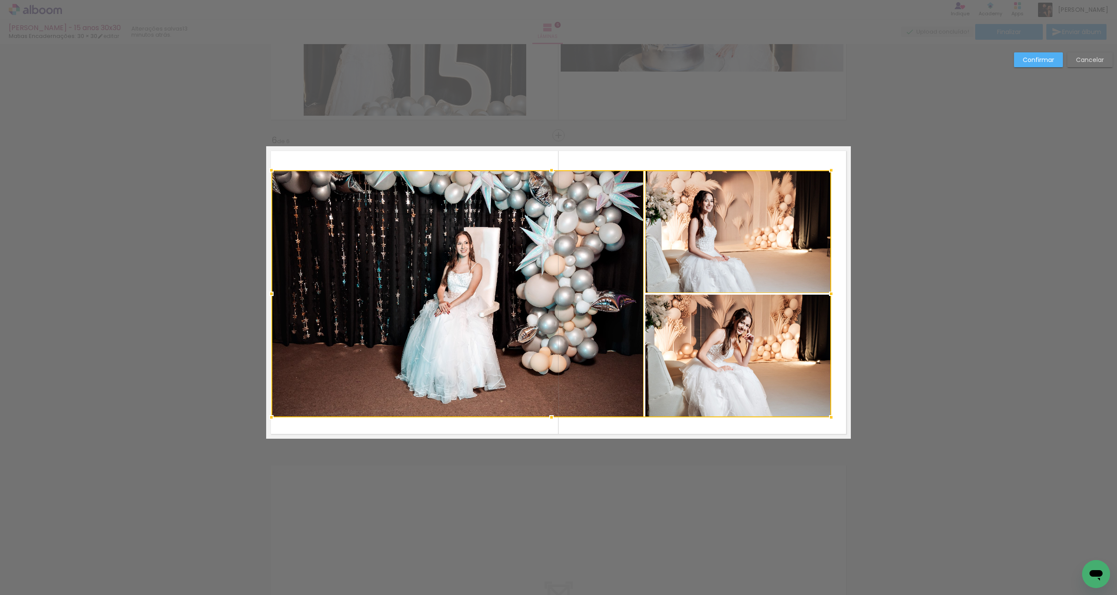
click at [692, 345] on div at bounding box center [551, 293] width 560 height 247
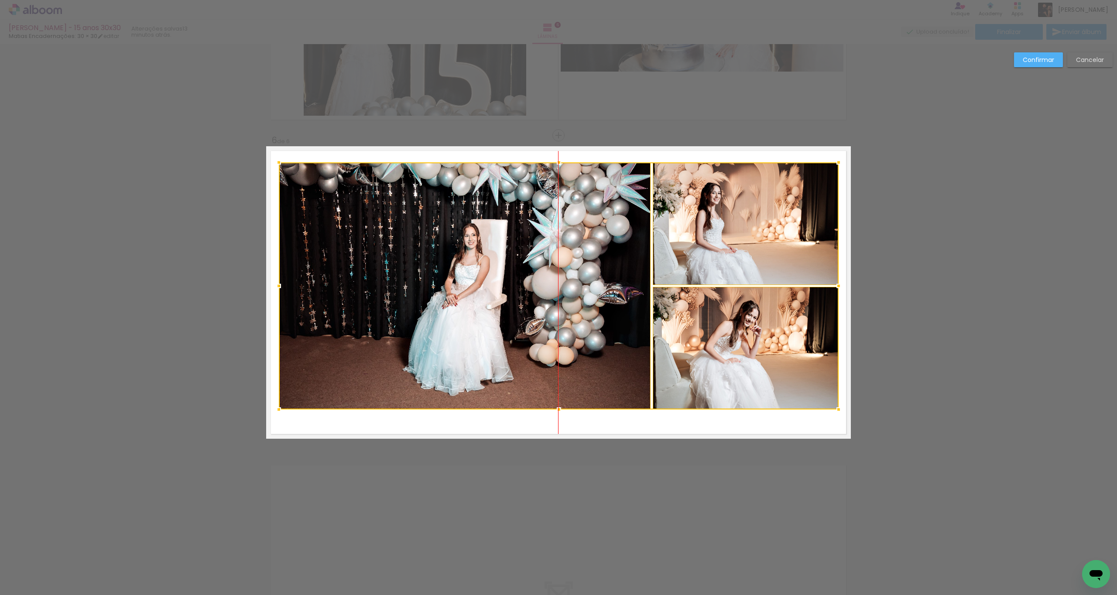
drag, startPoint x: 486, startPoint y: 347, endPoint x: 497, endPoint y: 337, distance: 14.8
click at [495, 338] on div at bounding box center [559, 285] width 560 height 247
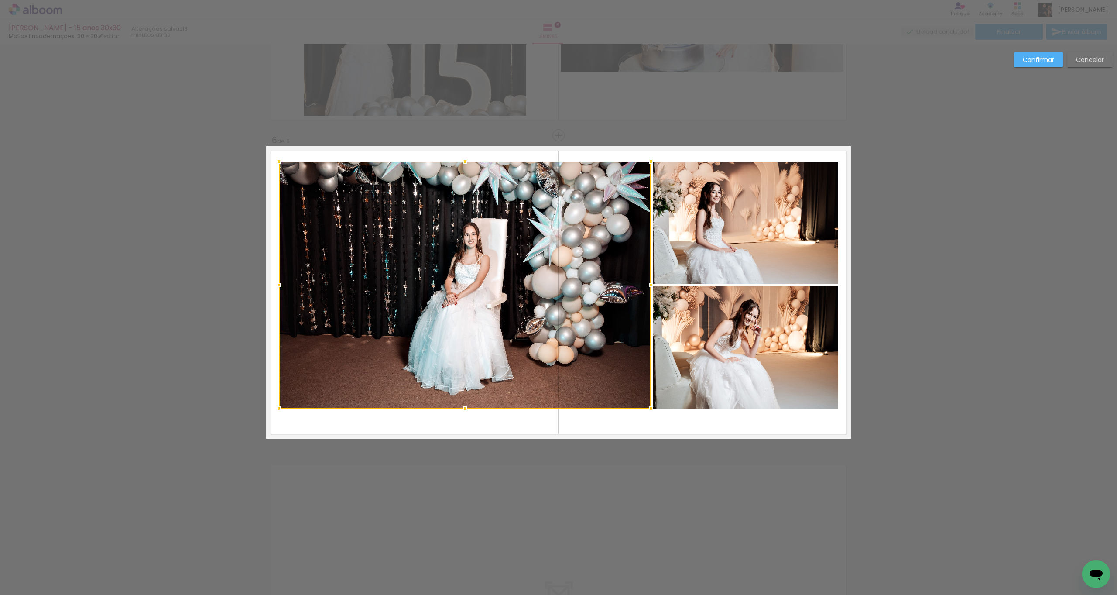
click at [0, 0] on slot "Confirmar" at bounding box center [0, 0] width 0 height 0
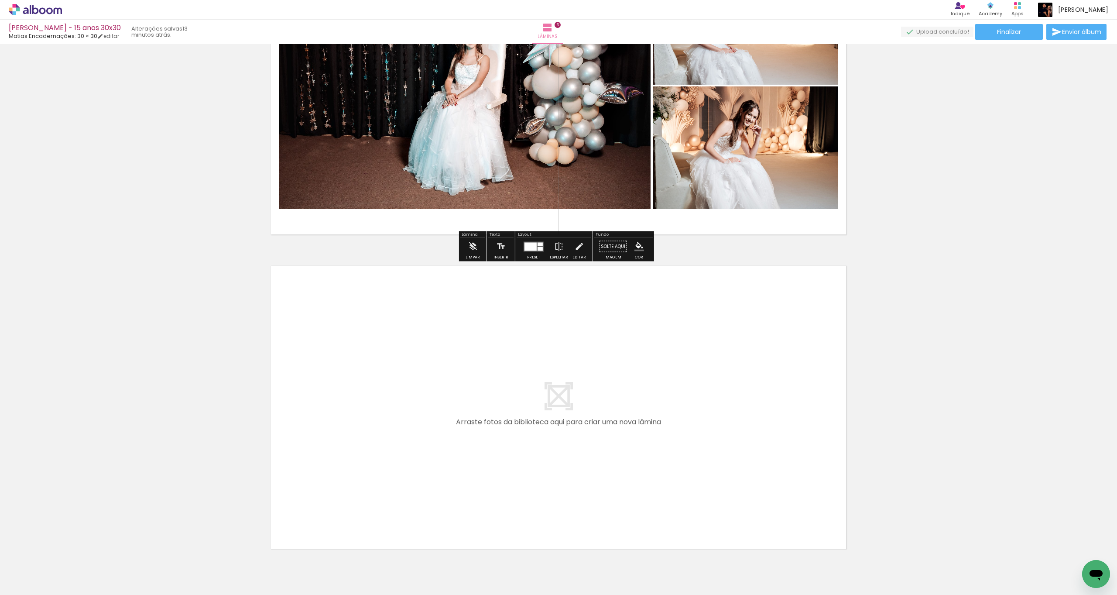
scroll to position [1695, 0]
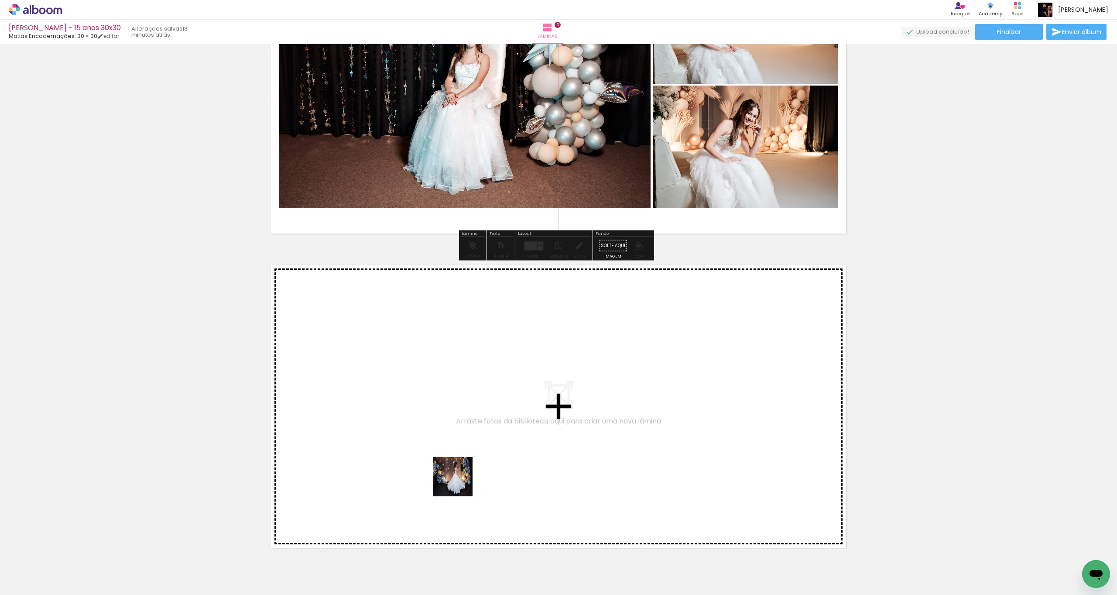
drag, startPoint x: 419, startPoint y: 533, endPoint x: 502, endPoint y: 428, distance: 134.2
click at [502, 428] on quentale-workspace at bounding box center [558, 297] width 1117 height 595
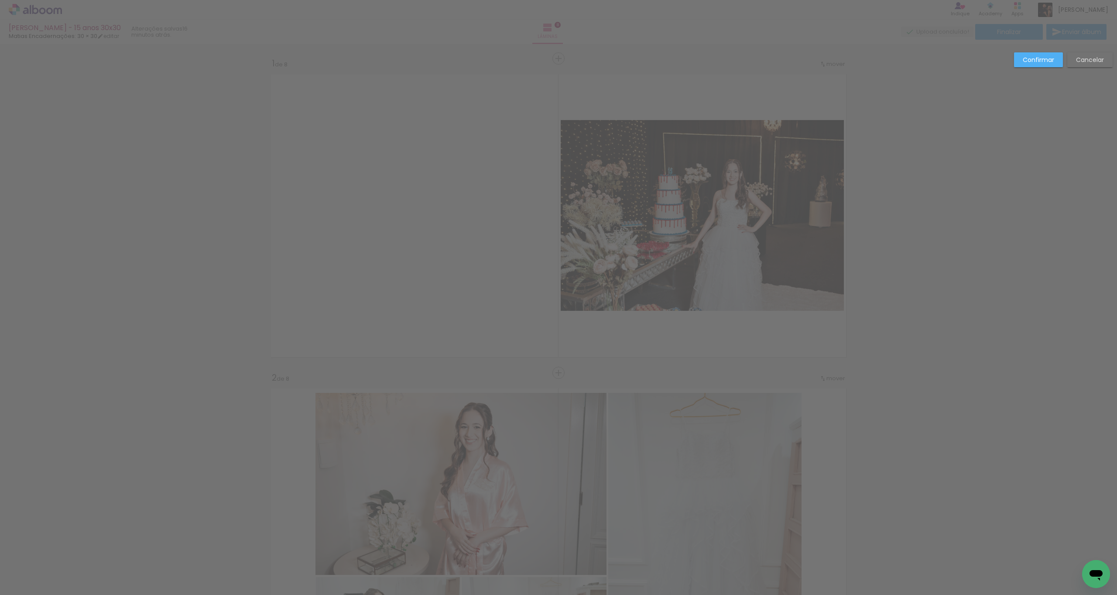
scroll to position [2123, 0]
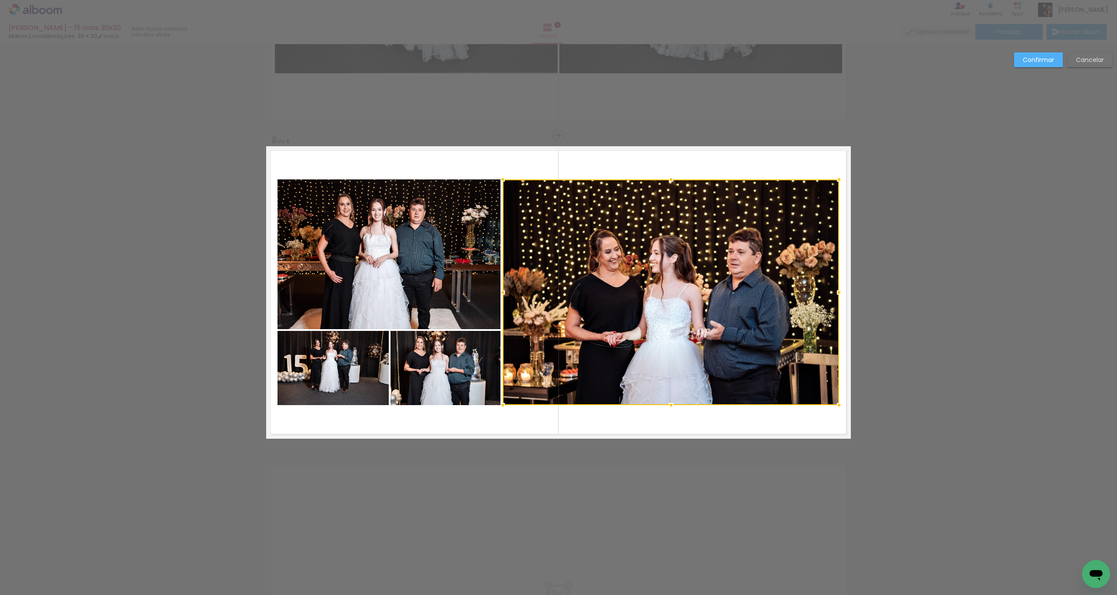
click at [1039, 53] on paper-button "Confirmar" at bounding box center [1038, 59] width 49 height 15
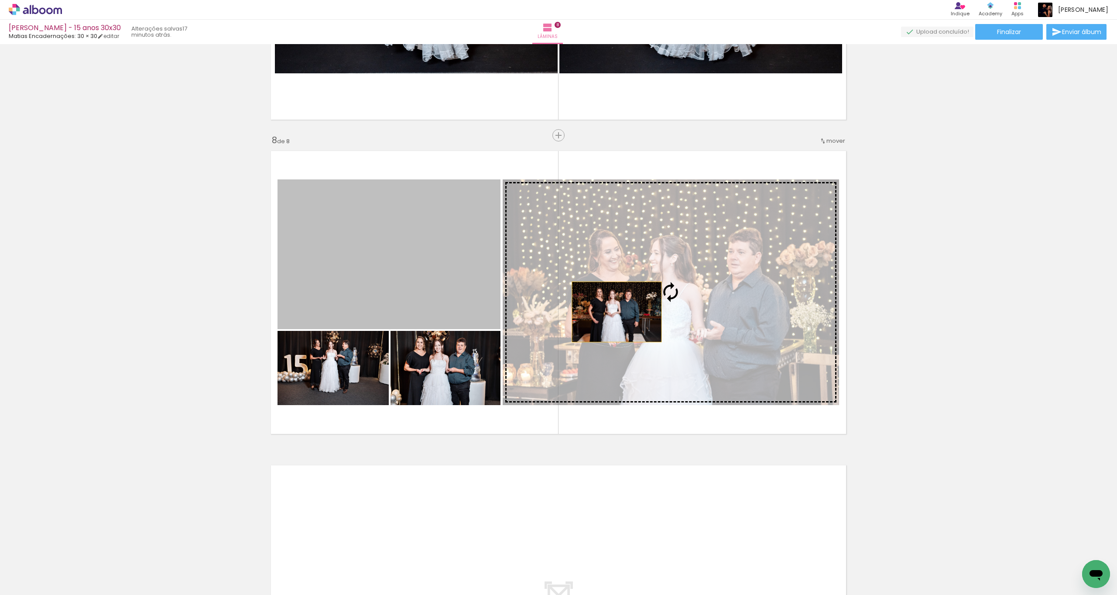
drag, startPoint x: 433, startPoint y: 284, endPoint x: 598, endPoint y: 319, distance: 169.5
click at [0, 0] on slot at bounding box center [0, 0] width 0 height 0
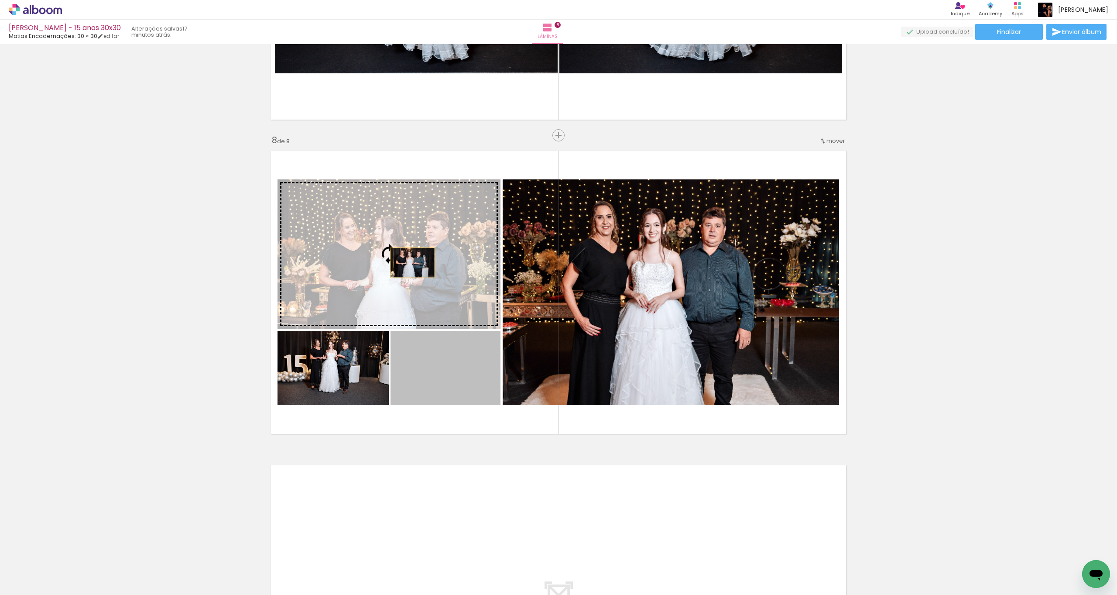
drag, startPoint x: 469, startPoint y: 379, endPoint x: 406, endPoint y: 264, distance: 130.7
click at [0, 0] on slot at bounding box center [0, 0] width 0 height 0
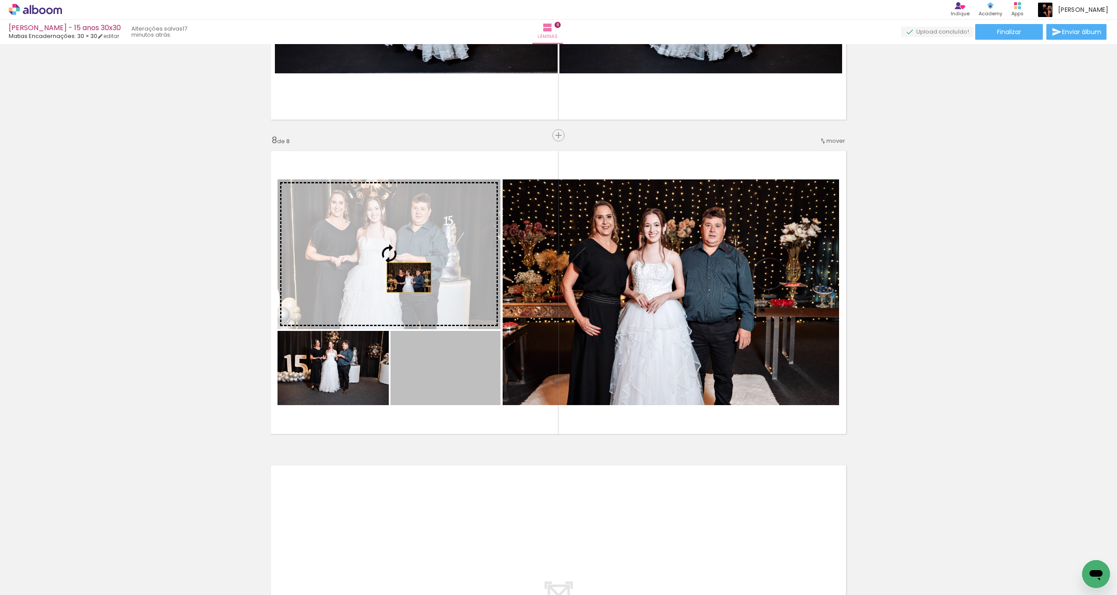
drag, startPoint x: 464, startPoint y: 384, endPoint x: 394, endPoint y: 294, distance: 114.5
click at [0, 0] on slot at bounding box center [0, 0] width 0 height 0
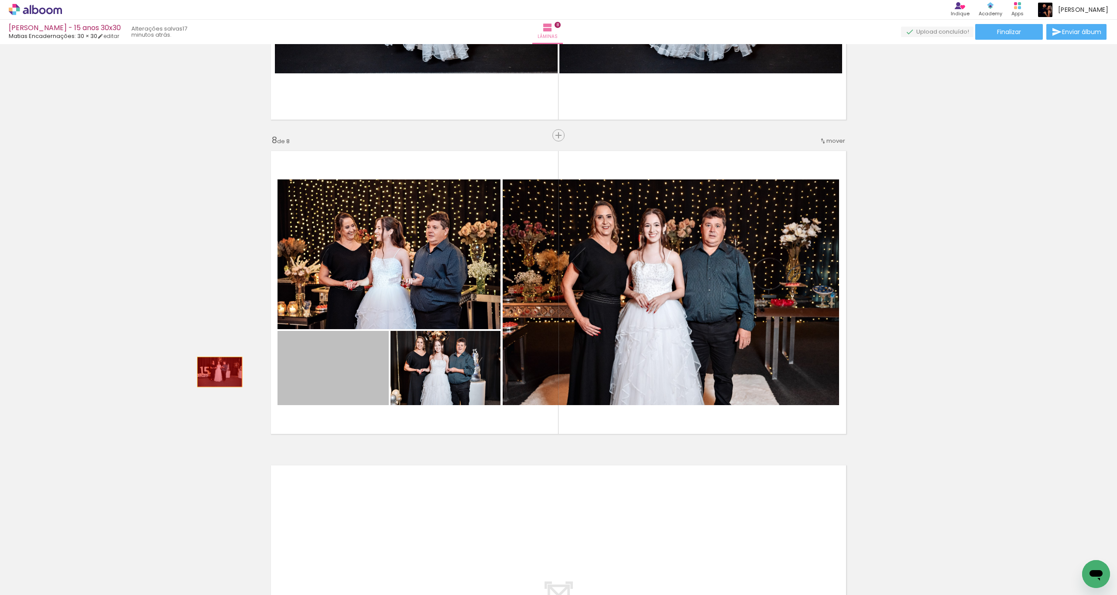
drag, startPoint x: 349, startPoint y: 364, endPoint x: 281, endPoint y: 346, distance: 70.1
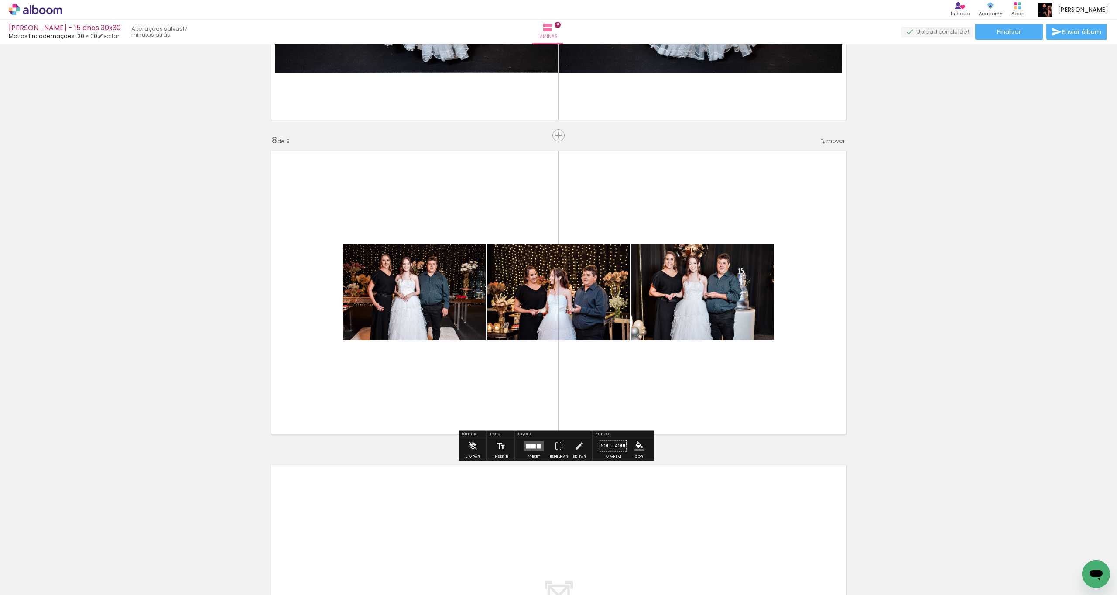
click at [537, 446] on div at bounding box center [539, 445] width 4 height 5
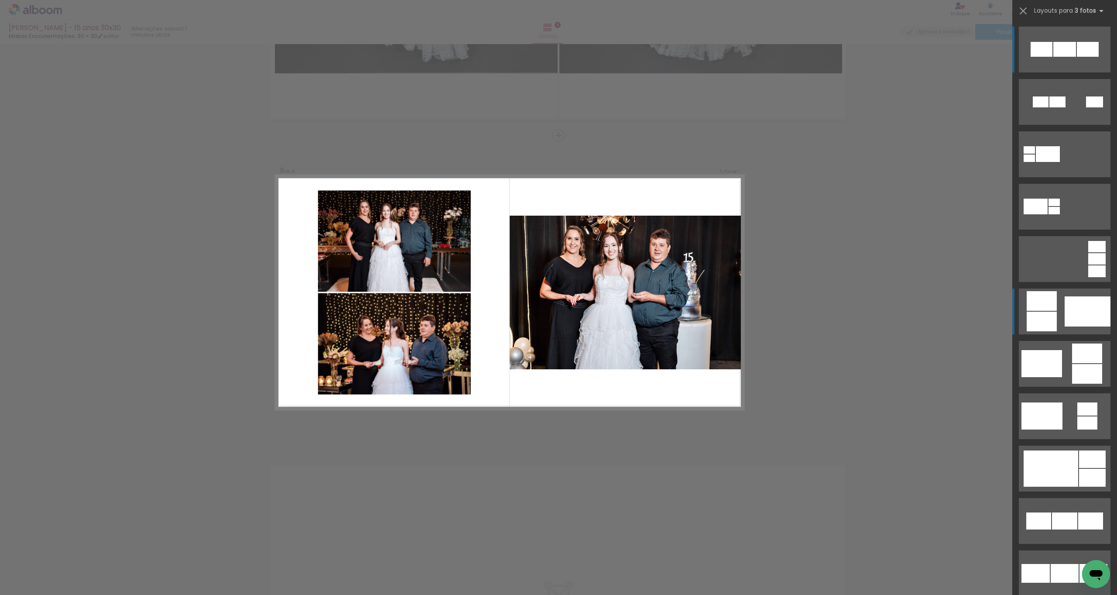
click at [1054, 125] on quentale-layouter at bounding box center [1065, 102] width 92 height 46
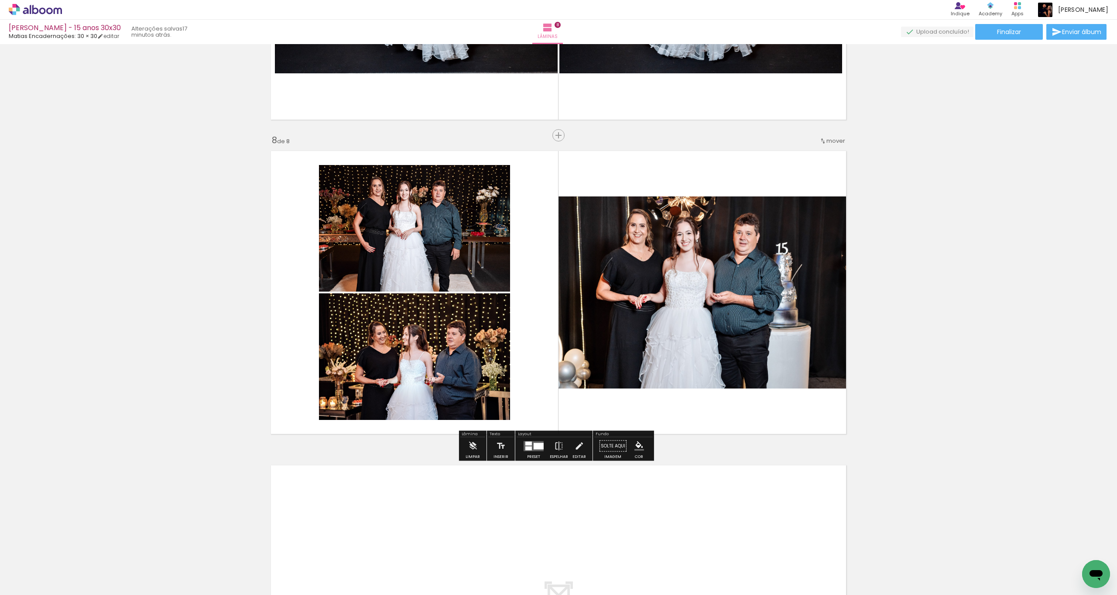
click at [465, 265] on quentale-photo at bounding box center [414, 228] width 191 height 127
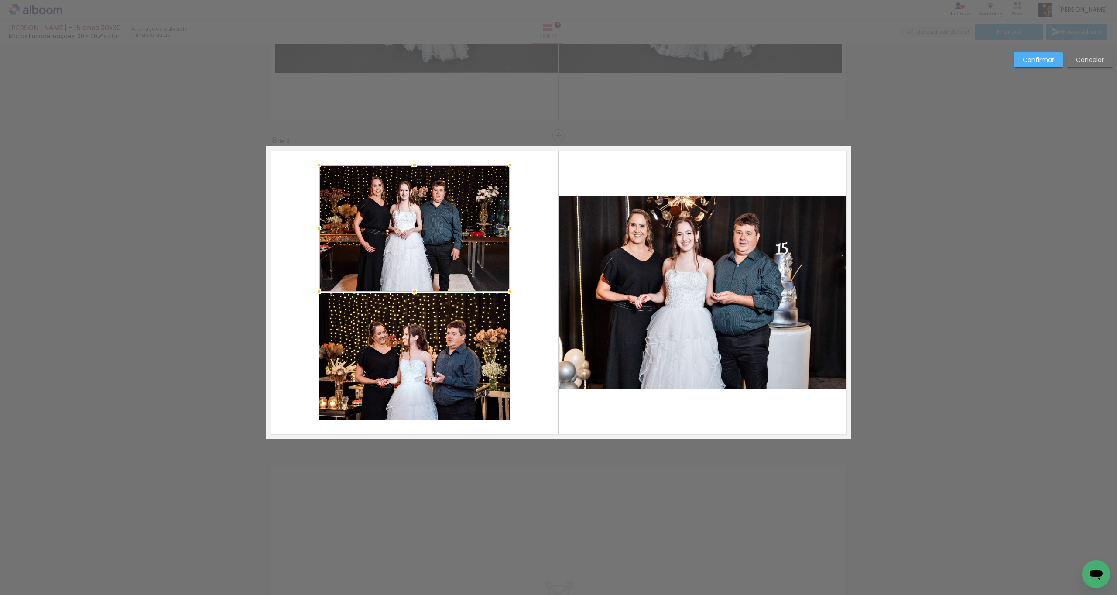
click at [465, 375] on quentale-photo at bounding box center [414, 356] width 191 height 127
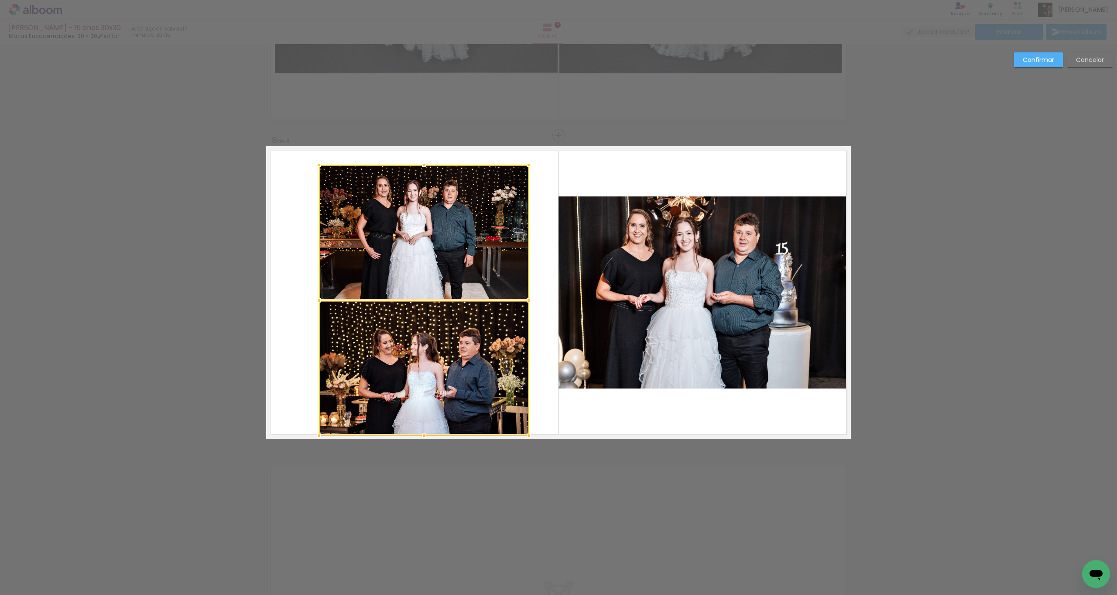
drag, startPoint x: 510, startPoint y: 422, endPoint x: 522, endPoint y: 426, distance: 13.3
click at [528, 429] on div at bounding box center [528, 435] width 17 height 17
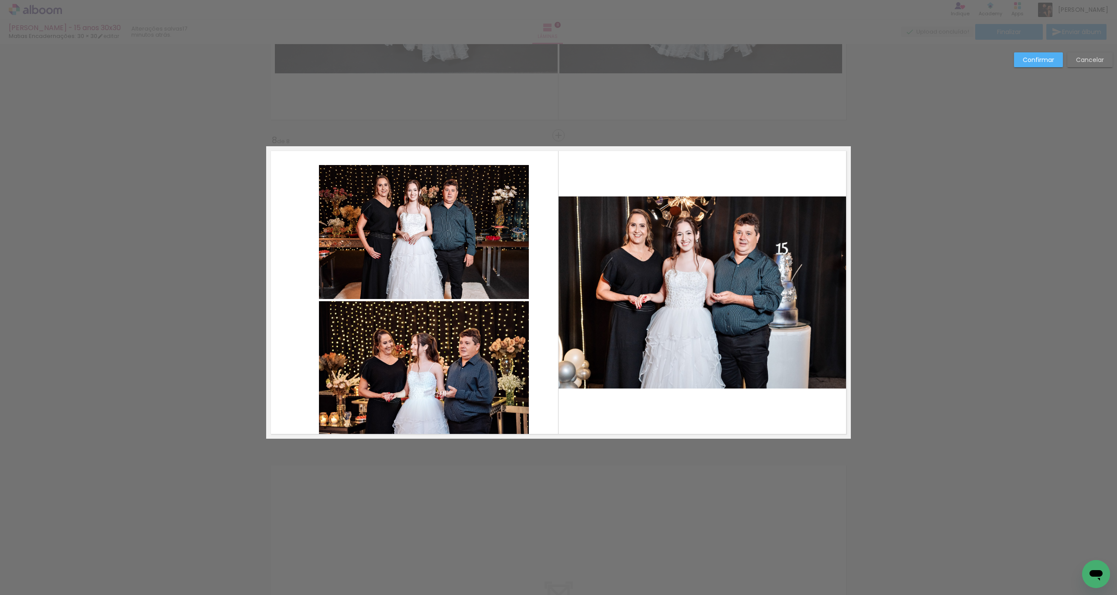
click at [455, 337] on quentale-photo at bounding box center [424, 368] width 210 height 134
click at [470, 267] on quentale-photo at bounding box center [424, 232] width 210 height 134
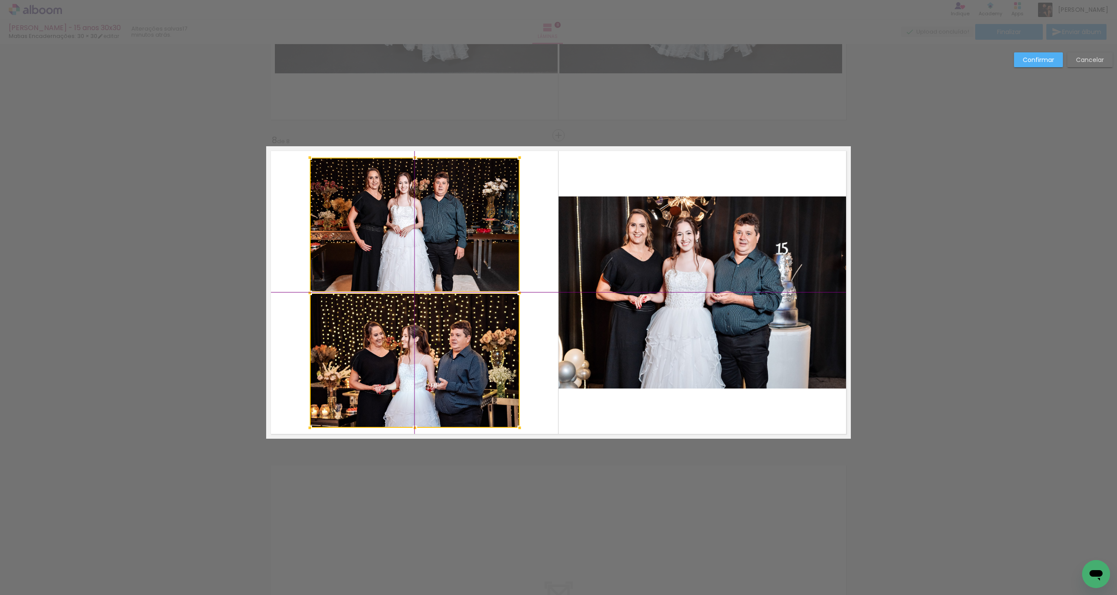
drag, startPoint x: 446, startPoint y: 366, endPoint x: 435, endPoint y: 354, distance: 16.0
click at [435, 354] on div at bounding box center [415, 293] width 210 height 270
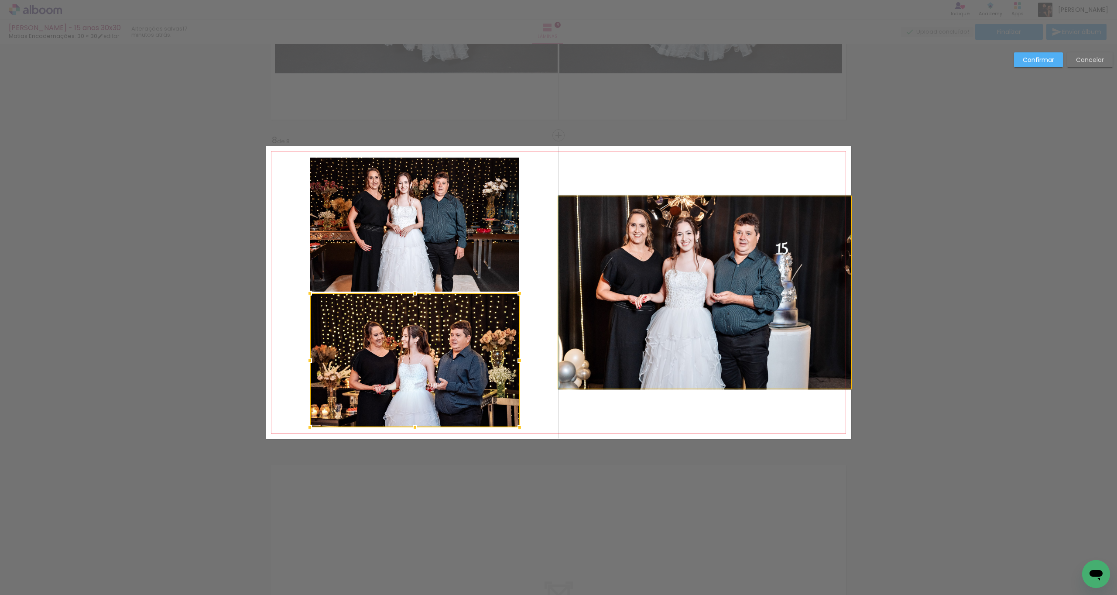
drag, startPoint x: 605, startPoint y: 322, endPoint x: 602, endPoint y: 330, distance: 8.3
click at [604, 322] on quentale-photo at bounding box center [705, 292] width 292 height 192
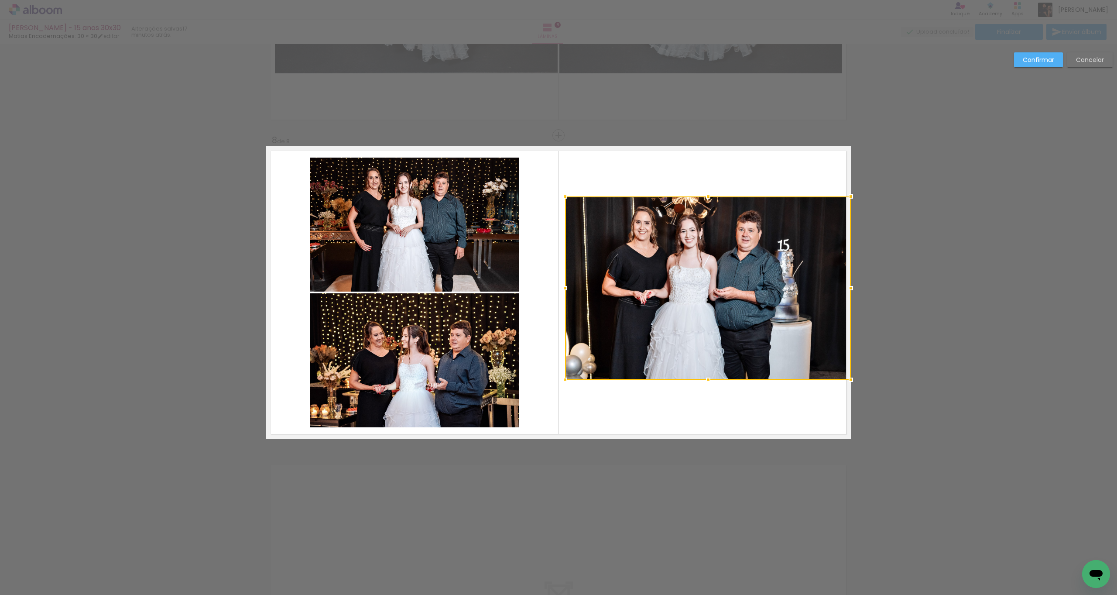
drag, startPoint x: 558, startPoint y: 386, endPoint x: 567, endPoint y: 380, distance: 10.8
click at [565, 382] on div at bounding box center [564, 379] width 17 height 17
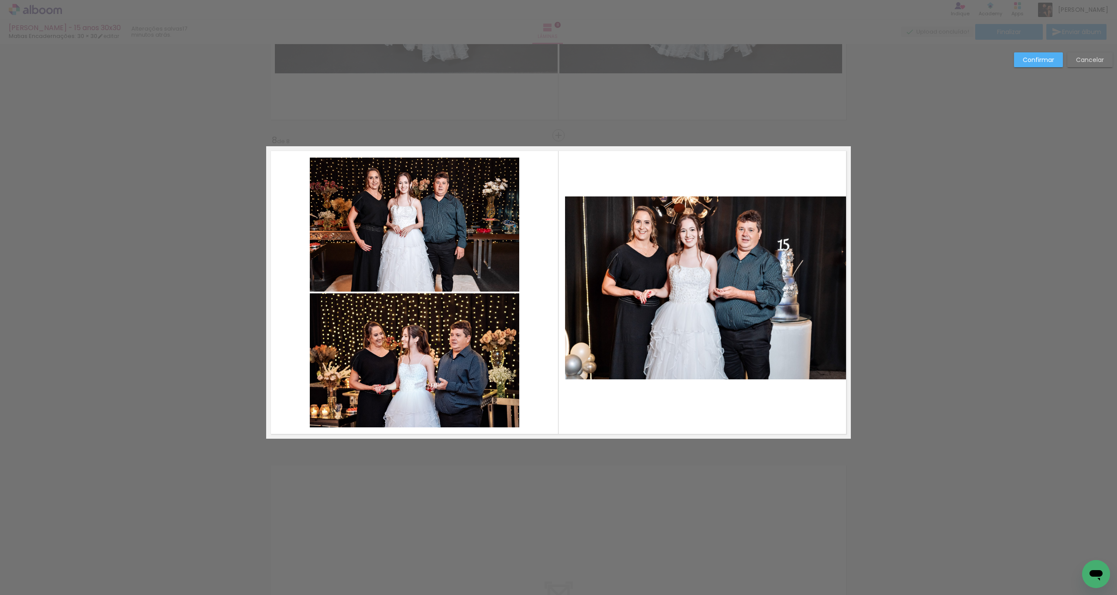
click at [682, 323] on quentale-photo at bounding box center [708, 287] width 286 height 183
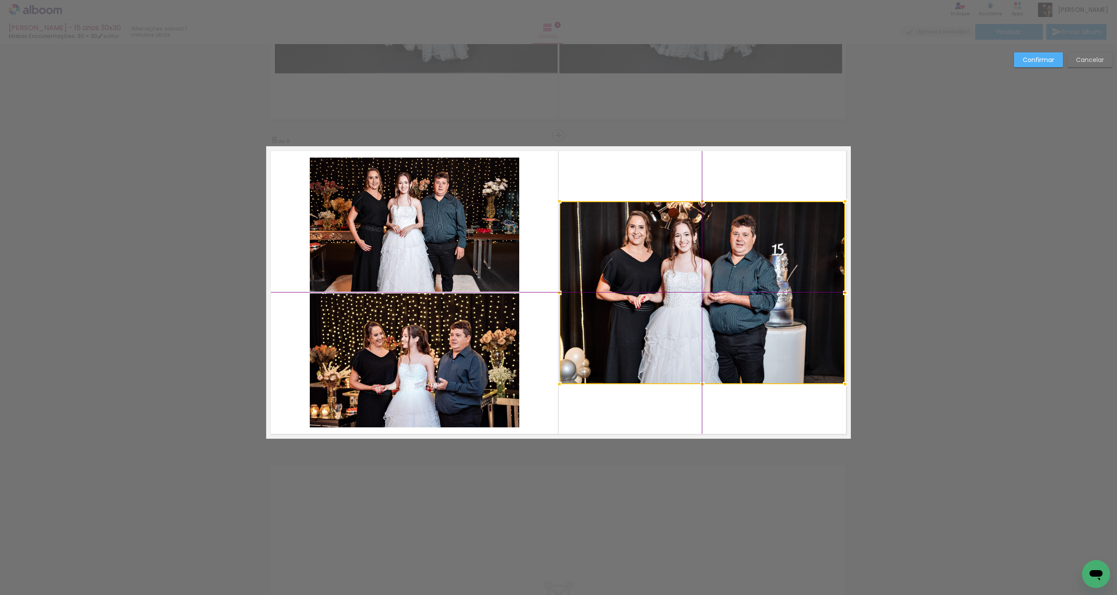
click at [700, 300] on div at bounding box center [703, 292] width 286 height 183
click at [0, 0] on slot "Confirmar" at bounding box center [0, 0] width 0 height 0
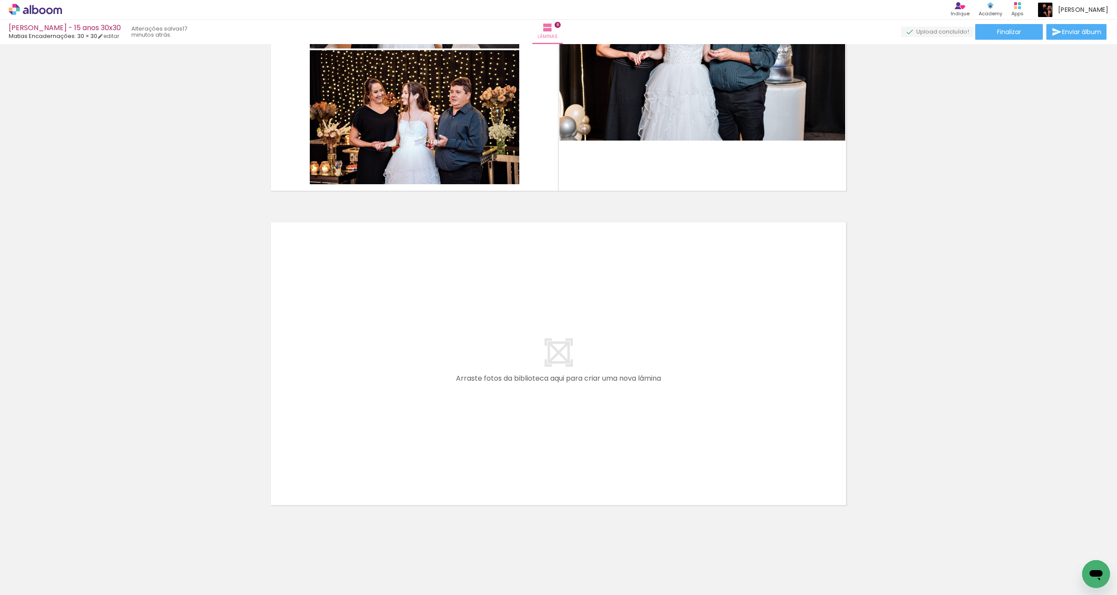
scroll to position [0, 135]
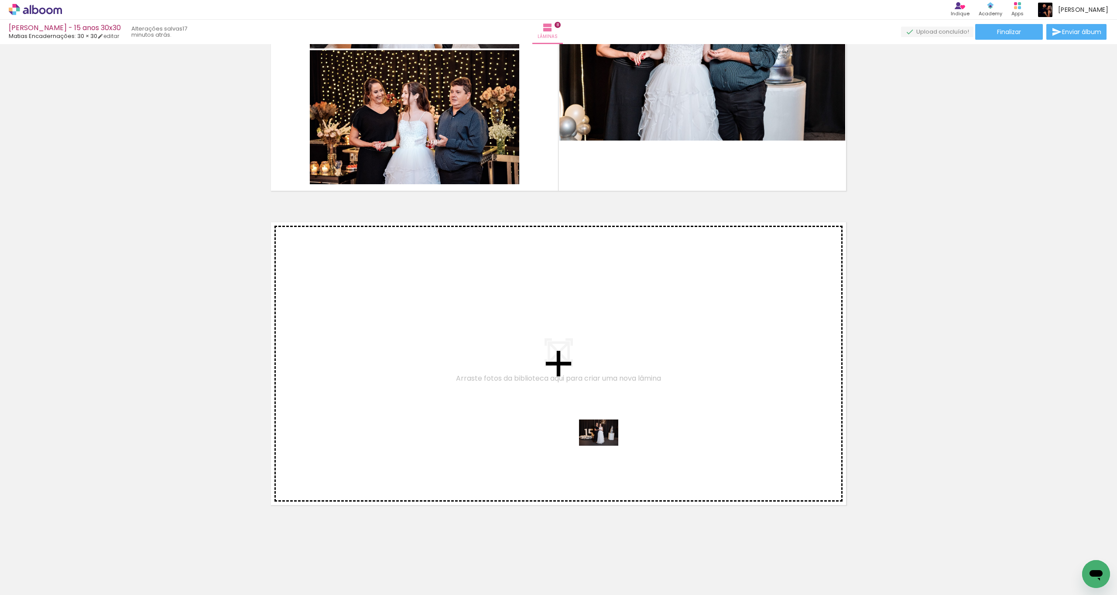
drag, startPoint x: 594, startPoint y: 565, endPoint x: 605, endPoint y: 516, distance: 50.1
click at [603, 436] on quentale-workspace at bounding box center [558, 297] width 1117 height 595
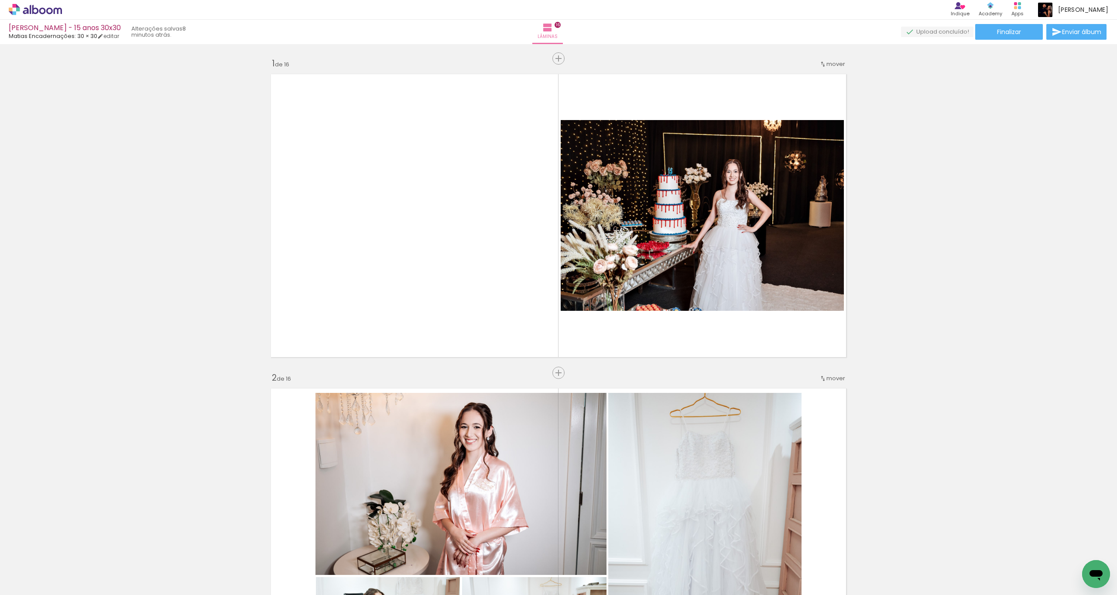
scroll to position [2426, 0]
